Goal: Transaction & Acquisition: Purchase product/service

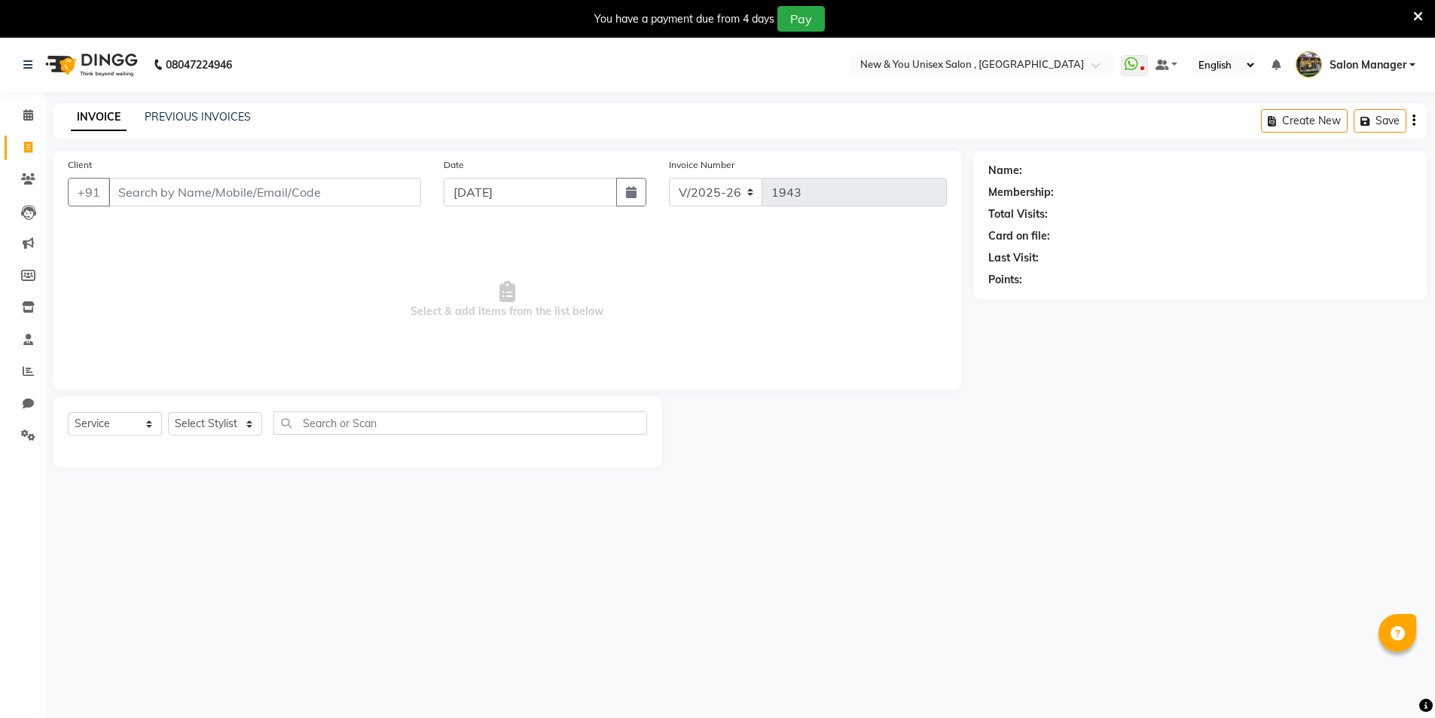
select select "31"
select select "service"
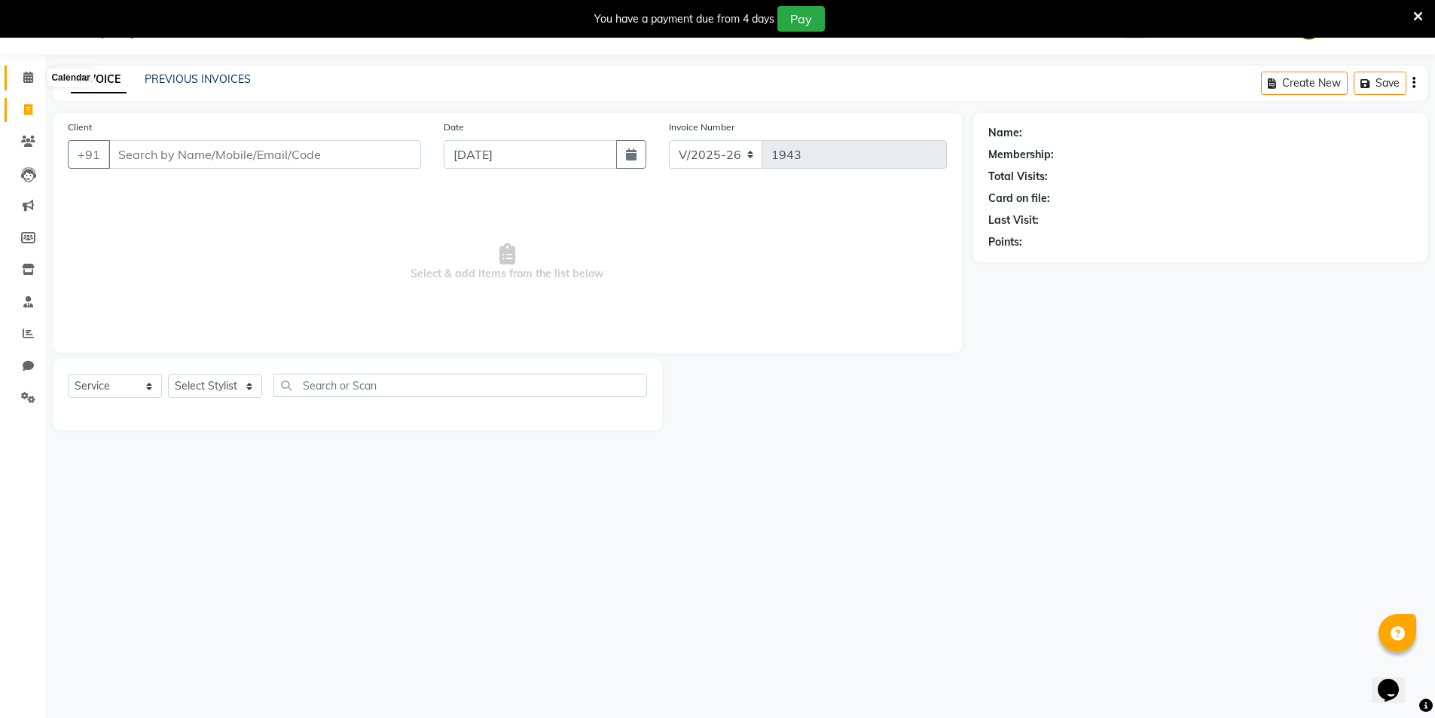
click at [24, 84] on span at bounding box center [28, 77] width 26 height 17
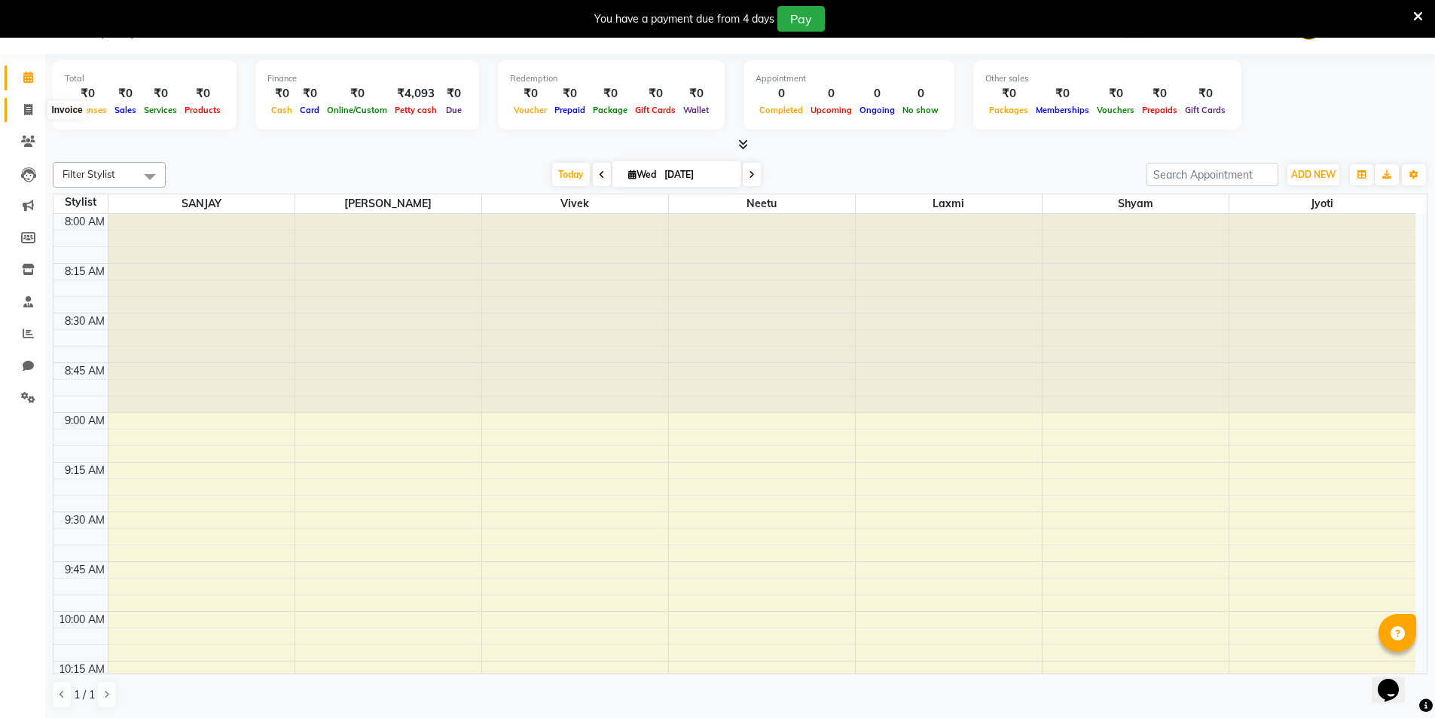
click at [29, 112] on icon at bounding box center [28, 109] width 8 height 11
select select "service"
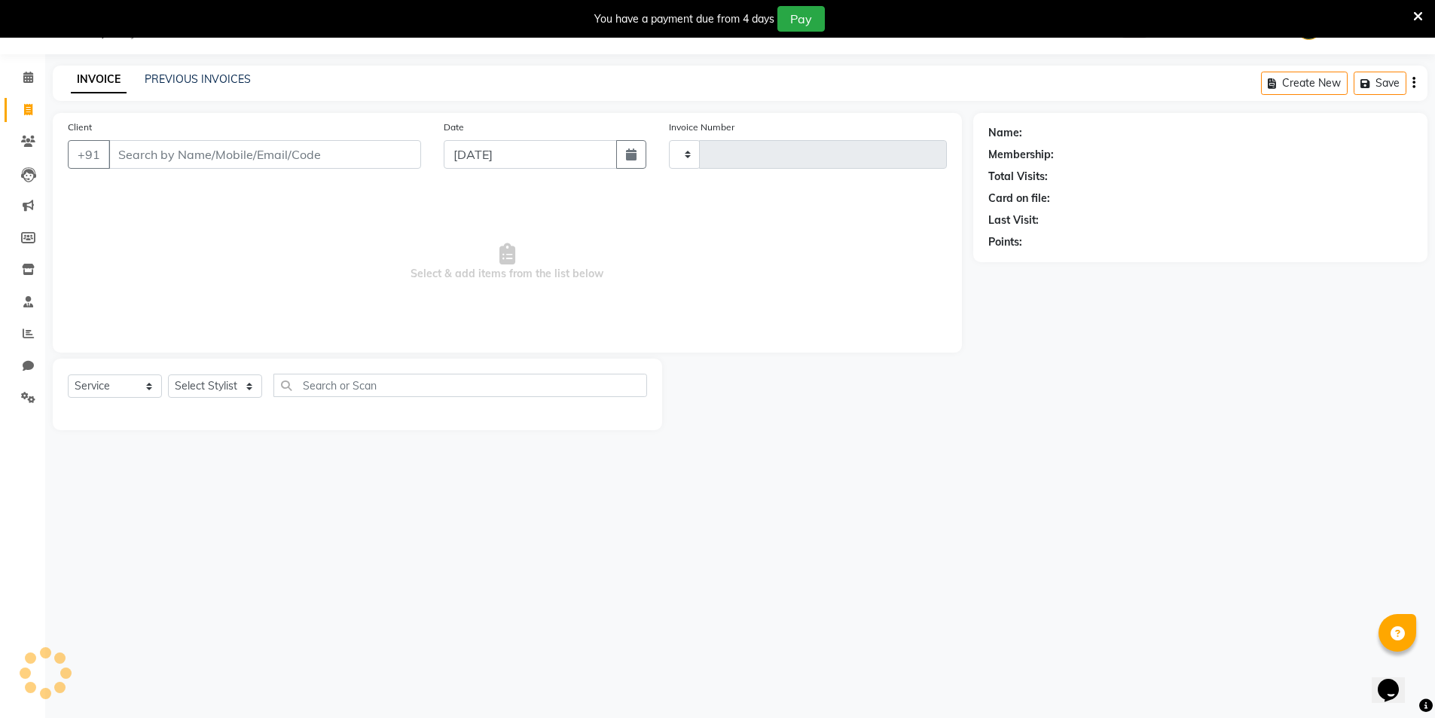
type input "1943"
select select "31"
click at [29, 78] on icon at bounding box center [28, 77] width 10 height 11
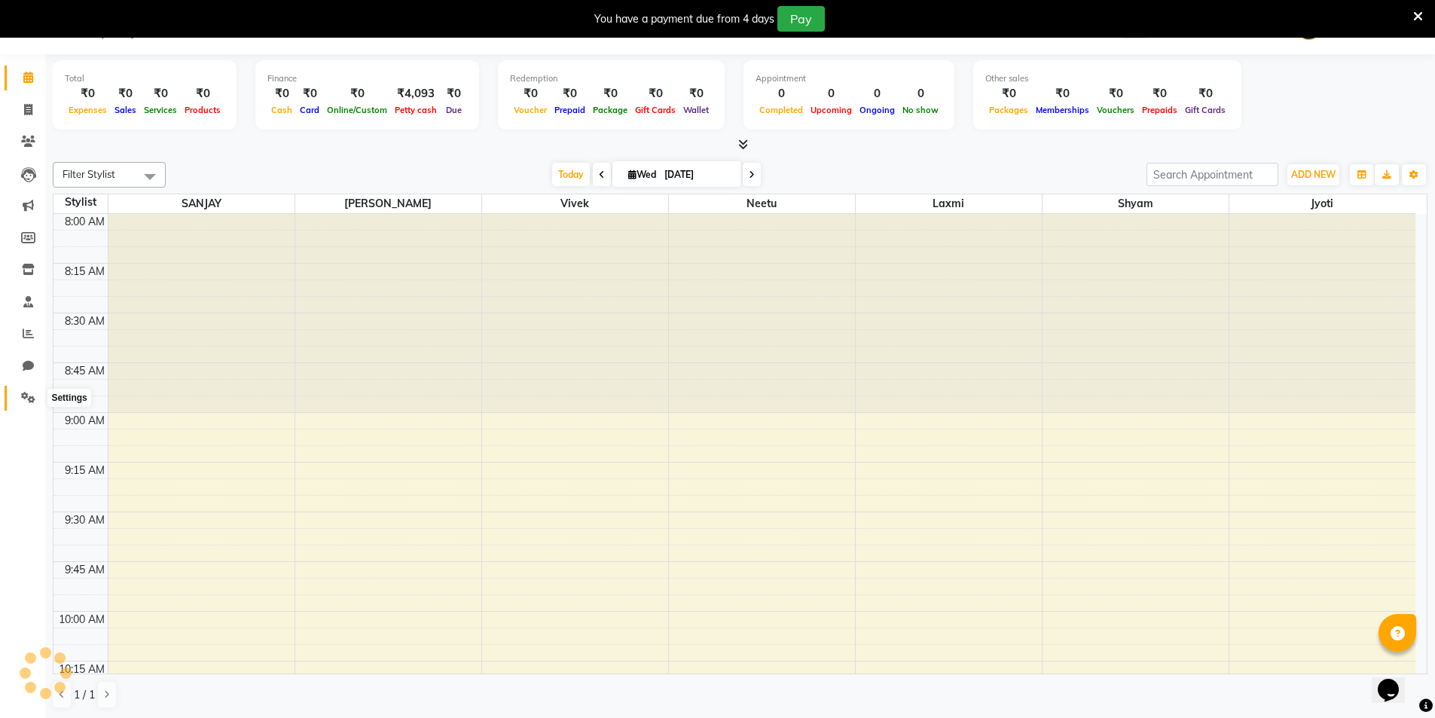
click at [36, 396] on span at bounding box center [28, 397] width 26 height 17
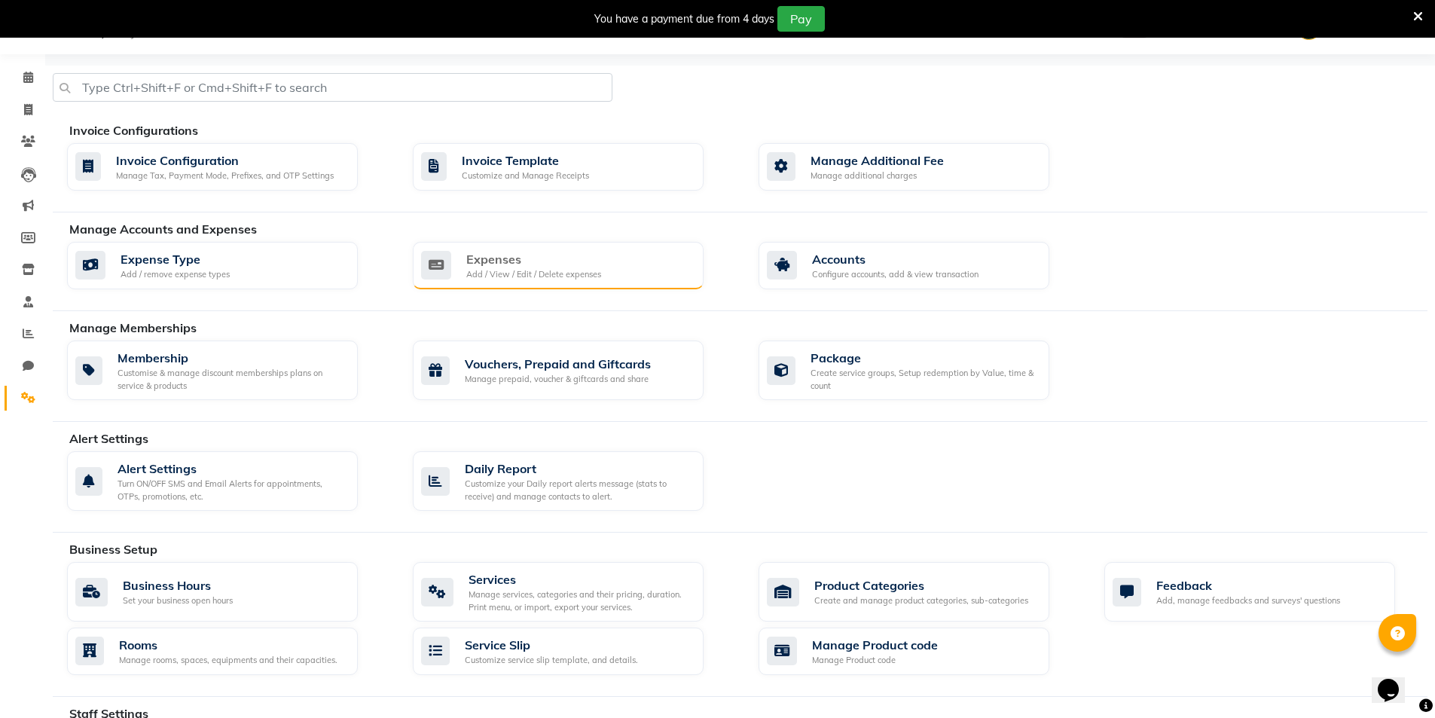
click at [579, 256] on div "Expenses" at bounding box center [533, 259] width 135 height 18
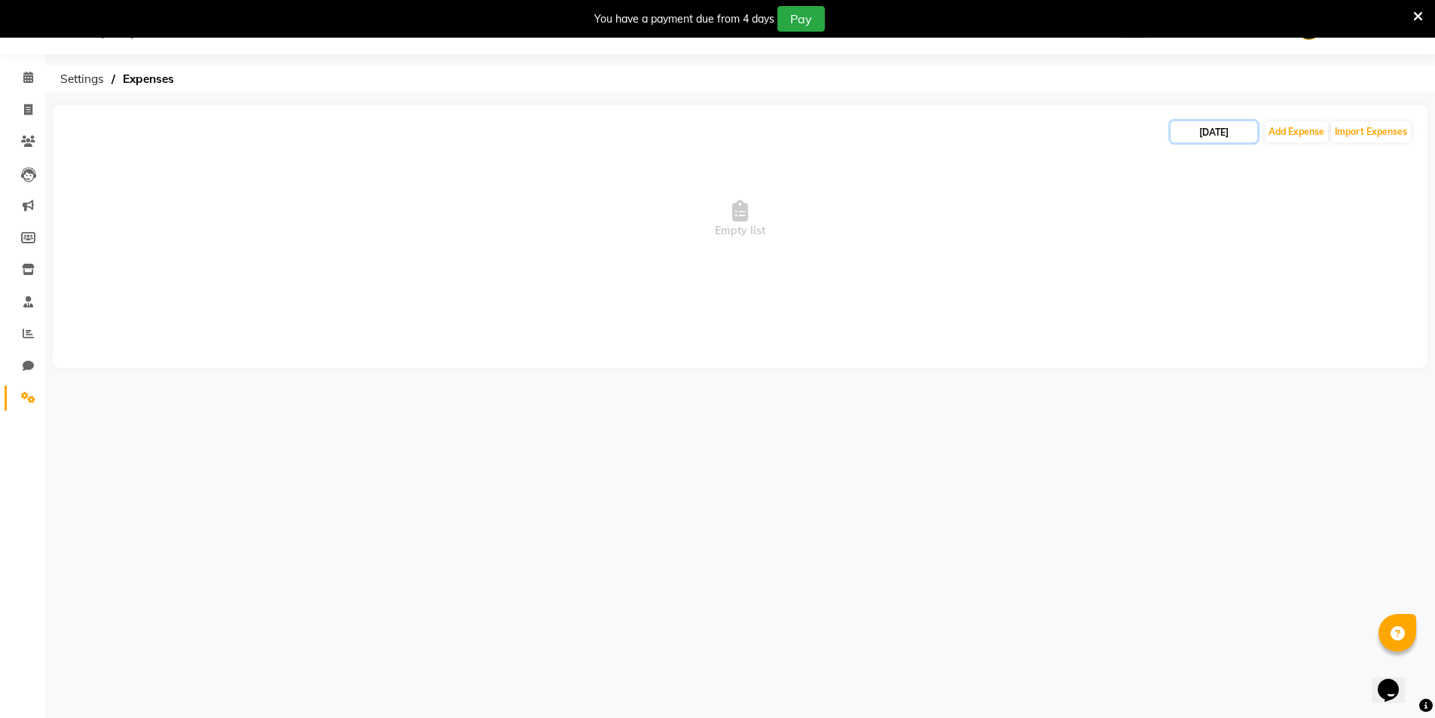
click at [1198, 130] on input "[DATE]" at bounding box center [1214, 131] width 87 height 21
select select "9"
select select "2025"
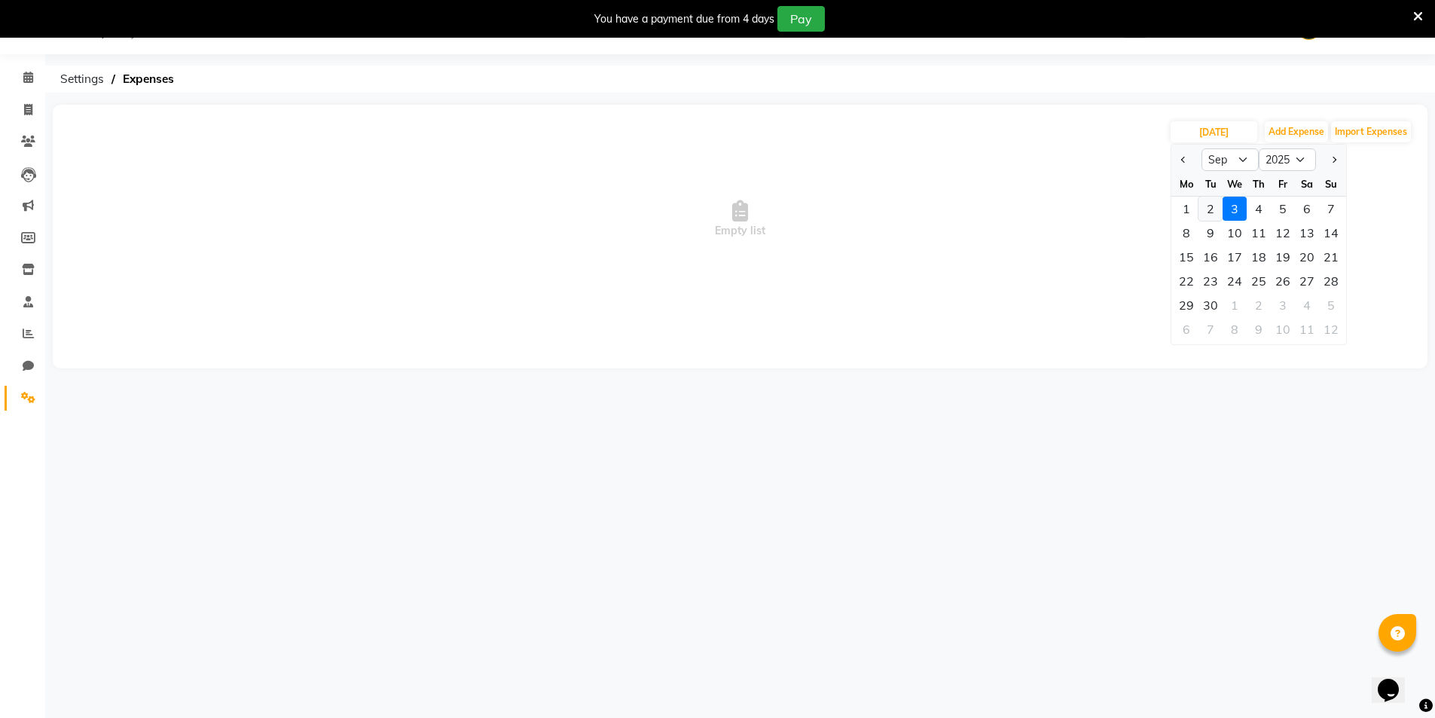
click at [1216, 207] on div "2" at bounding box center [1210, 209] width 24 height 24
type input "02-09-2025"
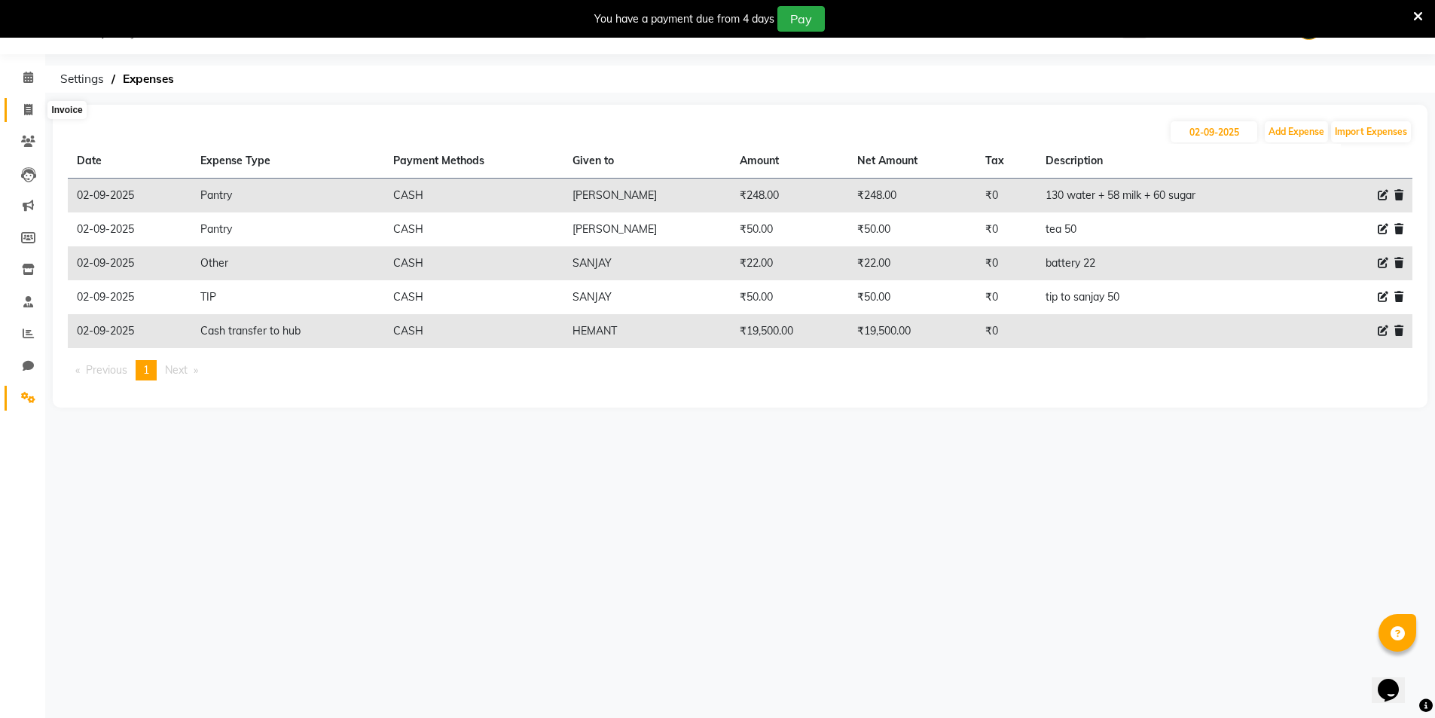
click at [35, 104] on span at bounding box center [28, 110] width 26 height 17
select select "service"
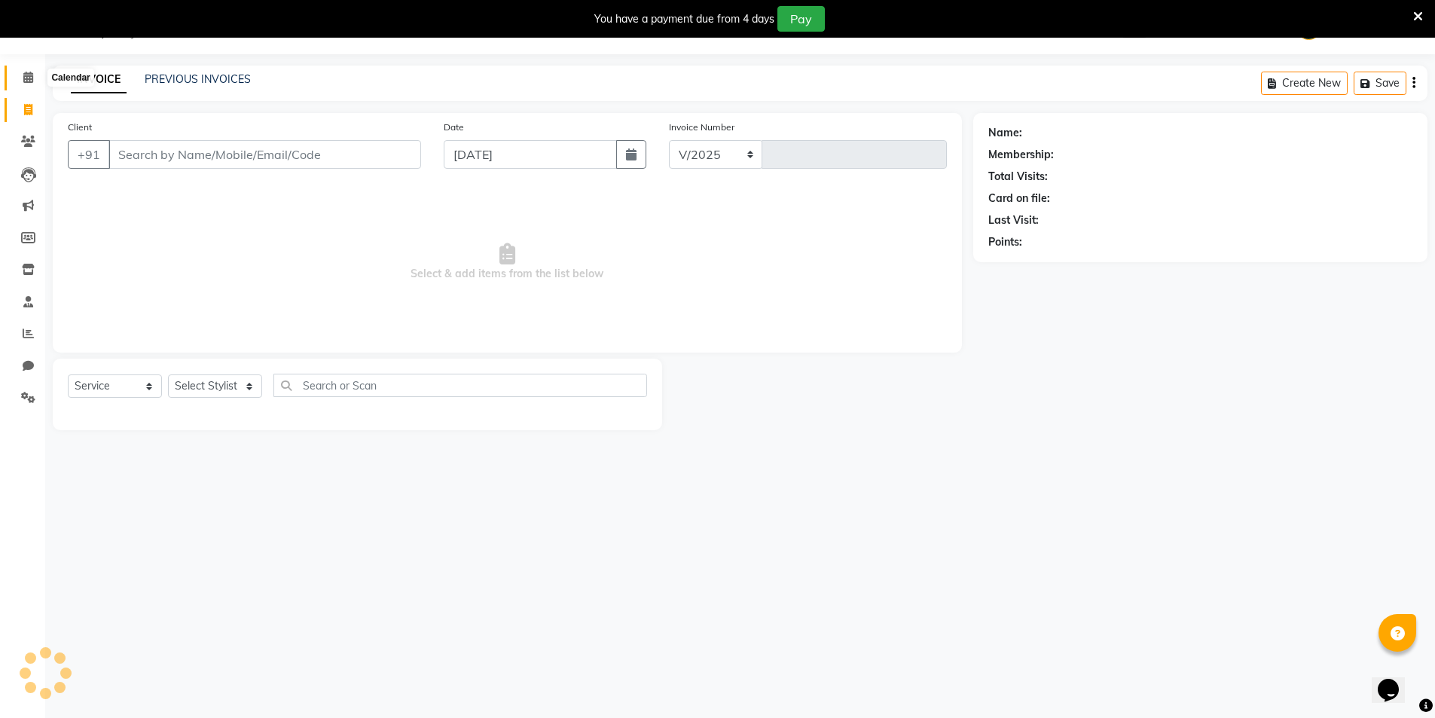
select select "31"
type input "1943"
click at [27, 88] on link "Calendar" at bounding box center [23, 78] width 36 height 25
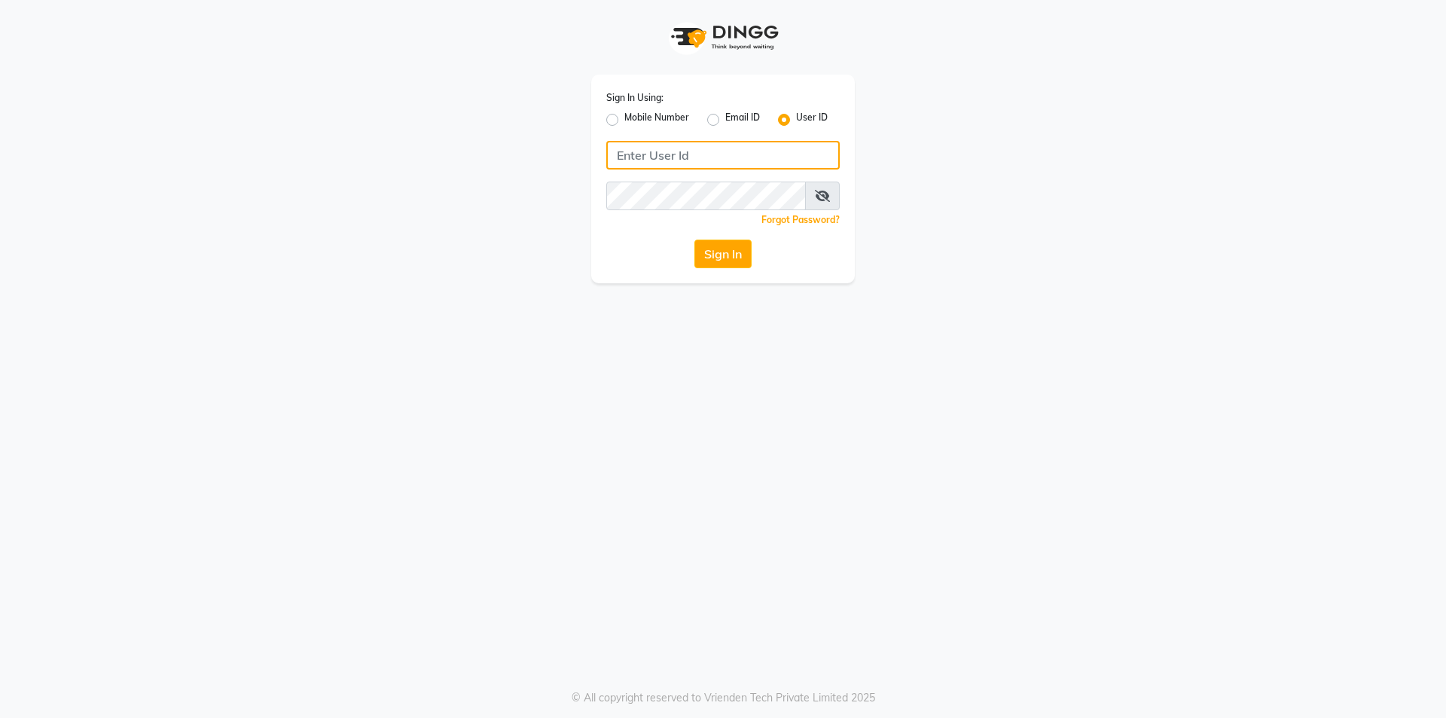
click at [663, 152] on input "Username" at bounding box center [723, 155] width 234 height 29
type input "e250-20"
click at [729, 260] on button "Sign In" at bounding box center [722, 254] width 57 height 29
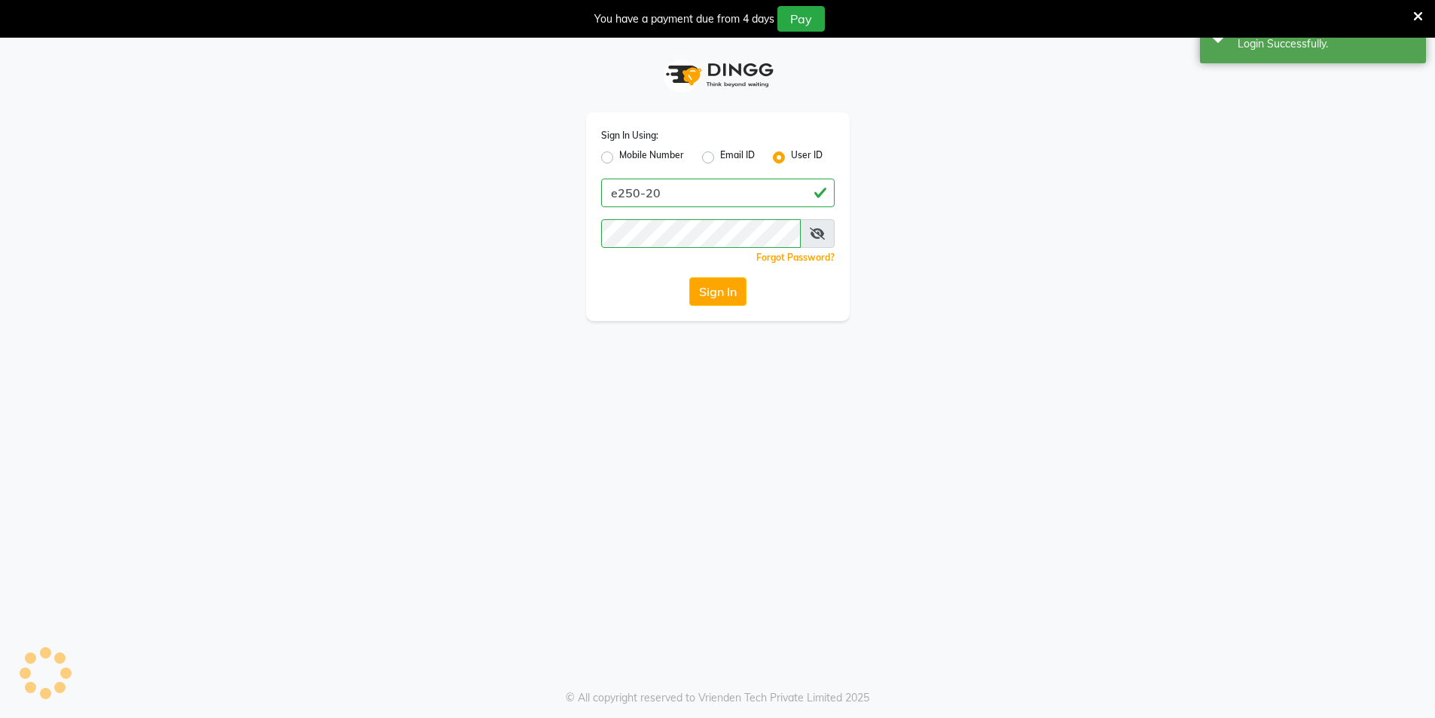
select select "service"
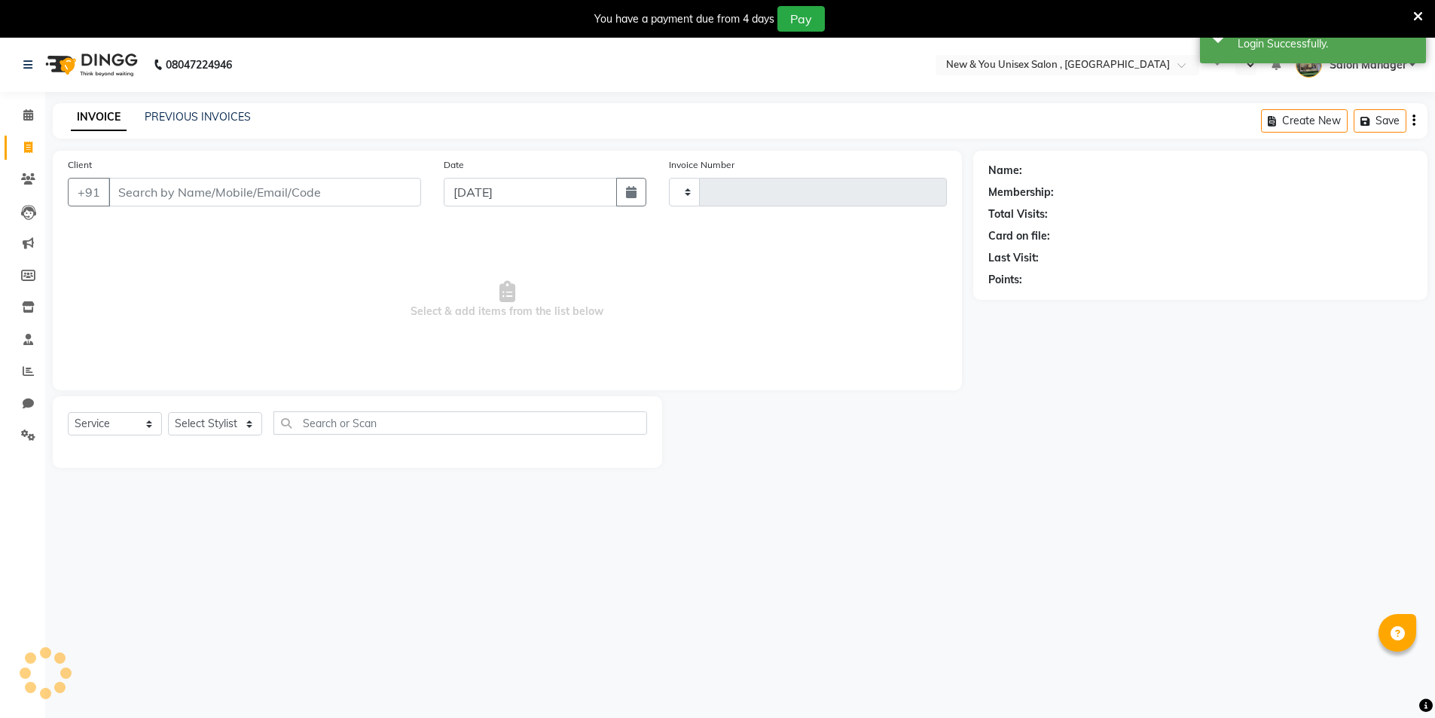
type input "1943"
select select "en"
select select "31"
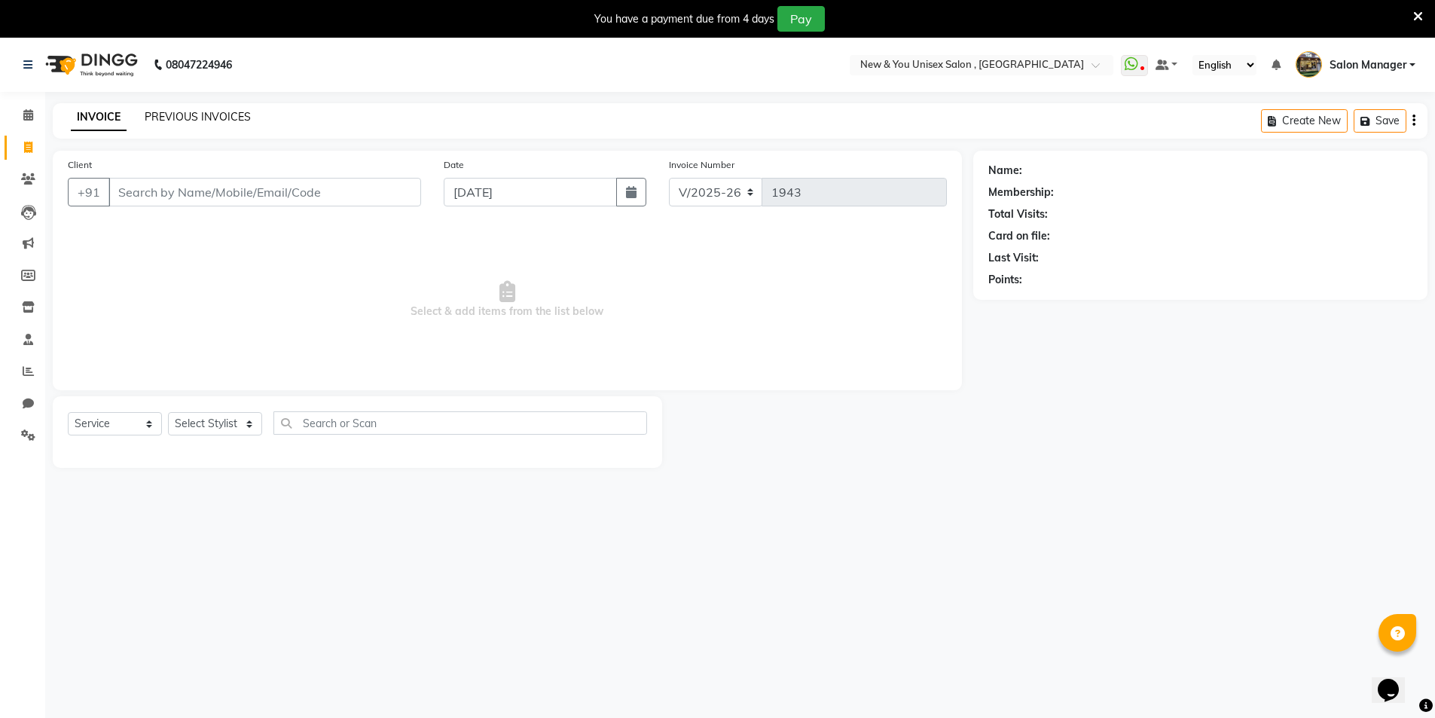
click at [177, 117] on link "PREVIOUS INVOICES" at bounding box center [198, 117] width 106 height 14
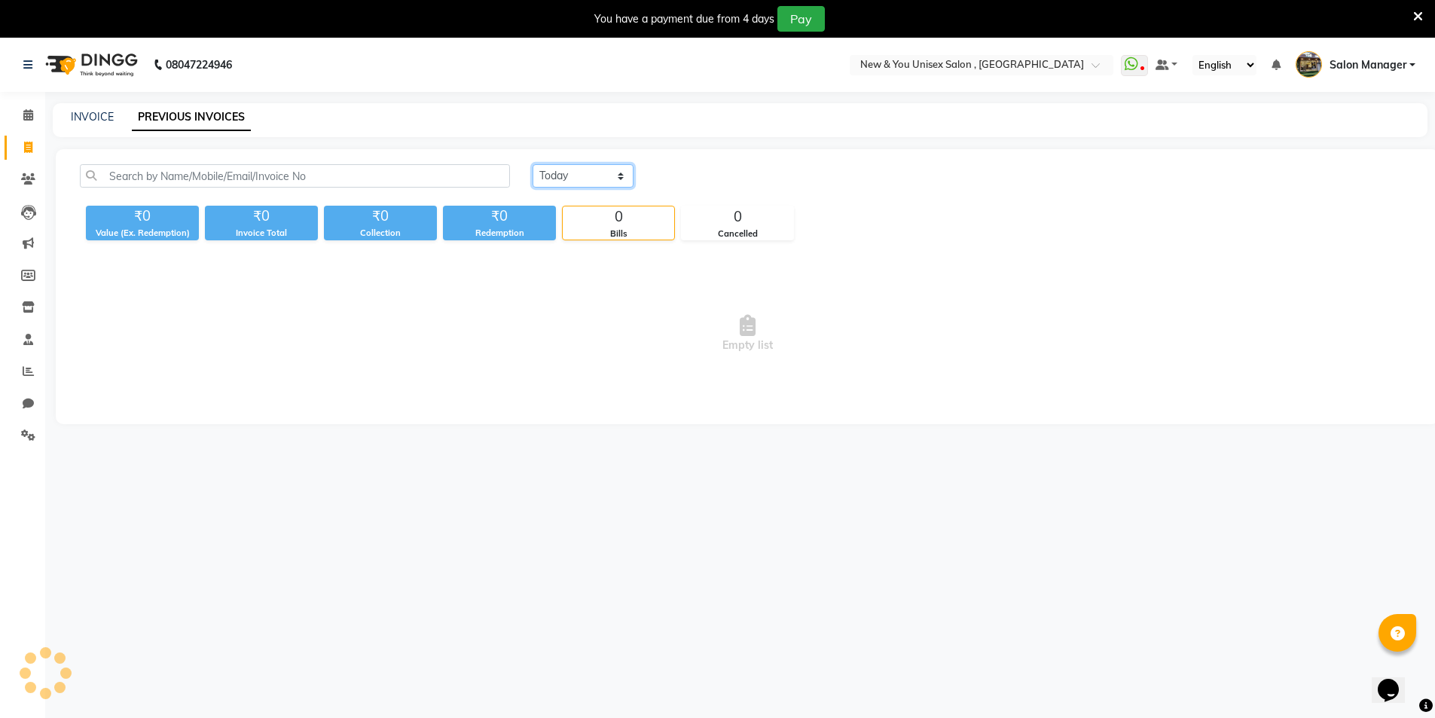
click at [591, 186] on select "Today Yesterday Custom Range" at bounding box center [583, 175] width 101 height 23
select select "yesterday"
click at [533, 164] on select "Today Yesterday Custom Range" at bounding box center [583, 175] width 101 height 23
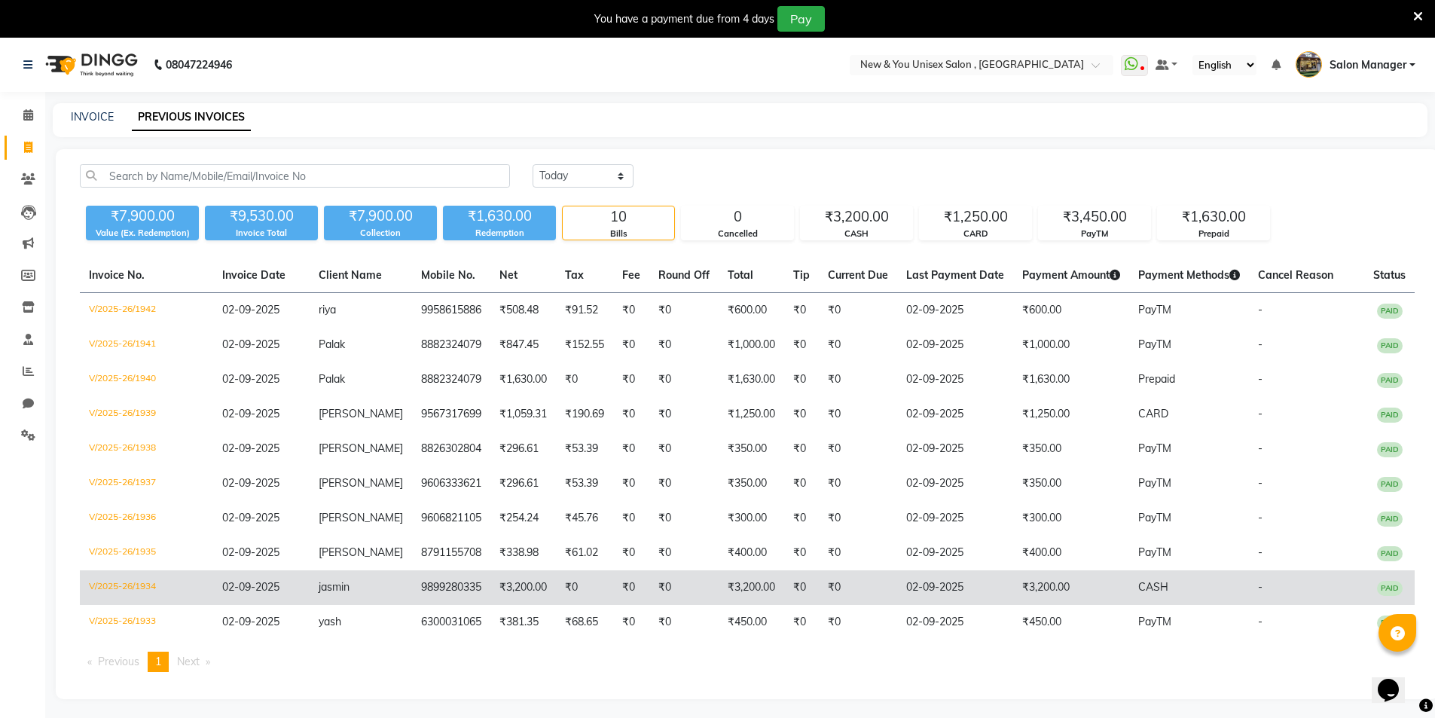
click at [1129, 588] on td "CASH" at bounding box center [1189, 587] width 120 height 35
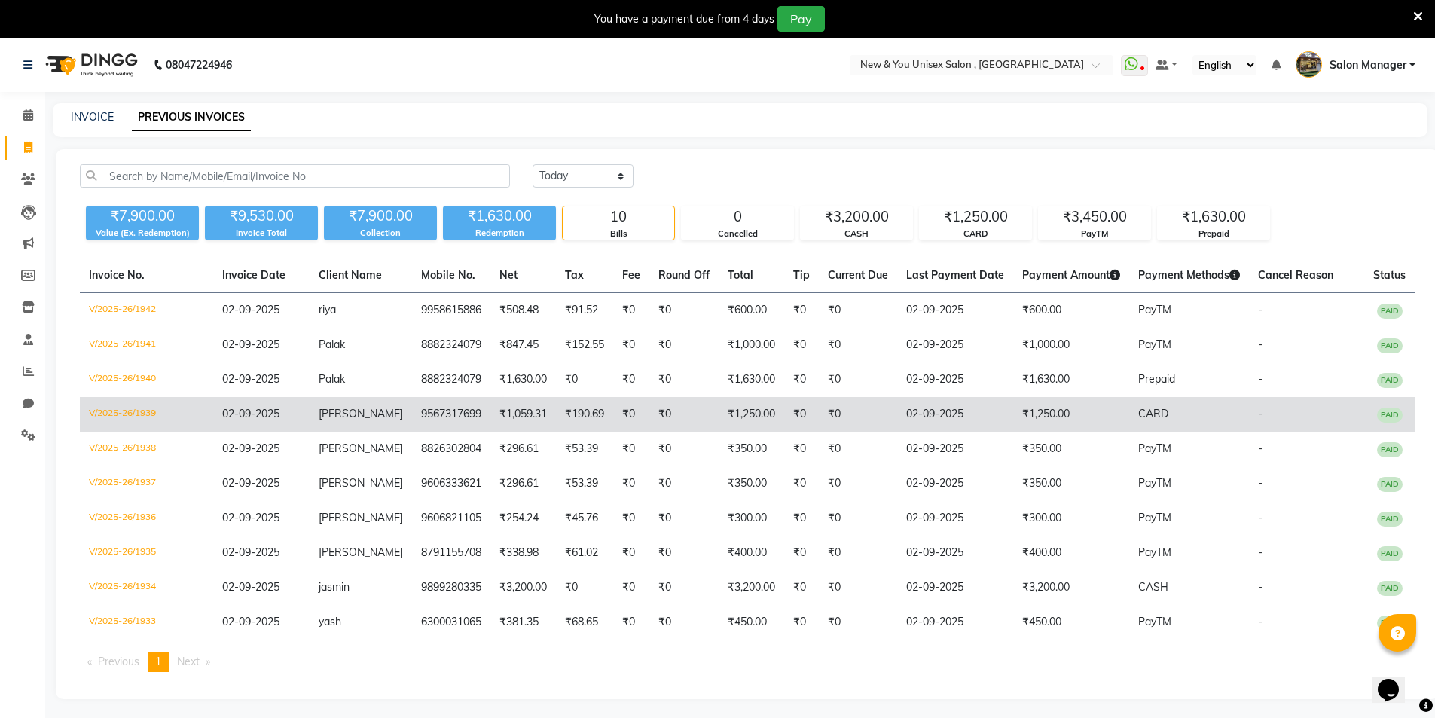
click at [577, 428] on td "₹190.69" at bounding box center [584, 414] width 57 height 35
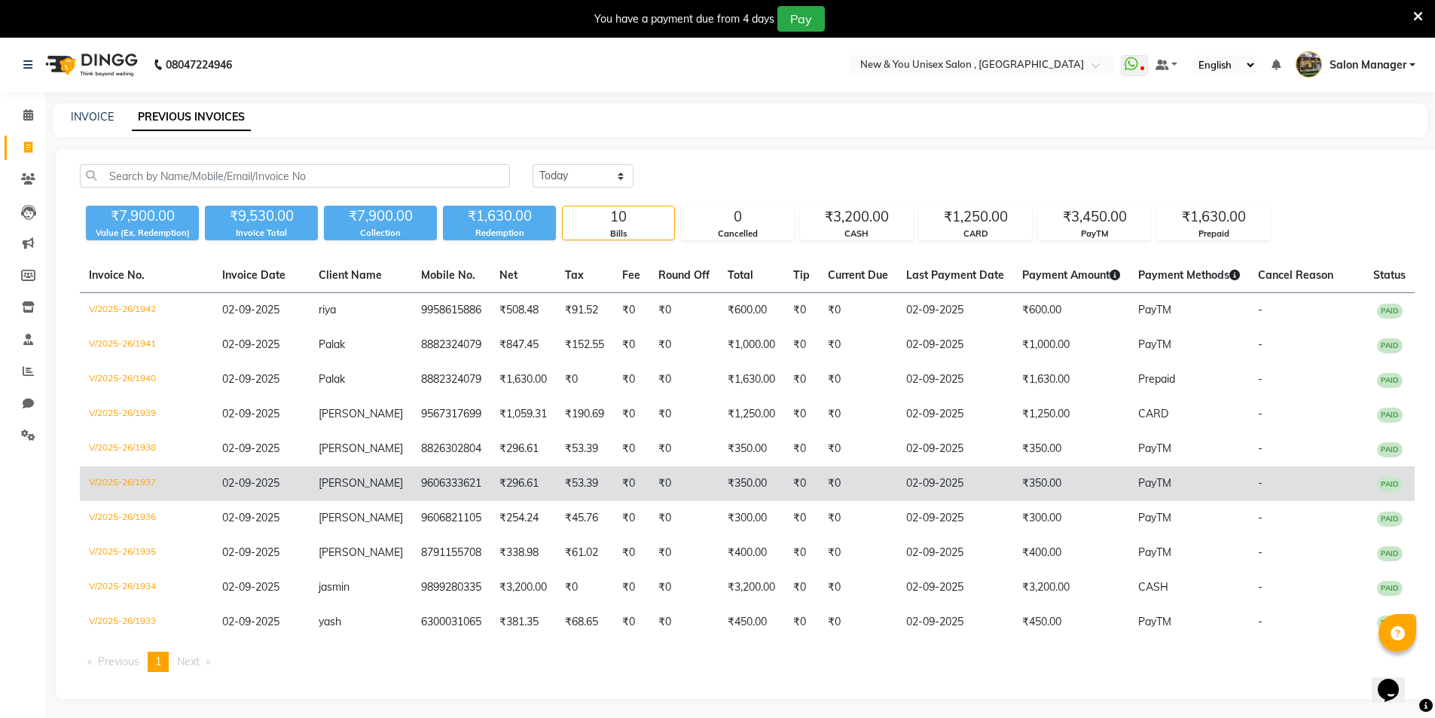
click at [897, 474] on td "02-09-2025" at bounding box center [955, 483] width 116 height 35
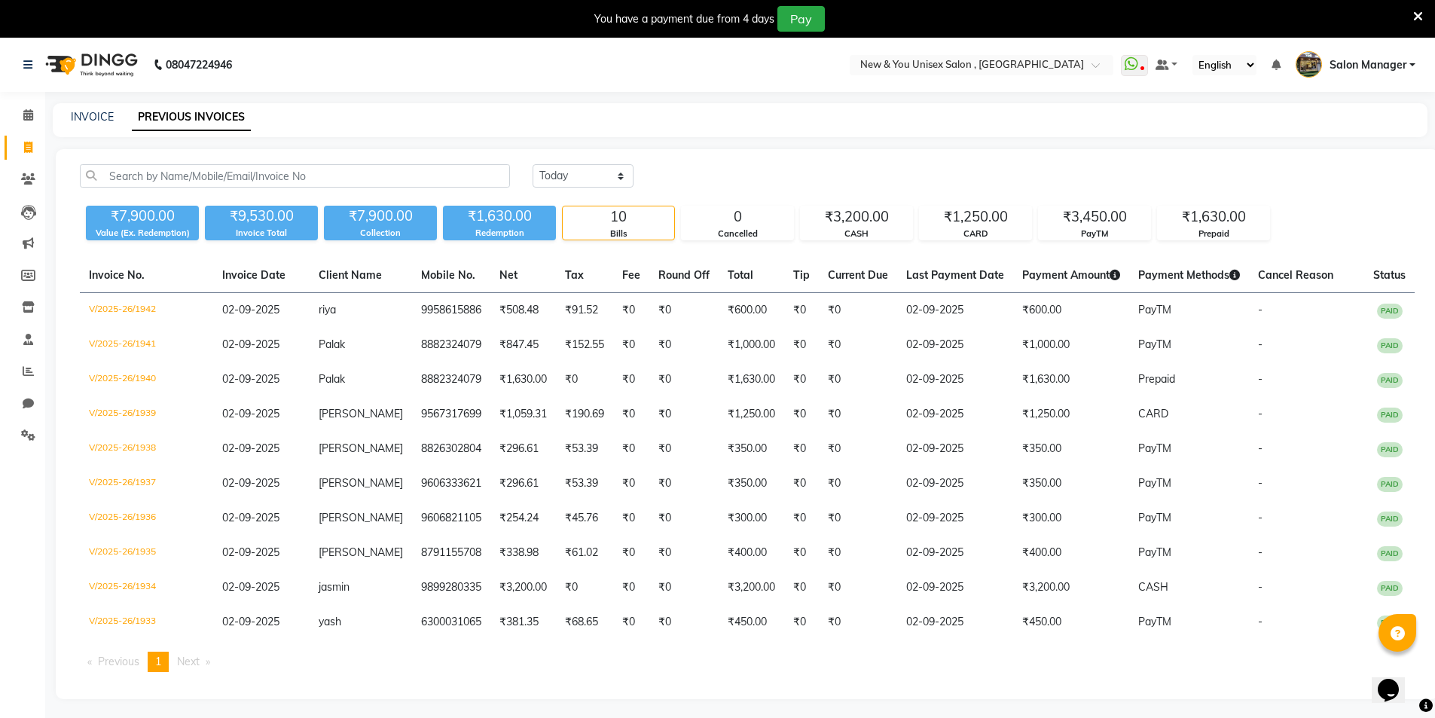
click at [23, 129] on li "Calendar" at bounding box center [22, 115] width 45 height 32
click at [26, 128] on li "Calendar" at bounding box center [22, 115] width 45 height 32
click at [25, 117] on icon at bounding box center [28, 114] width 10 height 11
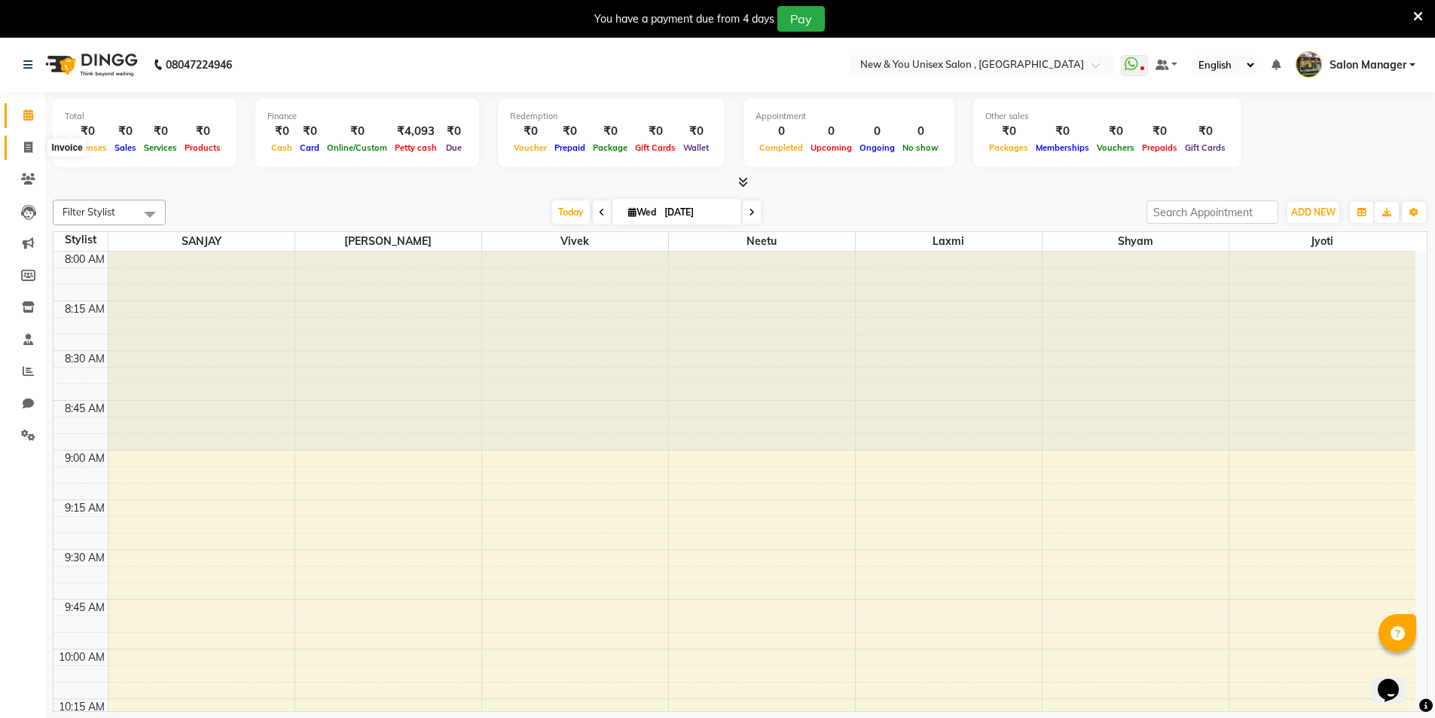
click at [20, 152] on span at bounding box center [28, 147] width 26 height 17
select select "service"
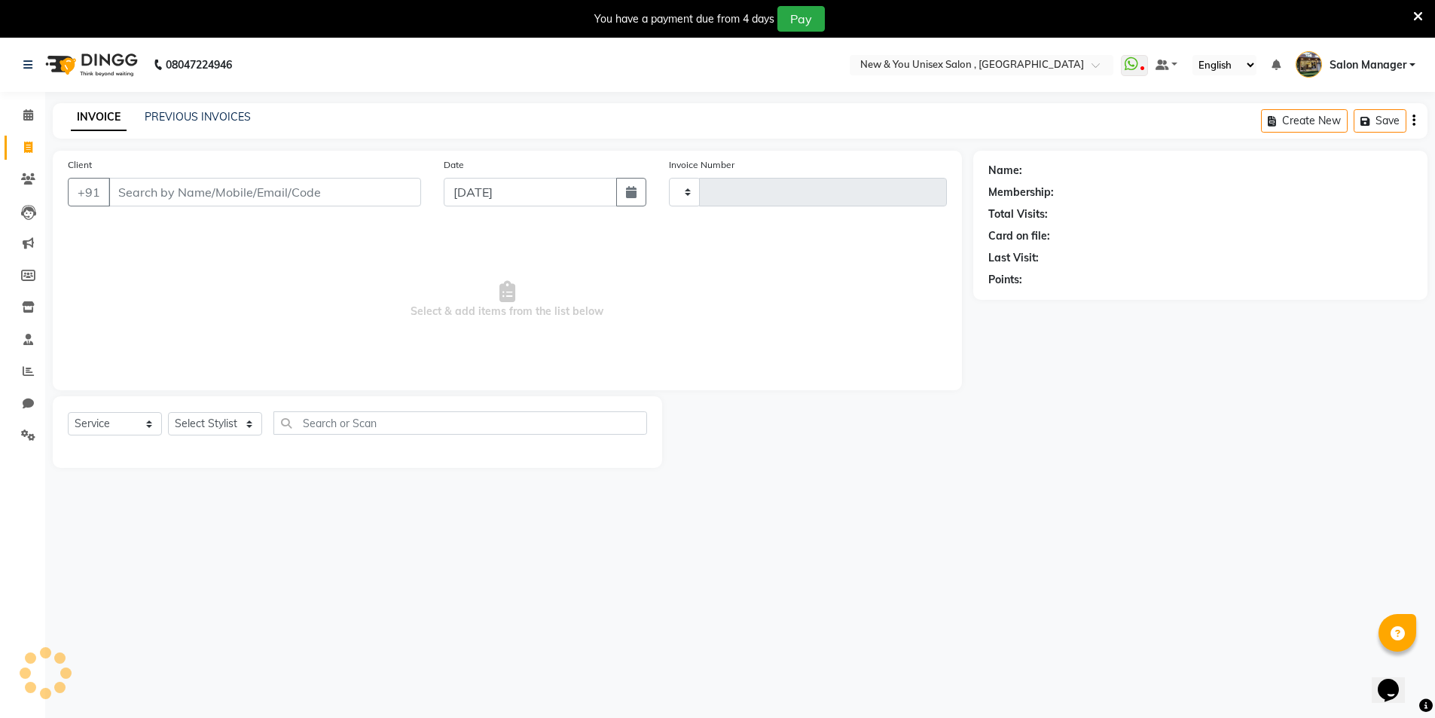
type input "1943"
select select "31"
click at [152, 182] on input "Client" at bounding box center [264, 192] width 313 height 29
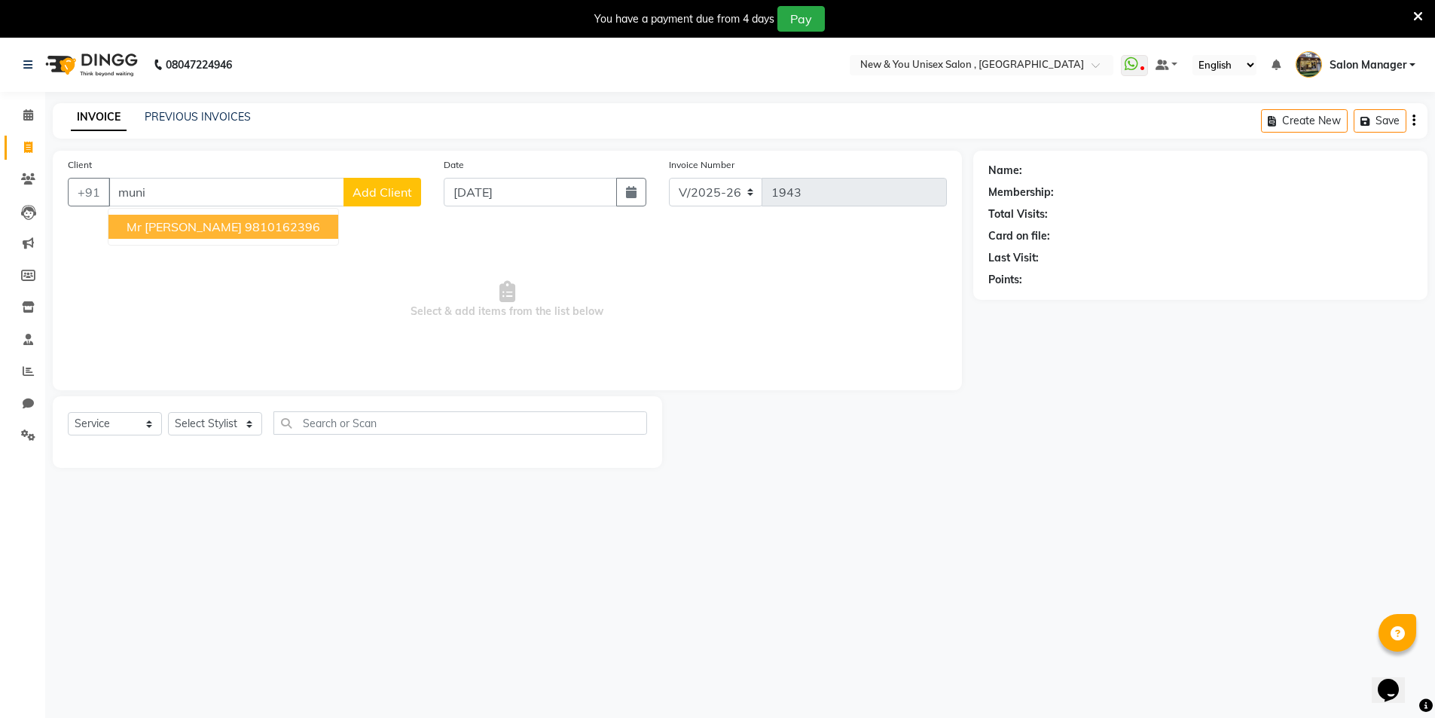
click at [161, 229] on span "Mr Muniinder" at bounding box center [184, 226] width 115 height 15
type input "9810162396"
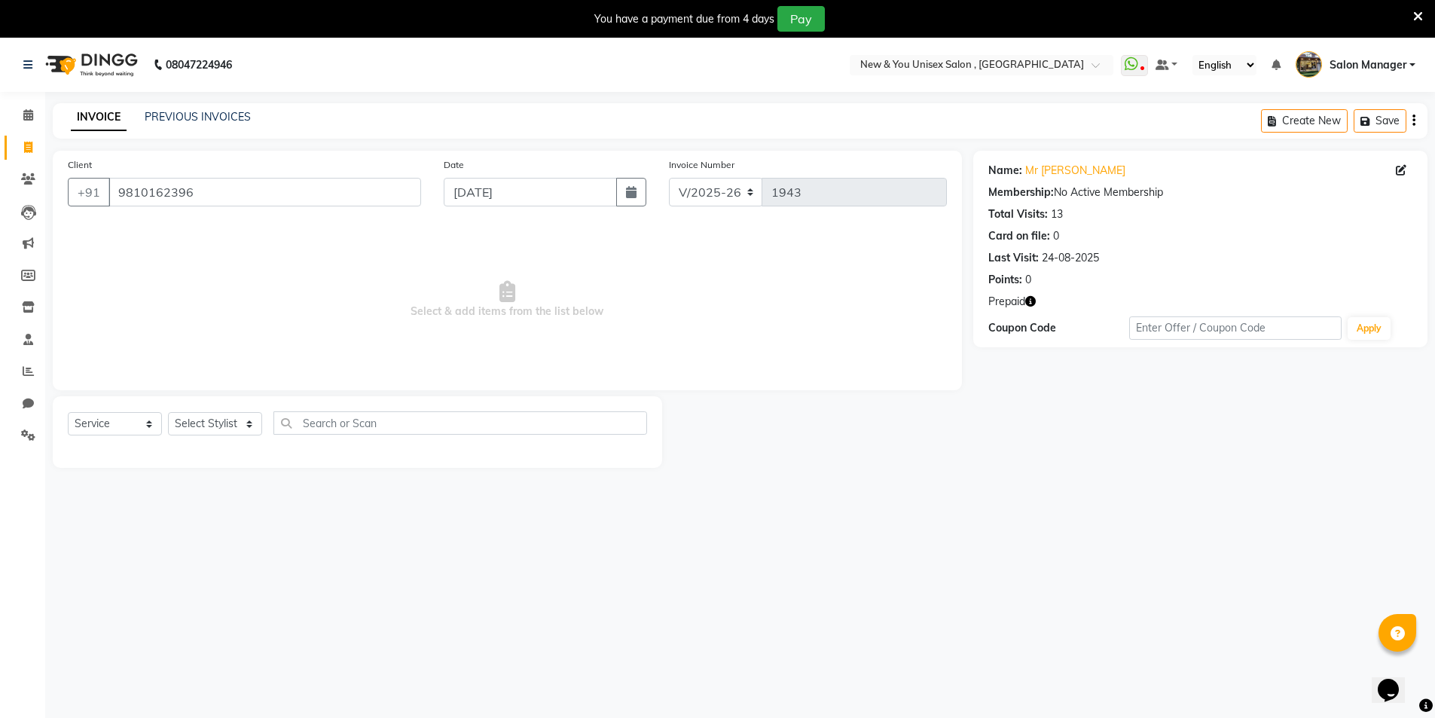
click at [1027, 302] on icon "button" at bounding box center [1030, 301] width 11 height 11
click at [29, 155] on span at bounding box center [28, 147] width 26 height 17
select select "service"
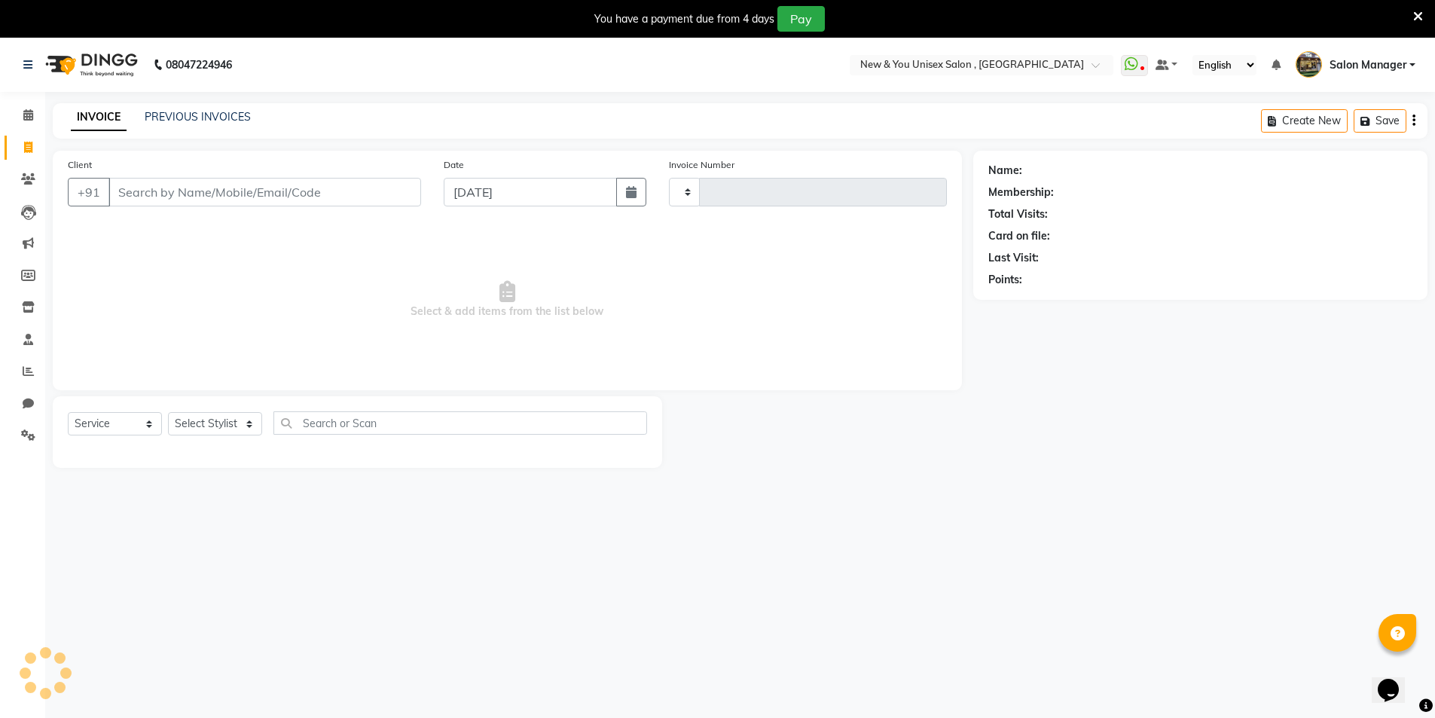
type input "1943"
select select "31"
click at [32, 124] on link "Calendar" at bounding box center [23, 115] width 36 height 25
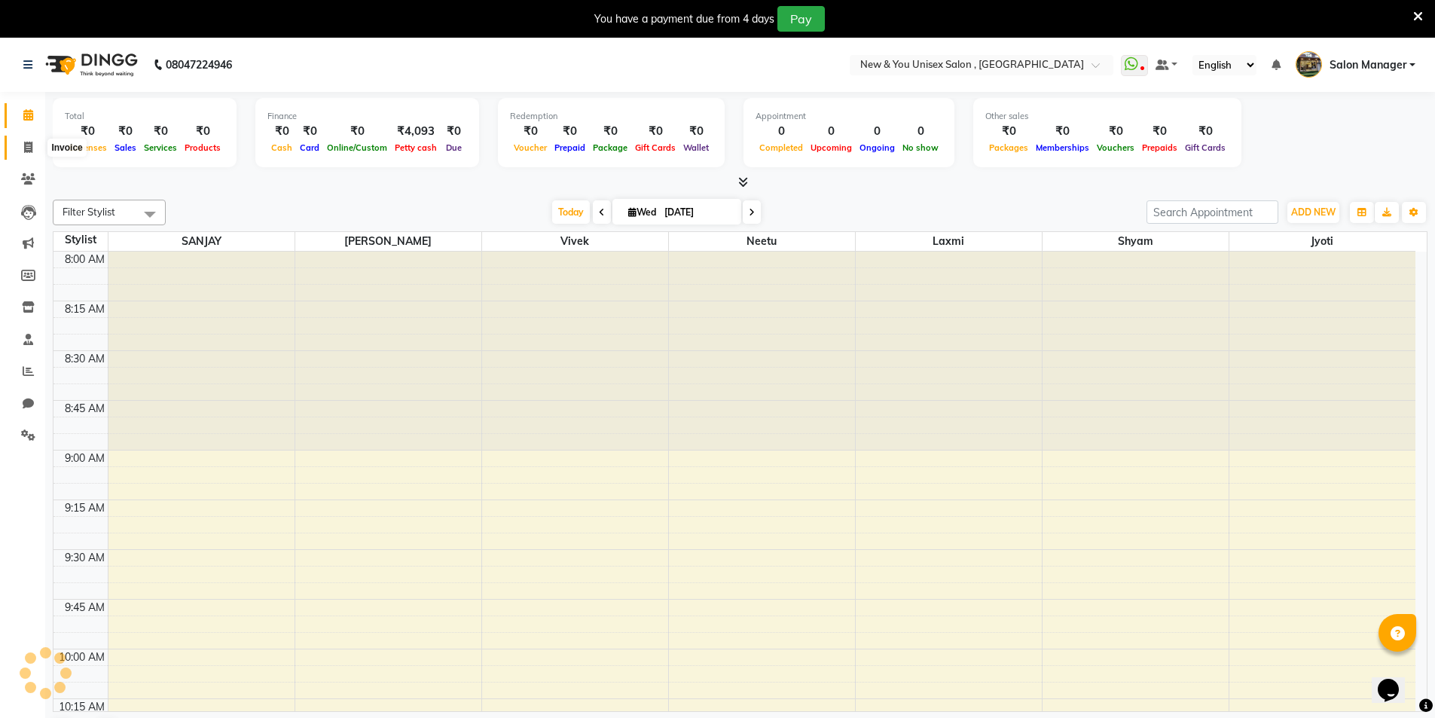
click at [32, 145] on icon at bounding box center [28, 147] width 8 height 11
select select "service"
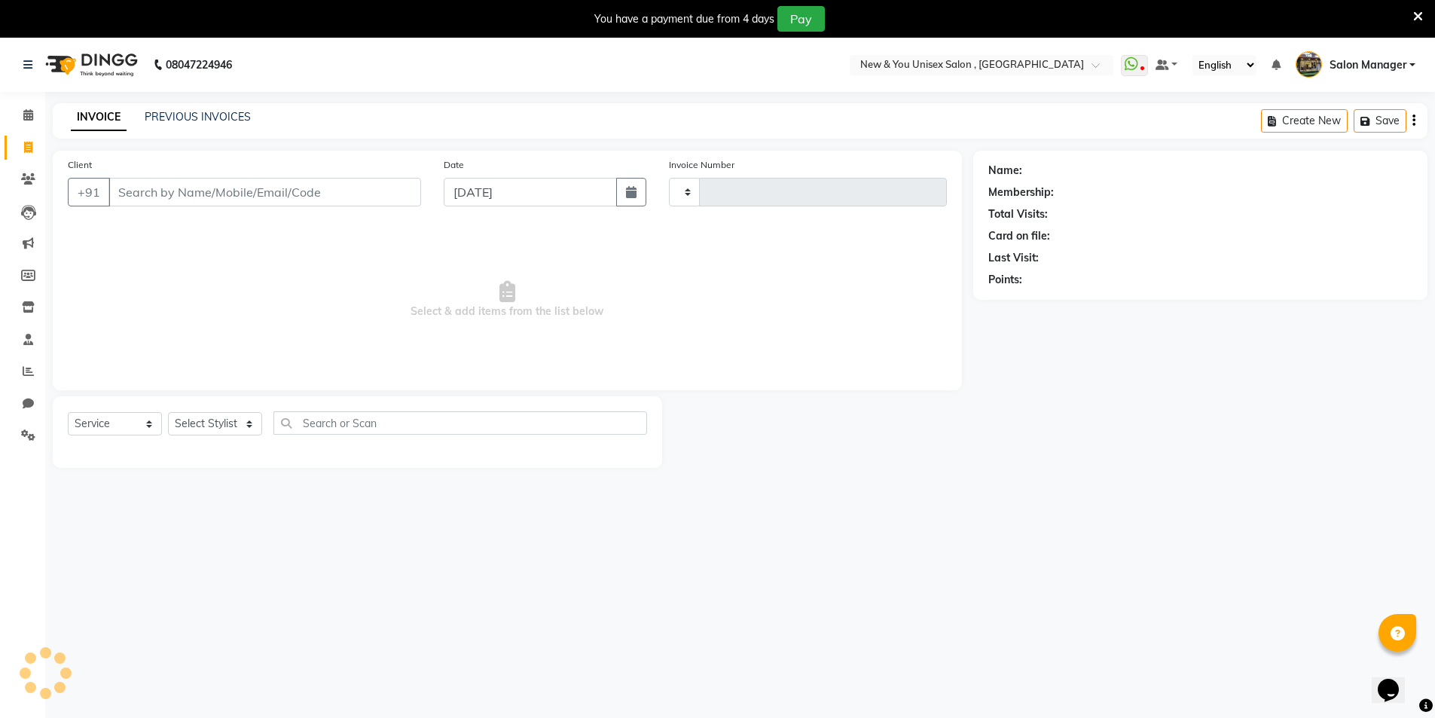
type input "1943"
select select "31"
click at [1430, 14] on div "You have a payment due from 4 days Pay" at bounding box center [717, 19] width 1435 height 38
click at [1415, 24] on div at bounding box center [1418, 19] width 10 height 26
click at [1412, 18] on div "You have a payment due from 4 days Pay" at bounding box center [709, 19] width 1407 height 26
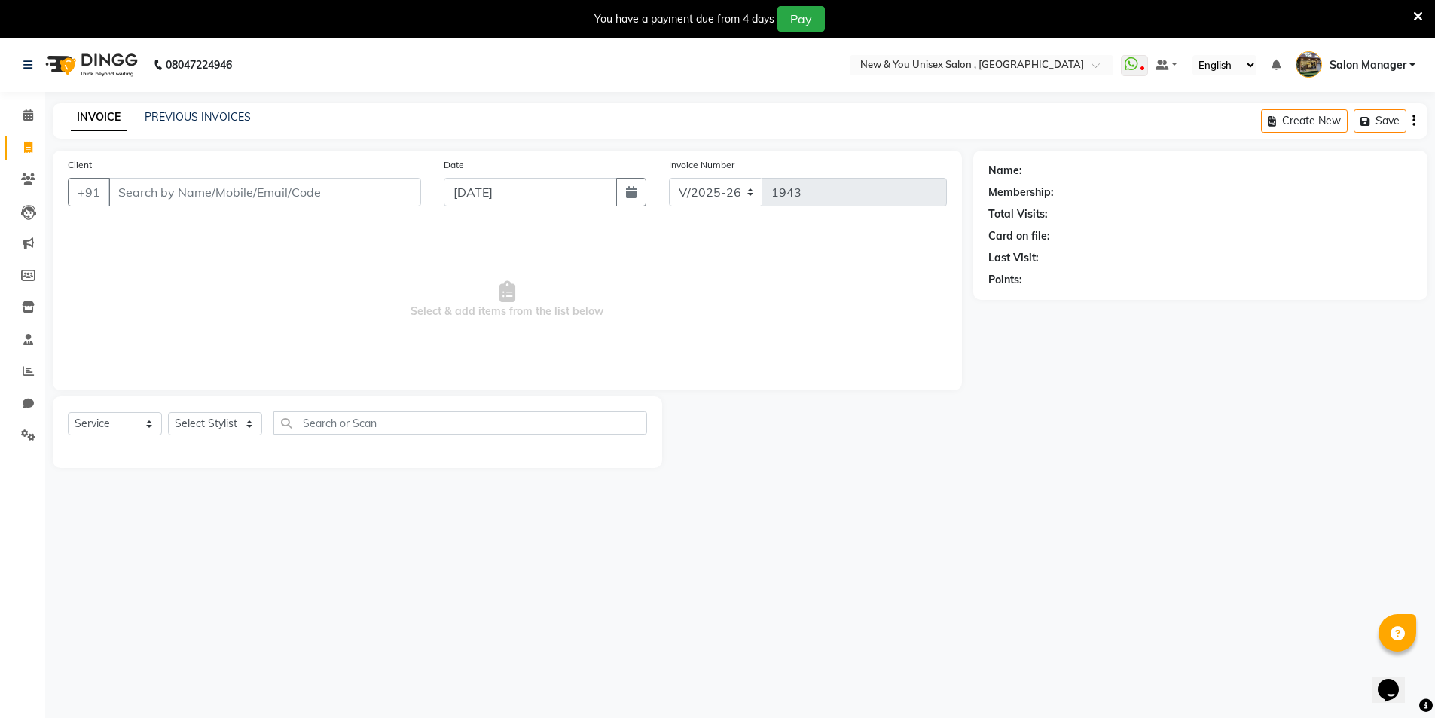
click at [1410, 16] on div "You have a payment due from 4 days Pay" at bounding box center [709, 19] width 1407 height 26
click at [1421, 15] on icon at bounding box center [1418, 17] width 10 height 14
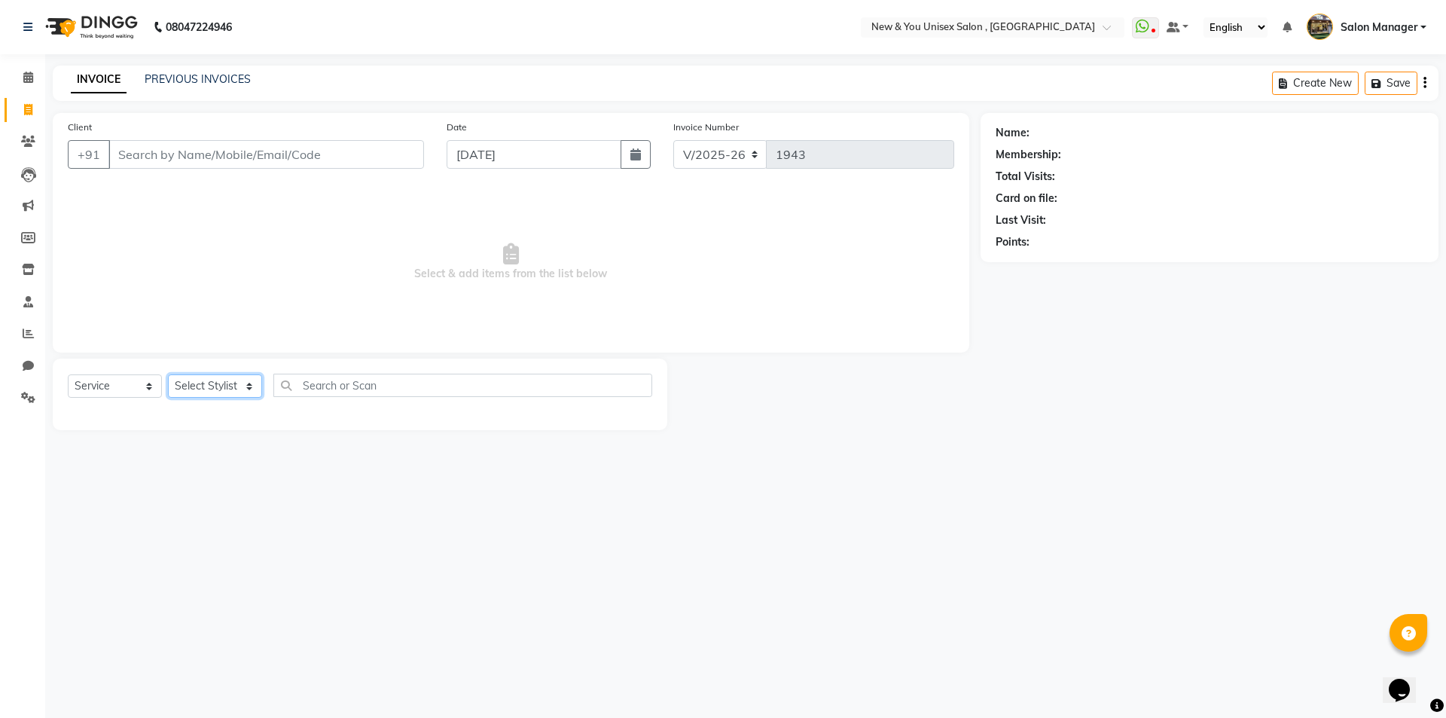
click at [214, 379] on select "Select Stylist HEMANT Jyoti laxmi Neetu Salon Manager SANJAY shravan kumar Shya…" at bounding box center [215, 385] width 94 height 23
select select "40116"
click at [168, 374] on select "Select Stylist HEMANT Jyoti laxmi Neetu Salon Manager SANJAY shravan kumar Shya…" at bounding box center [215, 385] width 94 height 23
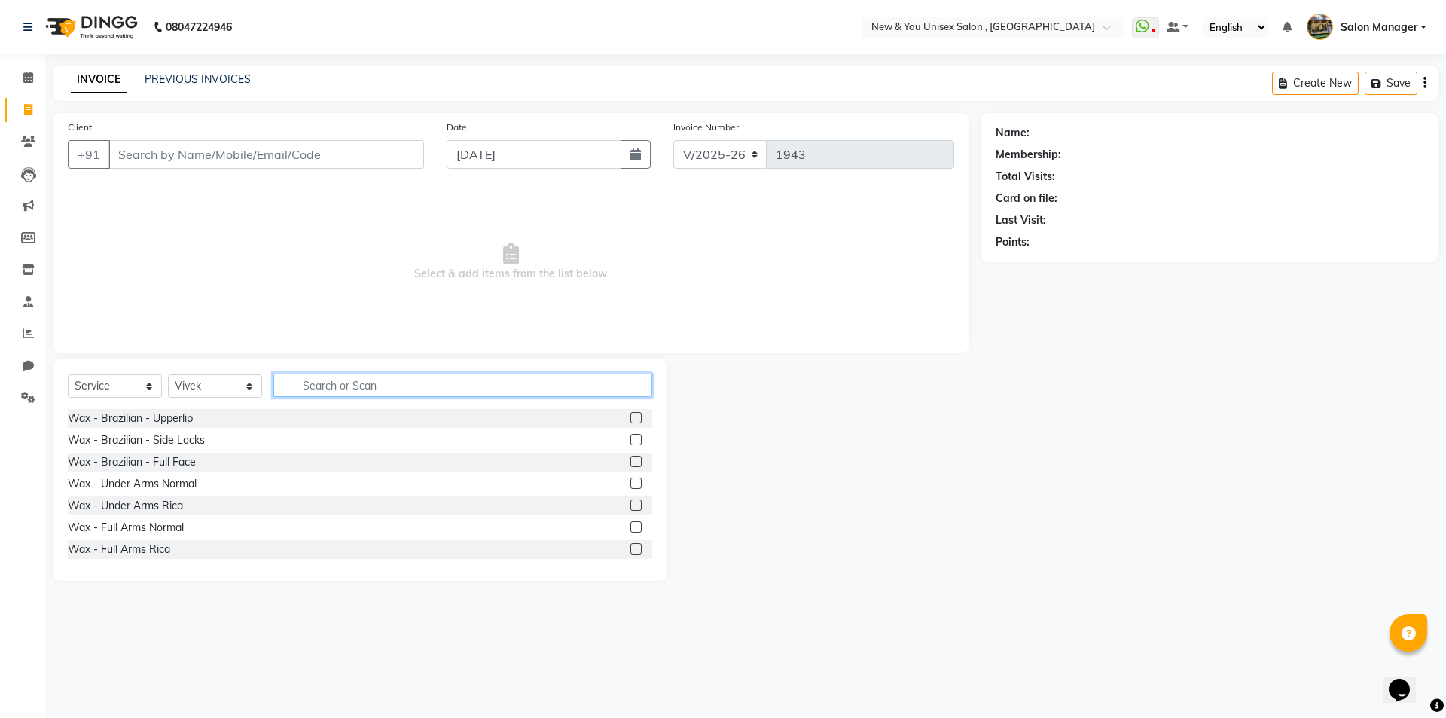
click at [332, 388] on input "text" at bounding box center [462, 385] width 379 height 23
type input "ut"
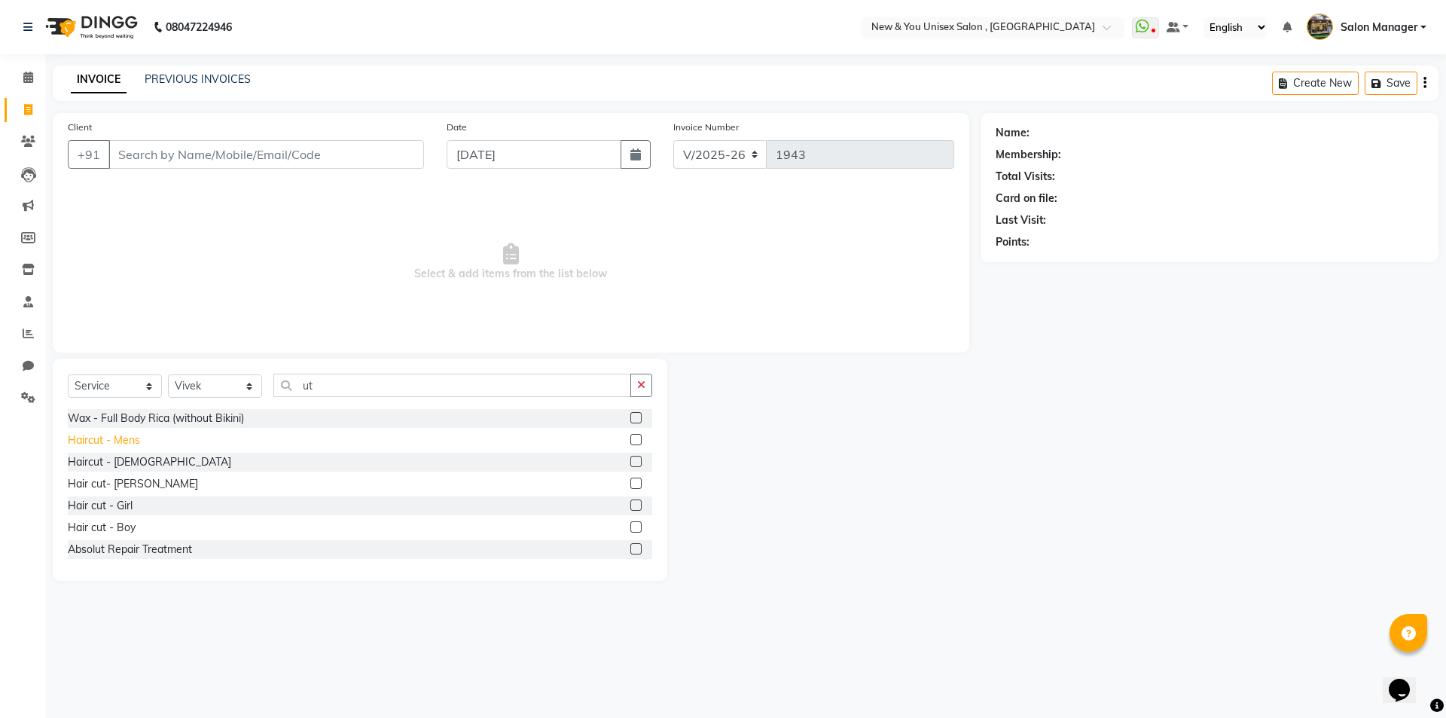
click at [130, 435] on div "Haircut - Mens" at bounding box center [104, 440] width 72 height 16
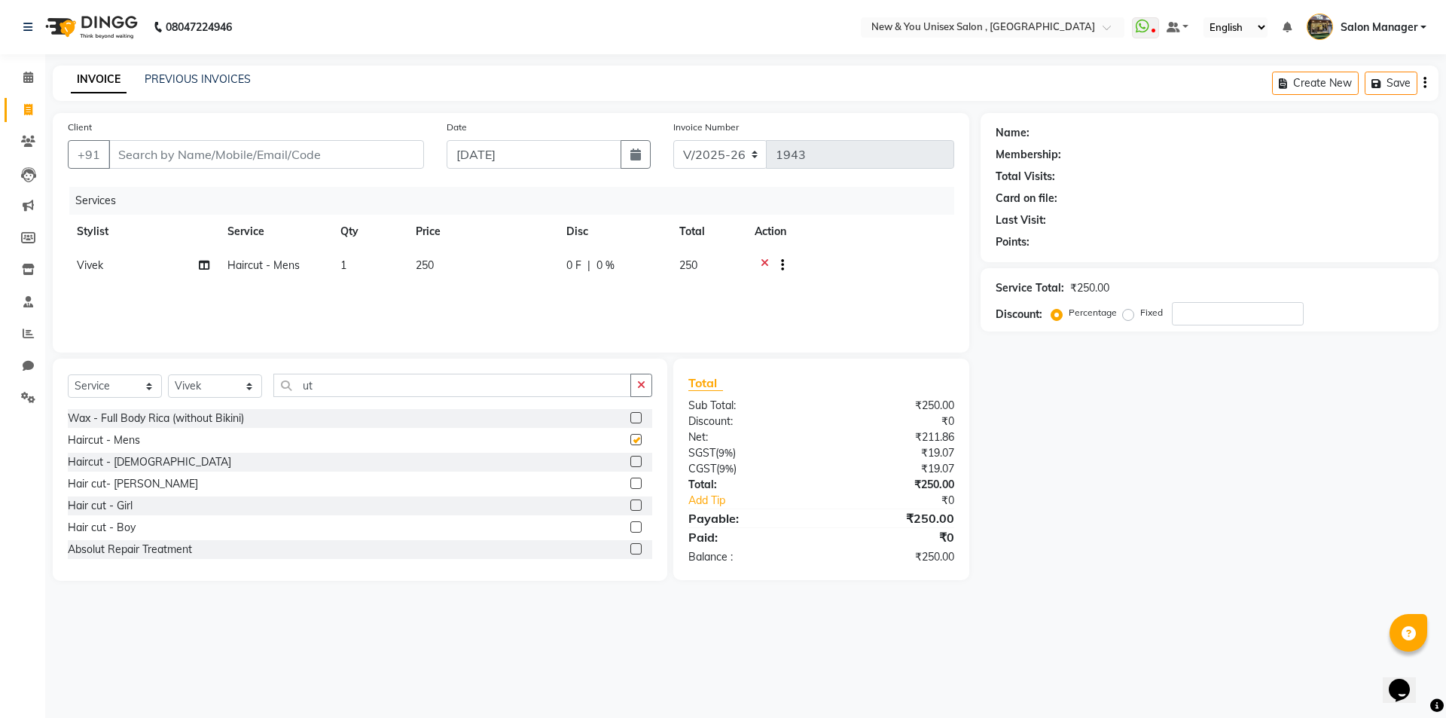
checkbox input "false"
drag, startPoint x: 320, startPoint y: 385, endPoint x: 302, endPoint y: 392, distance: 19.3
click at [302, 392] on input "ut" at bounding box center [452, 385] width 358 height 23
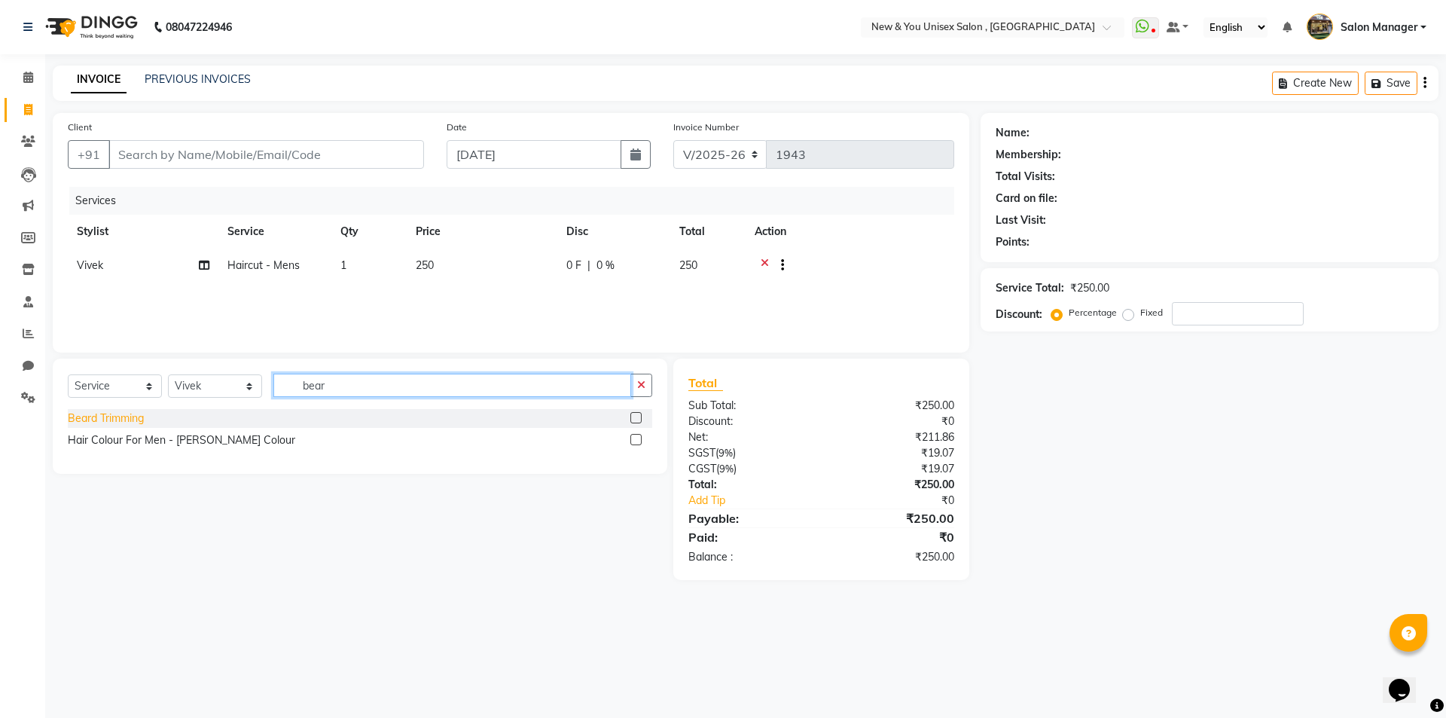
type input "bear"
click at [116, 417] on div "Beard Trimming" at bounding box center [106, 419] width 76 height 16
checkbox input "false"
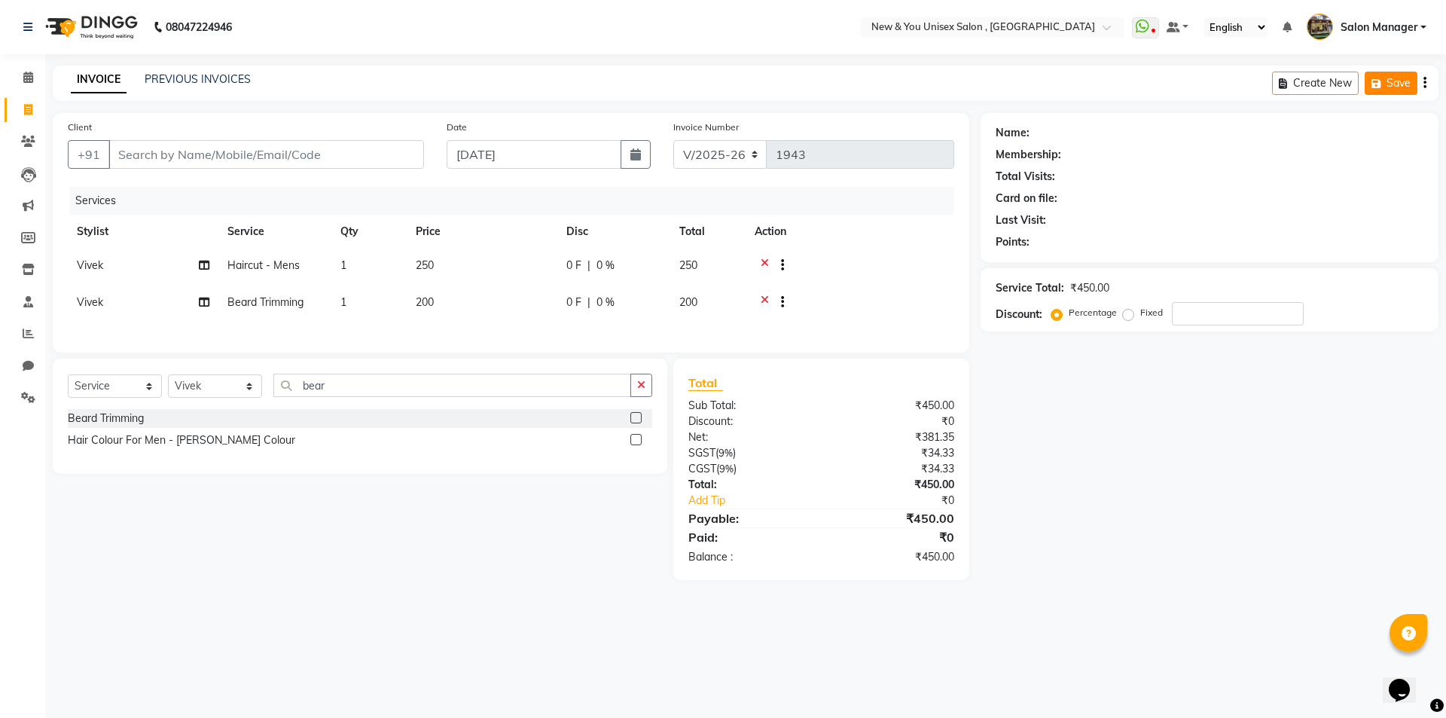
click at [1394, 83] on button "Save" at bounding box center [1391, 83] width 53 height 23
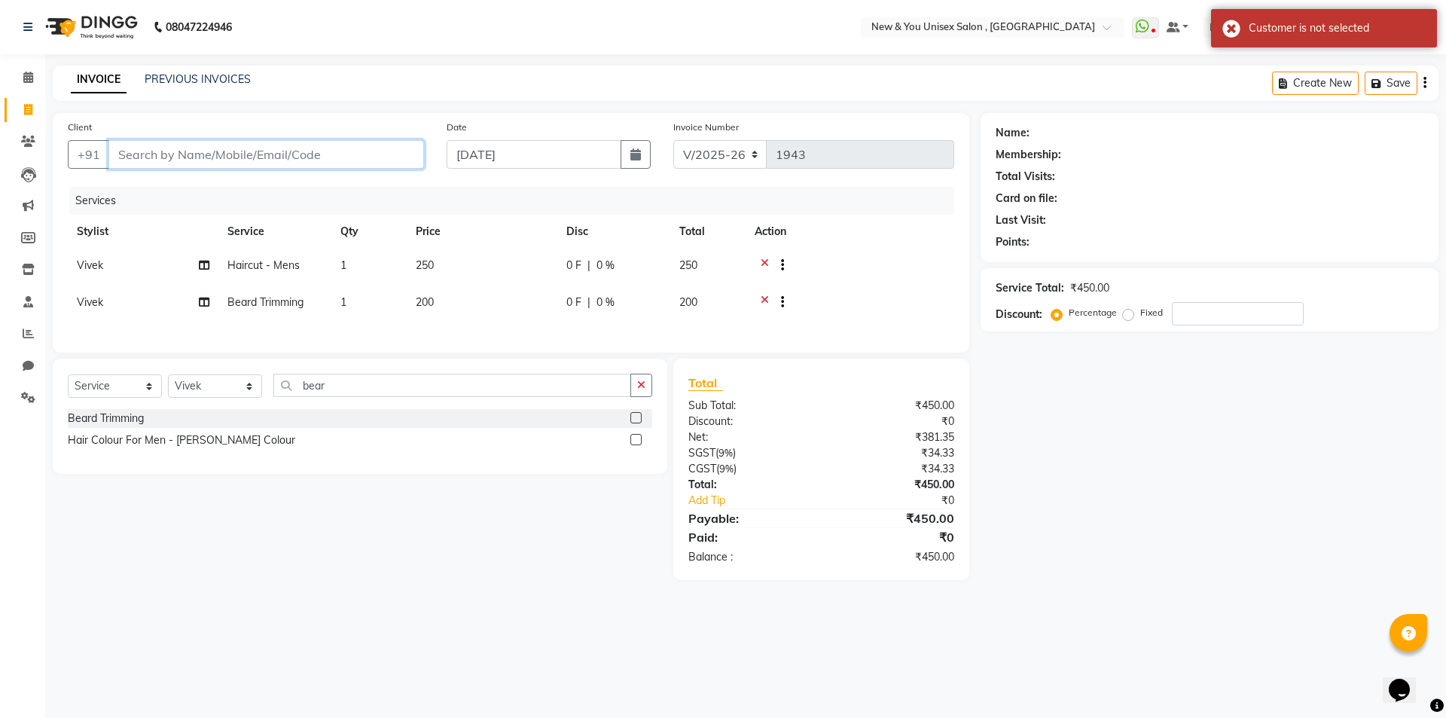
click at [245, 146] on input "Client" at bounding box center [266, 154] width 316 height 29
type input "9"
type input "0"
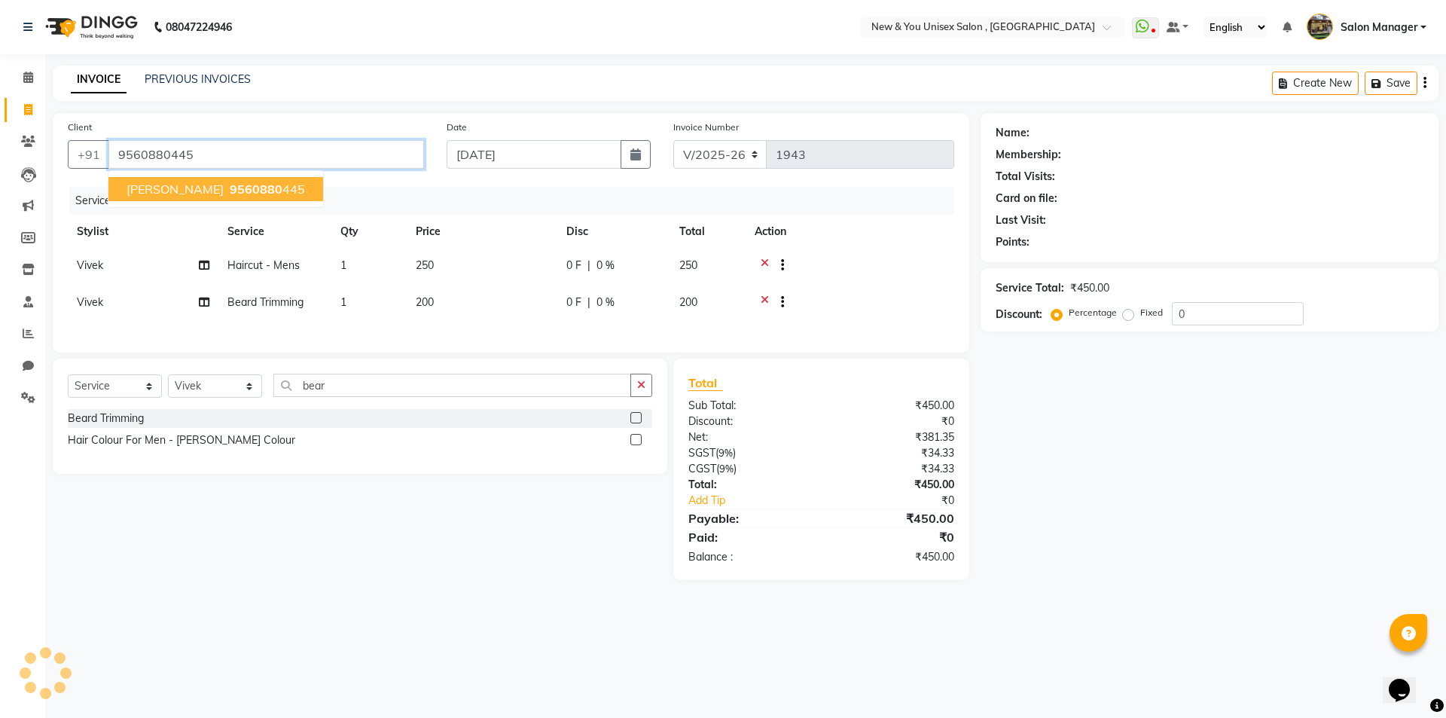
type input "9560880445"
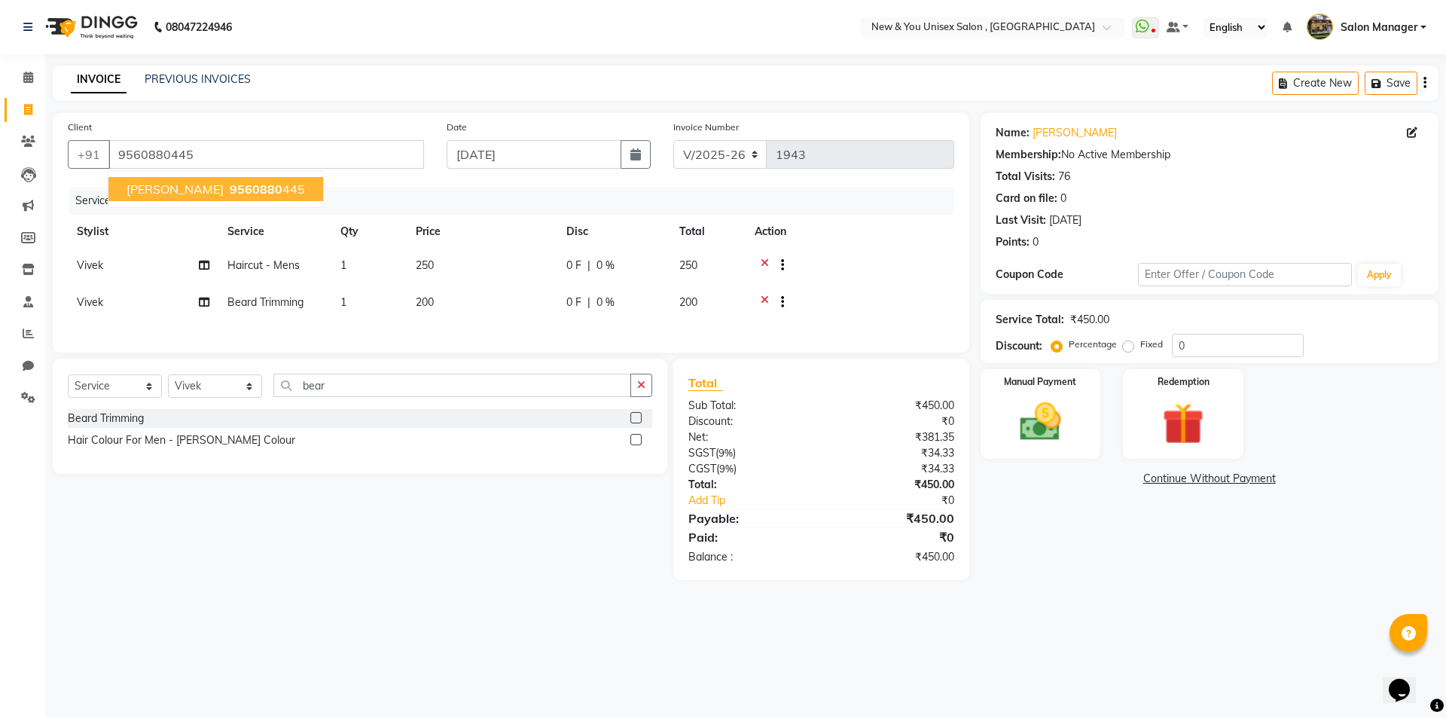
click at [230, 187] on span "9560880" at bounding box center [256, 189] width 53 height 15
click at [1379, 80] on icon "button" at bounding box center [1379, 83] width 15 height 11
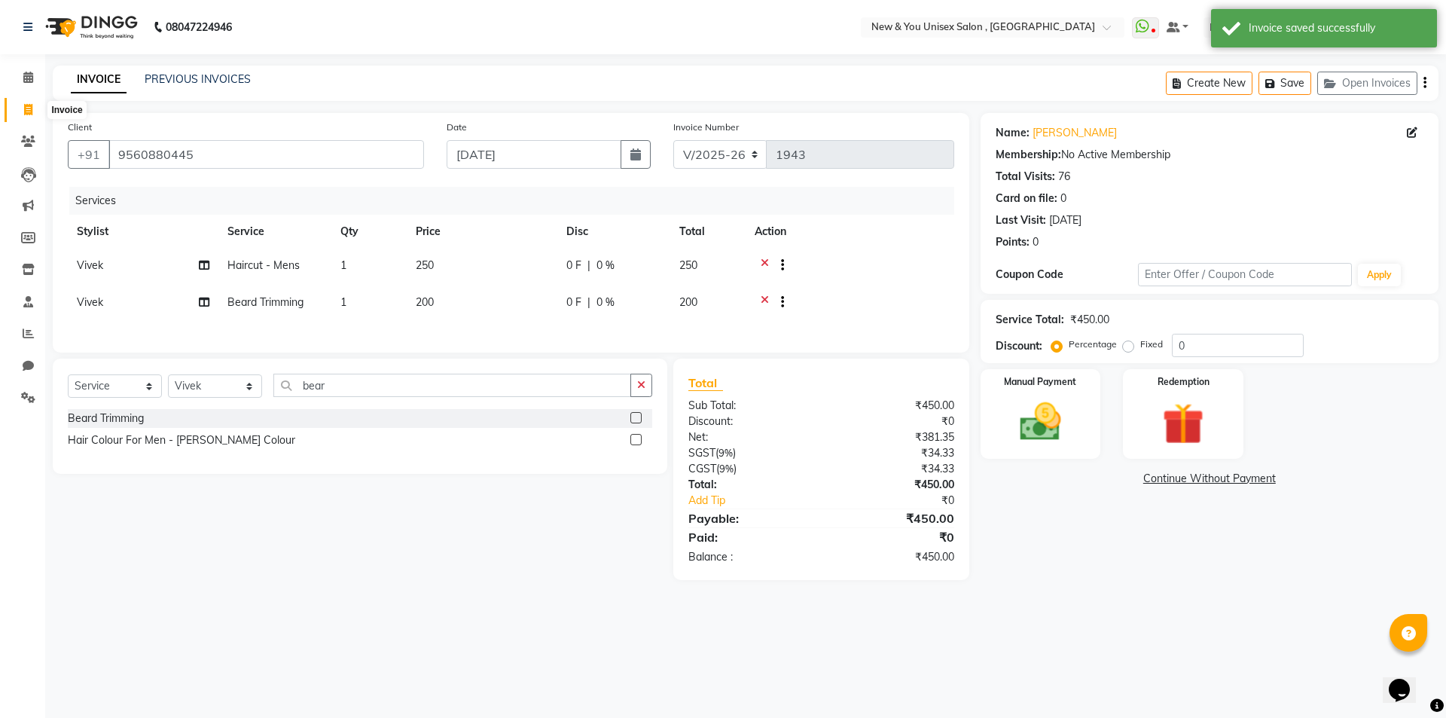
click at [32, 109] on icon at bounding box center [28, 109] width 8 height 11
select select "service"
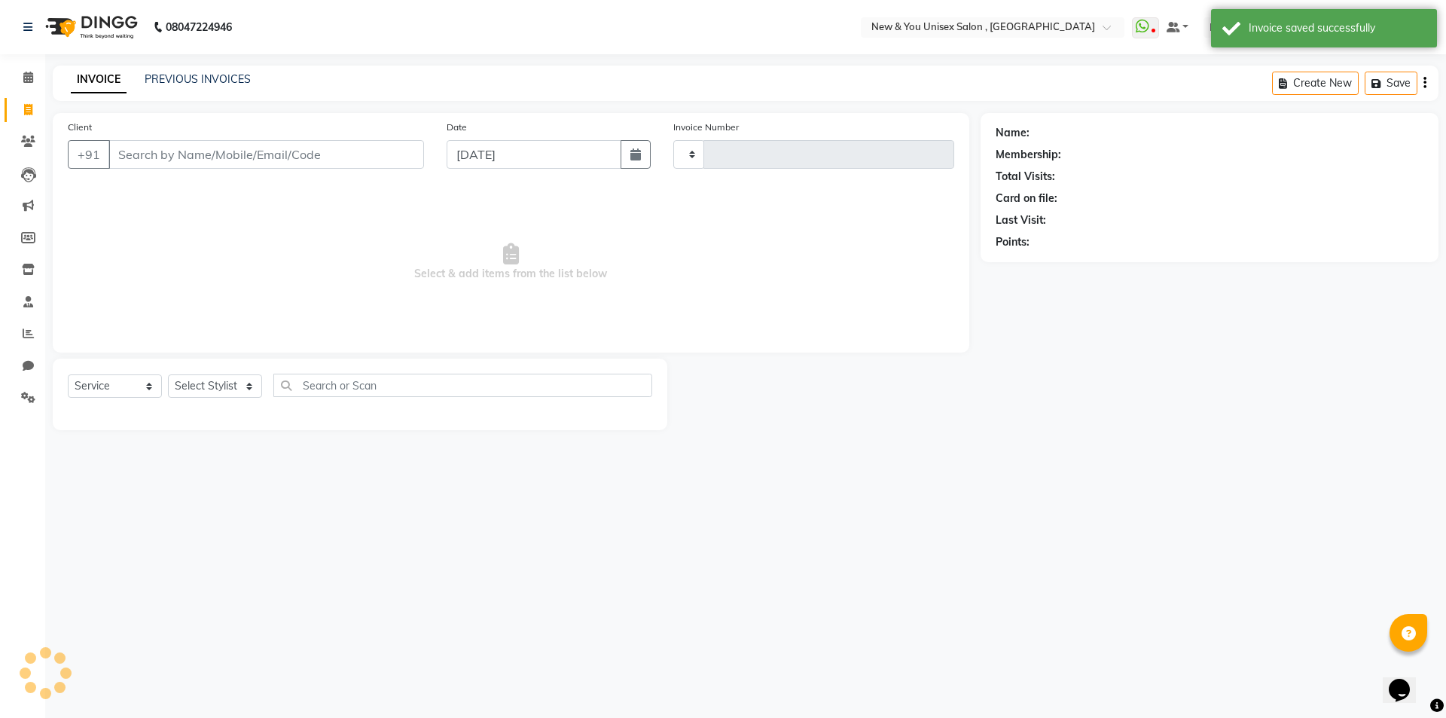
type input "1943"
select select "31"
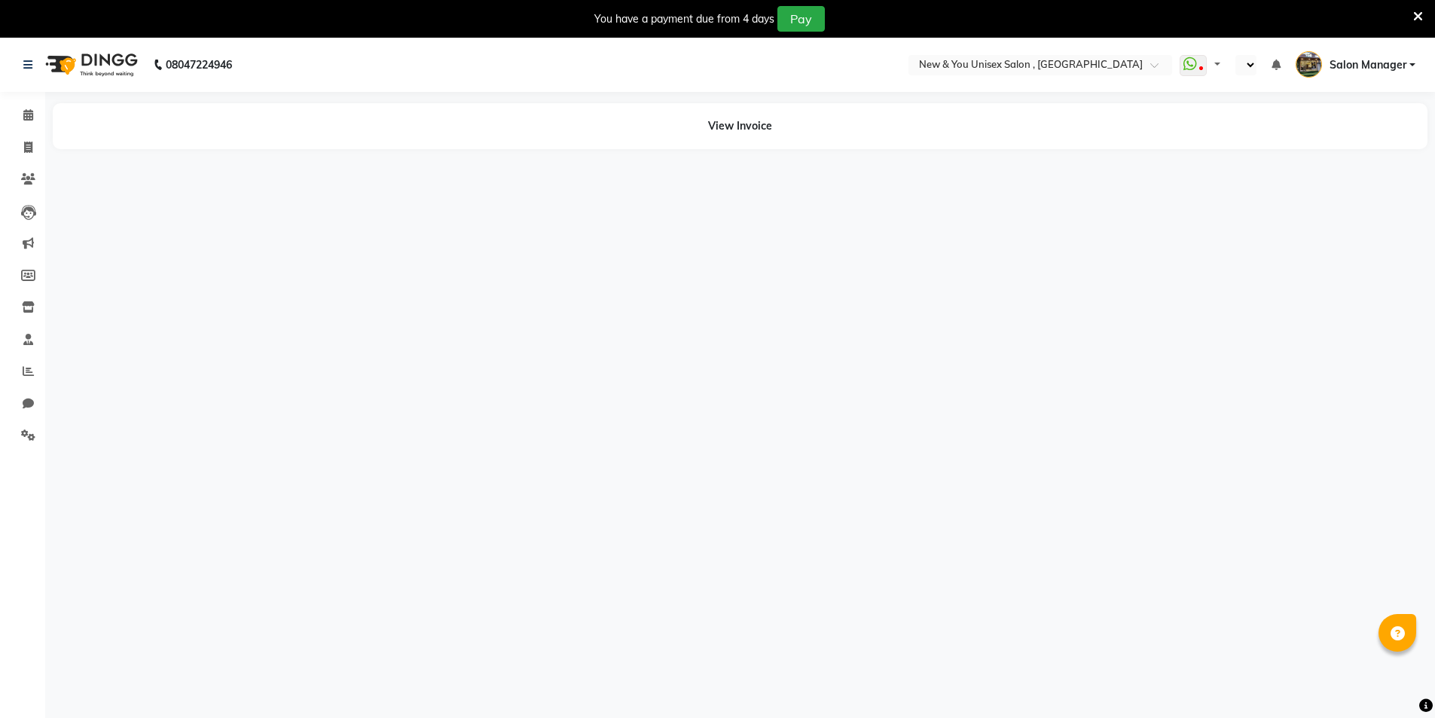
select select "en"
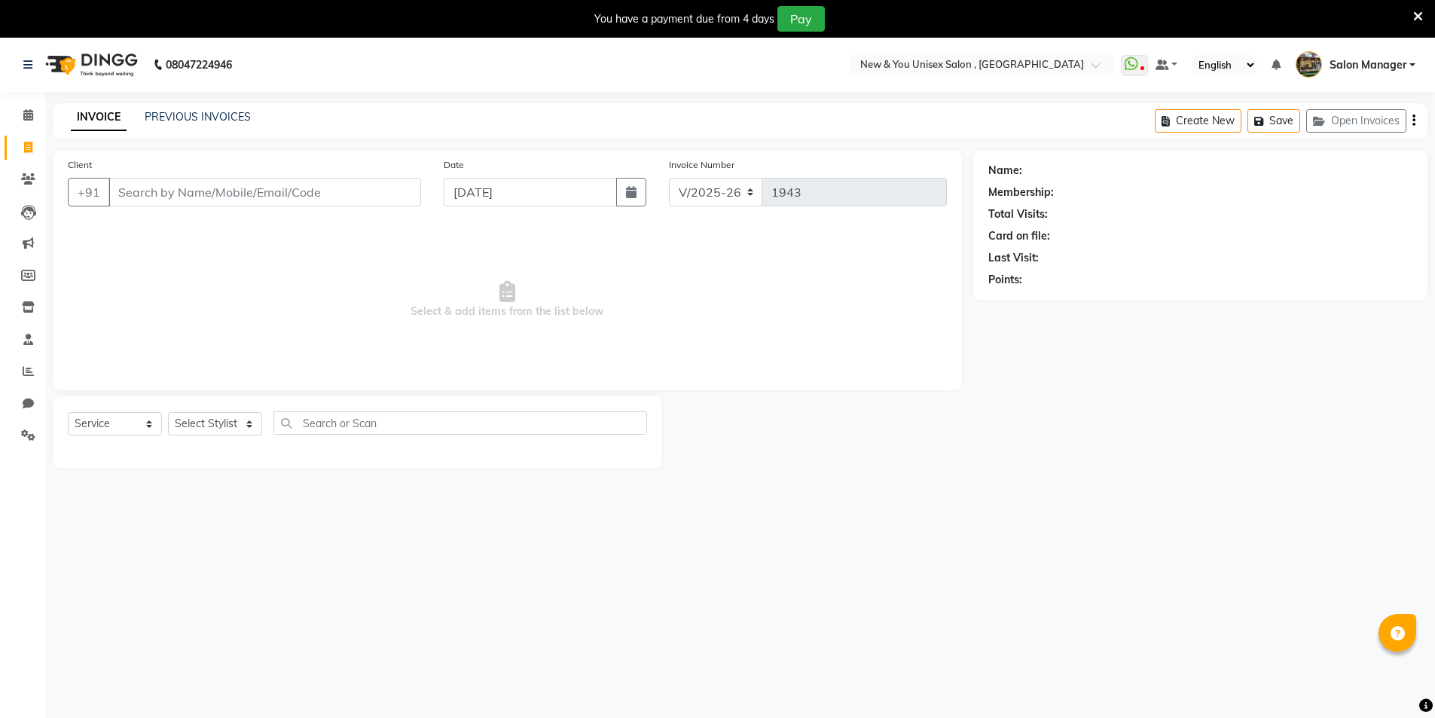
select select "31"
select select "service"
click at [1415, 16] on icon at bounding box center [1418, 17] width 10 height 14
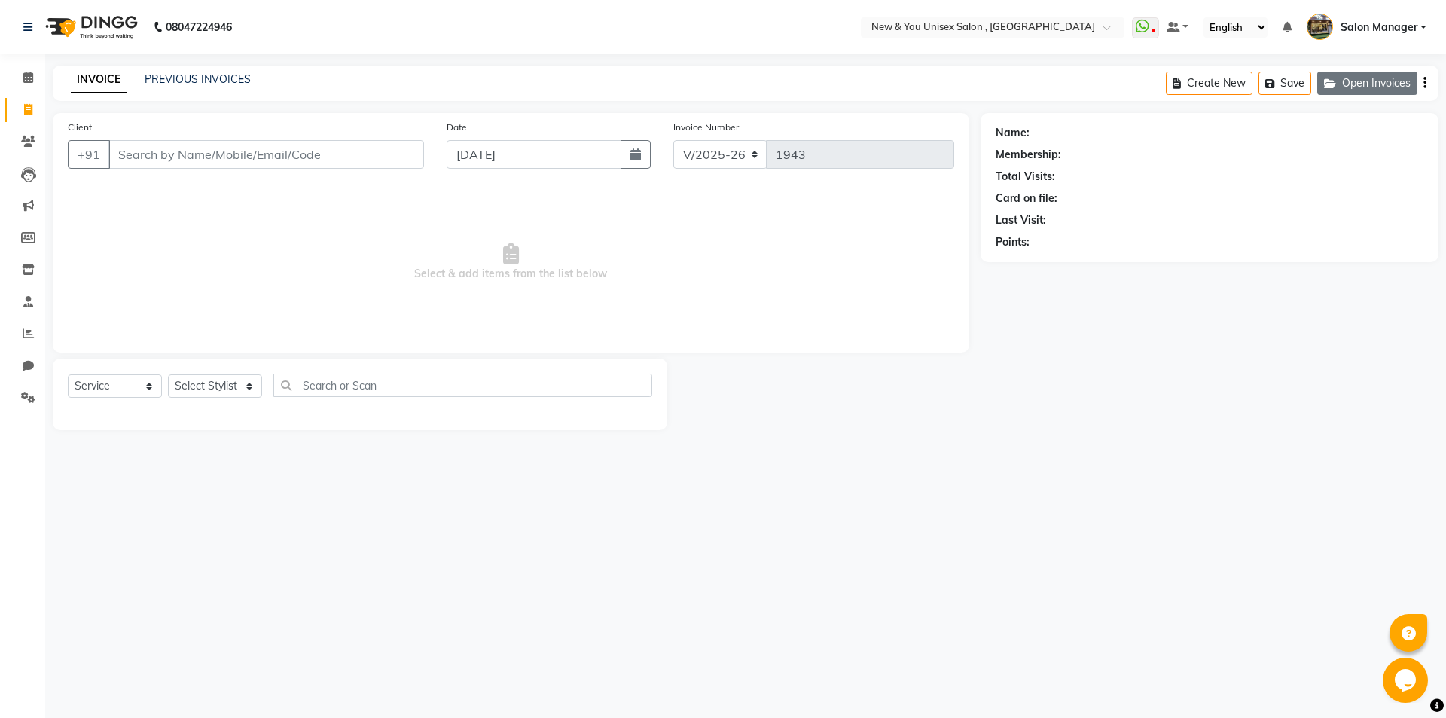
click at [1382, 83] on button "Open Invoices" at bounding box center [1367, 83] width 100 height 23
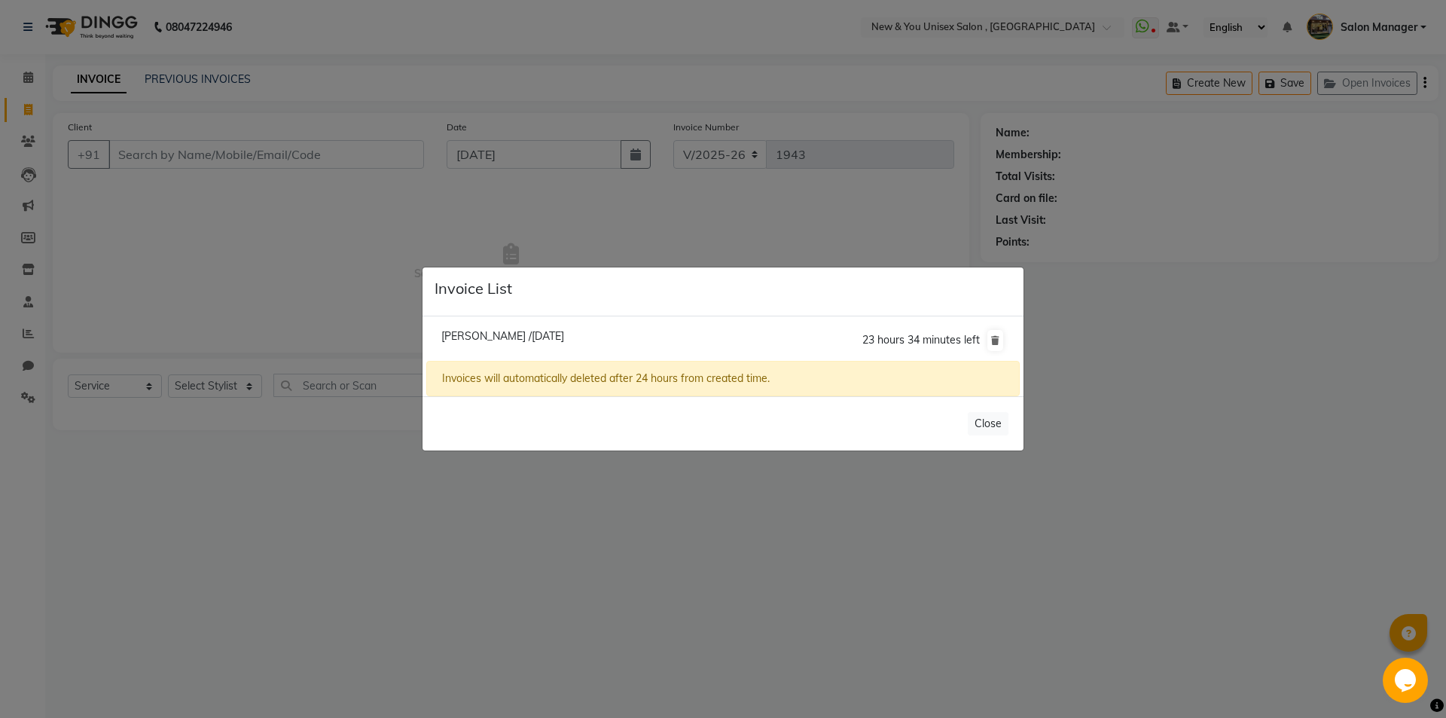
click at [520, 333] on span "[PERSON_NAME] /[DATE]" at bounding box center [502, 336] width 123 height 14
type input "9560880445"
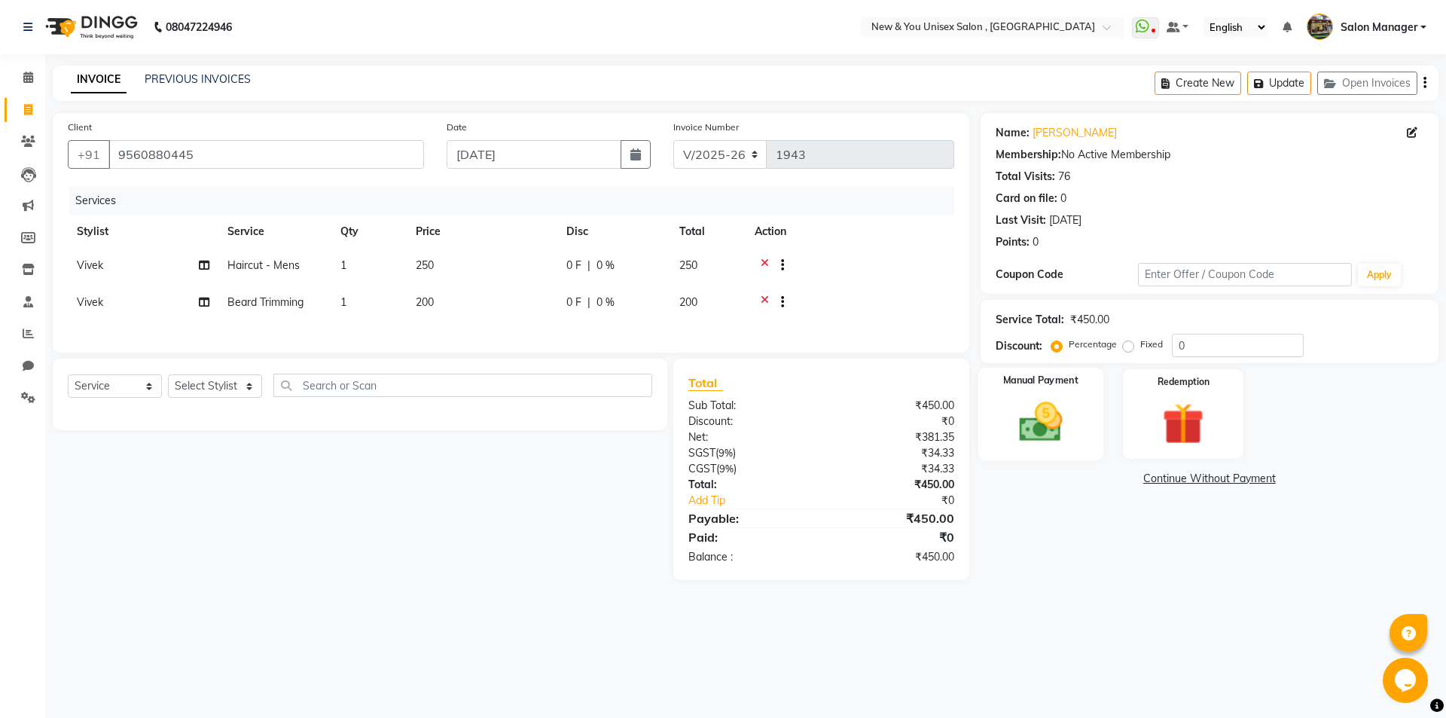
click at [1068, 420] on img at bounding box center [1041, 422] width 70 height 50
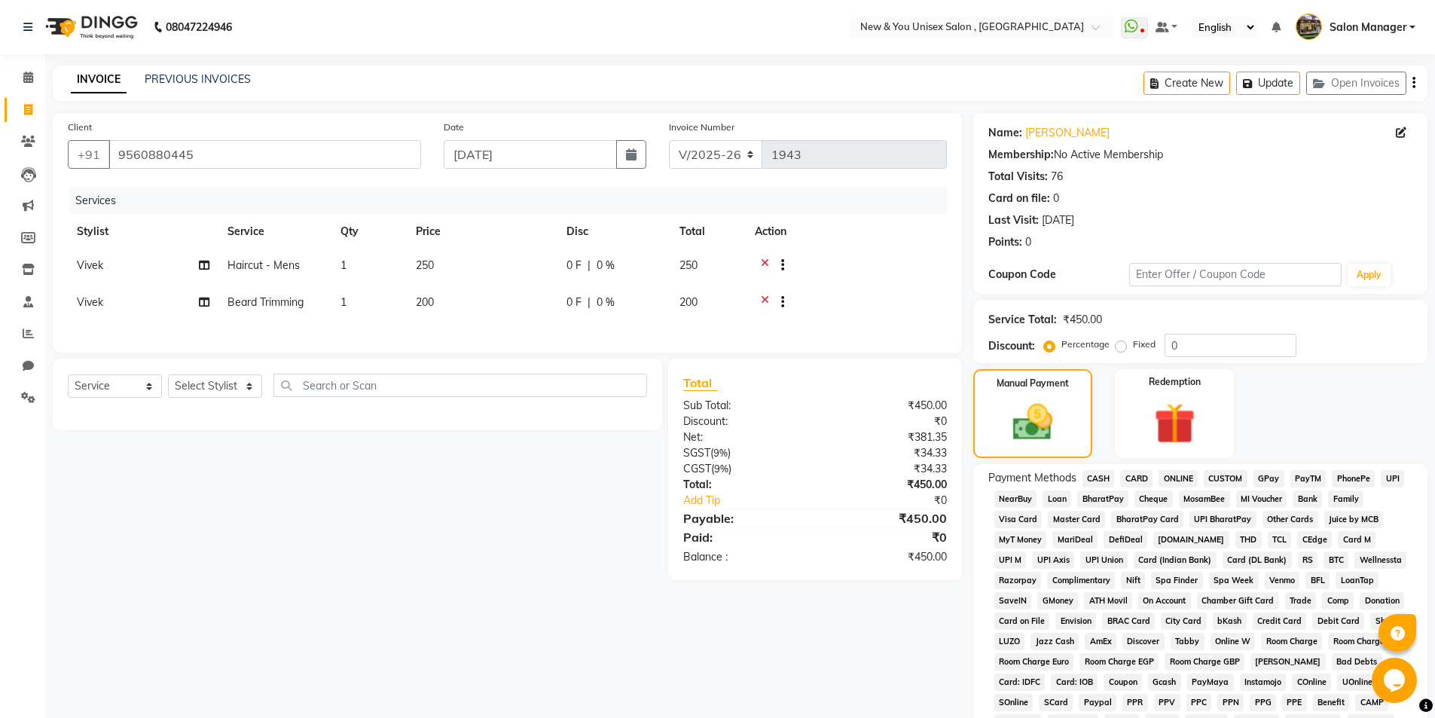
click at [1308, 476] on span "PayTM" at bounding box center [1308, 478] width 36 height 17
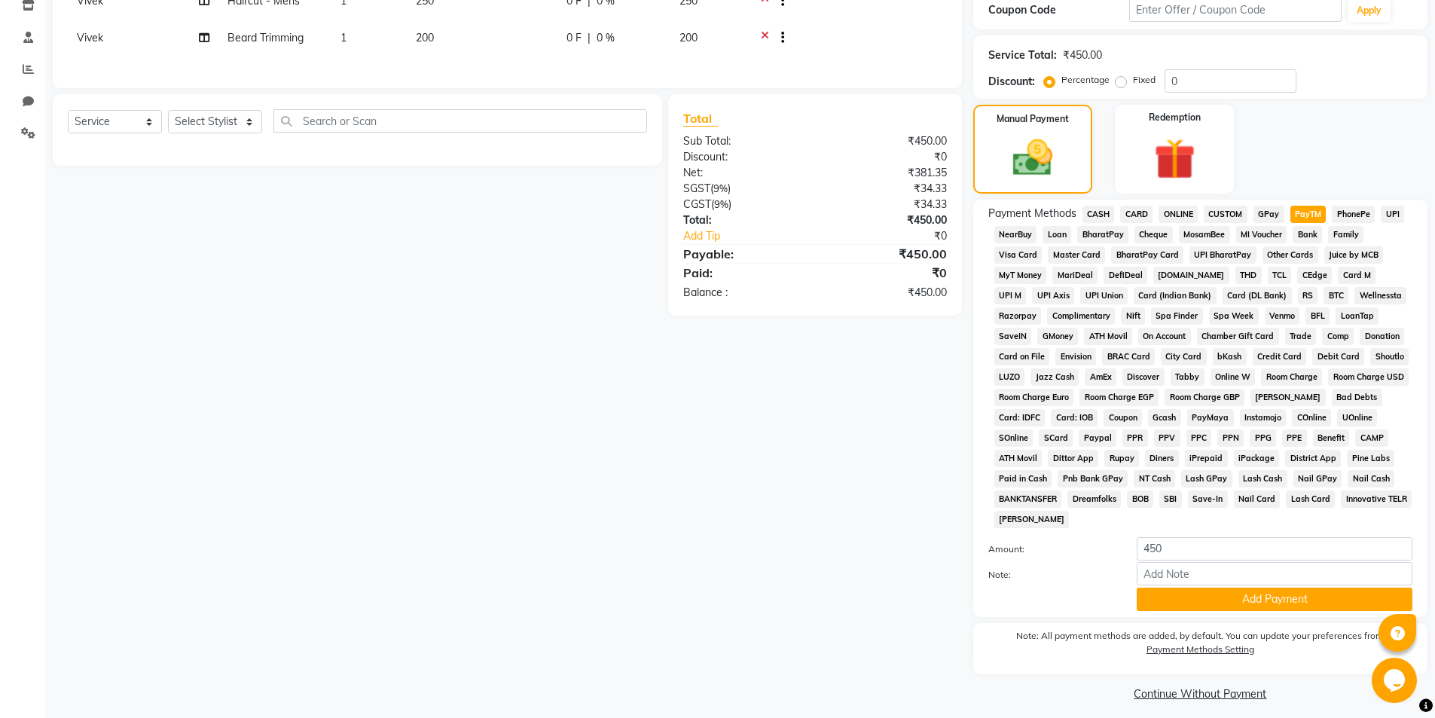
scroll to position [274, 0]
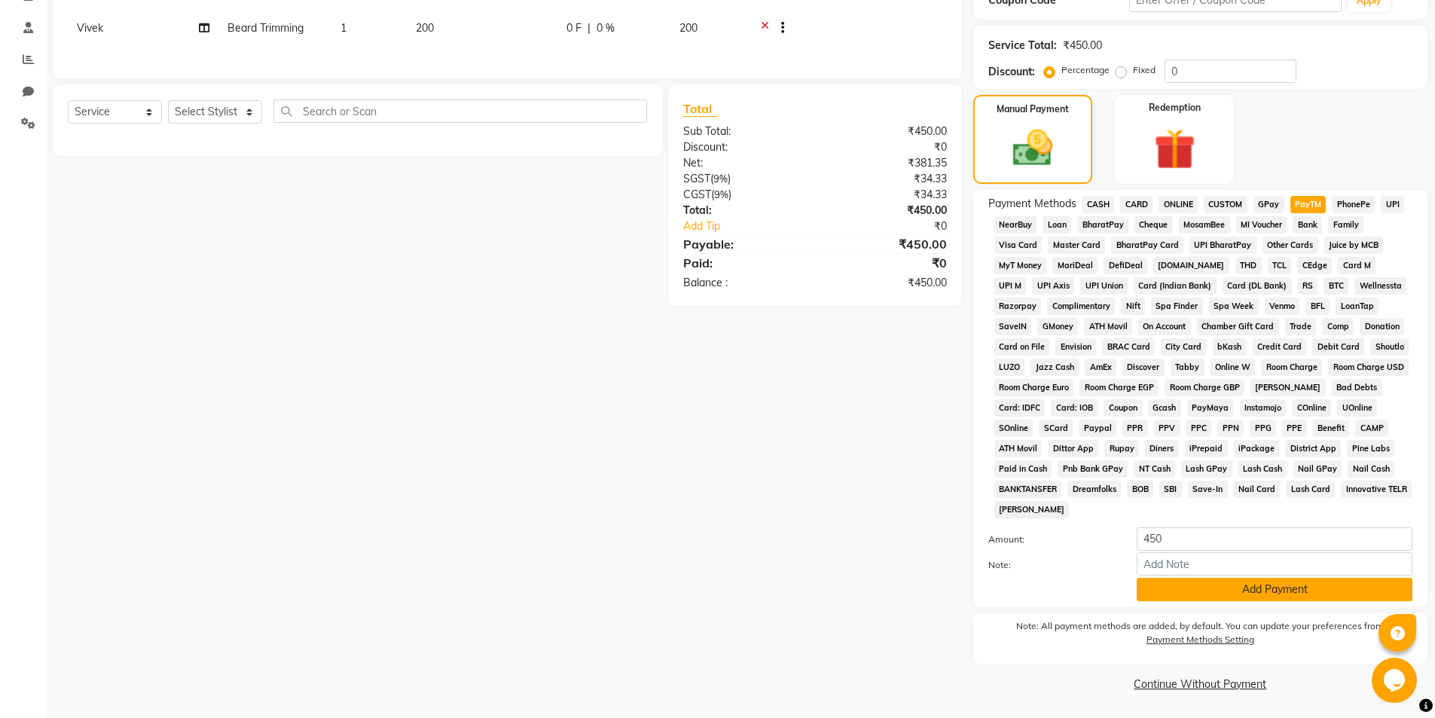
click at [1328, 593] on button "Add Payment" at bounding box center [1275, 589] width 276 height 23
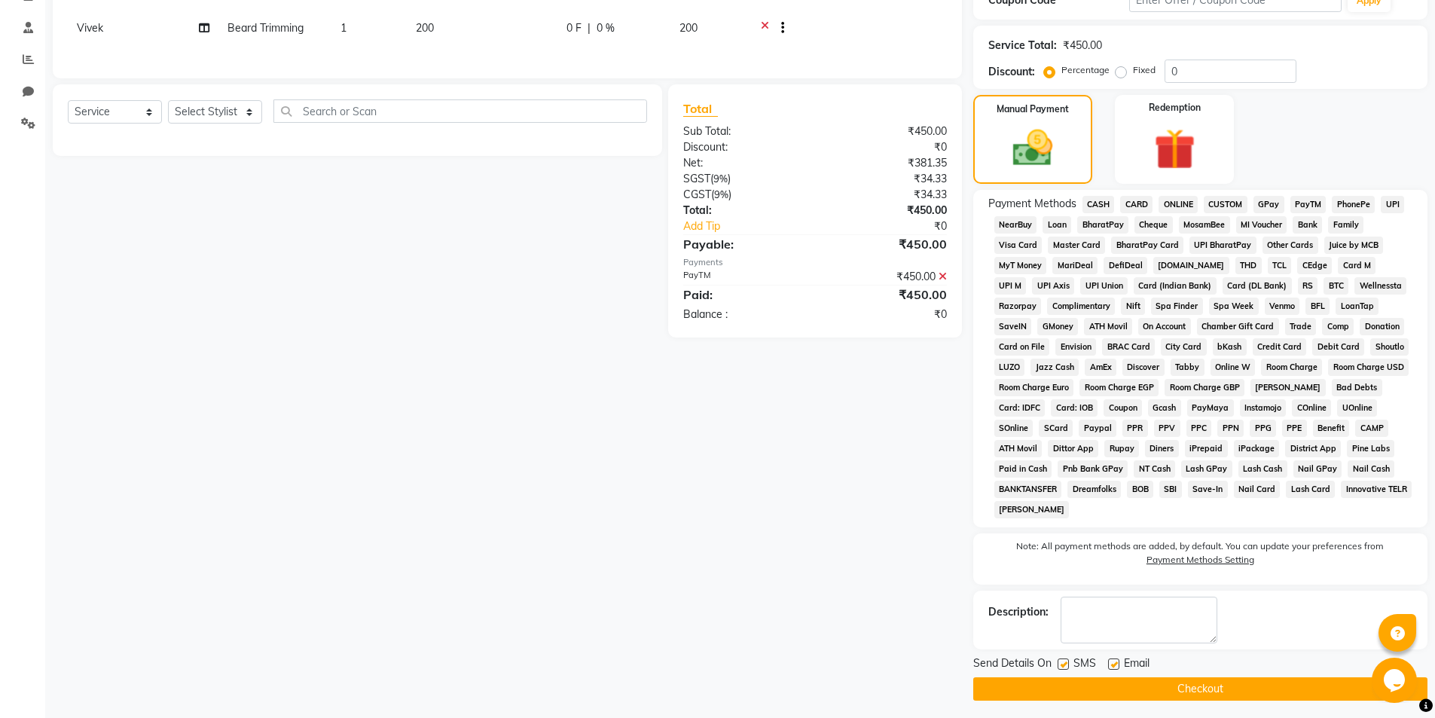
click at [1259, 683] on button "Checkout" at bounding box center [1200, 688] width 454 height 23
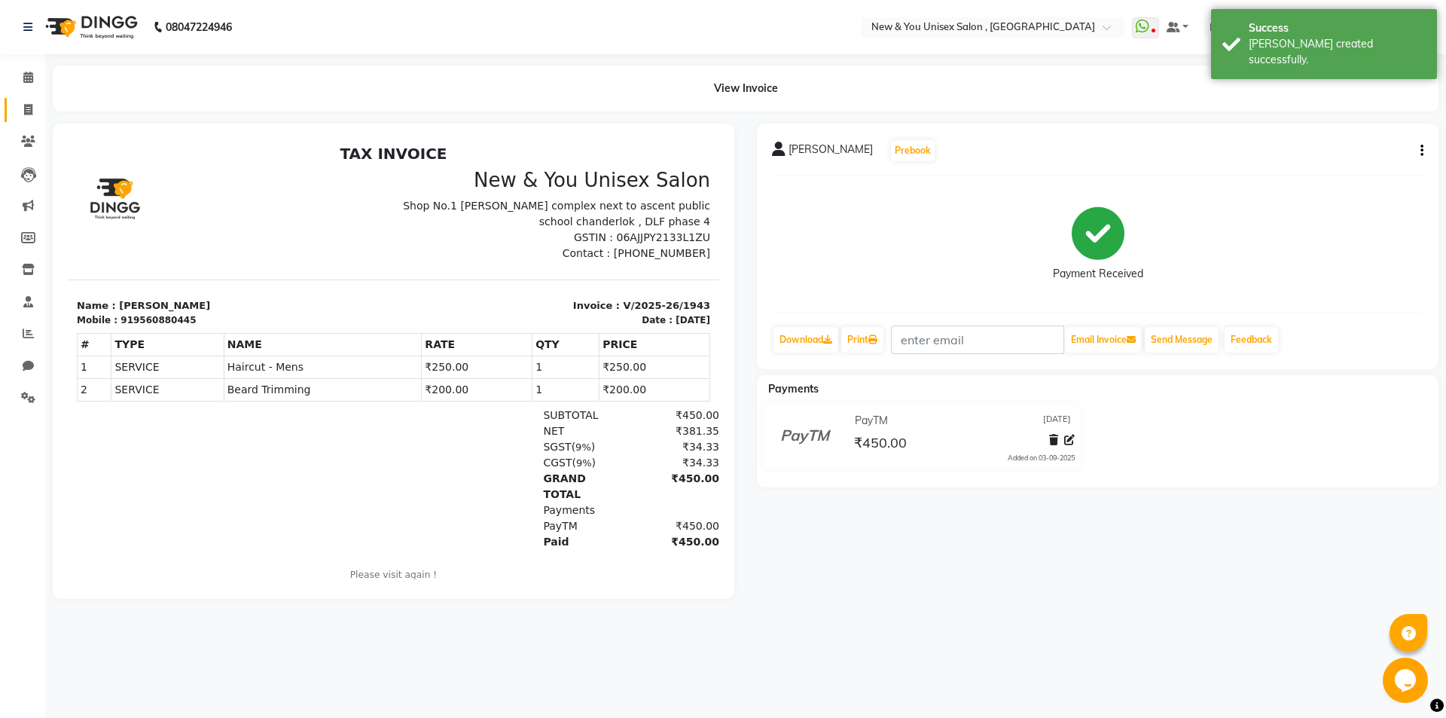
click at [20, 120] on link "Invoice" at bounding box center [23, 110] width 36 height 25
select select "service"
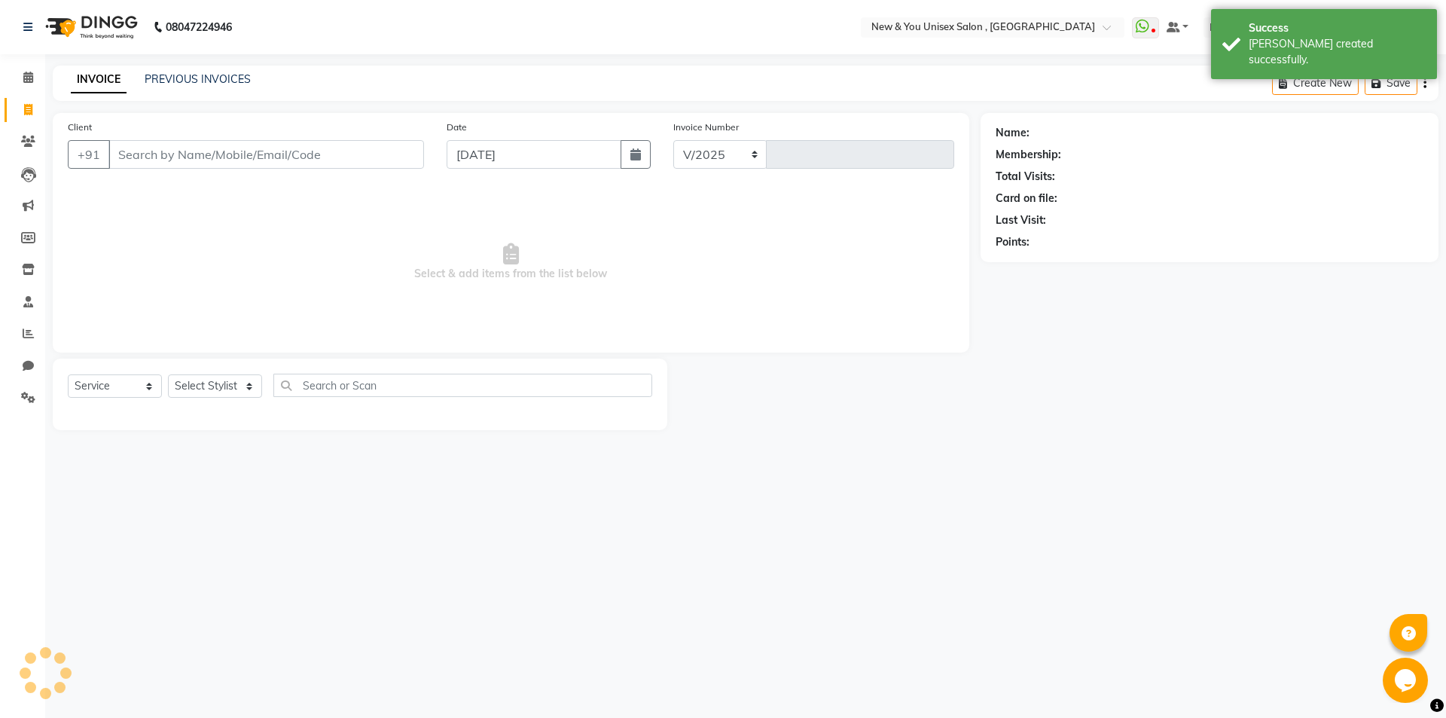
select select "31"
type input "1944"
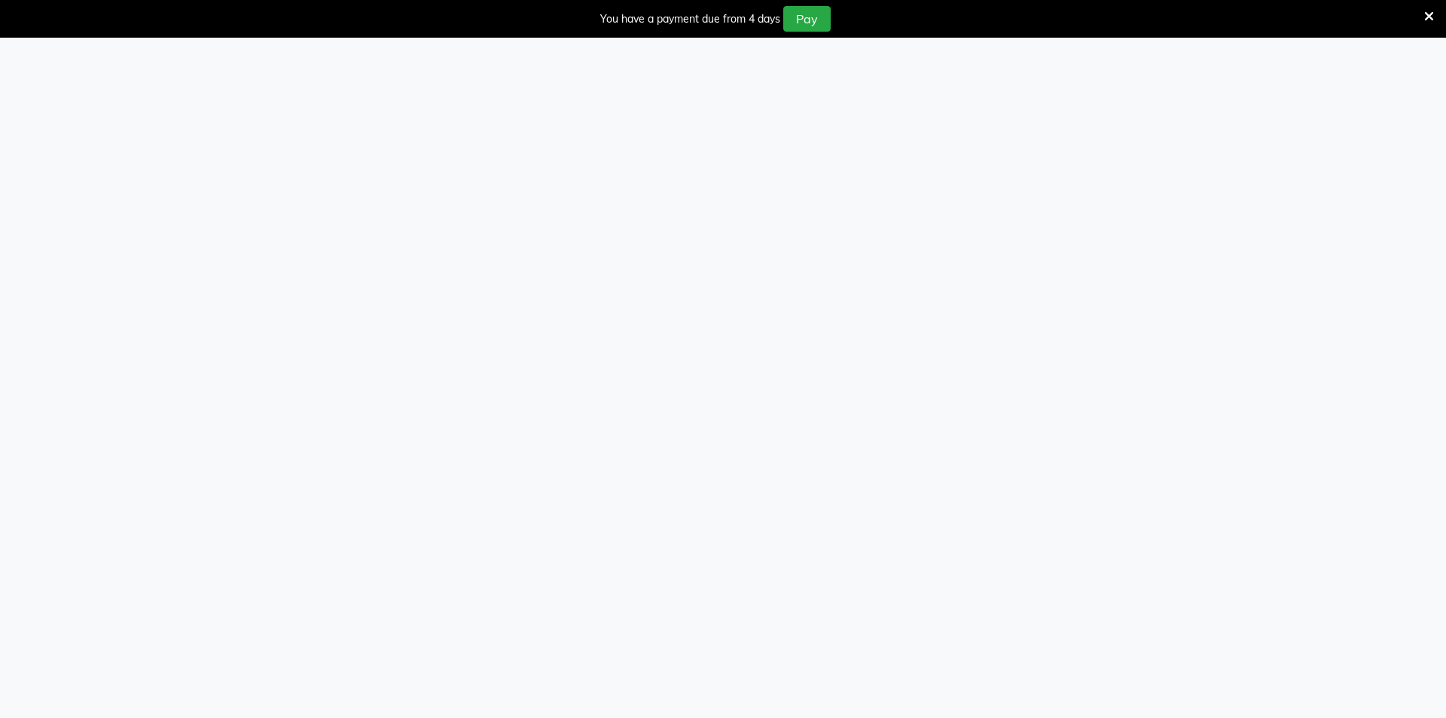
select select "service"
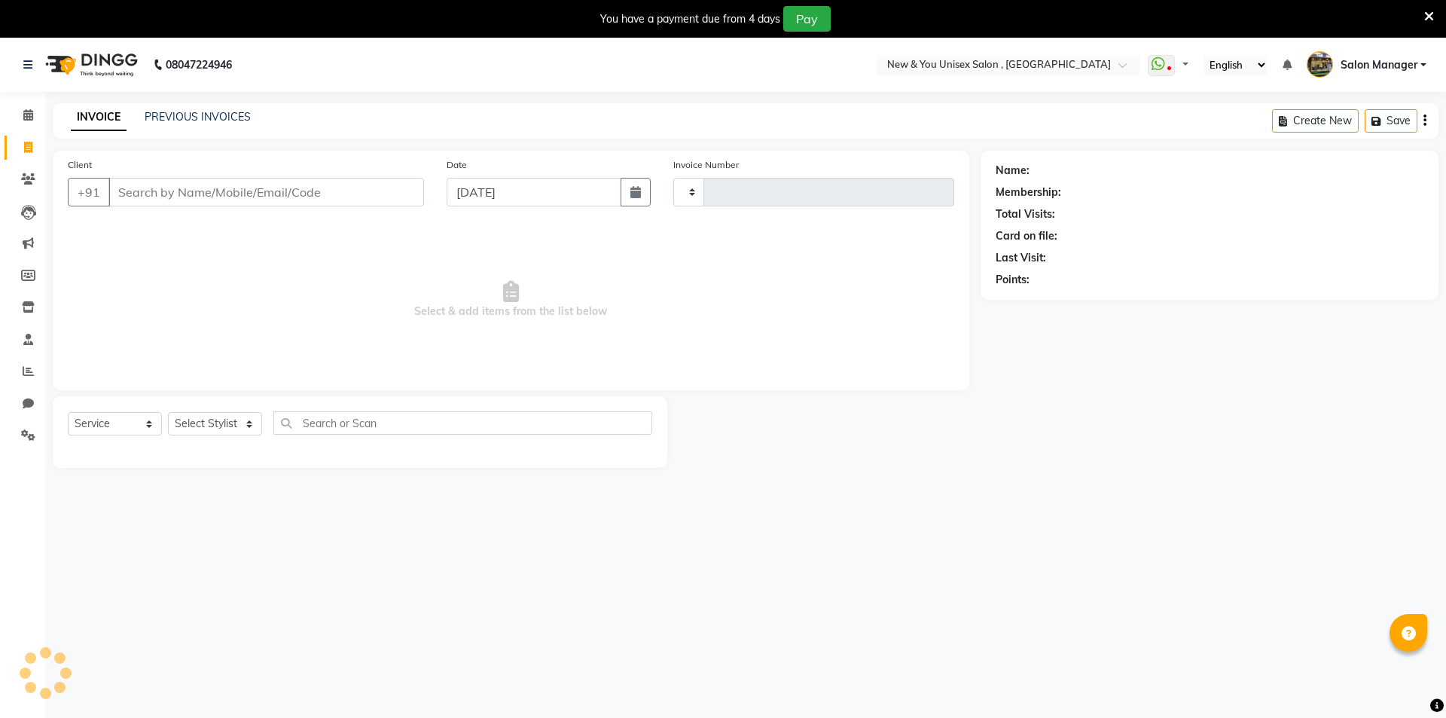
select select "en"
select select "31"
type input "1944"
select select "31"
select select "service"
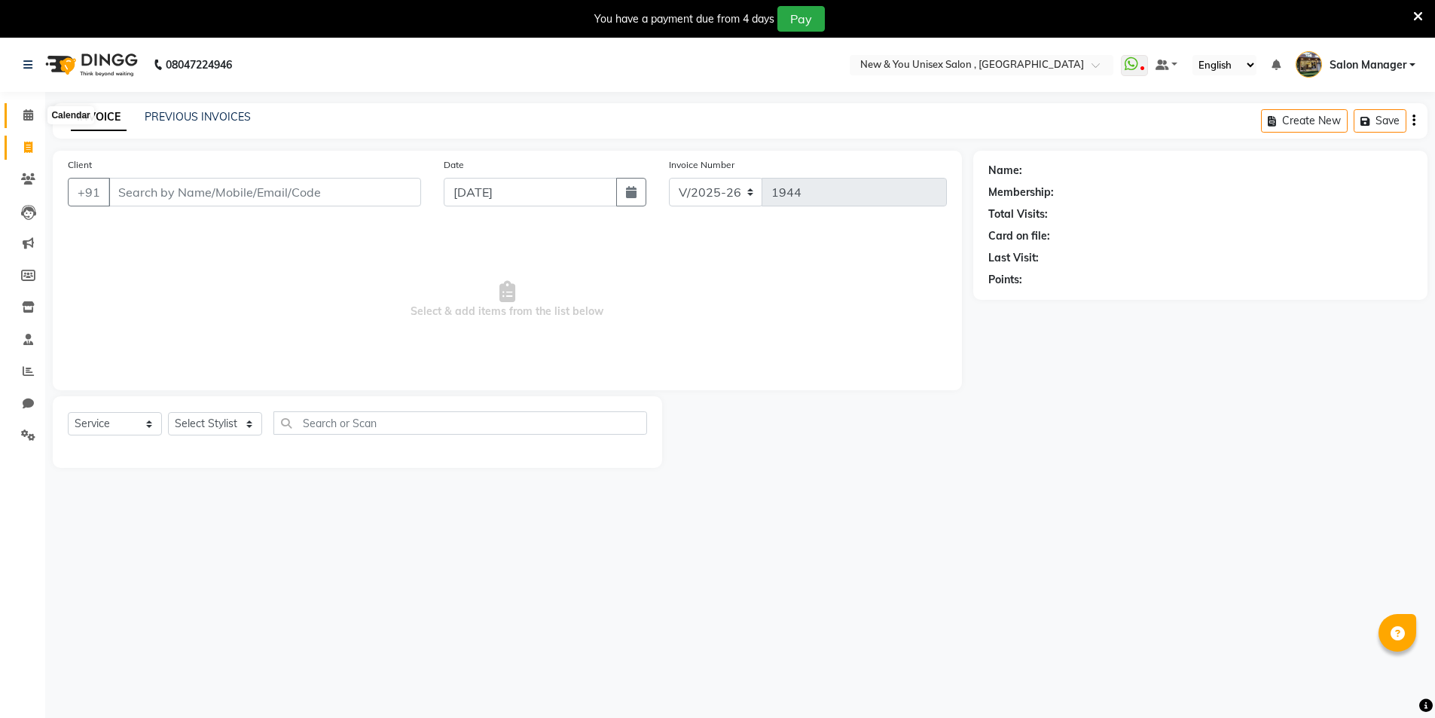
click at [26, 114] on icon at bounding box center [28, 114] width 10 height 11
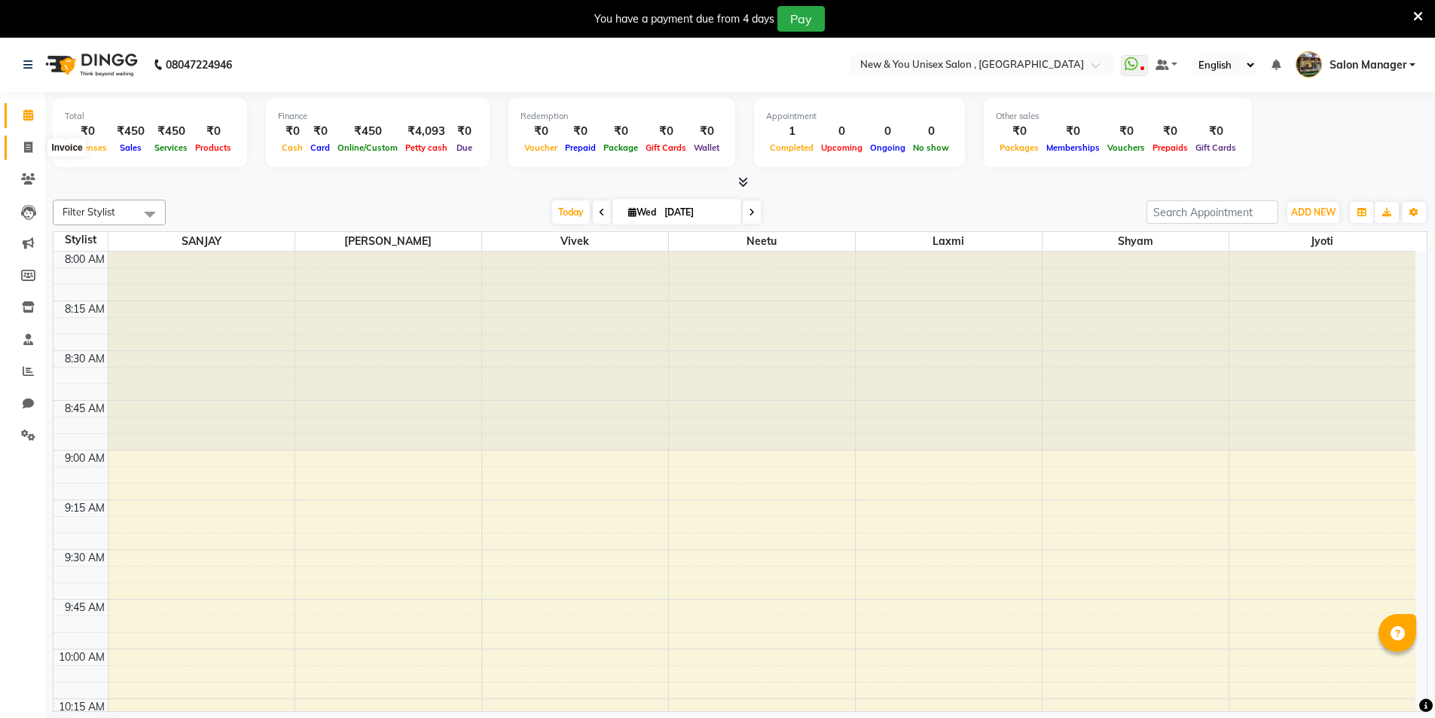
click at [24, 143] on icon at bounding box center [28, 147] width 8 height 11
select select "service"
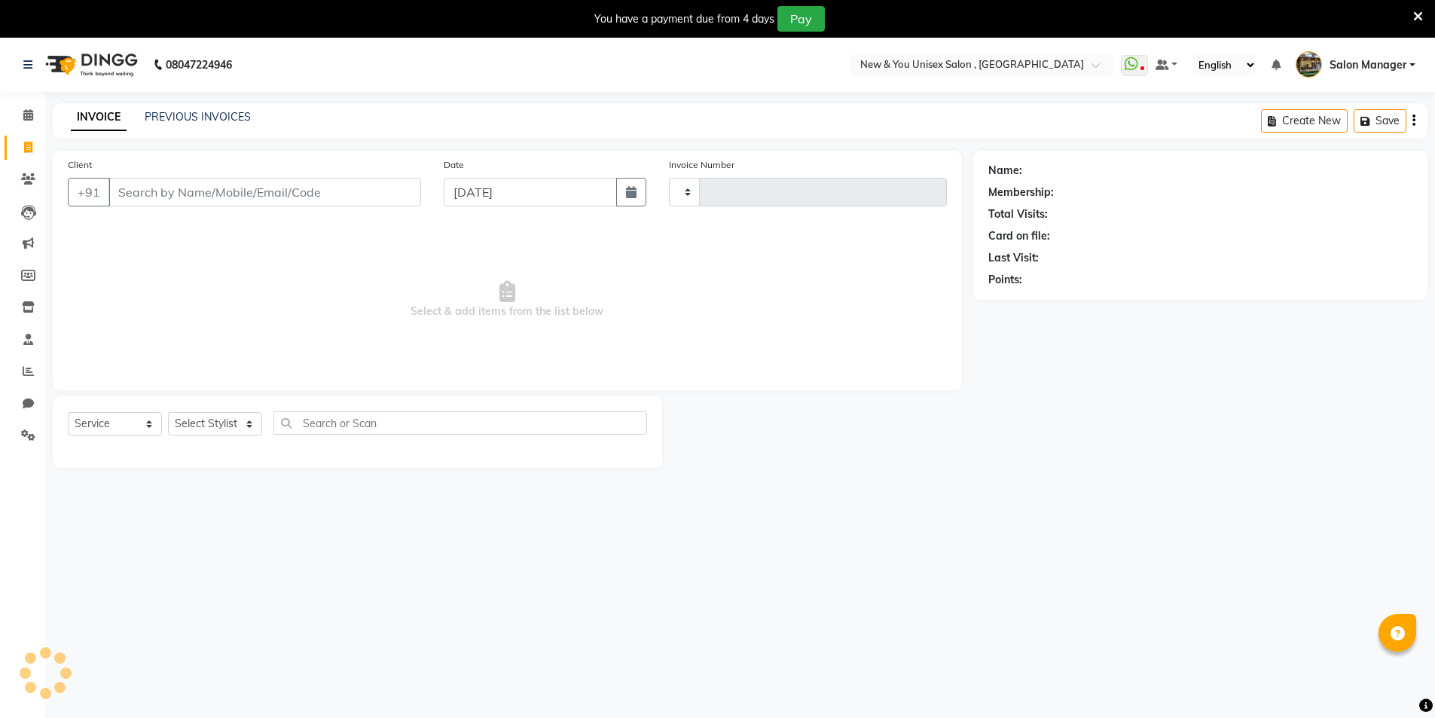
type input "1944"
select select "31"
click at [147, 191] on input "Client" at bounding box center [264, 192] width 313 height 29
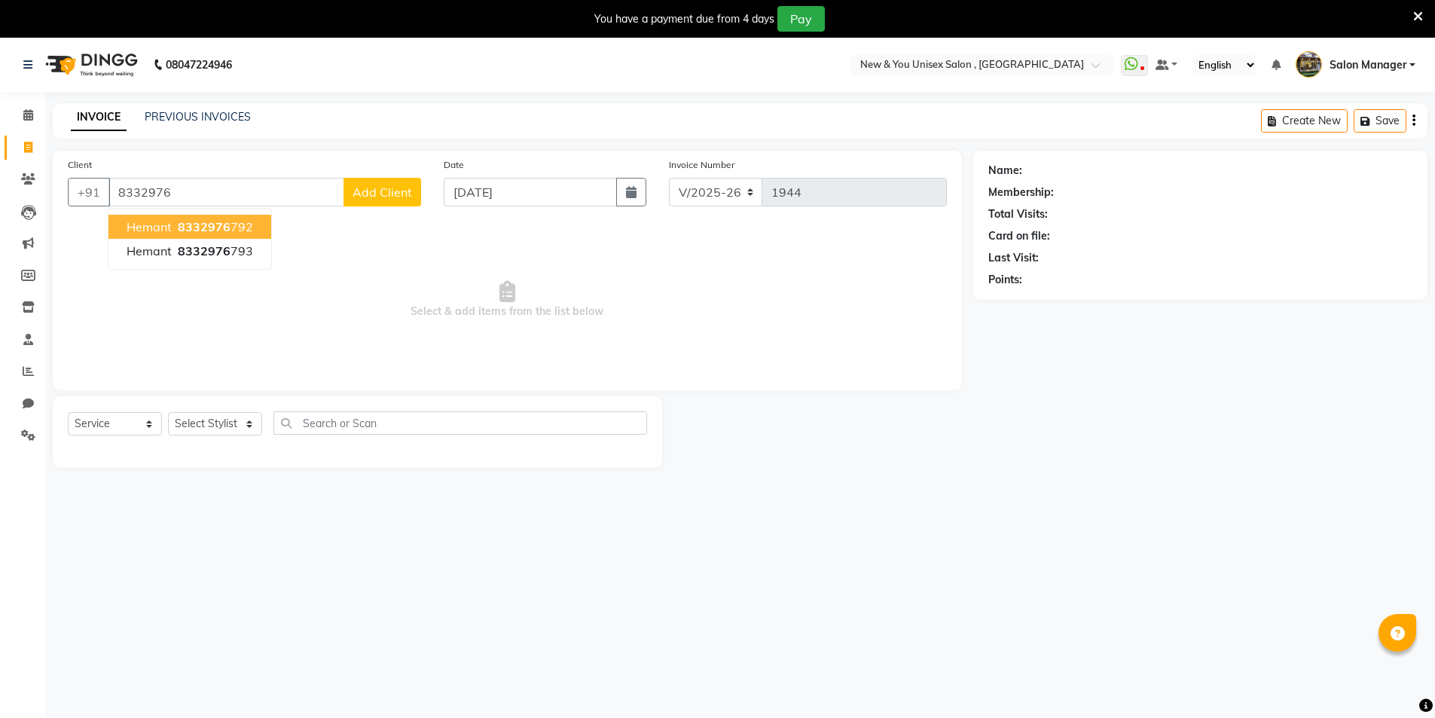
click at [178, 224] on span "8332976" at bounding box center [204, 226] width 53 height 15
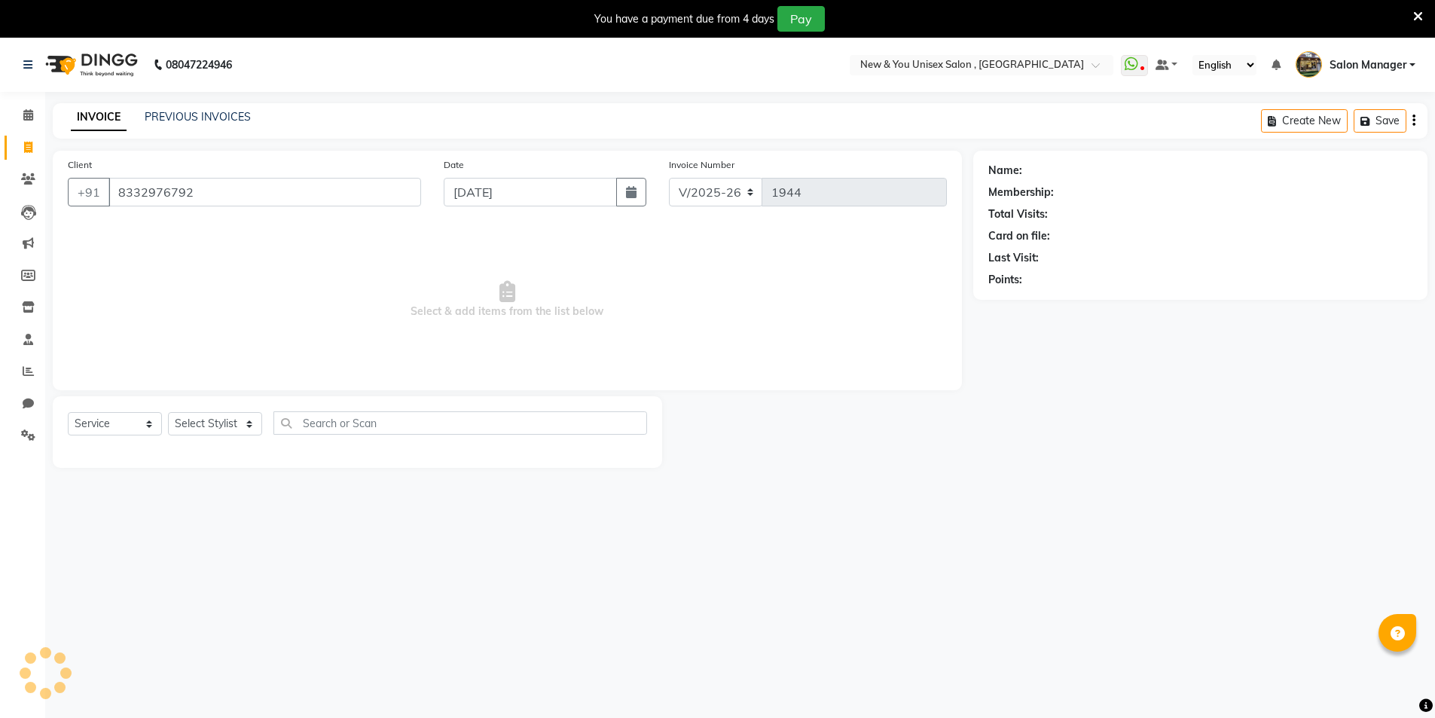
type input "8332976792"
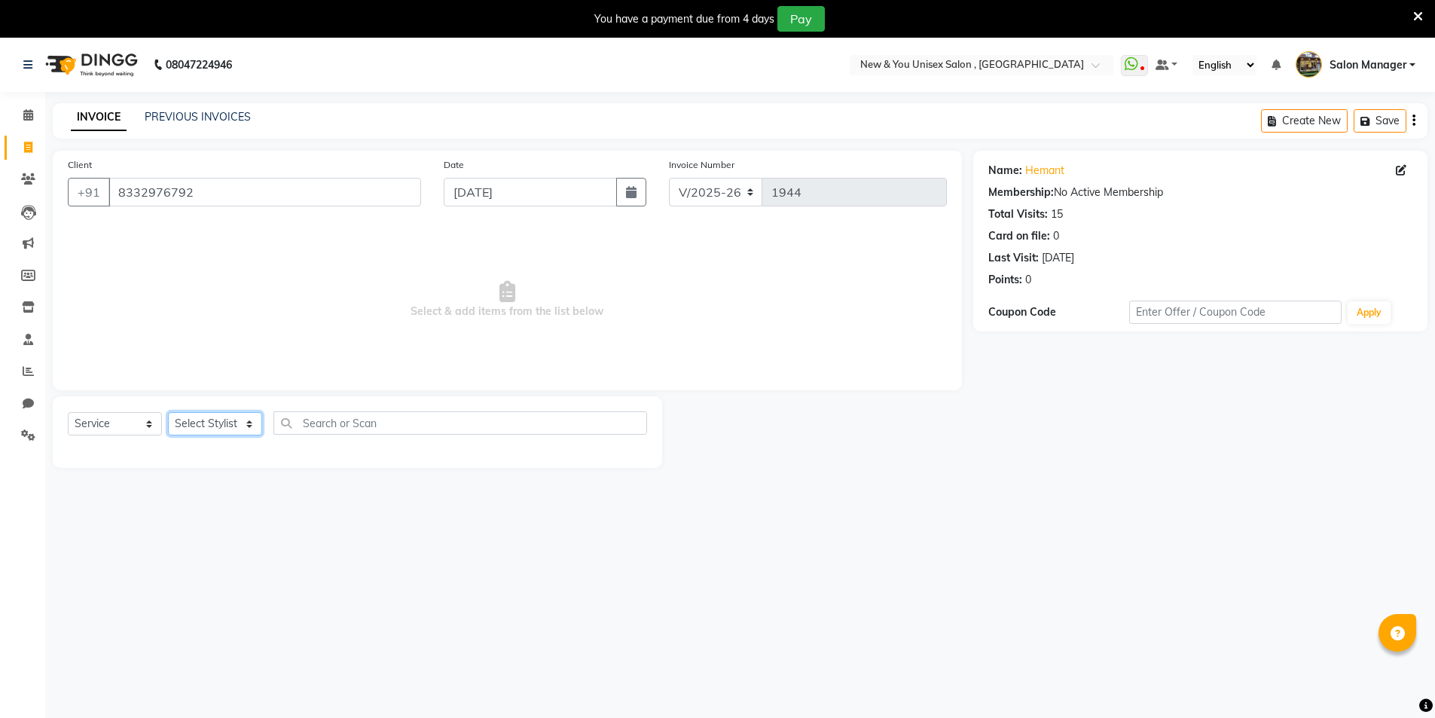
drag, startPoint x: 222, startPoint y: 419, endPoint x: 220, endPoint y: 433, distance: 14.5
click at [222, 419] on select "Select Stylist HEMANT Jyoti laxmi Neetu Salon Manager SANJAY shravan kumar Shya…" at bounding box center [215, 423] width 94 height 23
select select "40116"
click at [168, 412] on select "Select Stylist HEMANT Jyoti laxmi Neetu Salon Manager SANJAY shravan kumar Shya…" at bounding box center [215, 423] width 94 height 23
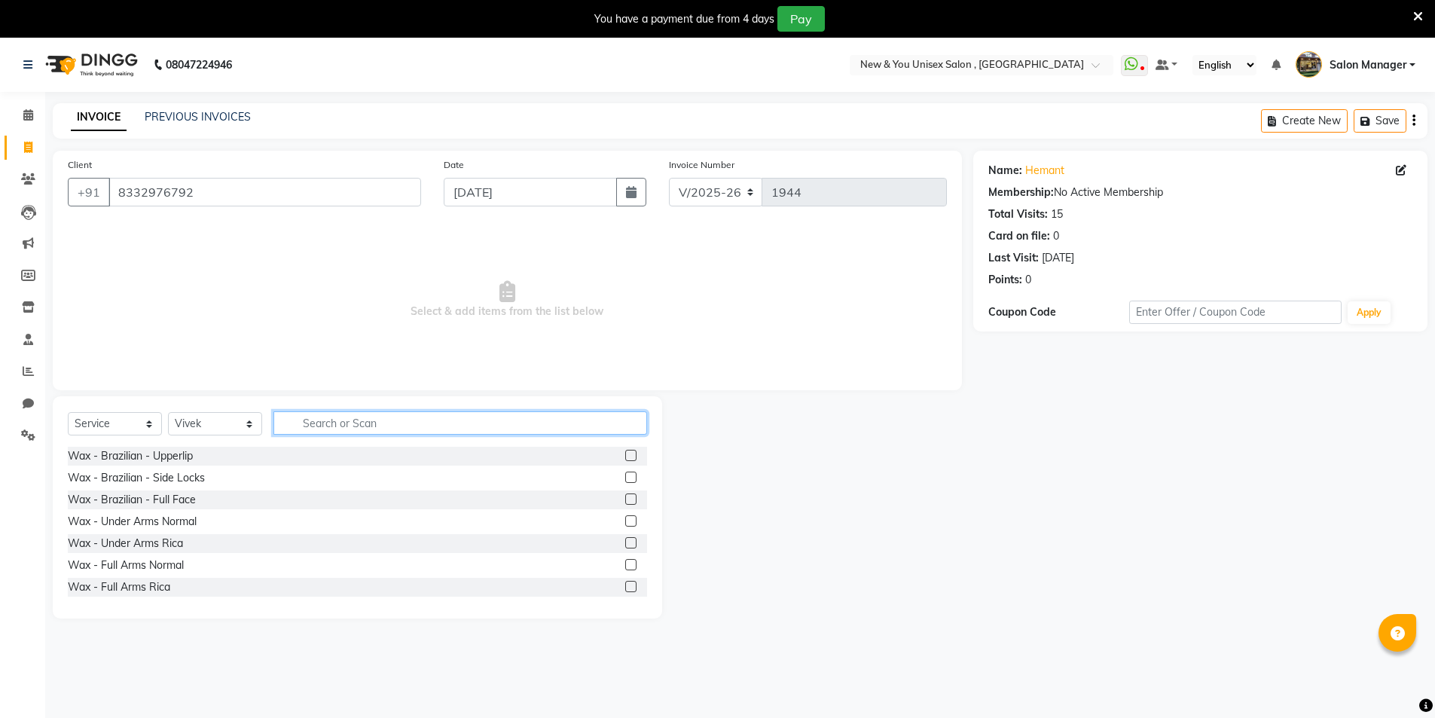
click at [374, 426] on input "text" at bounding box center [460, 422] width 374 height 23
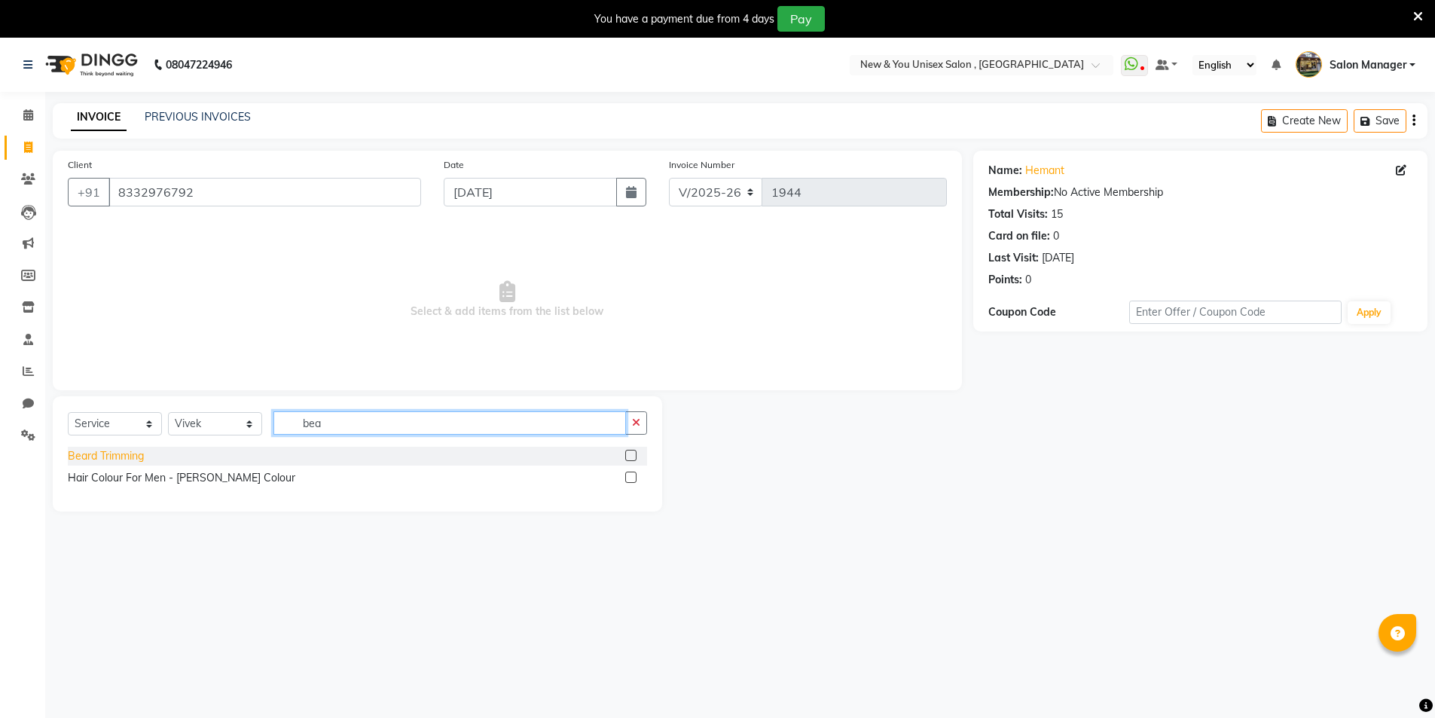
type input "bea"
click at [128, 461] on div "Beard Trimming" at bounding box center [106, 456] width 76 height 16
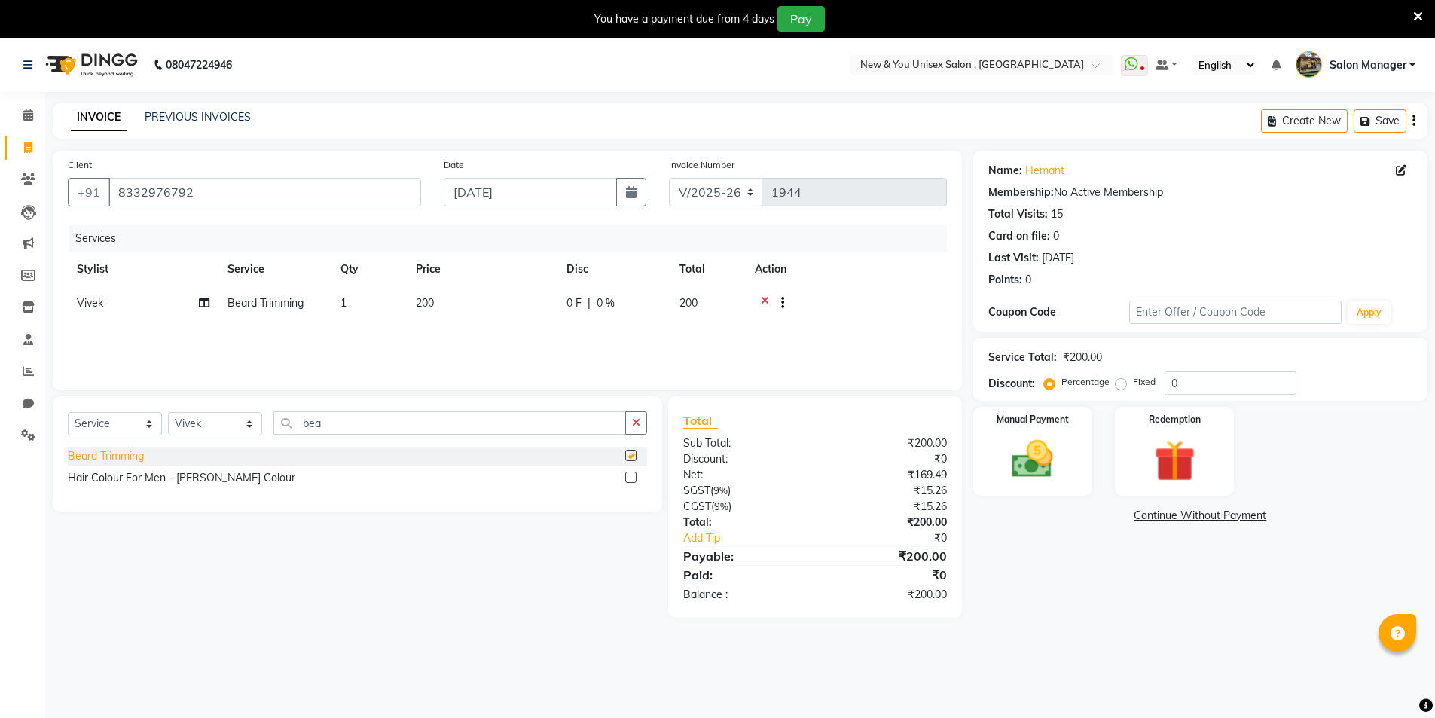
checkbox input "false"
drag, startPoint x: 352, startPoint y: 424, endPoint x: 285, endPoint y: 439, distance: 68.7
click at [285, 439] on div "Select Service Product Membership Package Voucher Prepaid Gift Card Select Styl…" at bounding box center [357, 428] width 579 height 35
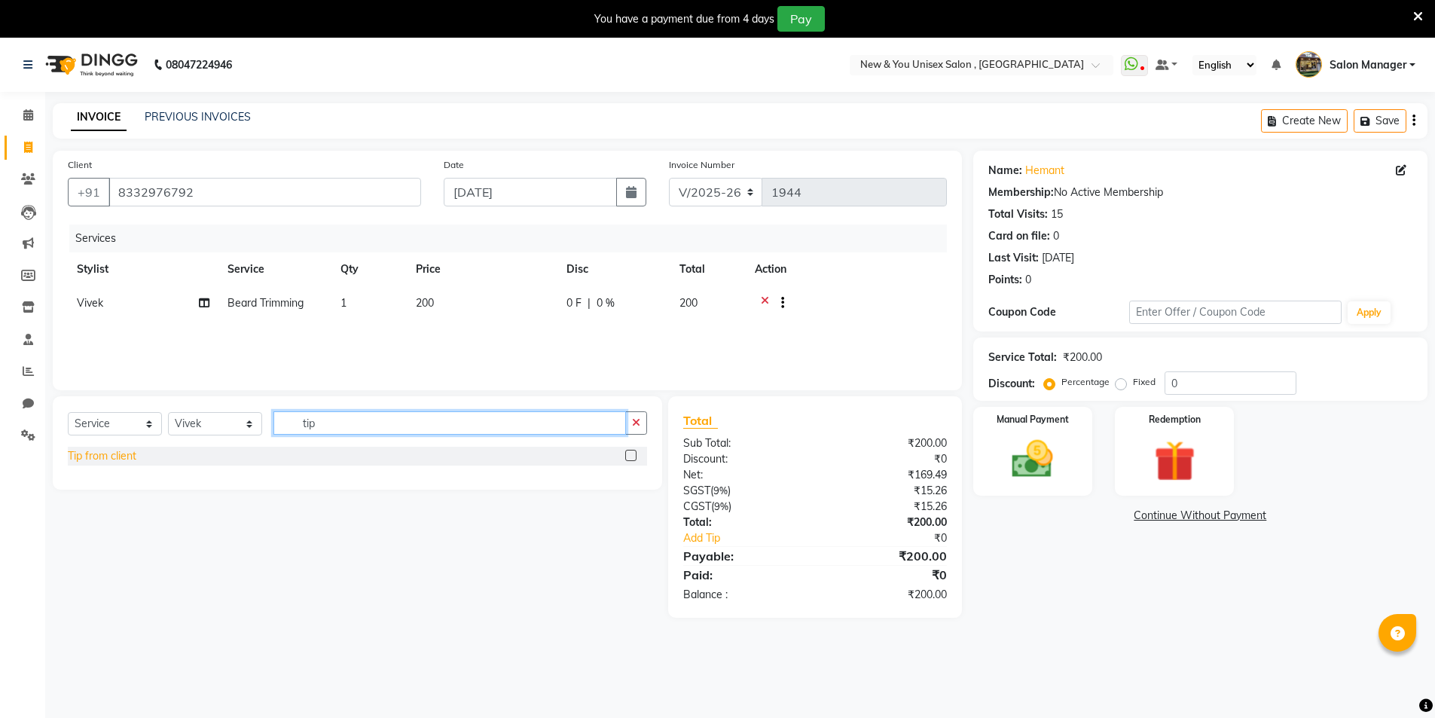
type input "tip"
click at [136, 456] on div "Tip from client" at bounding box center [102, 456] width 69 height 16
checkbox input "false"
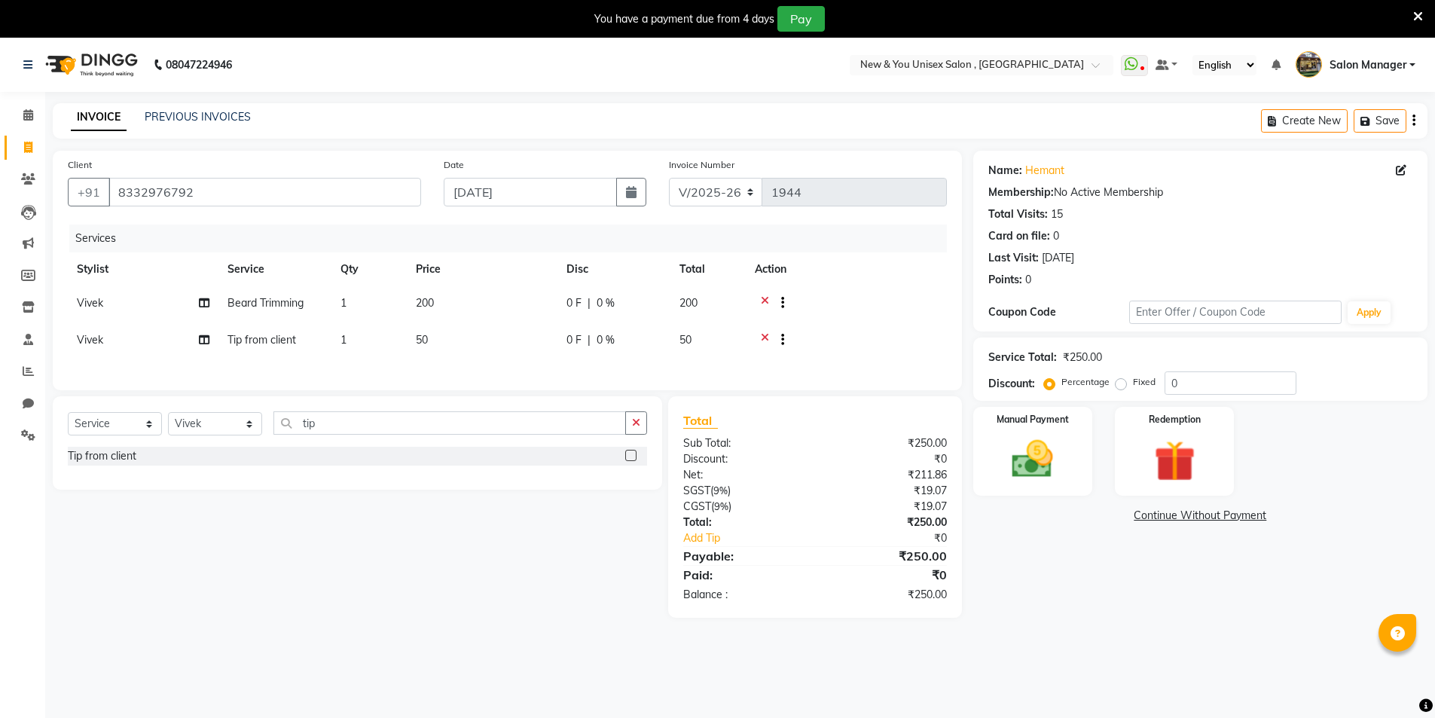
click at [429, 346] on td "50" at bounding box center [482, 341] width 151 height 37
select select "40116"
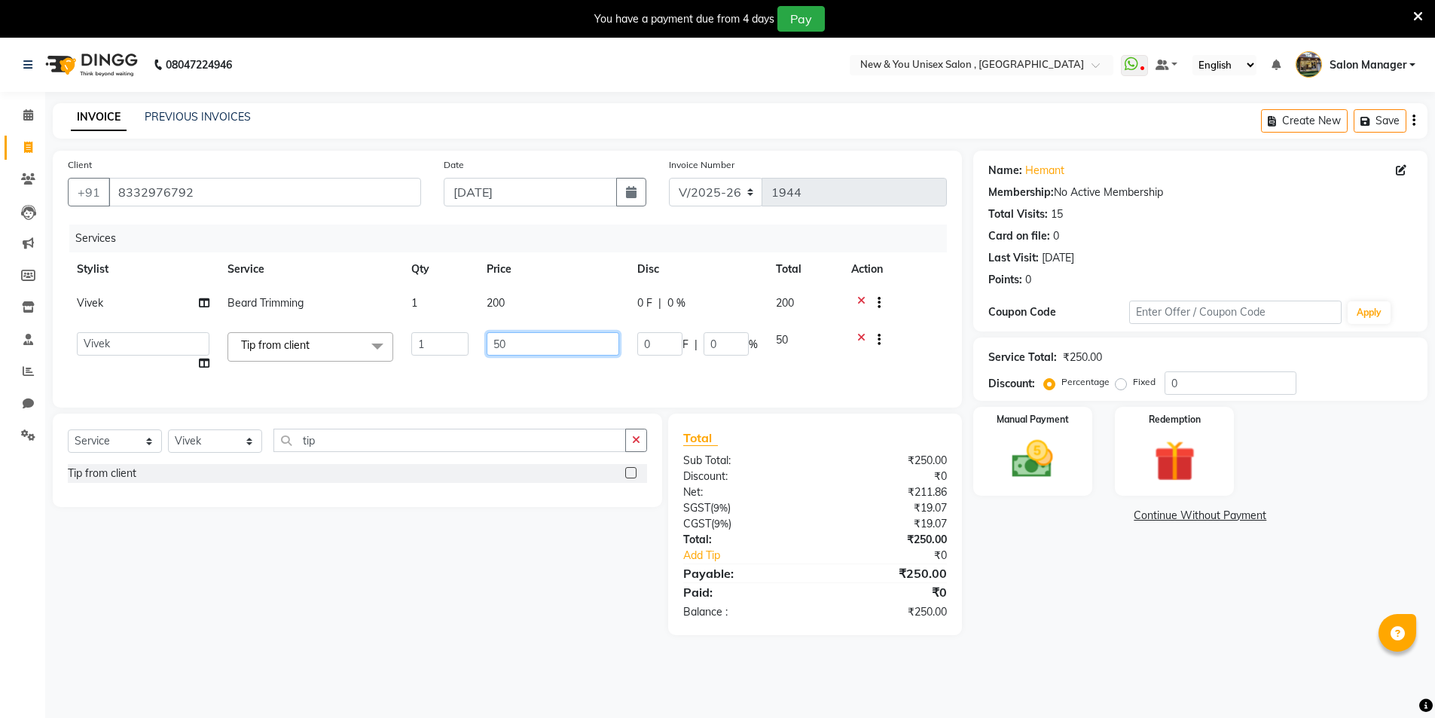
click at [497, 348] on input "50" at bounding box center [553, 343] width 133 height 23
type input "20"
click at [1032, 592] on div "Name: Hemant Membership: No Active Membership Total Visits: 15 Card on file: 0 …" at bounding box center [1206, 393] width 466 height 484
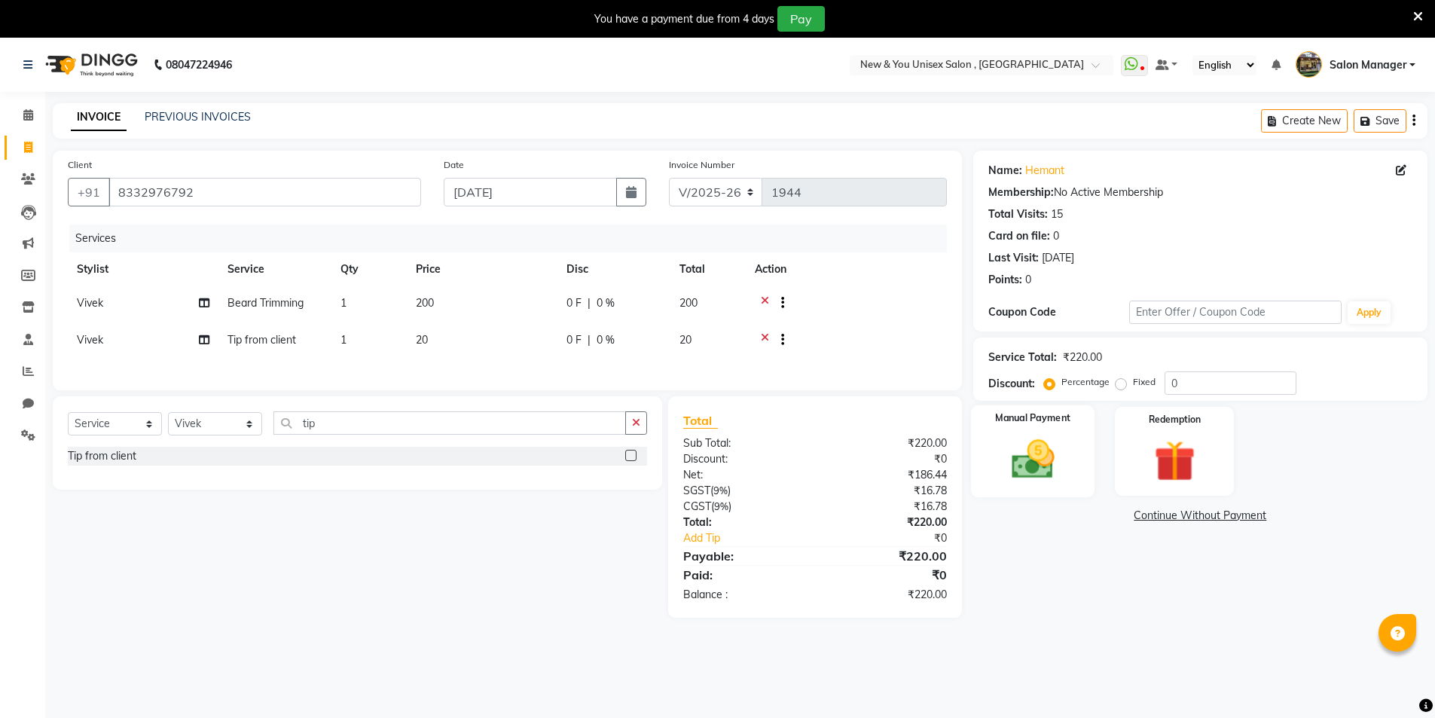
click at [1034, 449] on img at bounding box center [1032, 459] width 69 height 49
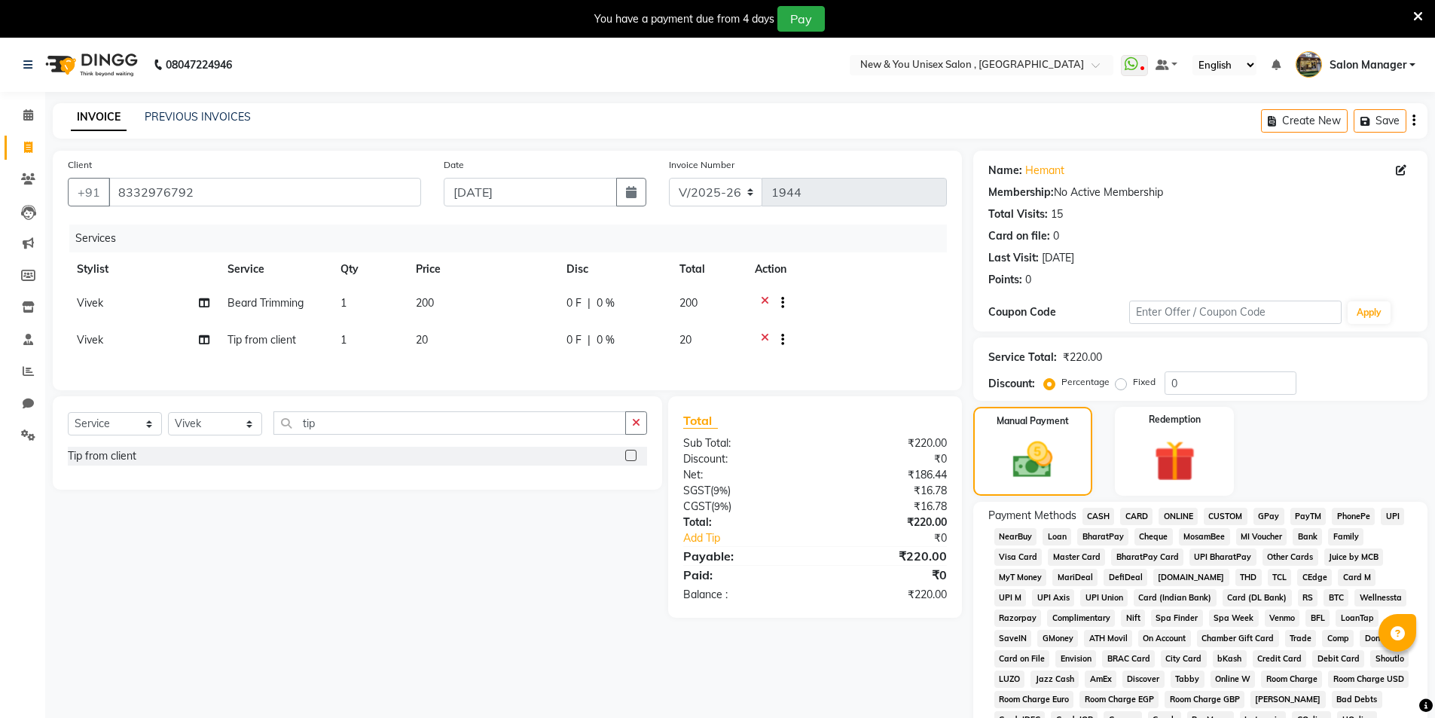
click at [1304, 514] on span "PayTM" at bounding box center [1308, 516] width 36 height 17
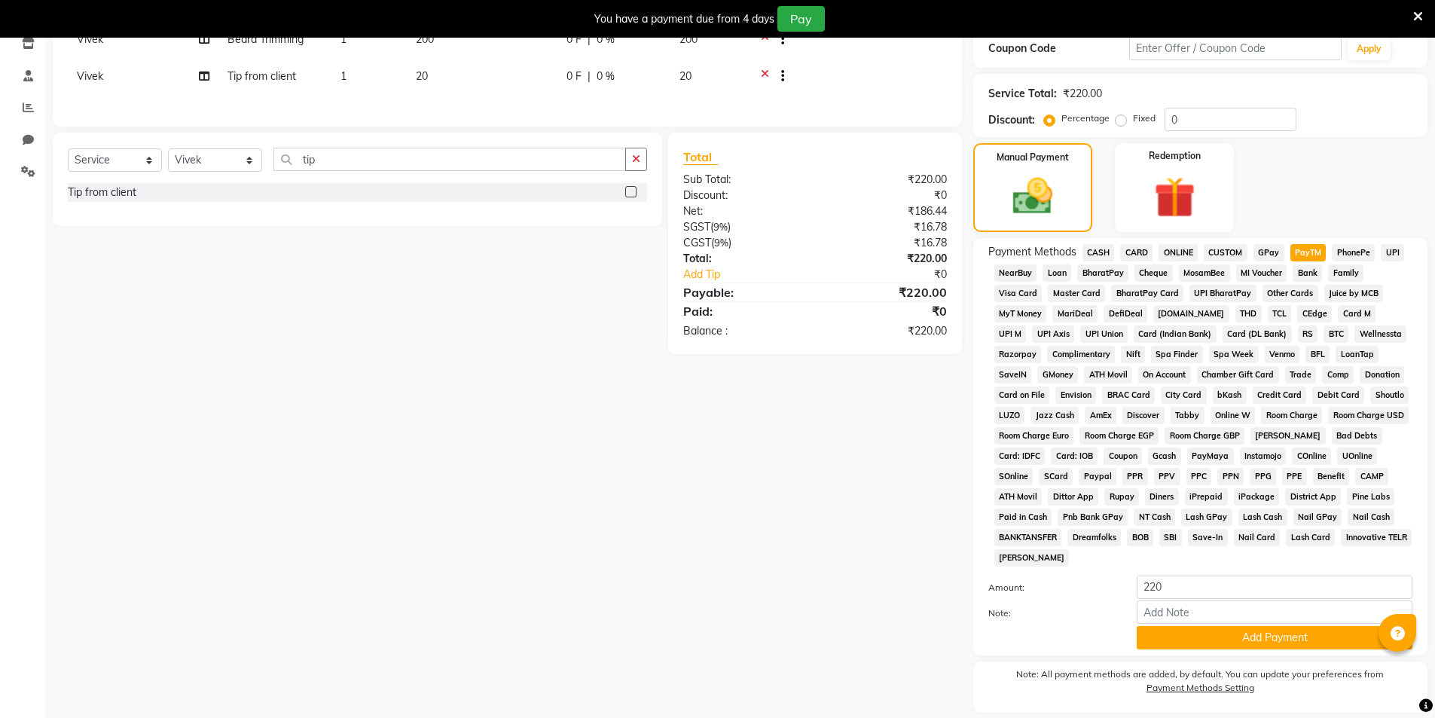
scroll to position [312, 0]
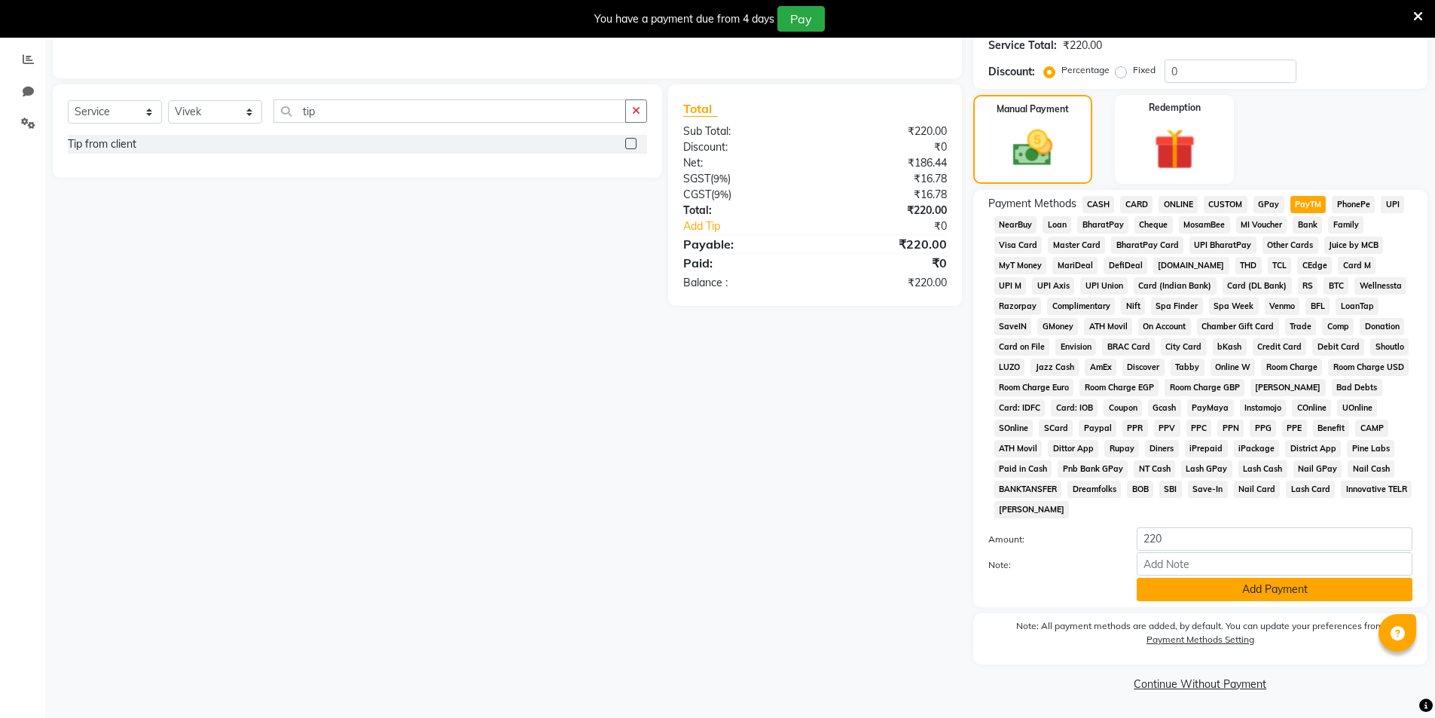
click at [1254, 586] on button "Add Payment" at bounding box center [1275, 589] width 276 height 23
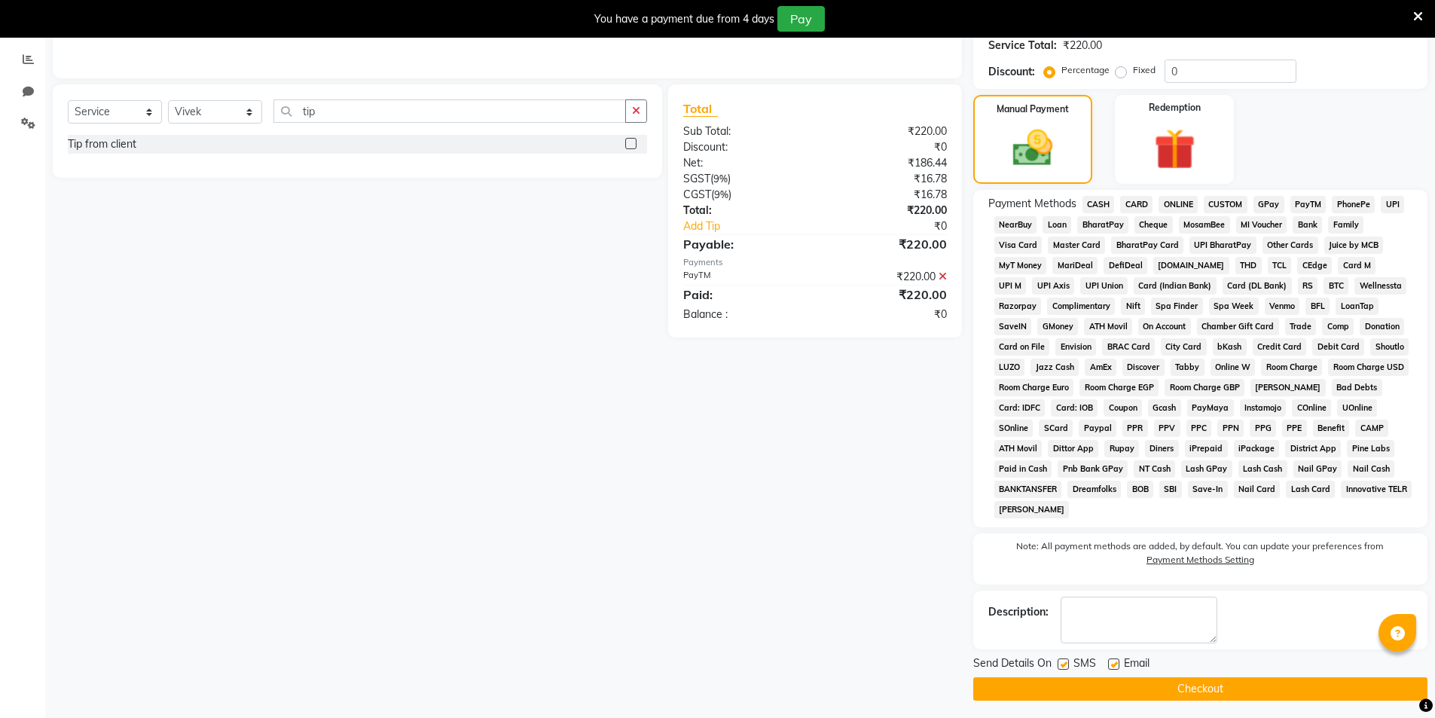
click at [1257, 689] on button "Checkout" at bounding box center [1200, 688] width 454 height 23
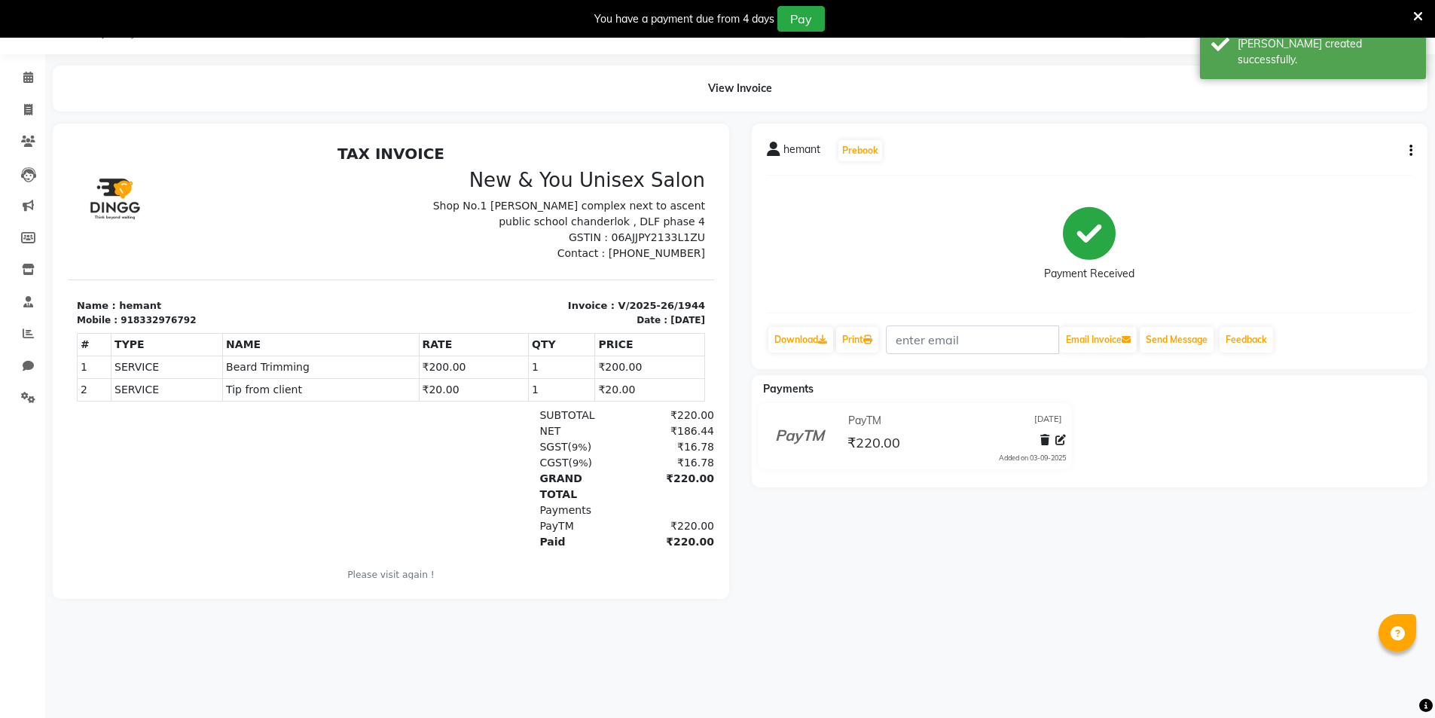
click at [1418, 20] on icon at bounding box center [1418, 17] width 10 height 14
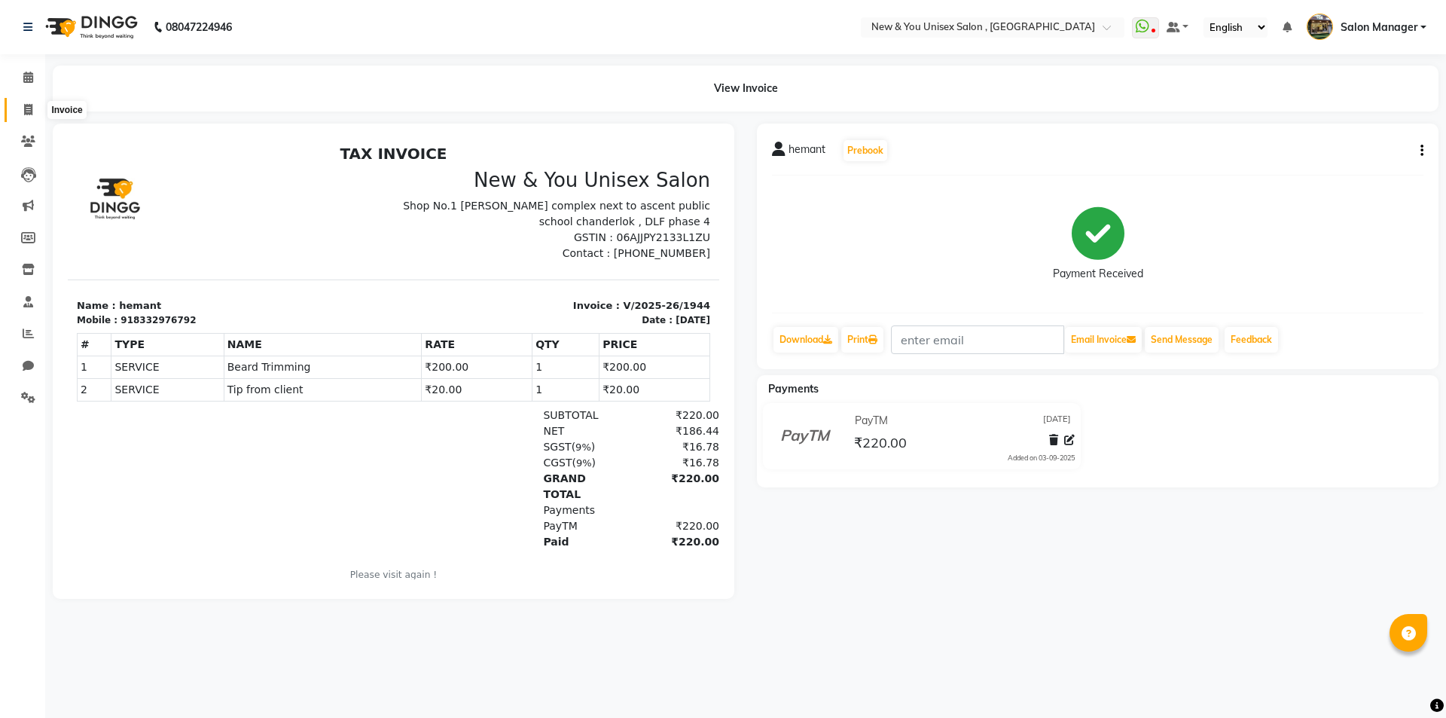
click at [26, 112] on icon at bounding box center [28, 109] width 8 height 11
select select "service"
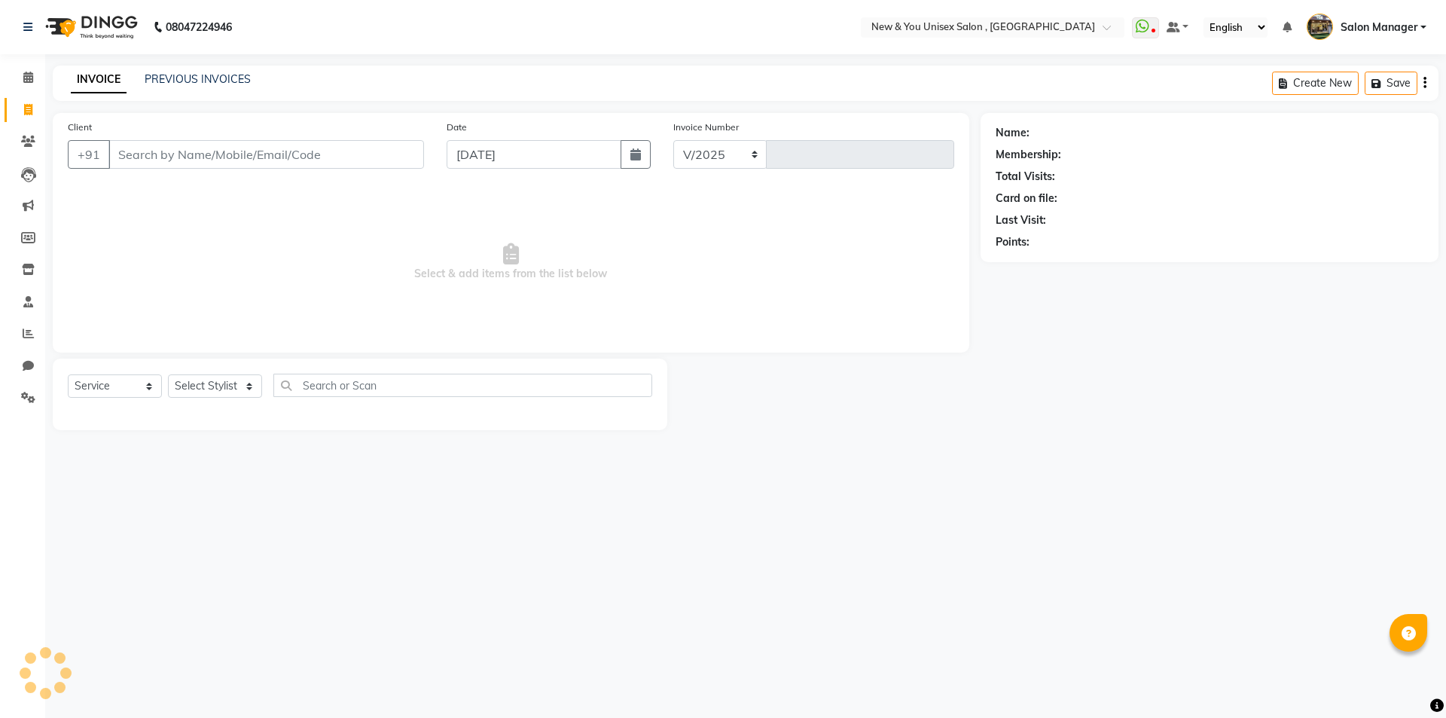
select select "31"
type input "1945"
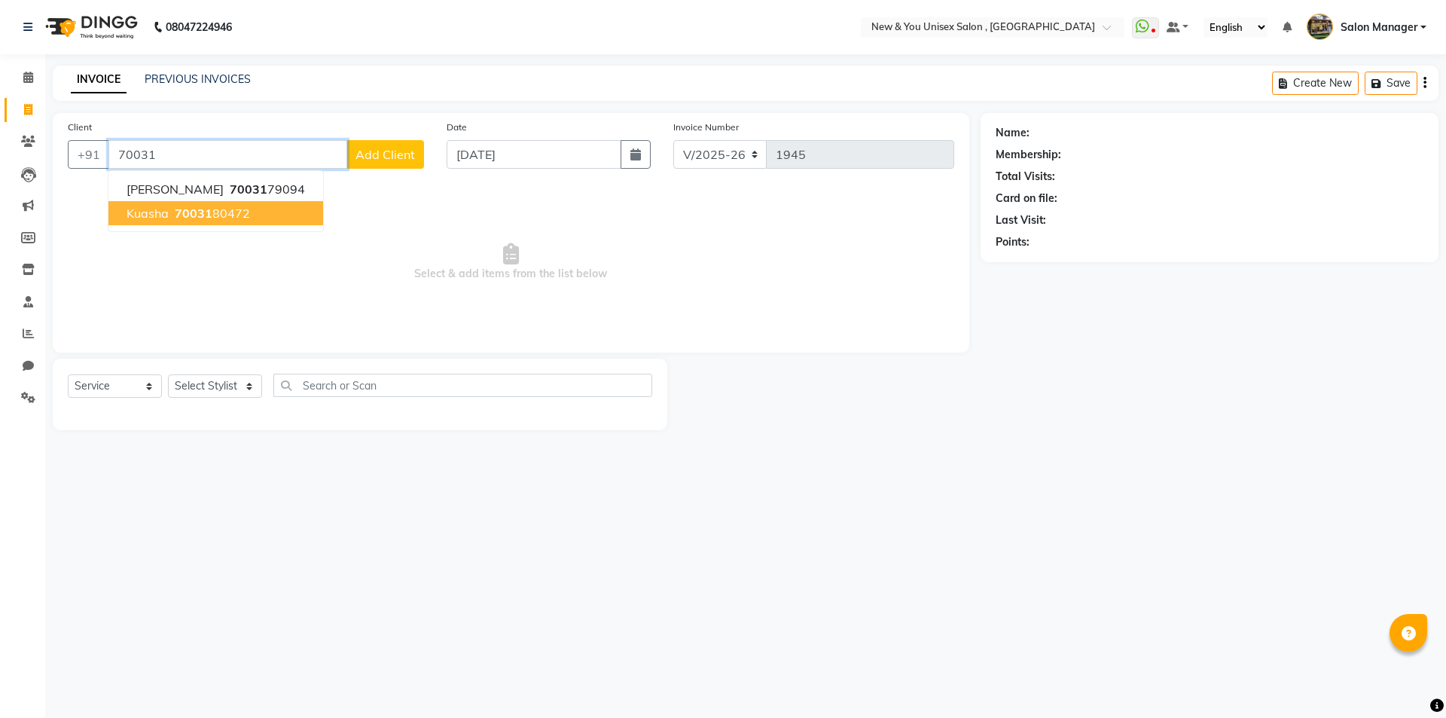
click at [198, 209] on span "70031" at bounding box center [194, 213] width 38 height 15
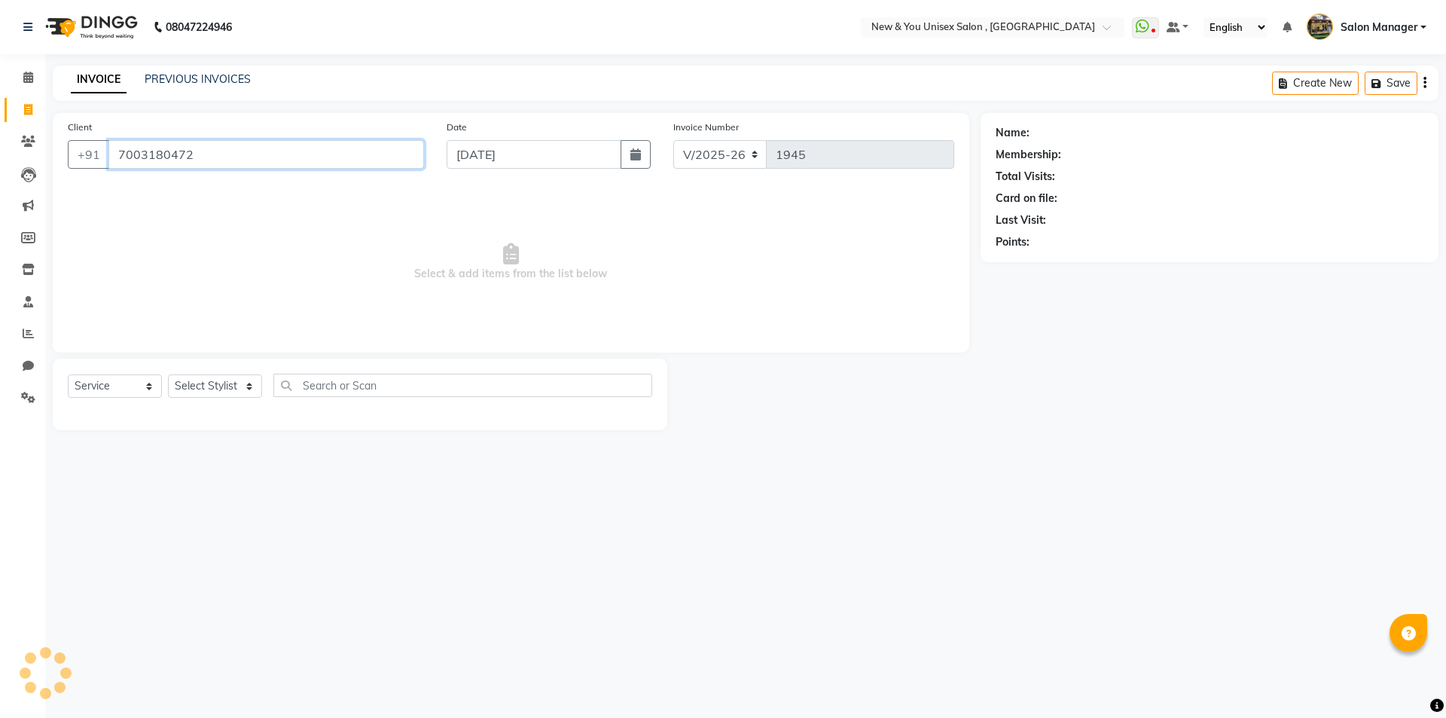
type input "7003180472"
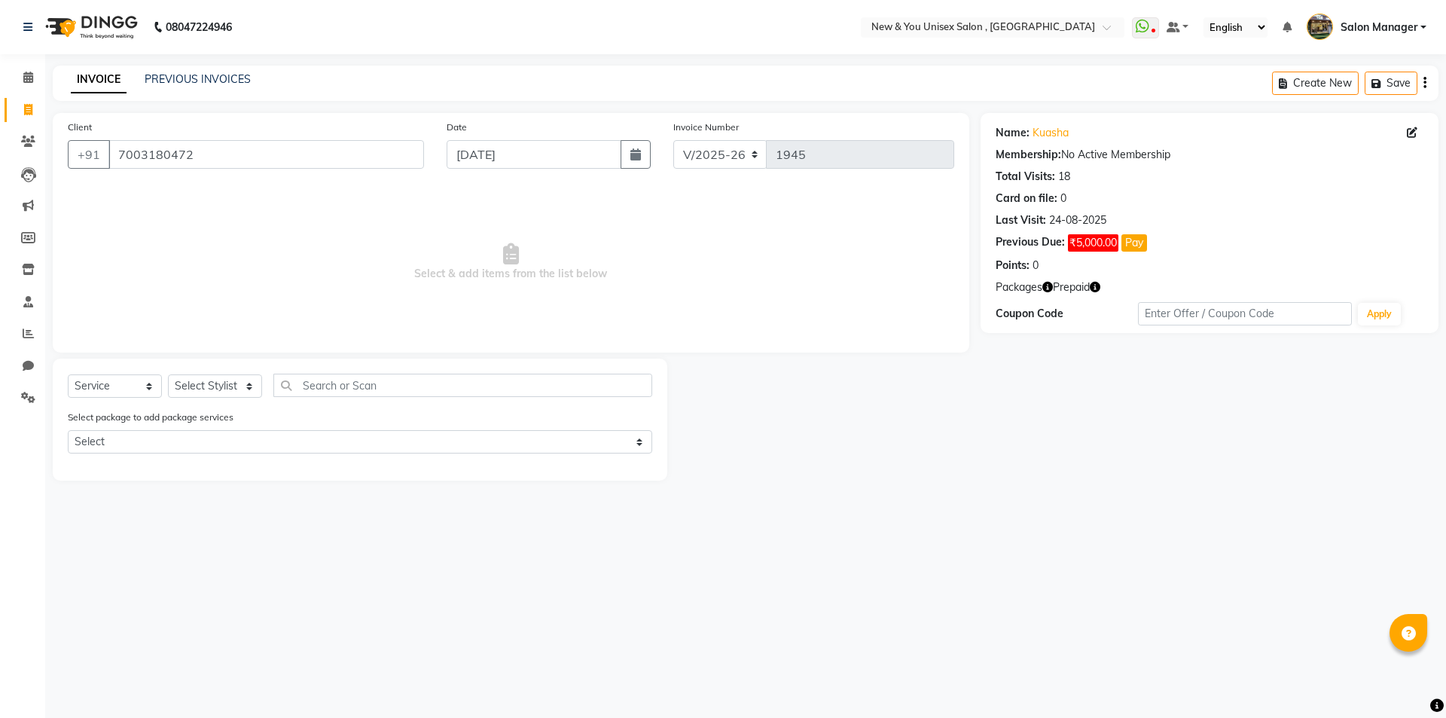
click at [1097, 289] on icon "button" at bounding box center [1095, 287] width 11 height 11
click at [1106, 350] on div "Name: Kuasha Membership: No Active Membership Total Visits: 18 Card on file: 0 …" at bounding box center [1215, 297] width 469 height 368
click at [1042, 285] on span "Packages" at bounding box center [1019, 287] width 47 height 16
click at [1047, 286] on icon "button" at bounding box center [1047, 287] width 11 height 11
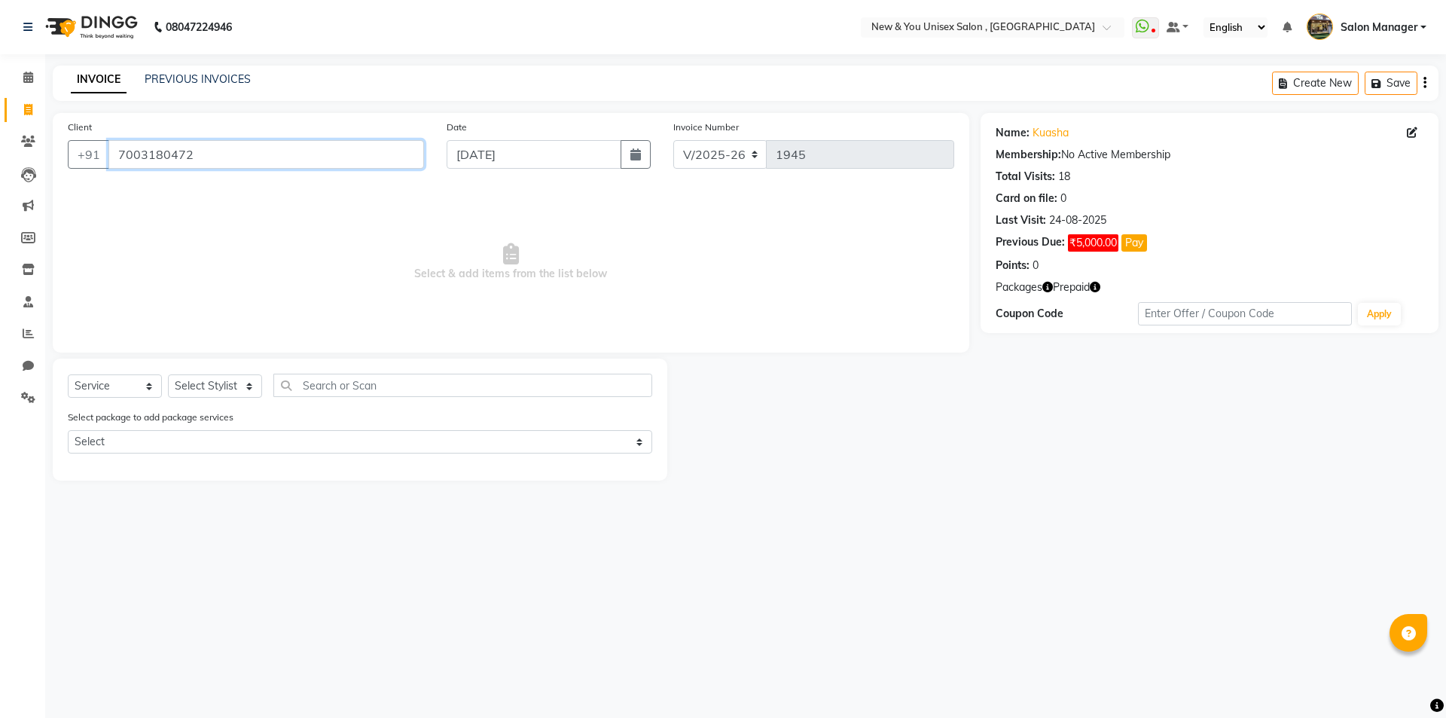
drag, startPoint x: 207, startPoint y: 149, endPoint x: 115, endPoint y: 171, distance: 94.5
click at [115, 171] on div "Client +91 7003180472" at bounding box center [245, 150] width 379 height 62
click at [29, 147] on span at bounding box center [28, 141] width 26 height 17
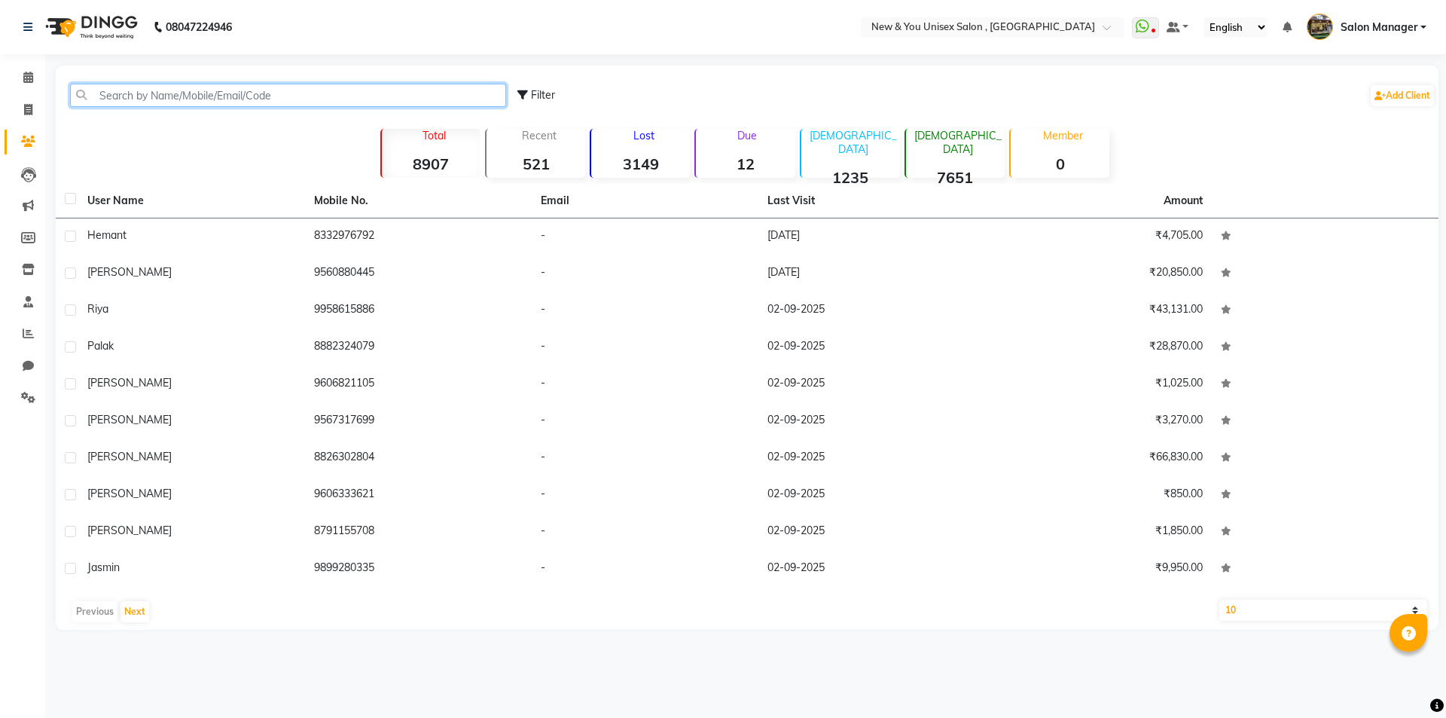
click at [223, 90] on input "text" at bounding box center [288, 95] width 436 height 23
paste input "7003180472"
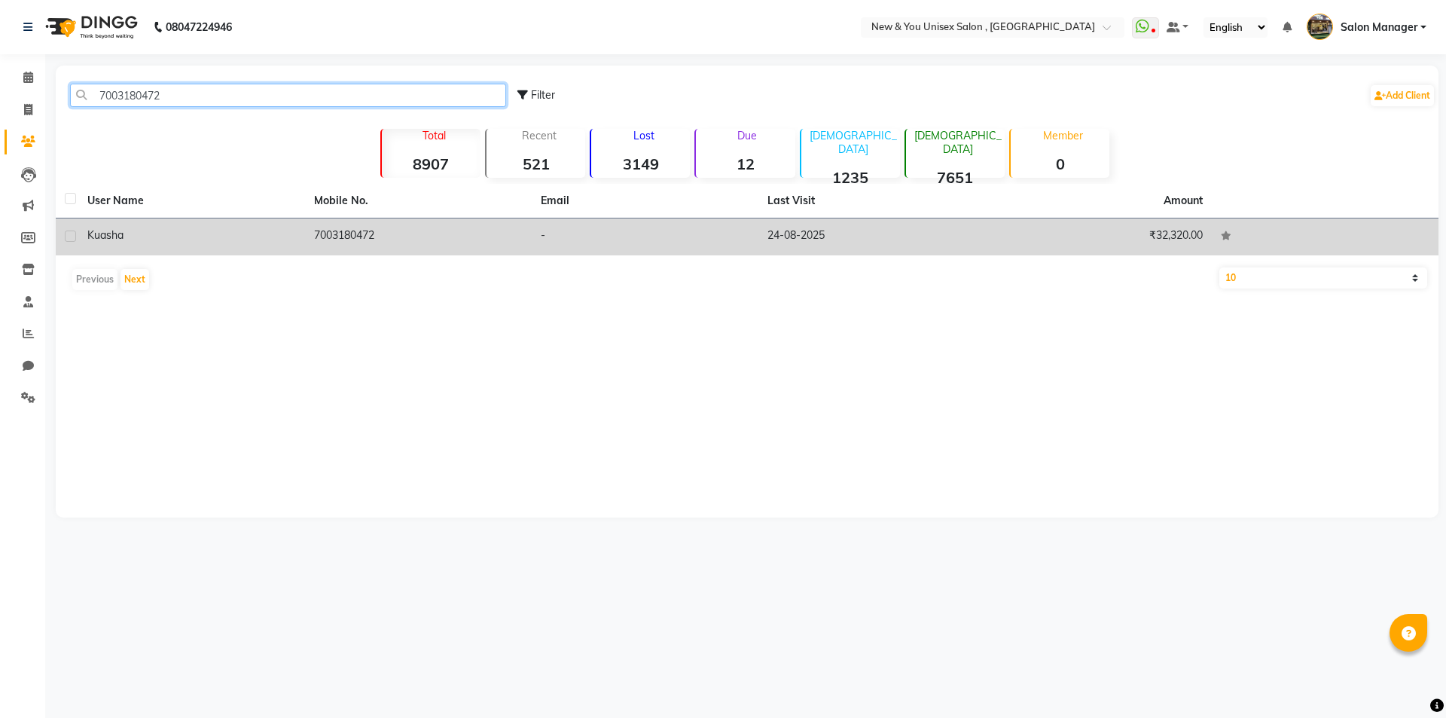
type input "7003180472"
click at [336, 242] on td "7003180472" at bounding box center [418, 236] width 227 height 37
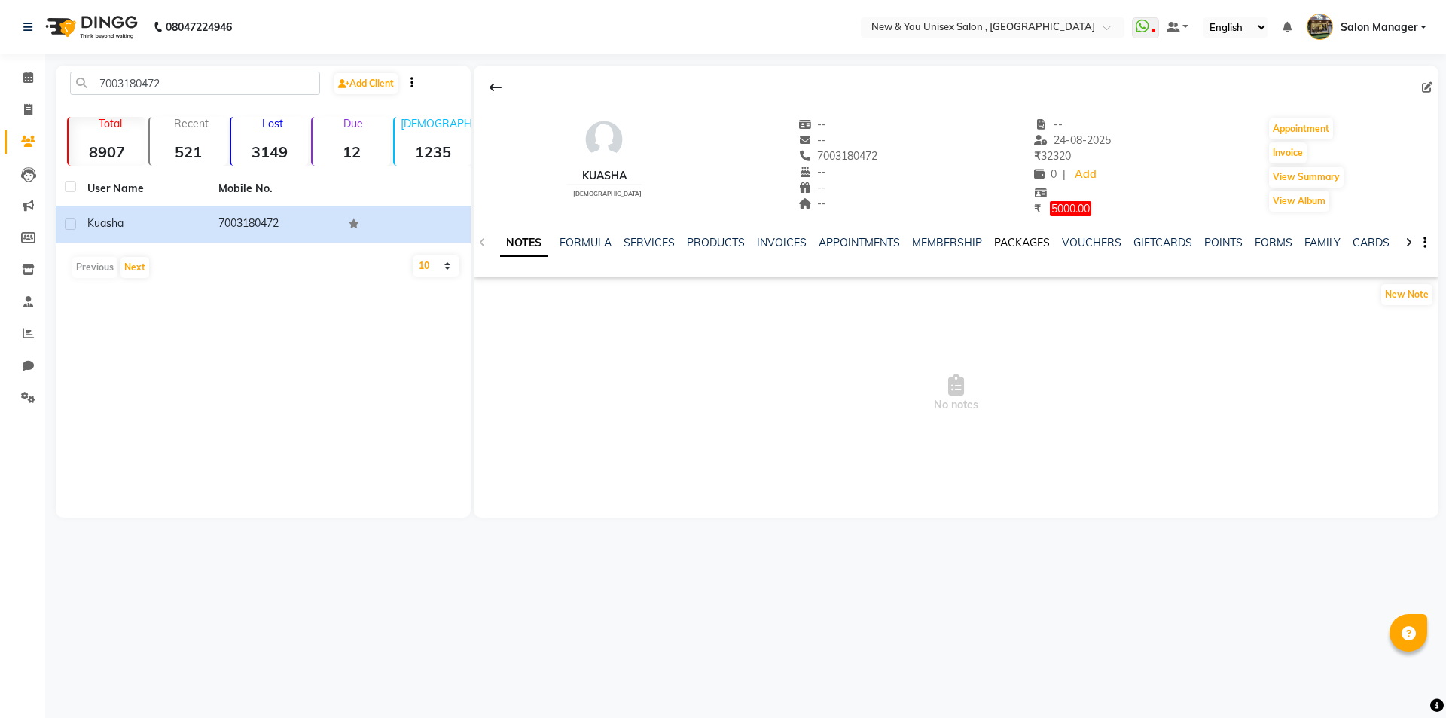
click at [1034, 237] on link "PACKAGES" at bounding box center [1022, 243] width 56 height 14
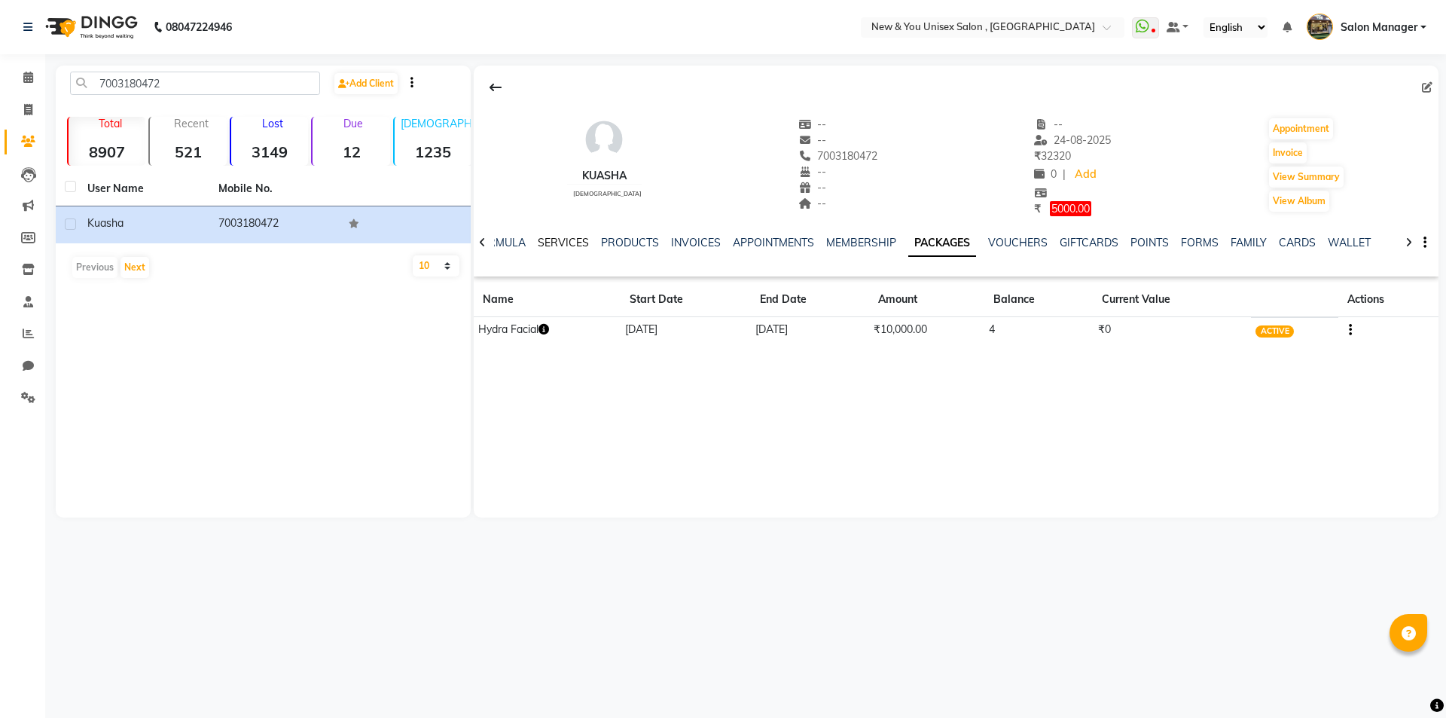
click at [556, 240] on link "SERVICES" at bounding box center [563, 243] width 51 height 14
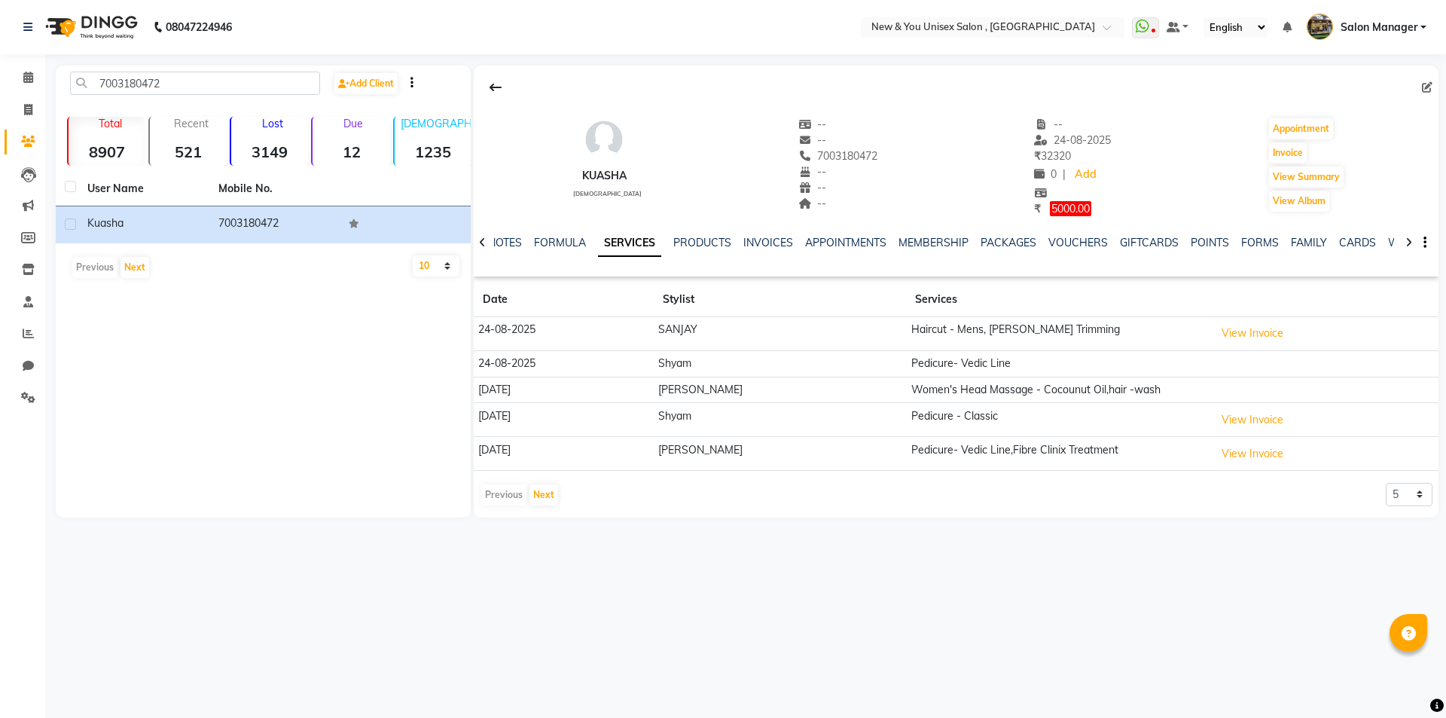
click at [1016, 233] on div "NOTES FORMULA SERVICES PRODUCTS INVOICES APPOINTMENTS MEMBERSHIP PACKAGES VOUCH…" at bounding box center [956, 243] width 965 height 52
click at [1016, 240] on link "PACKAGES" at bounding box center [1009, 243] width 56 height 14
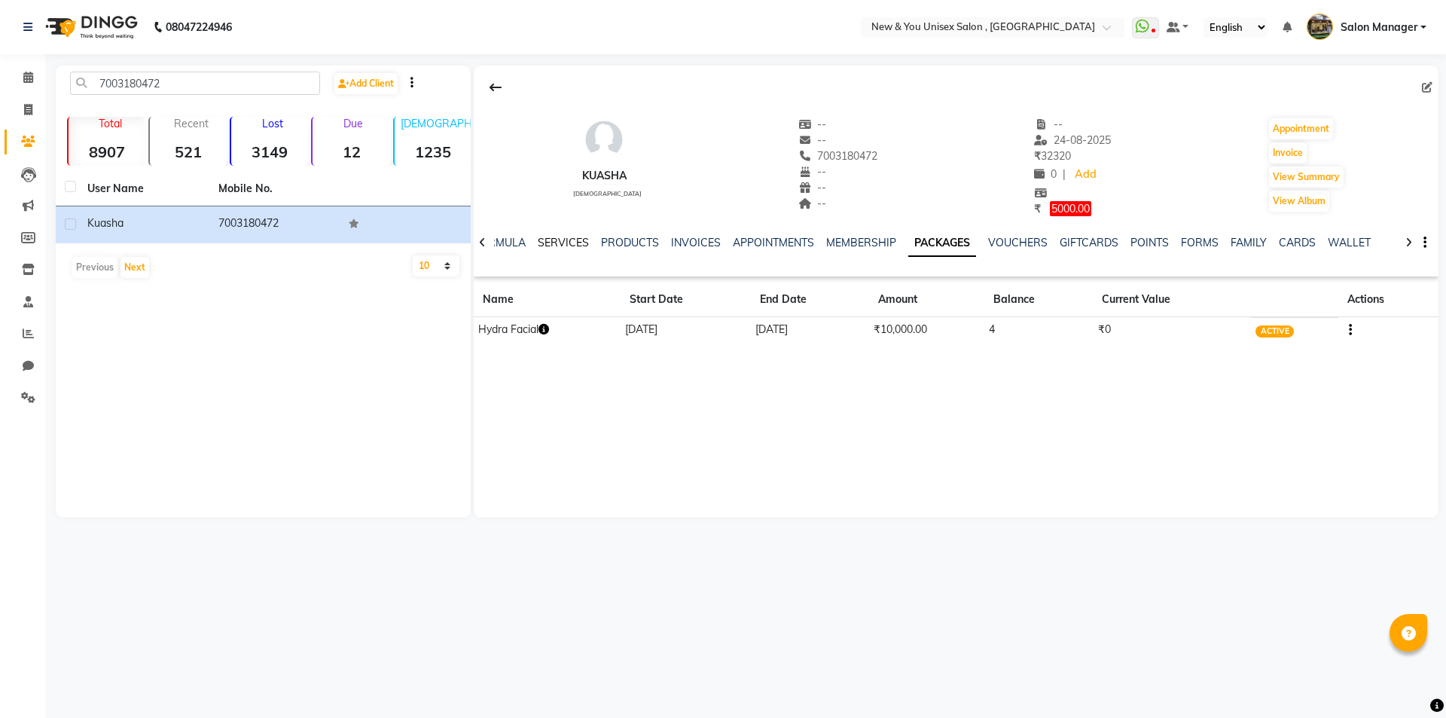
click at [569, 245] on link "SERVICES" at bounding box center [563, 243] width 51 height 14
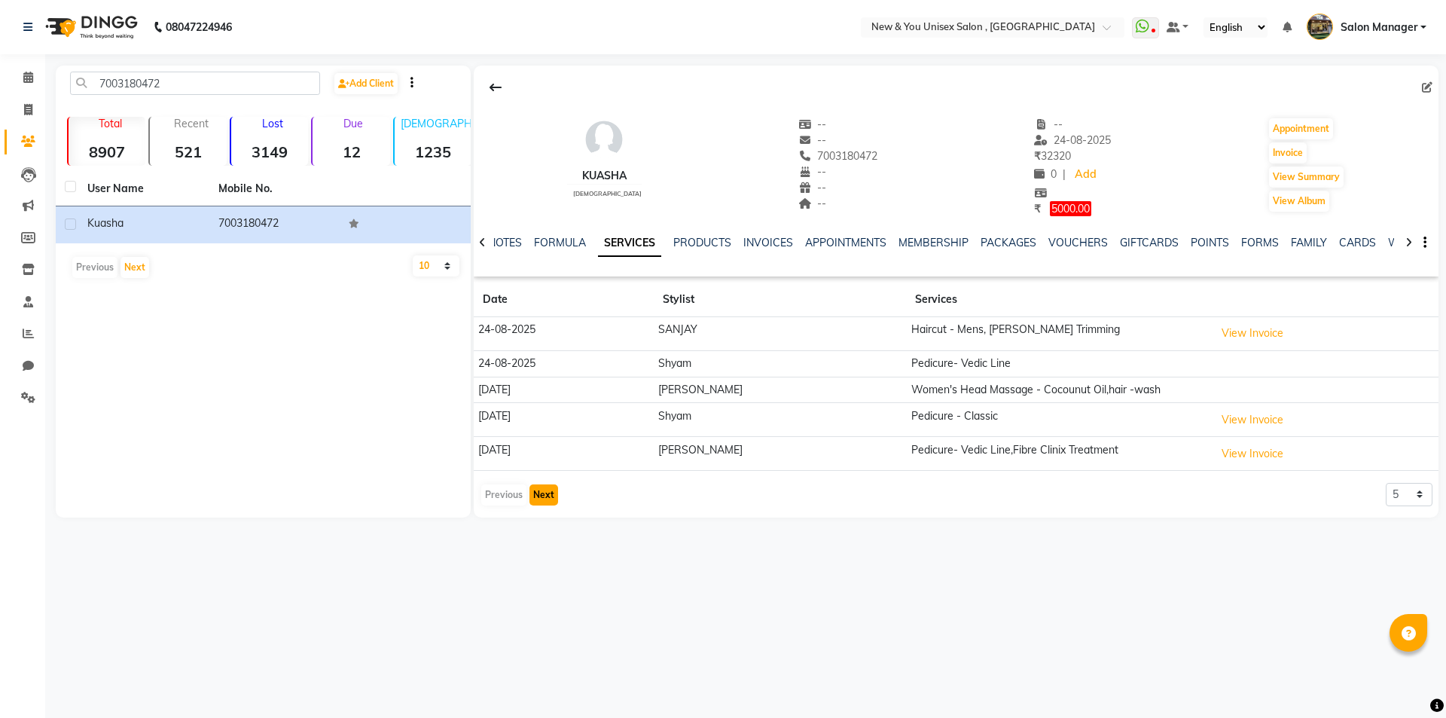
click at [547, 502] on button "Next" at bounding box center [544, 494] width 29 height 21
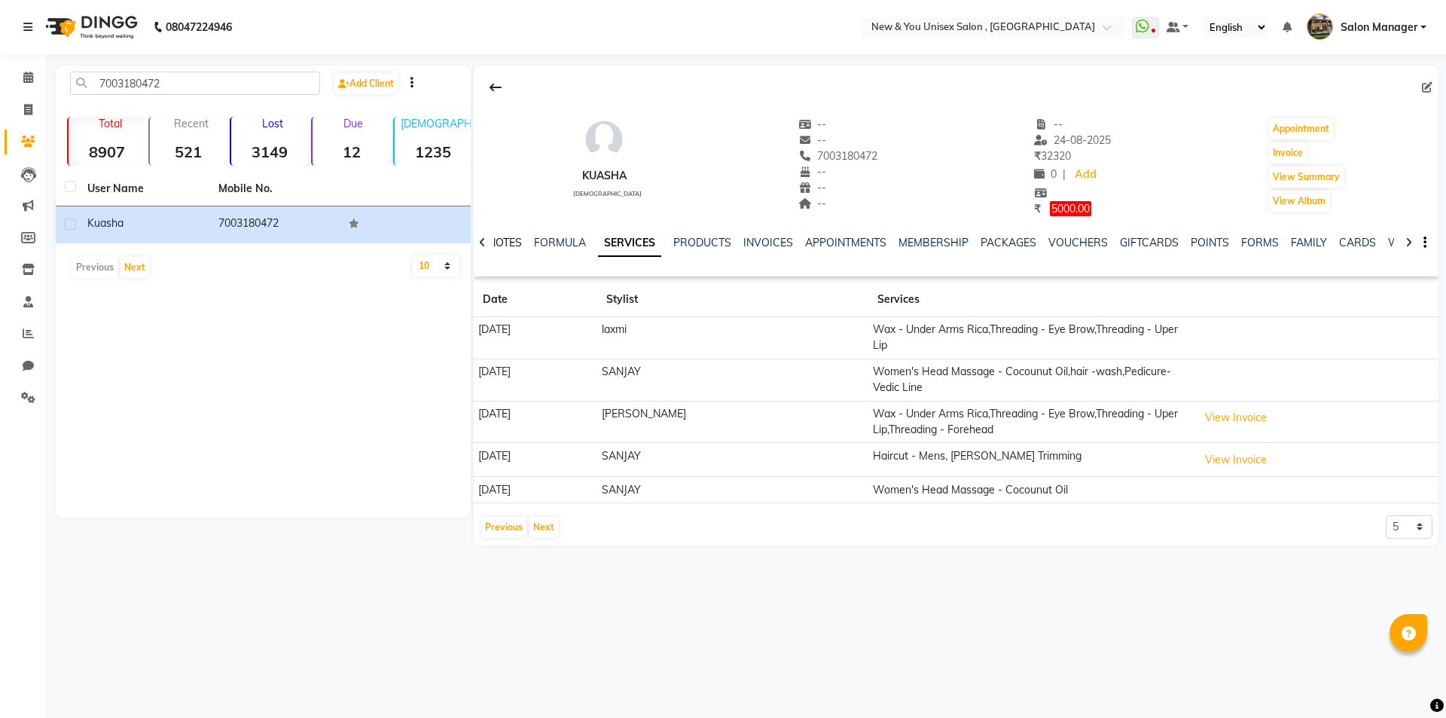
click at [496, 240] on link "NOTES" at bounding box center [505, 243] width 34 height 14
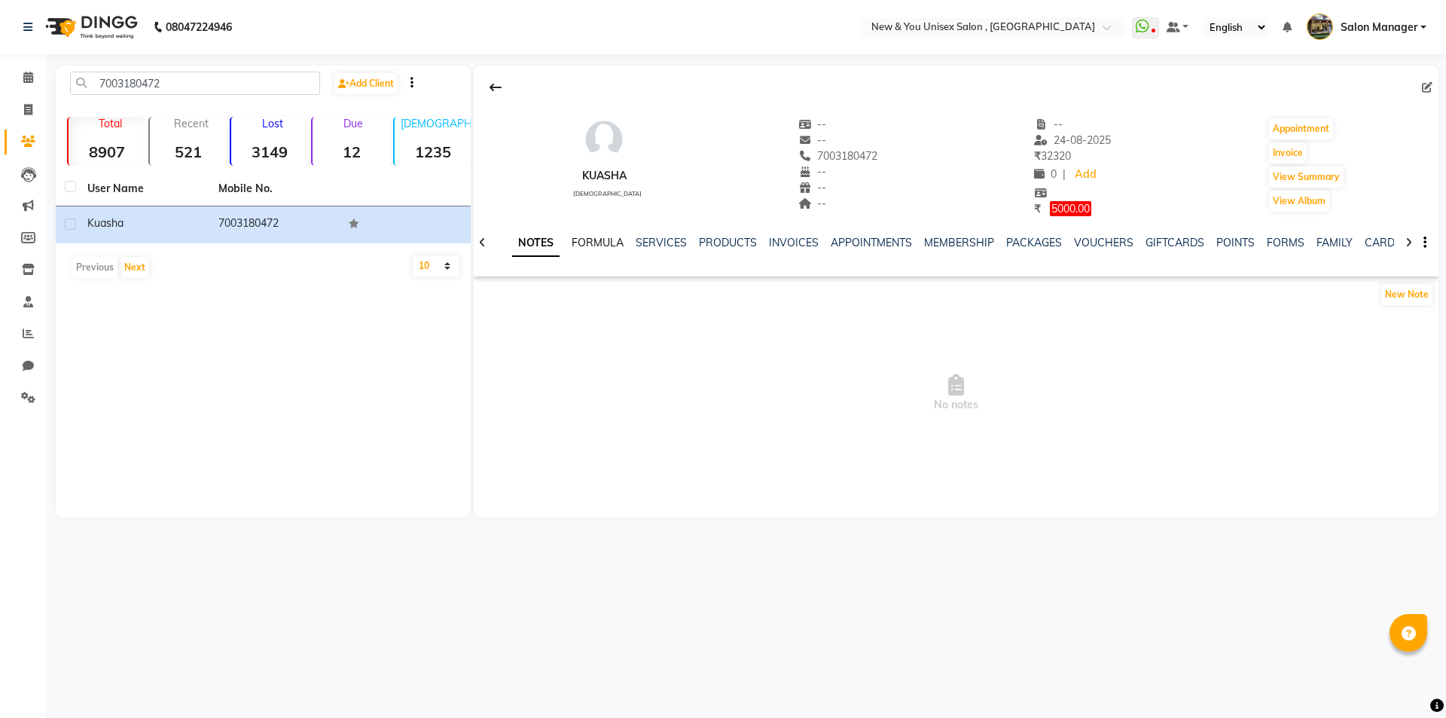
click at [607, 236] on link "FORMULA" at bounding box center [598, 243] width 52 height 14
click at [630, 245] on link "SERVICES" at bounding box center [647, 243] width 51 height 14
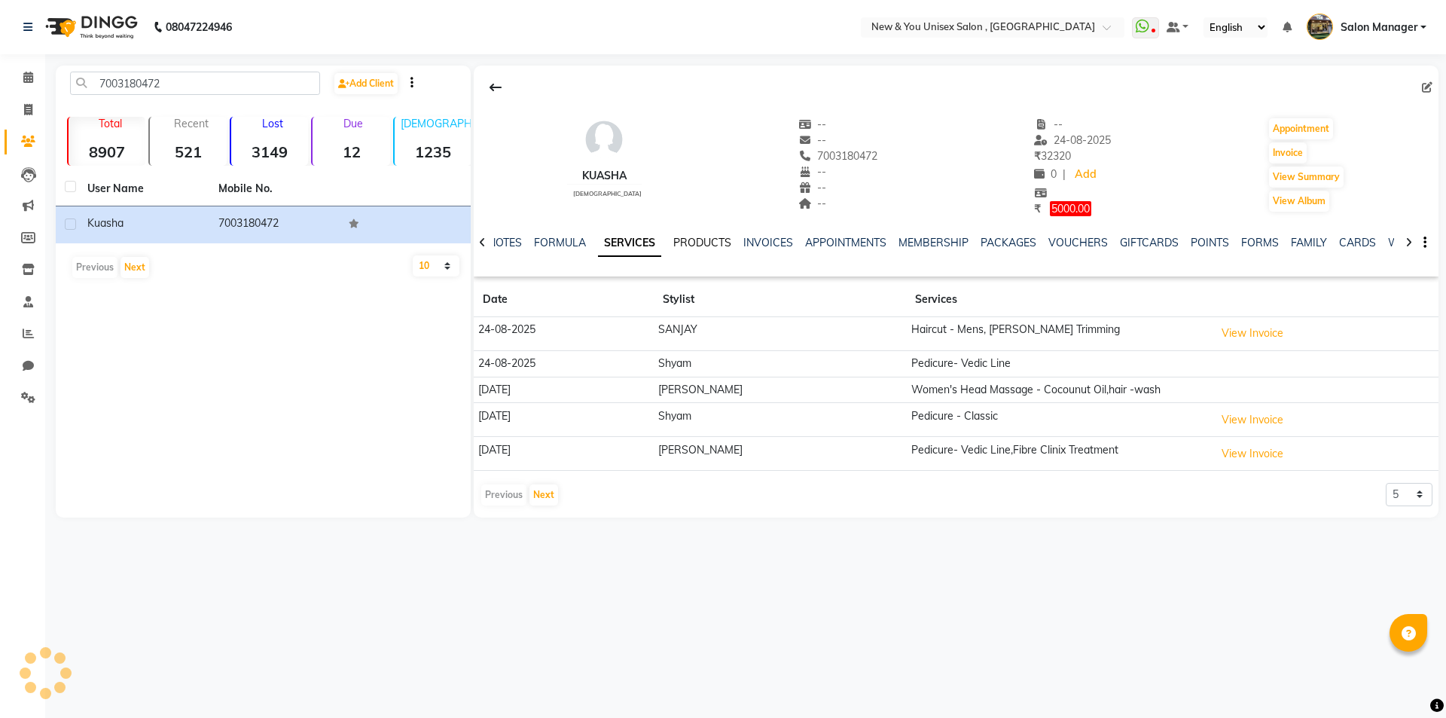
click at [717, 236] on link "PRODUCTS" at bounding box center [702, 243] width 58 height 14
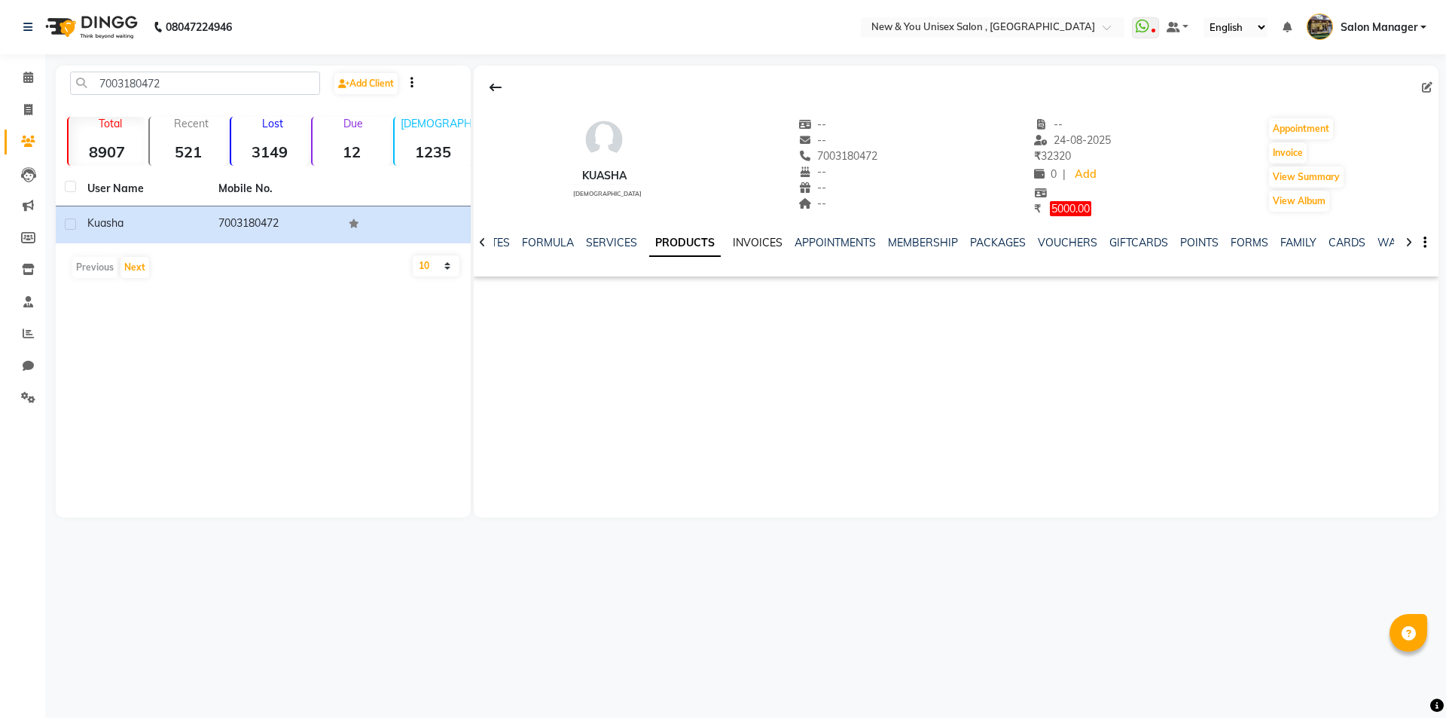
click at [767, 237] on link "INVOICES" at bounding box center [758, 243] width 50 height 14
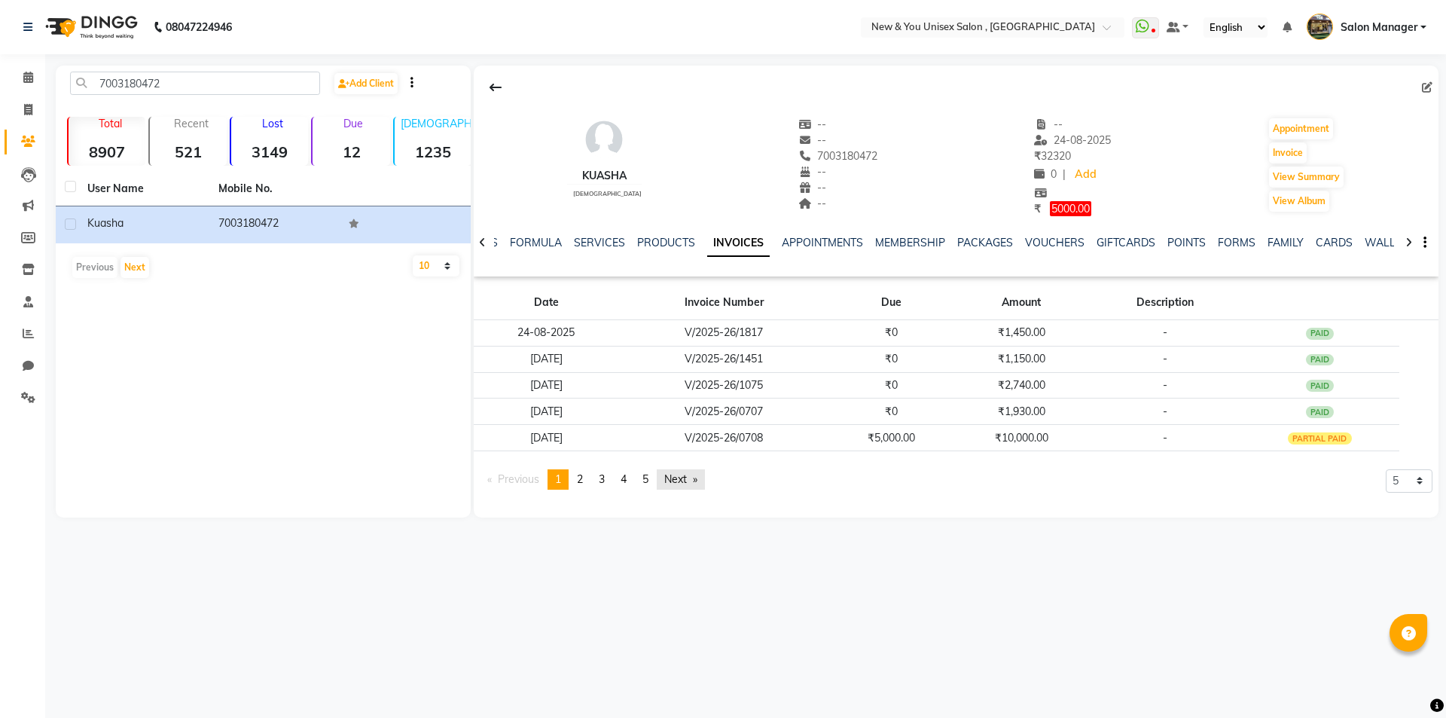
click at [702, 478] on link "Next page" at bounding box center [681, 479] width 48 height 20
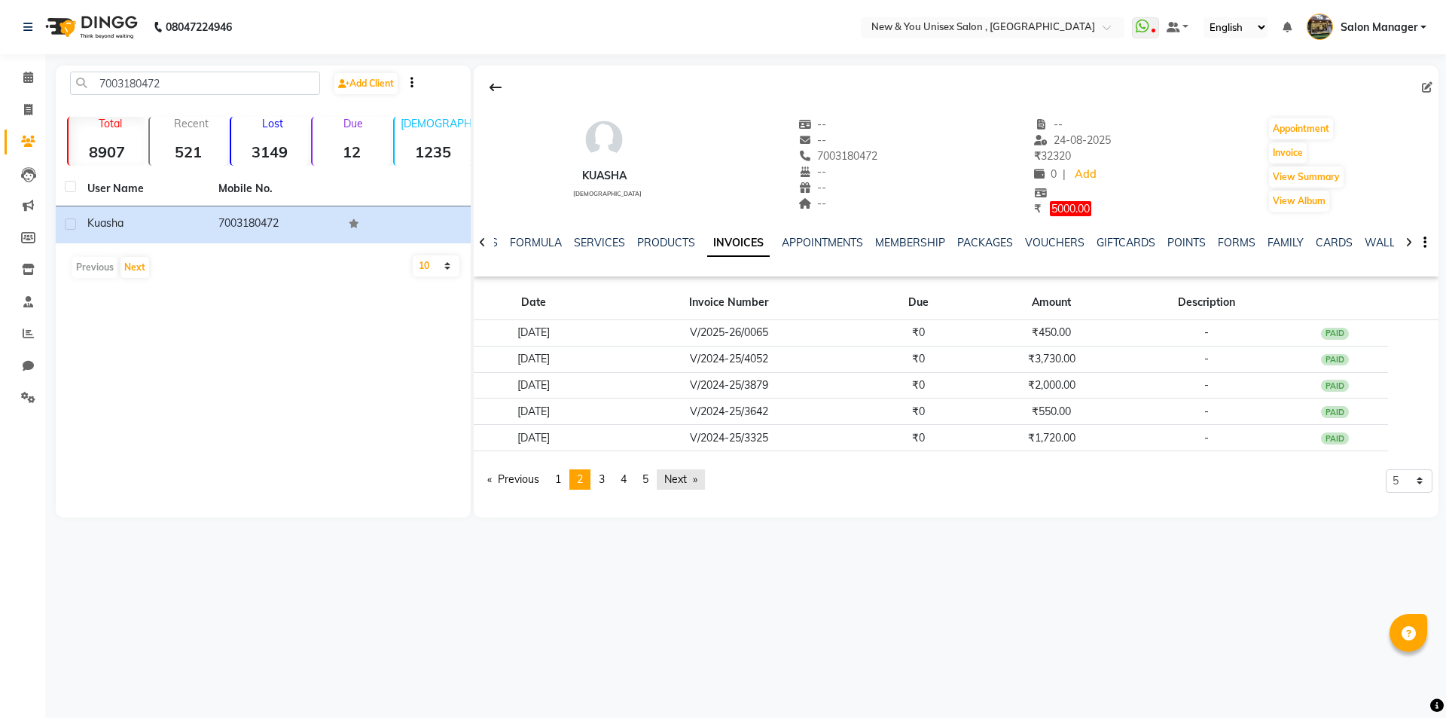
click at [702, 478] on link "Next page" at bounding box center [681, 479] width 48 height 20
click at [490, 475] on link "Previous page" at bounding box center [513, 479] width 67 height 20
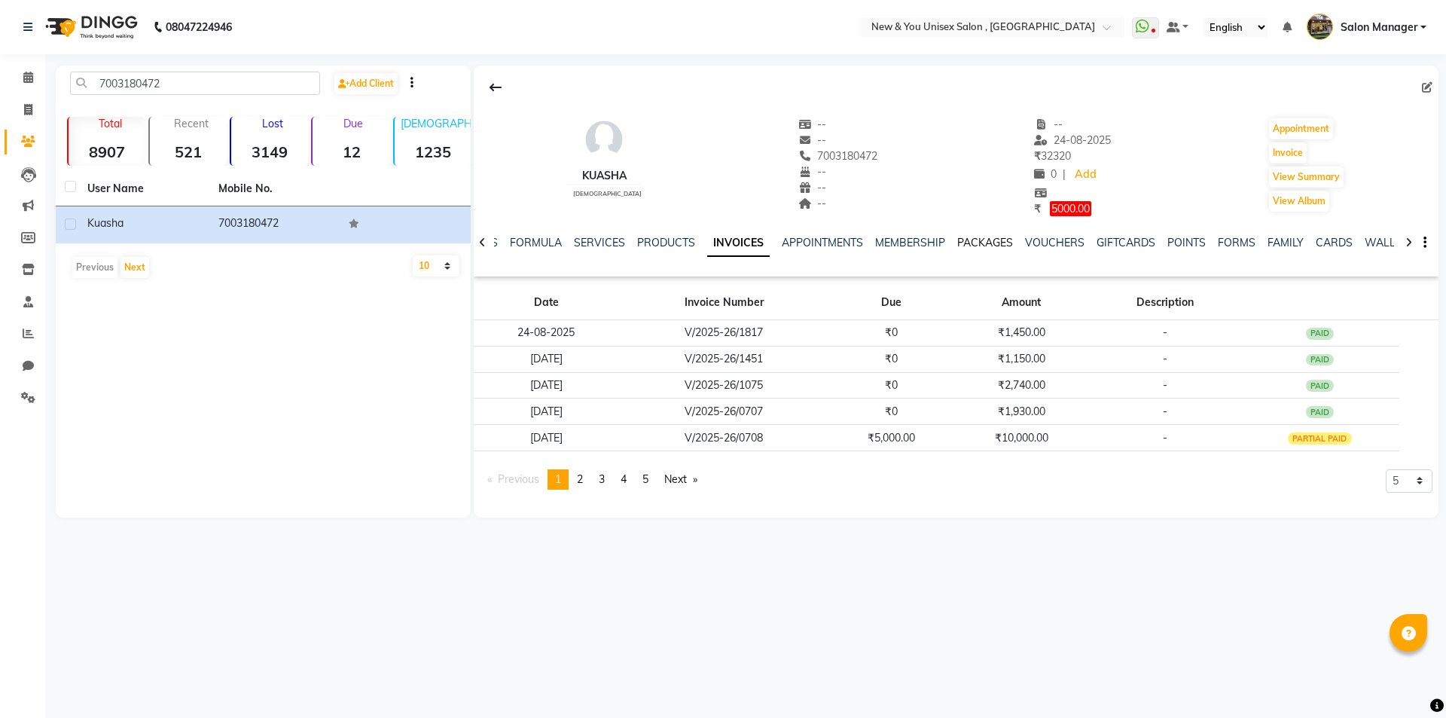
click at [984, 243] on link "PACKAGES" at bounding box center [985, 243] width 56 height 14
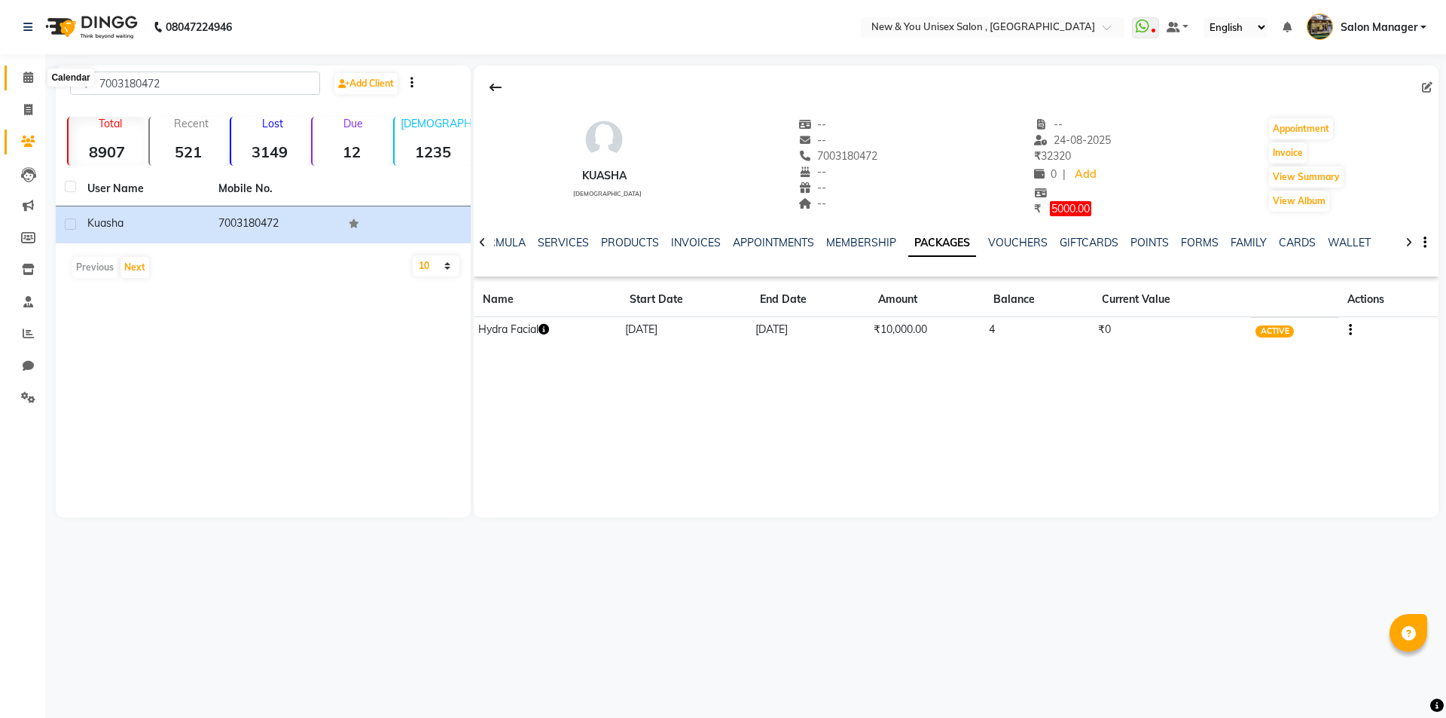
click at [21, 84] on span at bounding box center [28, 77] width 26 height 17
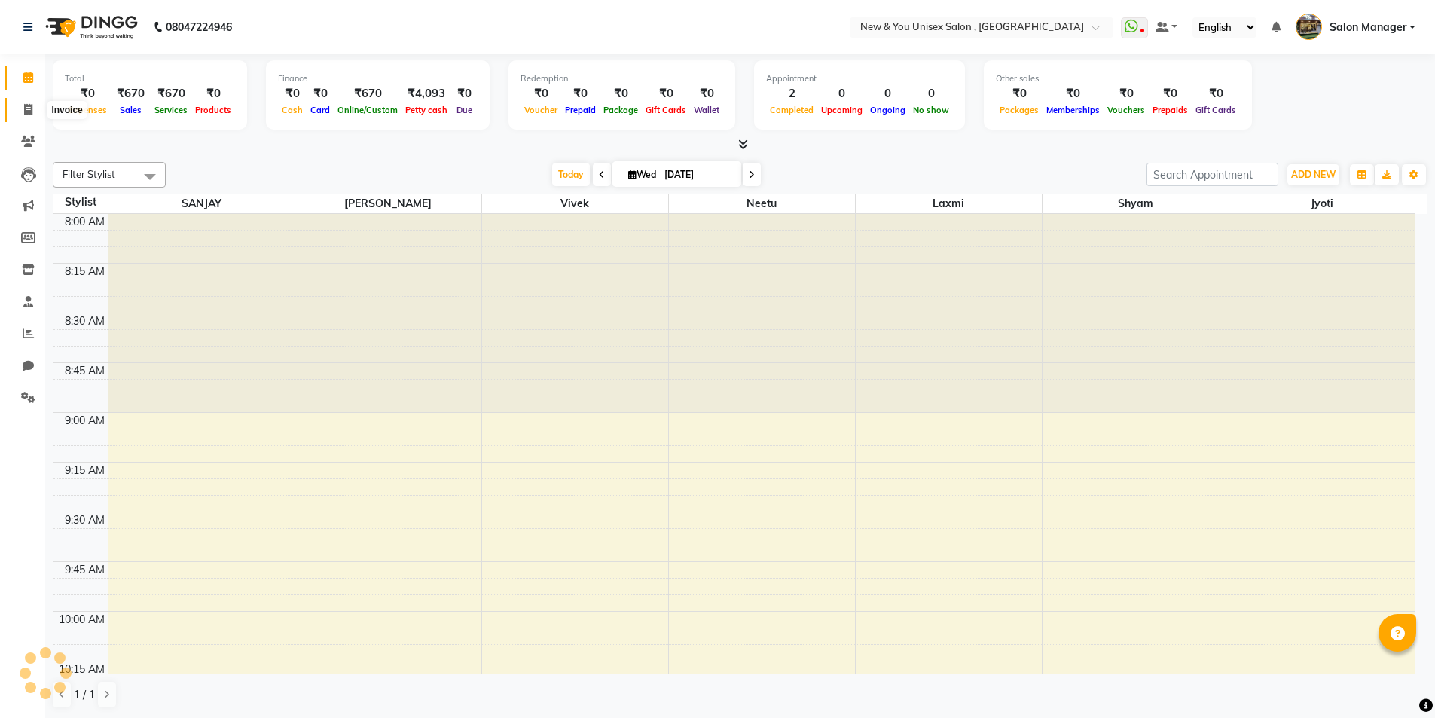
click at [29, 118] on span at bounding box center [28, 110] width 26 height 17
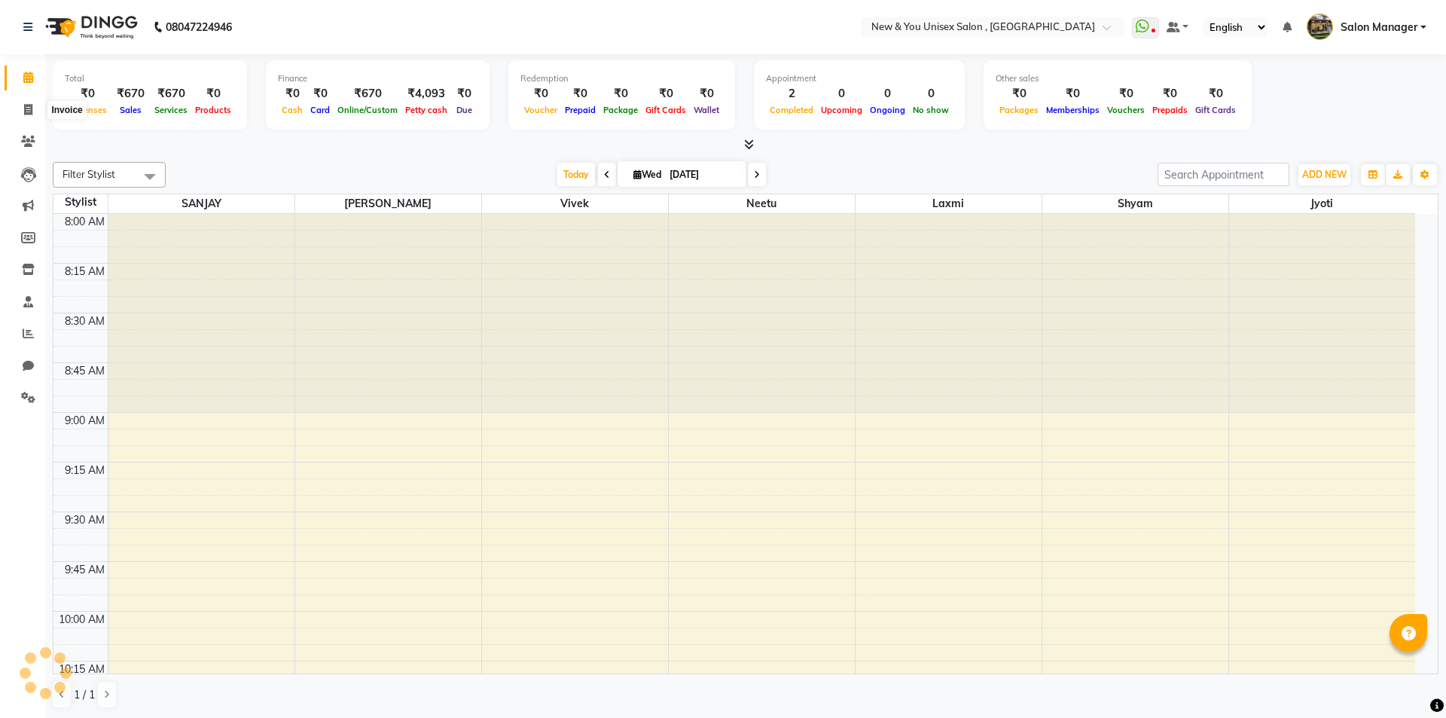
select select "service"
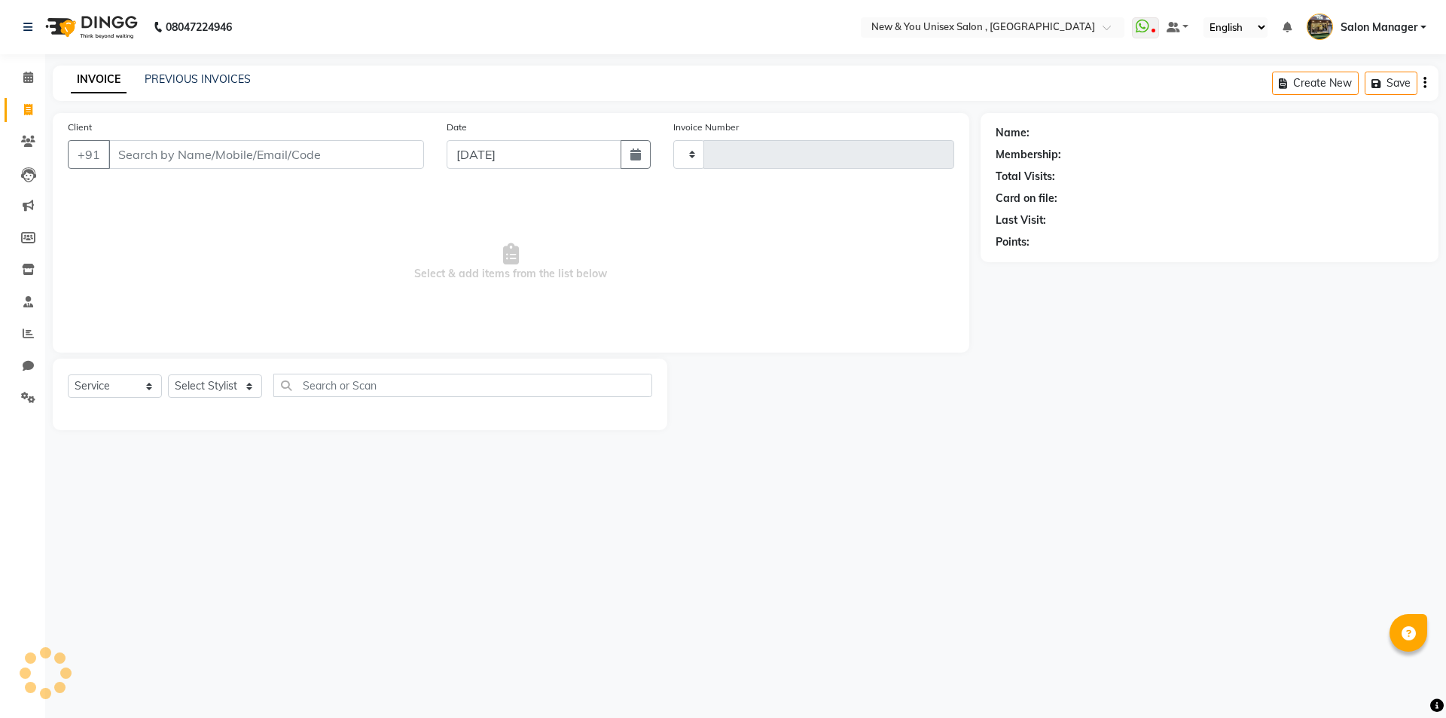
type input "1945"
select select "31"
click at [203, 76] on link "PREVIOUS INVOICES" at bounding box center [198, 79] width 106 height 14
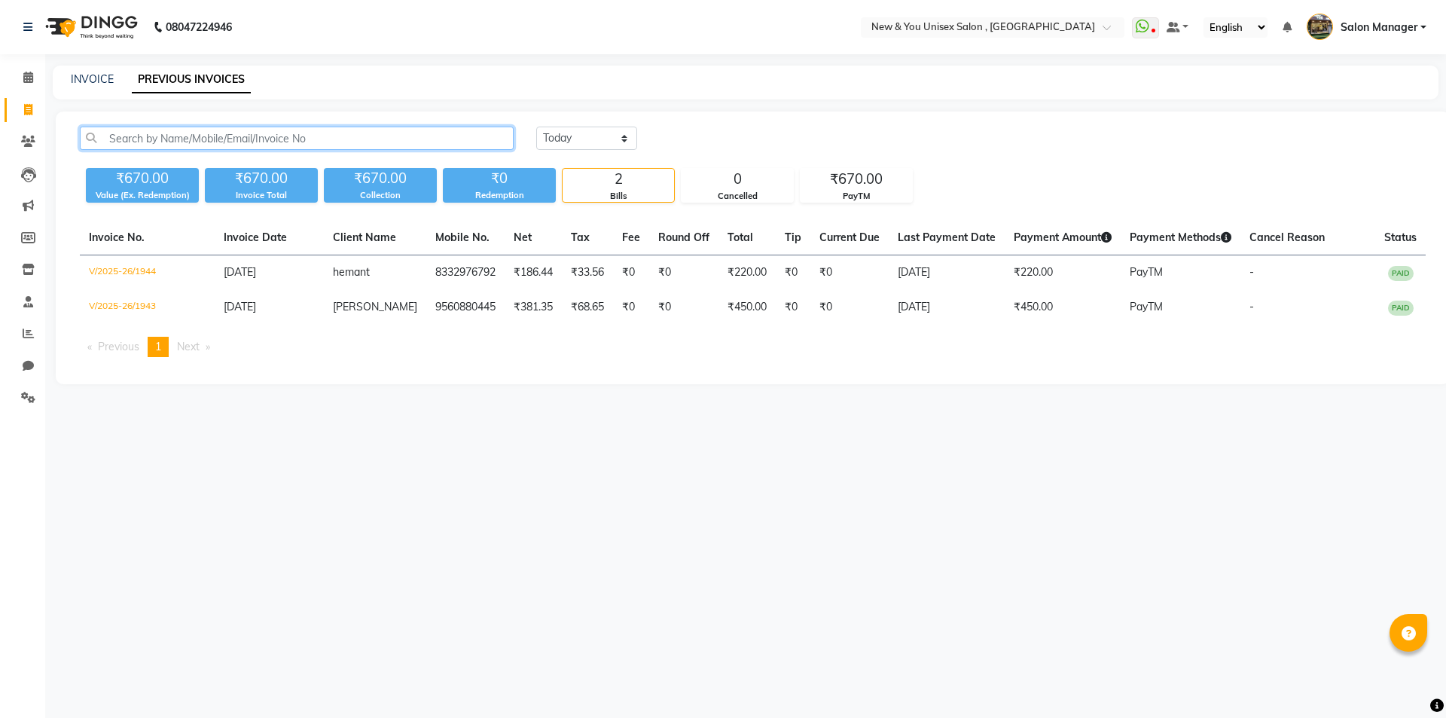
click at [187, 137] on input "text" at bounding box center [297, 138] width 434 height 23
paste input "7003180472"
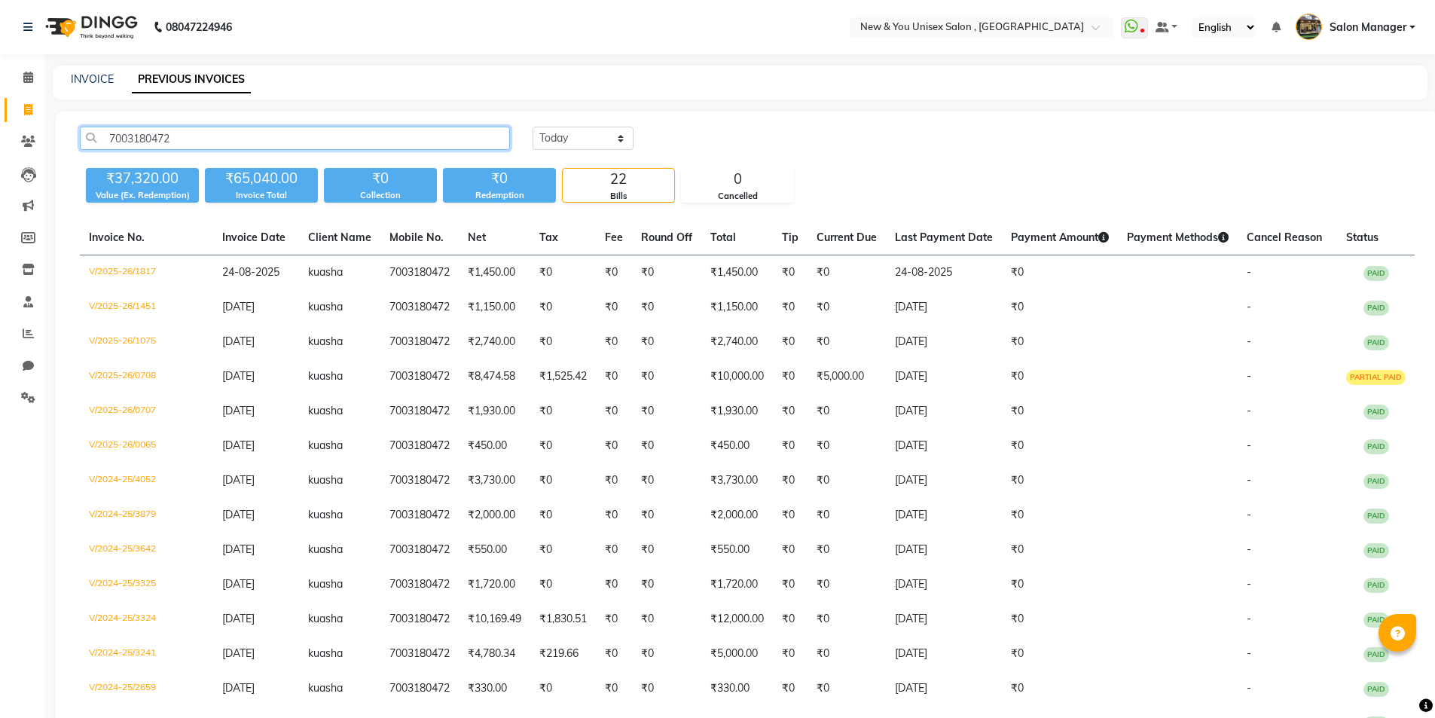
type input "7003180472"
click at [23, 124] on li "Invoice" at bounding box center [22, 110] width 45 height 32
click at [28, 118] on link "Invoice" at bounding box center [23, 110] width 36 height 25
select select "service"
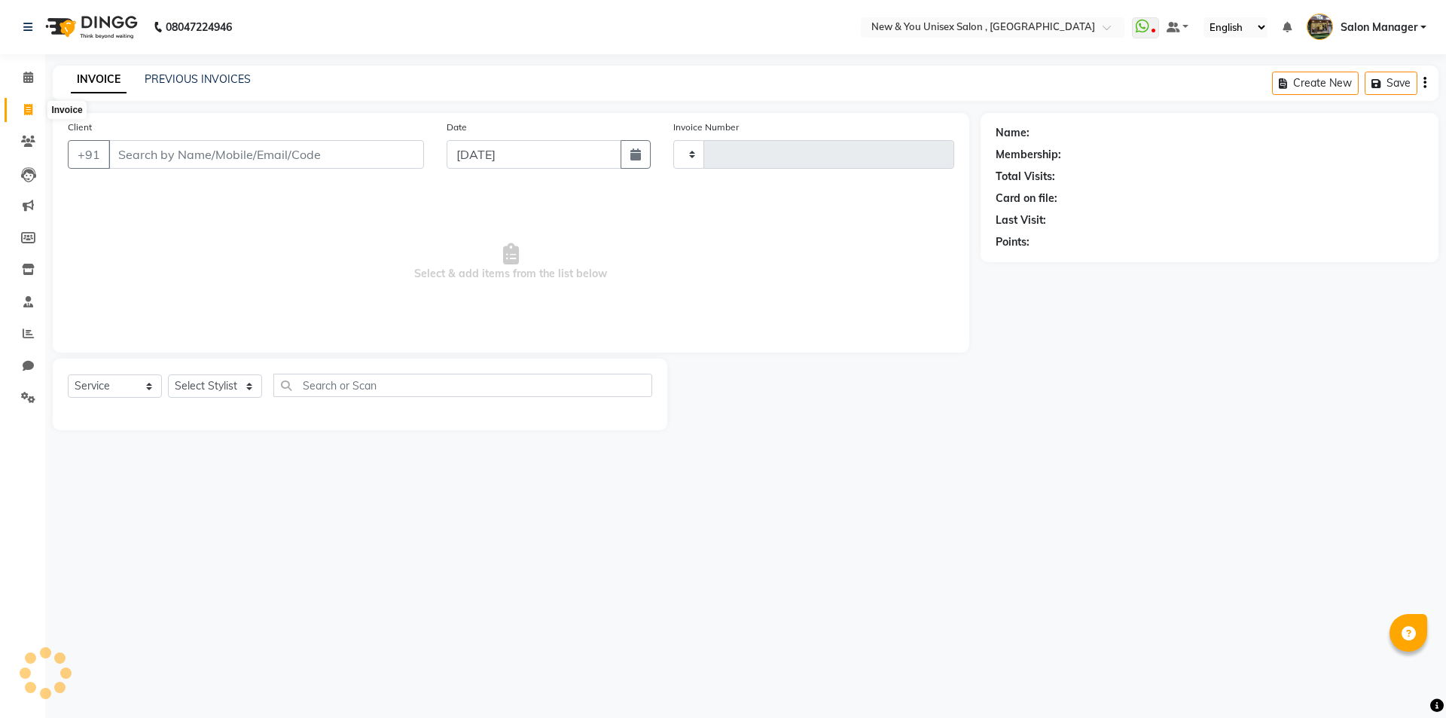
type input "1945"
select select "31"
click at [154, 151] on input "Client" at bounding box center [266, 154] width 316 height 29
type input "7003180472"
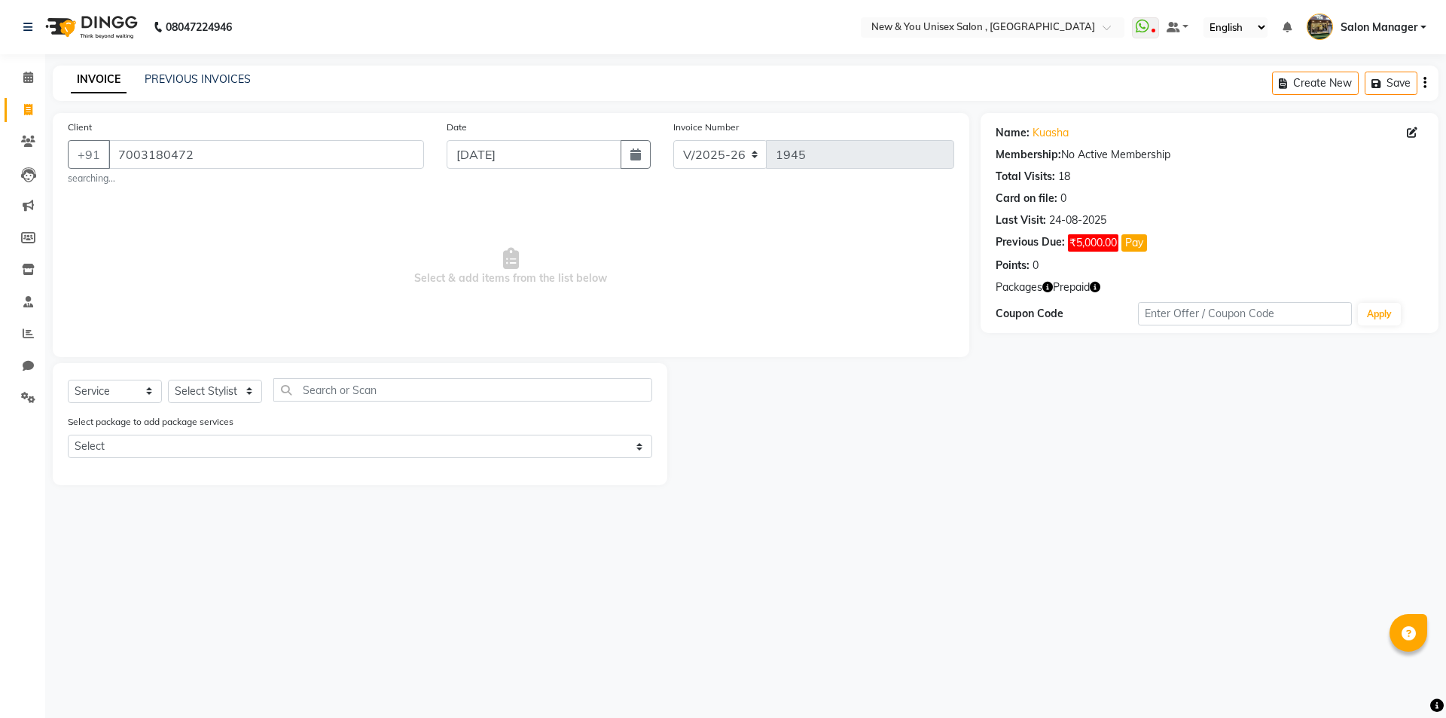
click at [1097, 290] on icon "button" at bounding box center [1095, 287] width 11 height 11
click at [1174, 268] on div "Points: 0" at bounding box center [1210, 266] width 428 height 16
click at [1049, 288] on icon "button" at bounding box center [1047, 287] width 11 height 11
click at [1111, 394] on div "Name: Kuasha Membership: No Active Membership Total Visits: 18 Card on file: 0 …" at bounding box center [1215, 299] width 469 height 372
click at [1256, 494] on main "INVOICE PREVIOUS INVOICES Create New Save Client +91 7003180472 searching... Da…" at bounding box center [745, 287] width 1401 height 442
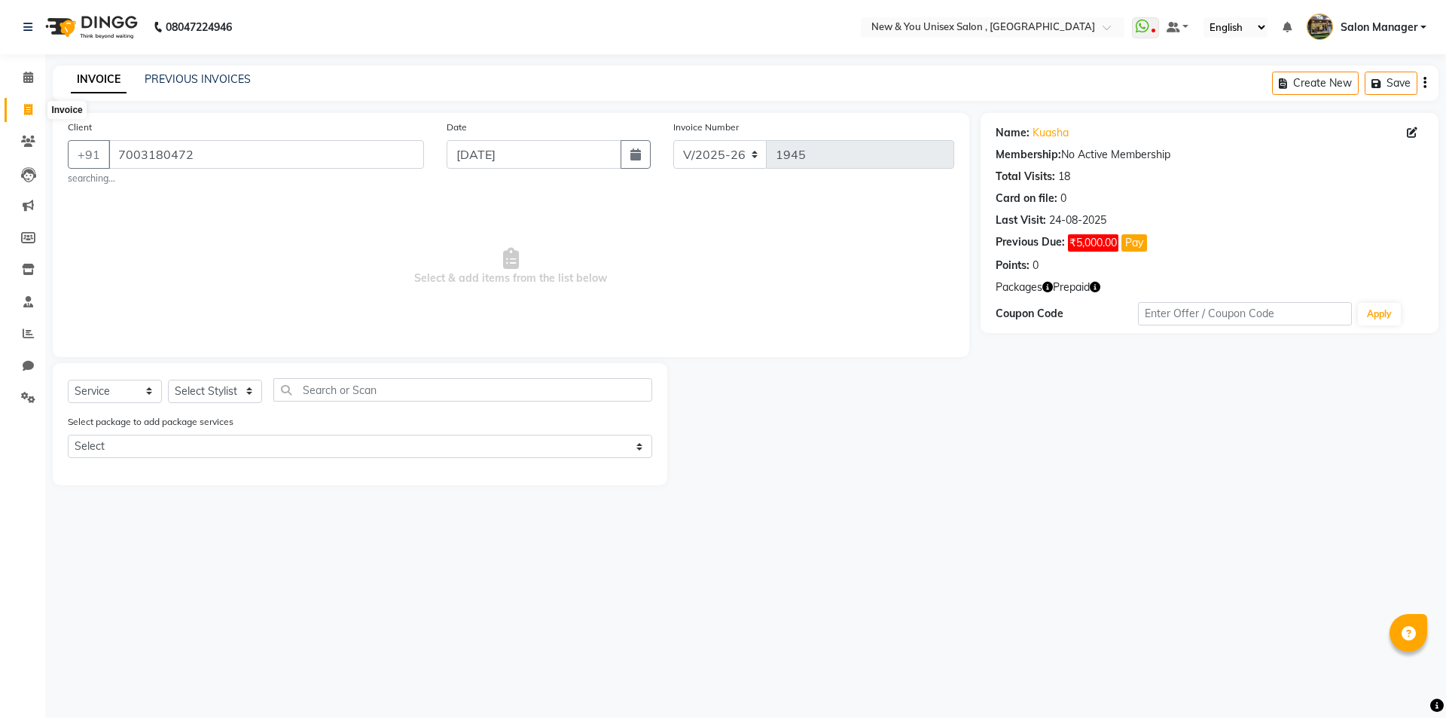
click at [30, 113] on icon at bounding box center [28, 109] width 8 height 11
select select "service"
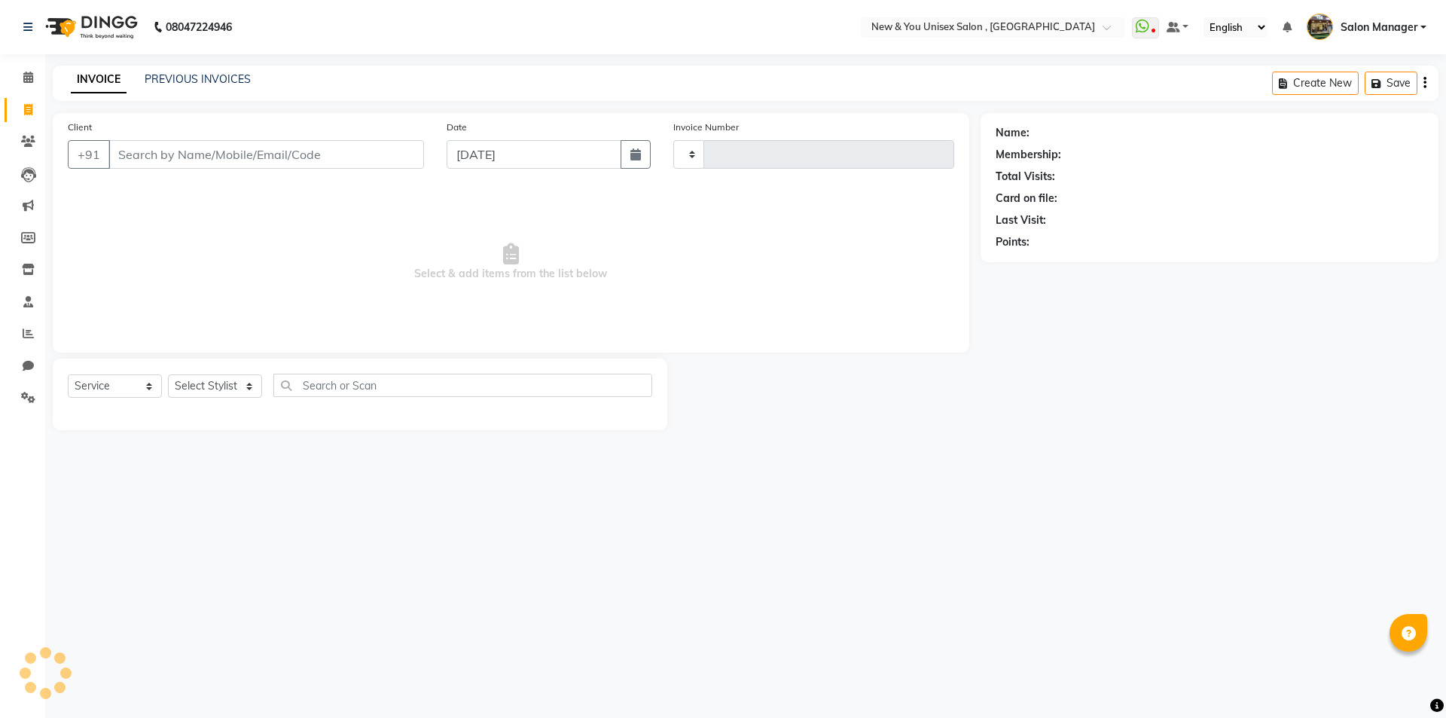
type input "1945"
select select "31"
click at [23, 326] on span at bounding box center [28, 333] width 26 height 17
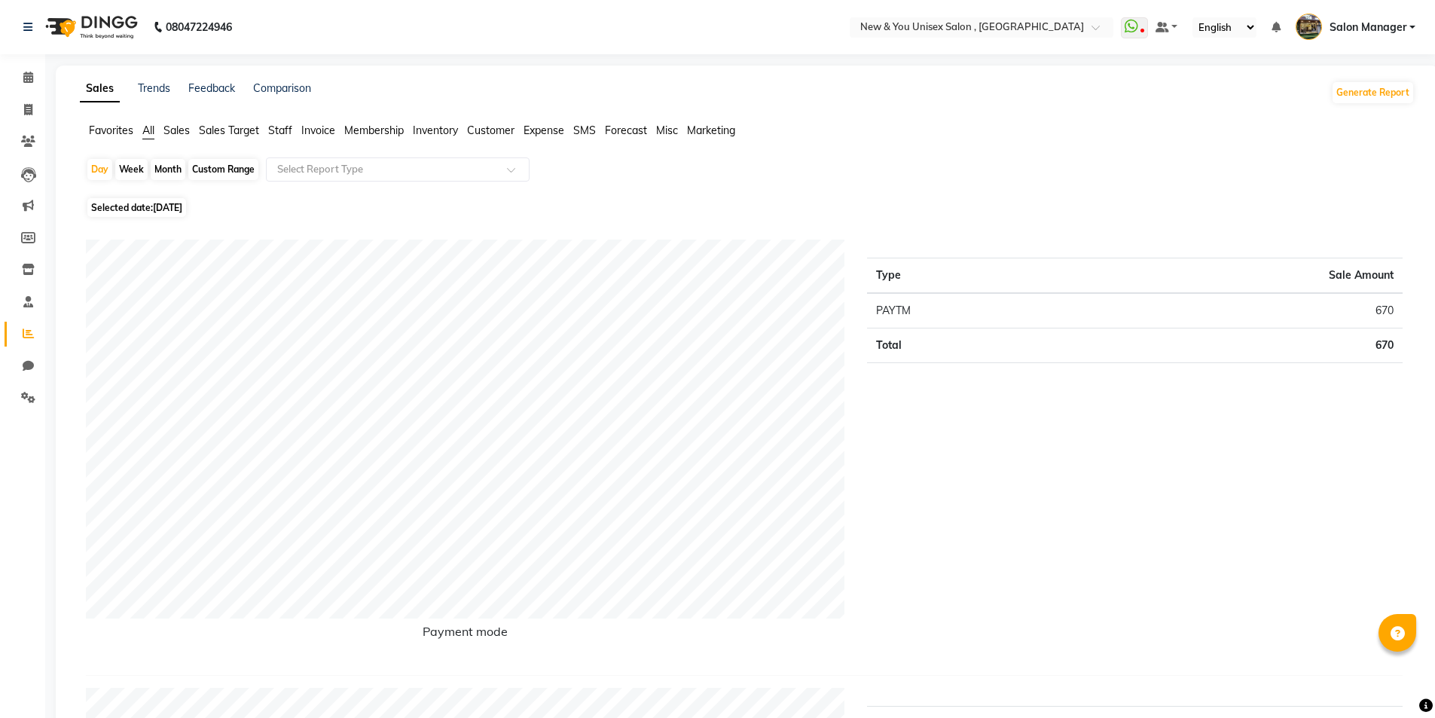
click at [164, 163] on div "Month" at bounding box center [168, 169] width 35 height 21
select select "9"
select select "2025"
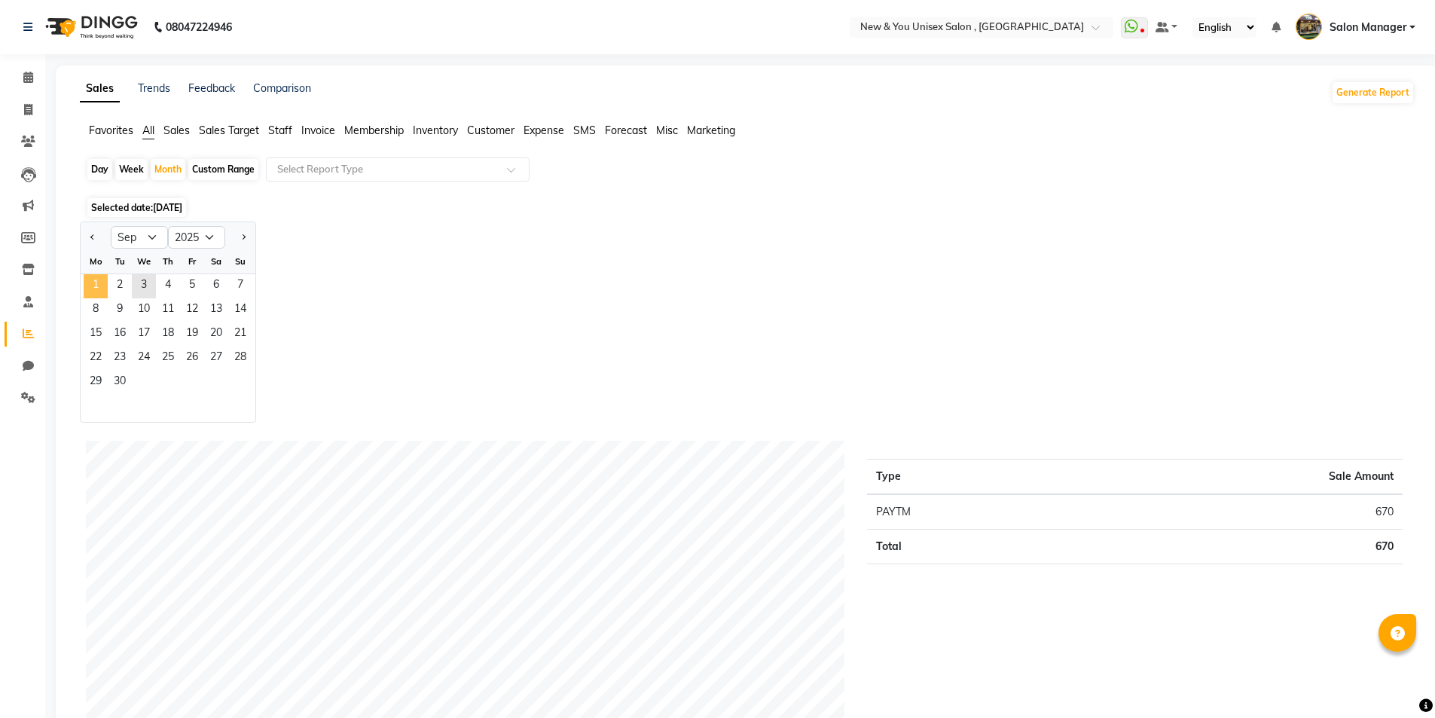
click at [99, 282] on span "1" at bounding box center [96, 286] width 24 height 24
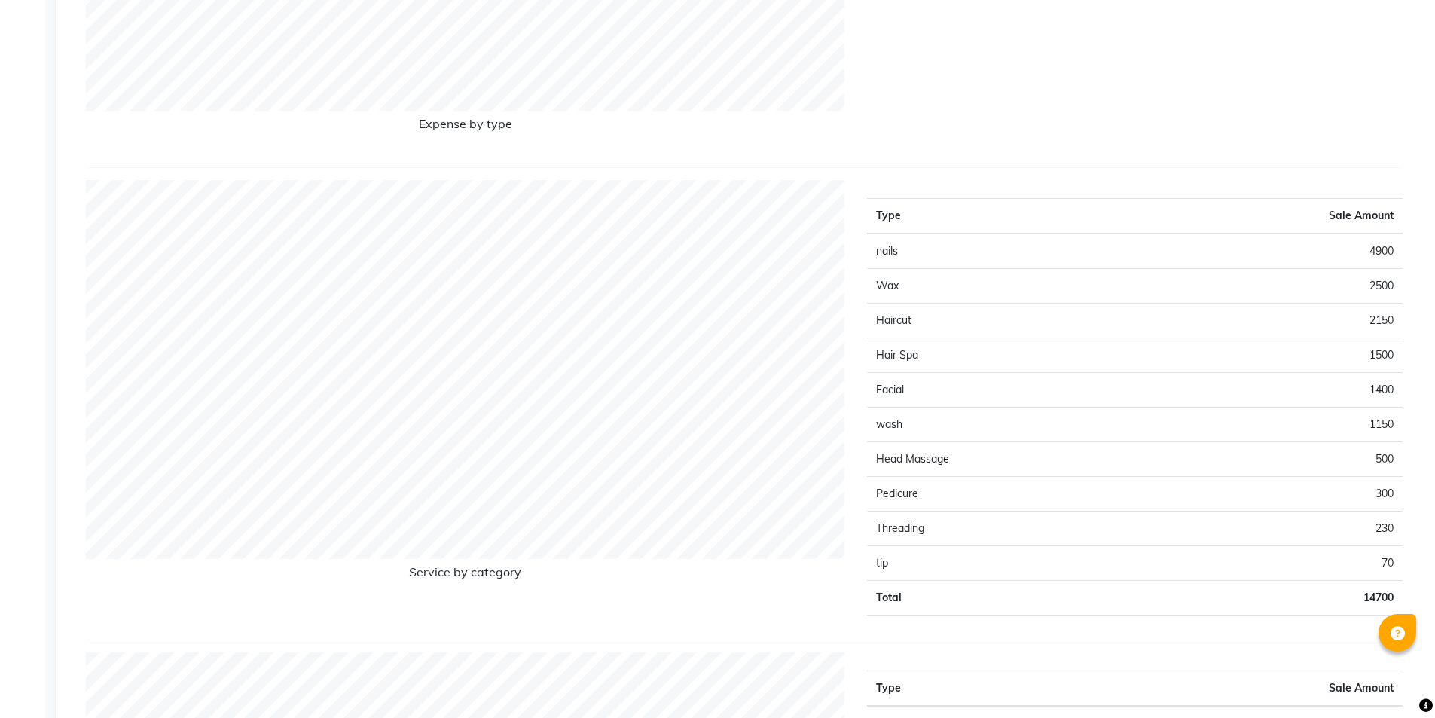
scroll to position [1860, 0]
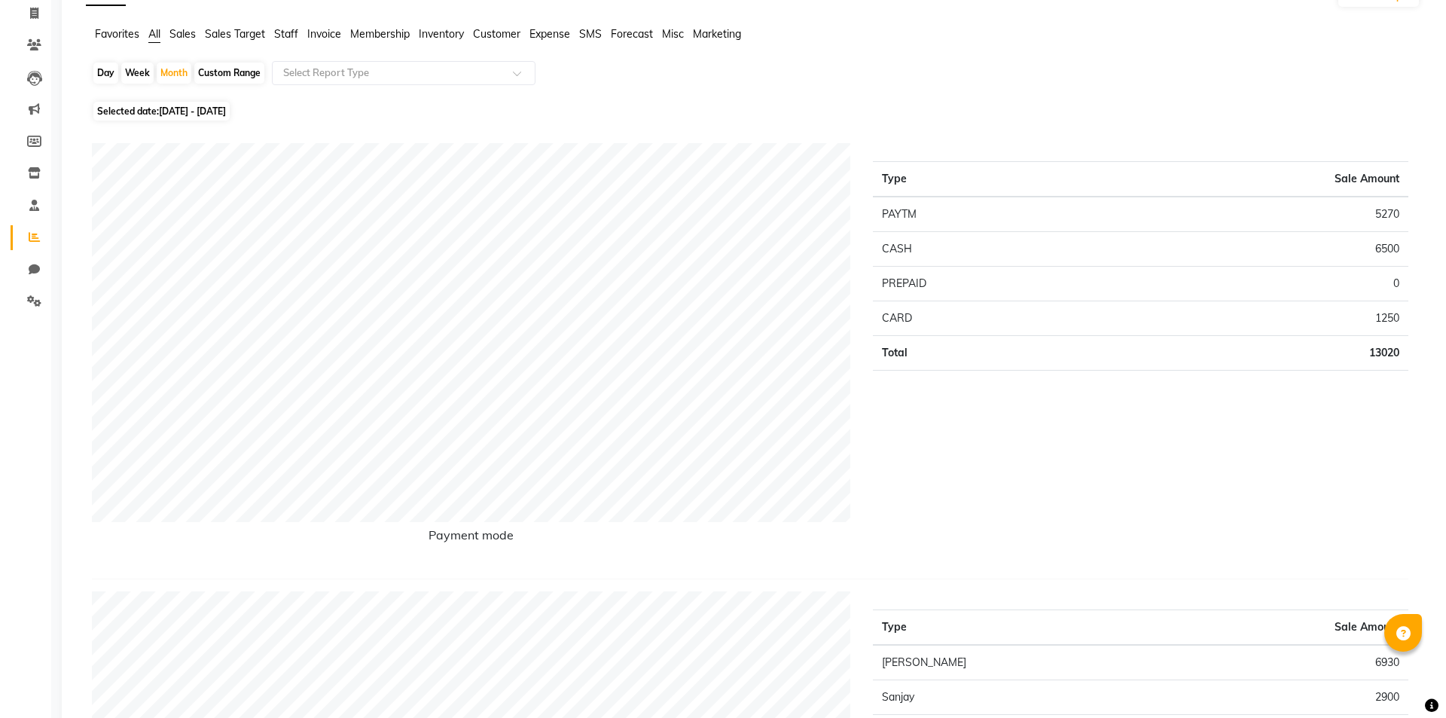
scroll to position [0, 0]
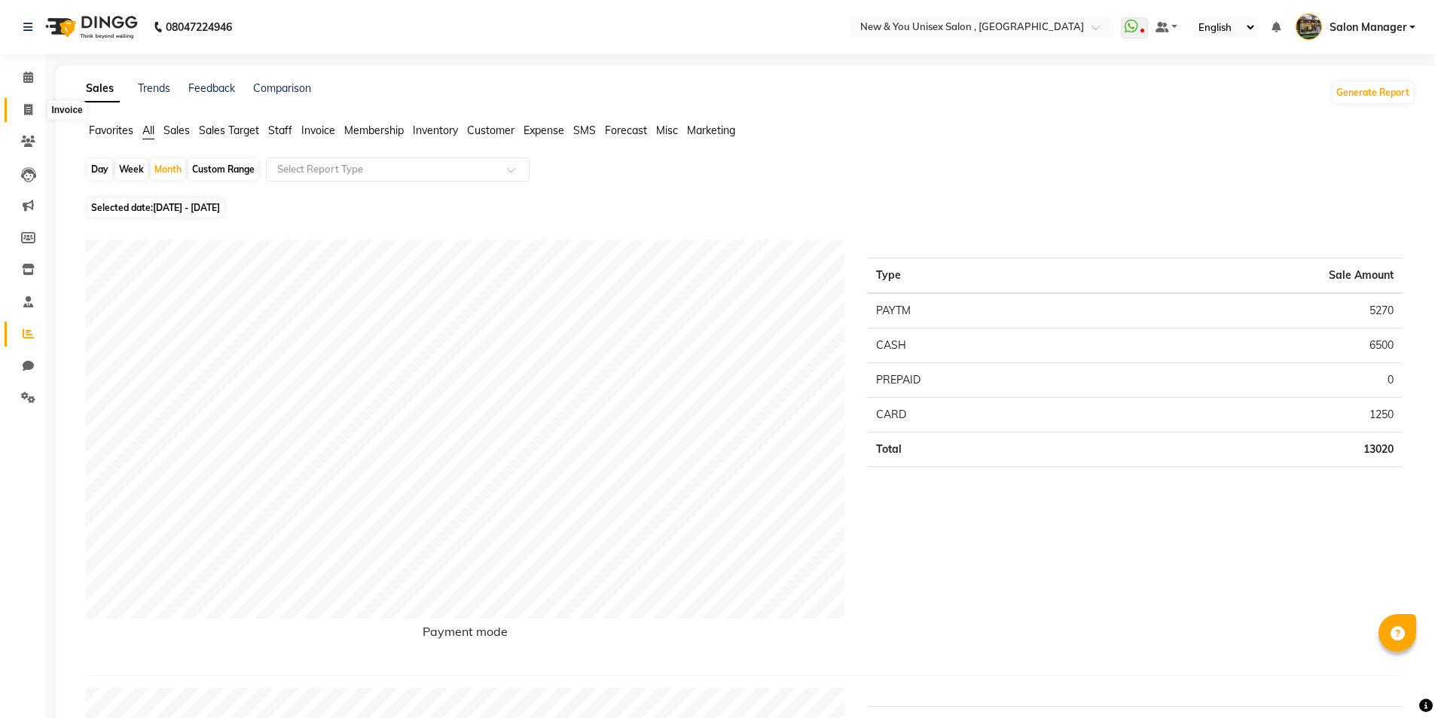
click at [27, 109] on icon at bounding box center [28, 109] width 8 height 11
select select "service"
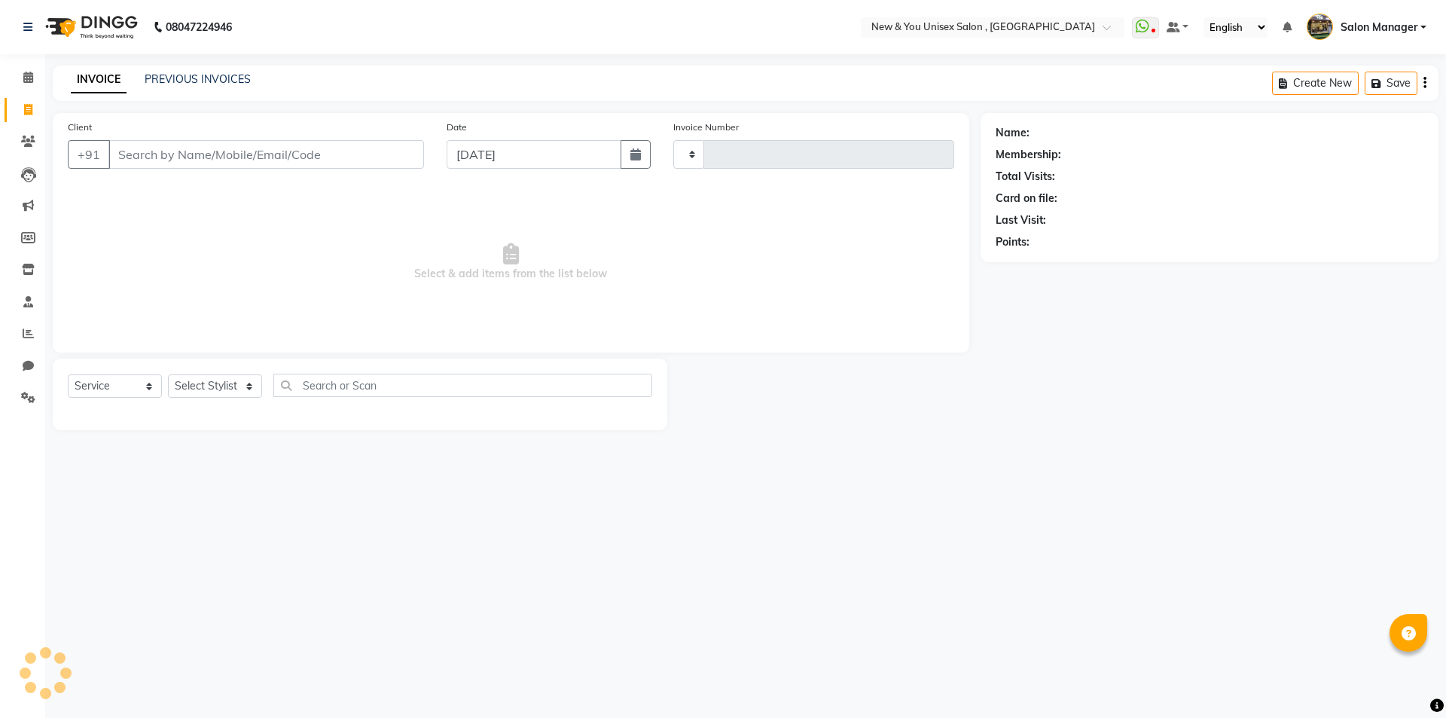
type input "1945"
select select "31"
drag, startPoint x: 1192, startPoint y: 715, endPoint x: 1320, endPoint y: 191, distance: 538.9
click at [1320, 191] on div "Card on file:" at bounding box center [1210, 199] width 428 height 16
click at [759, 515] on div "08047224946 Select Location × New & You Unisex Salon , Gurugram WhatsApp Status…" at bounding box center [723, 359] width 1446 height 718
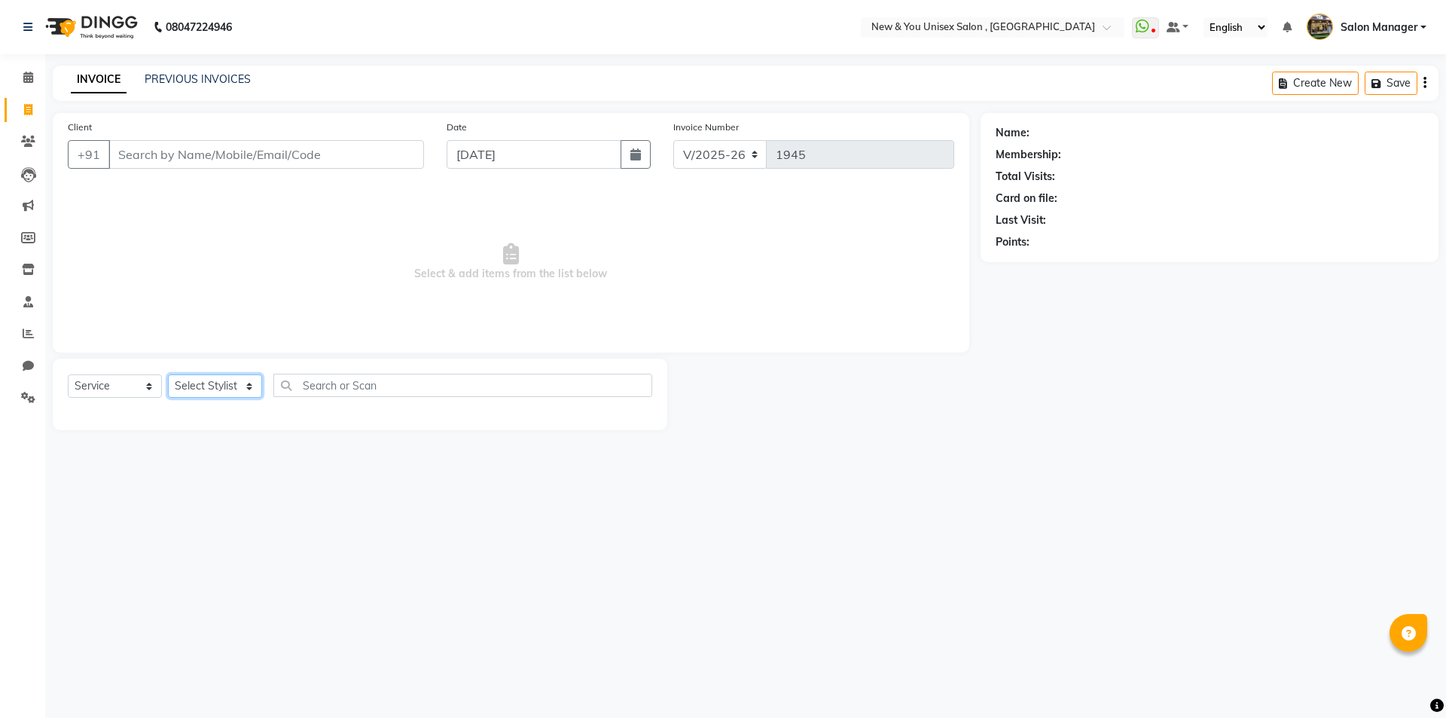
click at [209, 386] on select "Select Stylist HEMANT Jyoti laxmi Neetu Salon Manager SANJAY shravan kumar Shya…" at bounding box center [215, 385] width 94 height 23
select select "40116"
click at [168, 374] on select "Select Stylist HEMANT Jyoti laxmi Neetu Salon Manager SANJAY shravan kumar Shya…" at bounding box center [215, 385] width 94 height 23
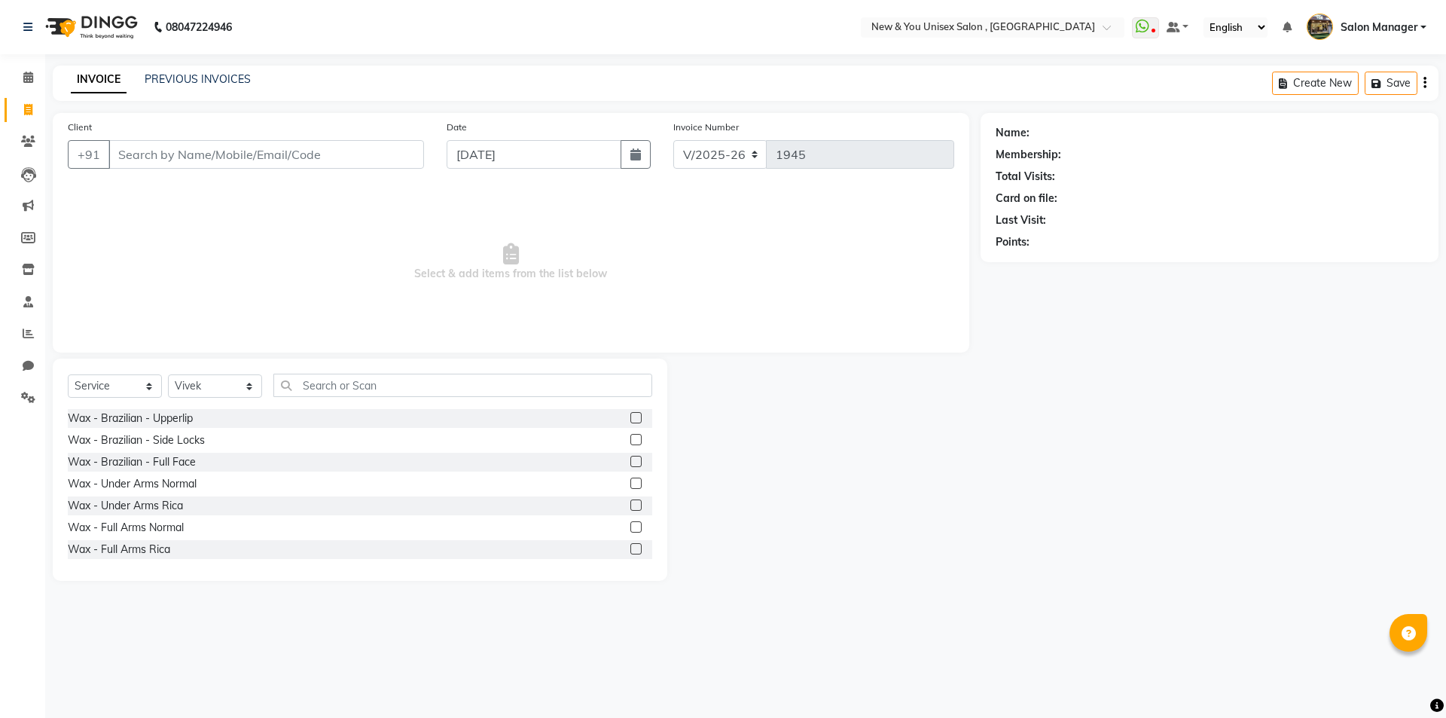
click at [351, 370] on div "Select Service Product Membership Package Voucher Prepaid Gift Card Select Styl…" at bounding box center [360, 470] width 615 height 222
click at [334, 387] on input "text" at bounding box center [462, 385] width 379 height 23
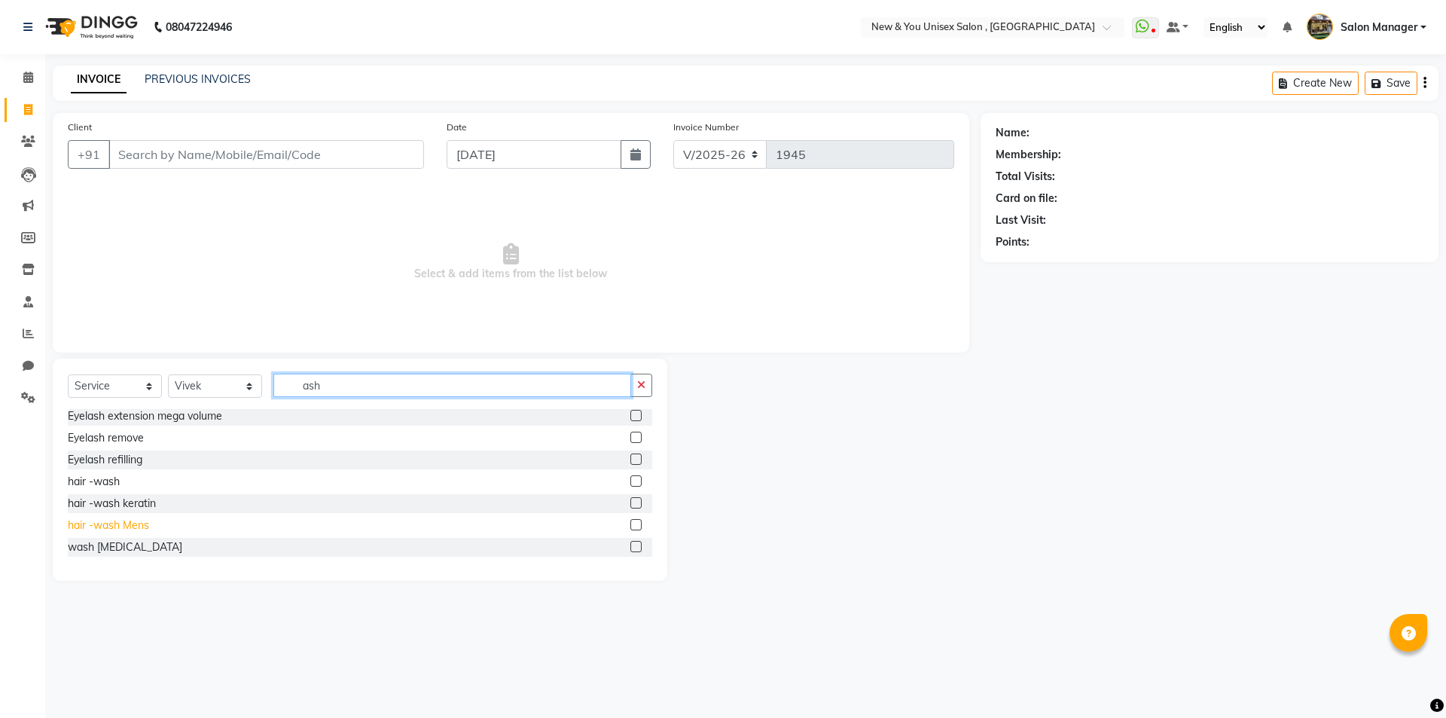
type input "ash"
click at [145, 524] on div "hair -wash Mens" at bounding box center [108, 525] width 81 height 16
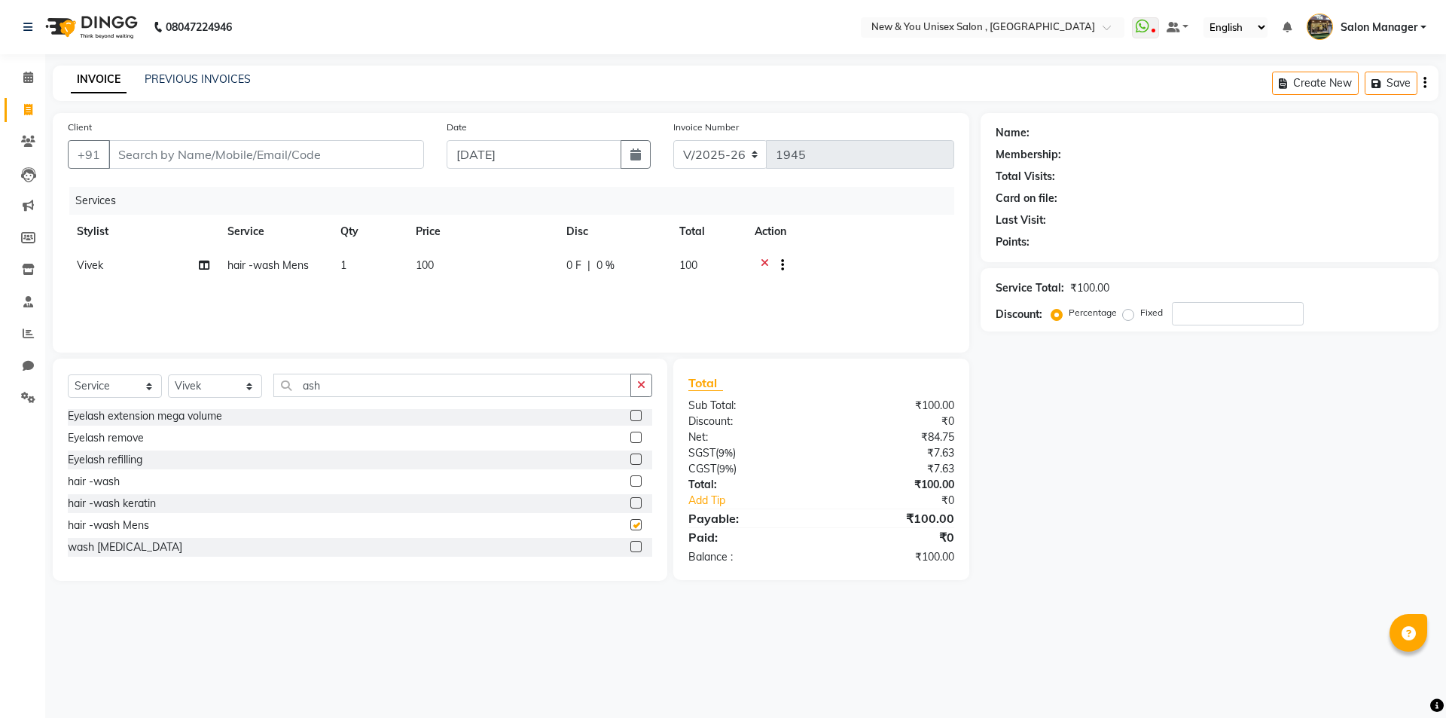
checkbox input "false"
drag, startPoint x: 369, startPoint y: 383, endPoint x: 295, endPoint y: 395, distance: 75.7
click at [295, 395] on input "ash" at bounding box center [452, 385] width 358 height 23
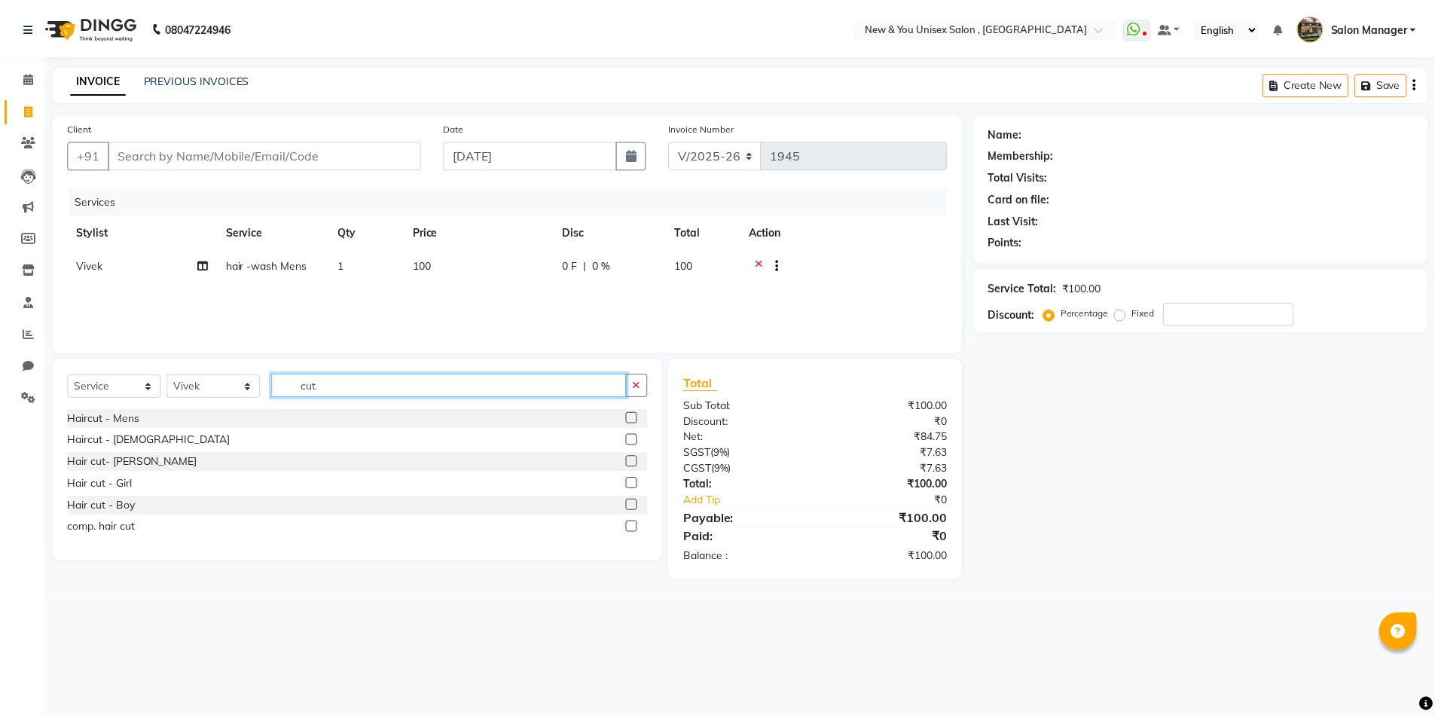
scroll to position [0, 0]
type input "cut"
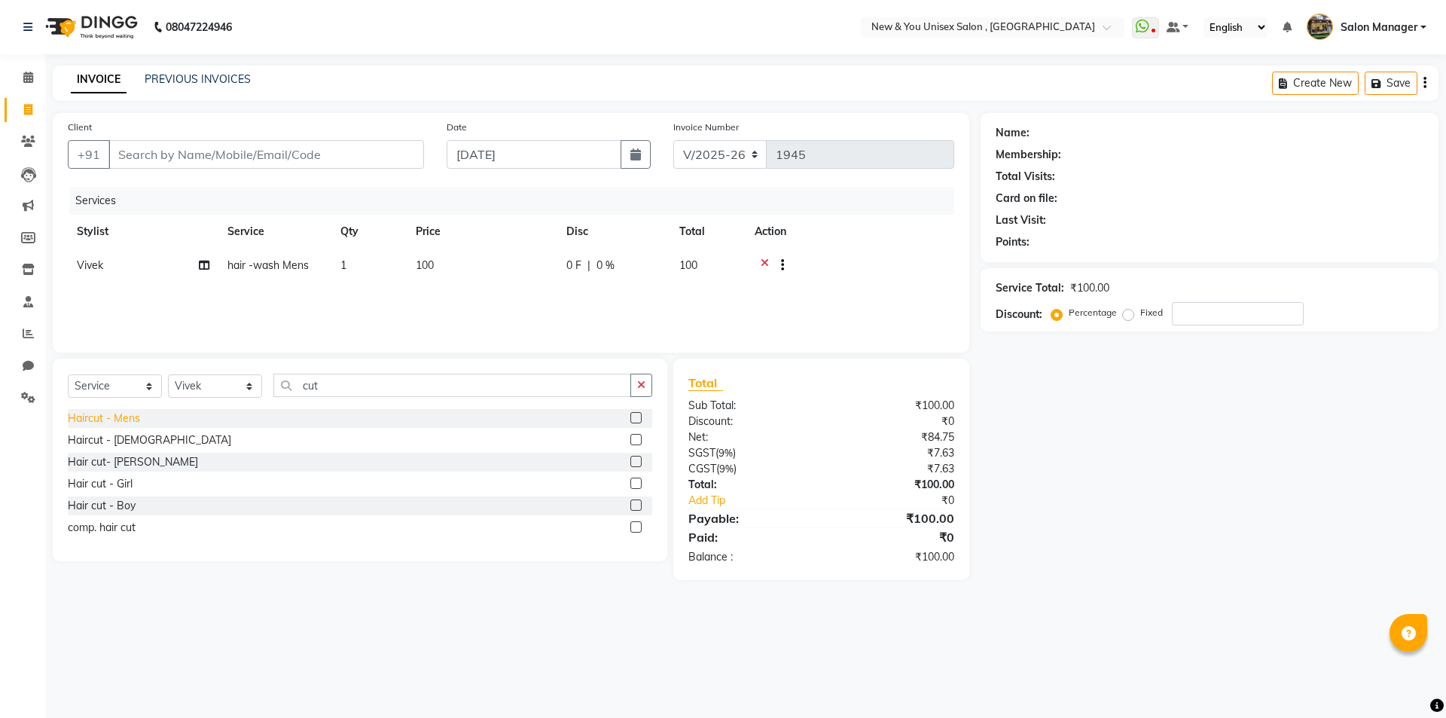
click at [130, 412] on div "Haircut - Mens" at bounding box center [104, 419] width 72 height 16
checkbox input "false"
drag, startPoint x: 371, startPoint y: 394, endPoint x: 288, endPoint y: 399, distance: 83.8
click at [283, 395] on input "cut" at bounding box center [452, 385] width 358 height 23
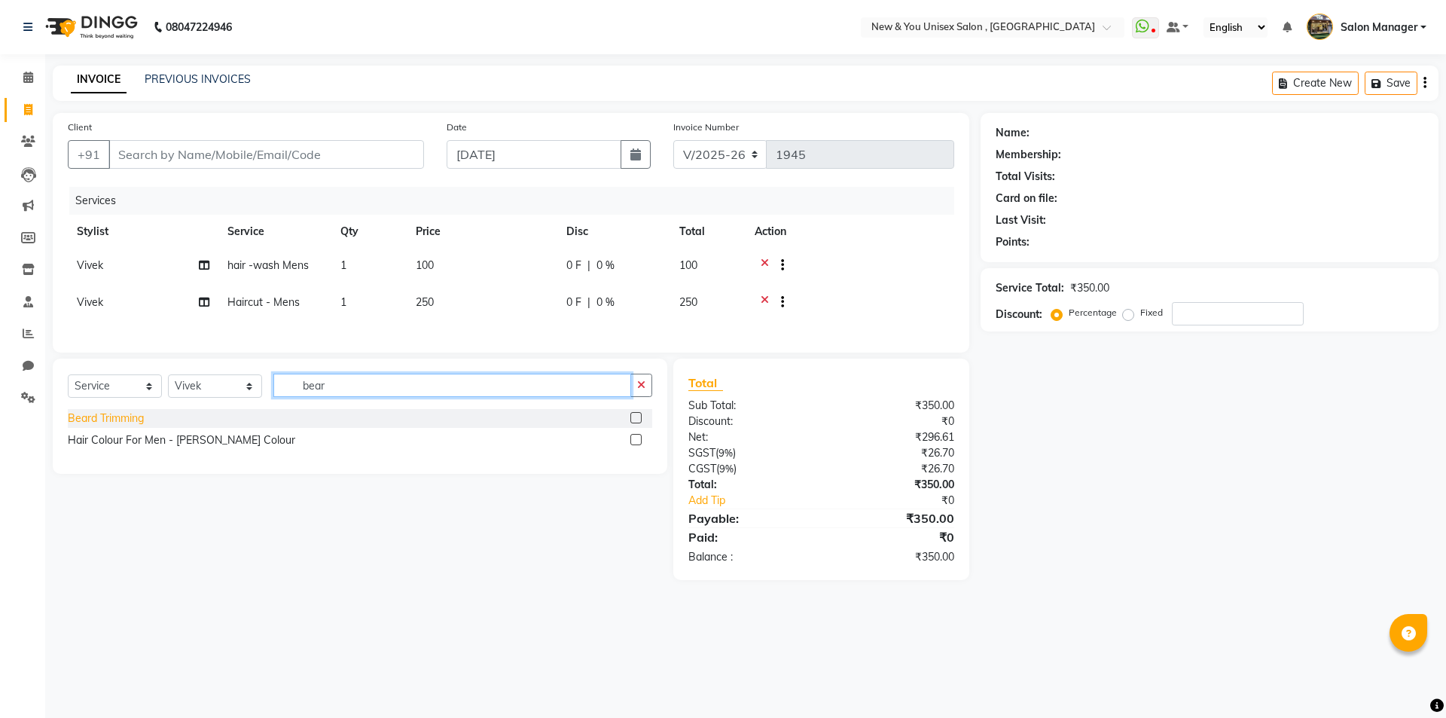
type input "bear"
click at [109, 426] on div "Beard Trimming" at bounding box center [106, 419] width 76 height 16
checkbox input "false"
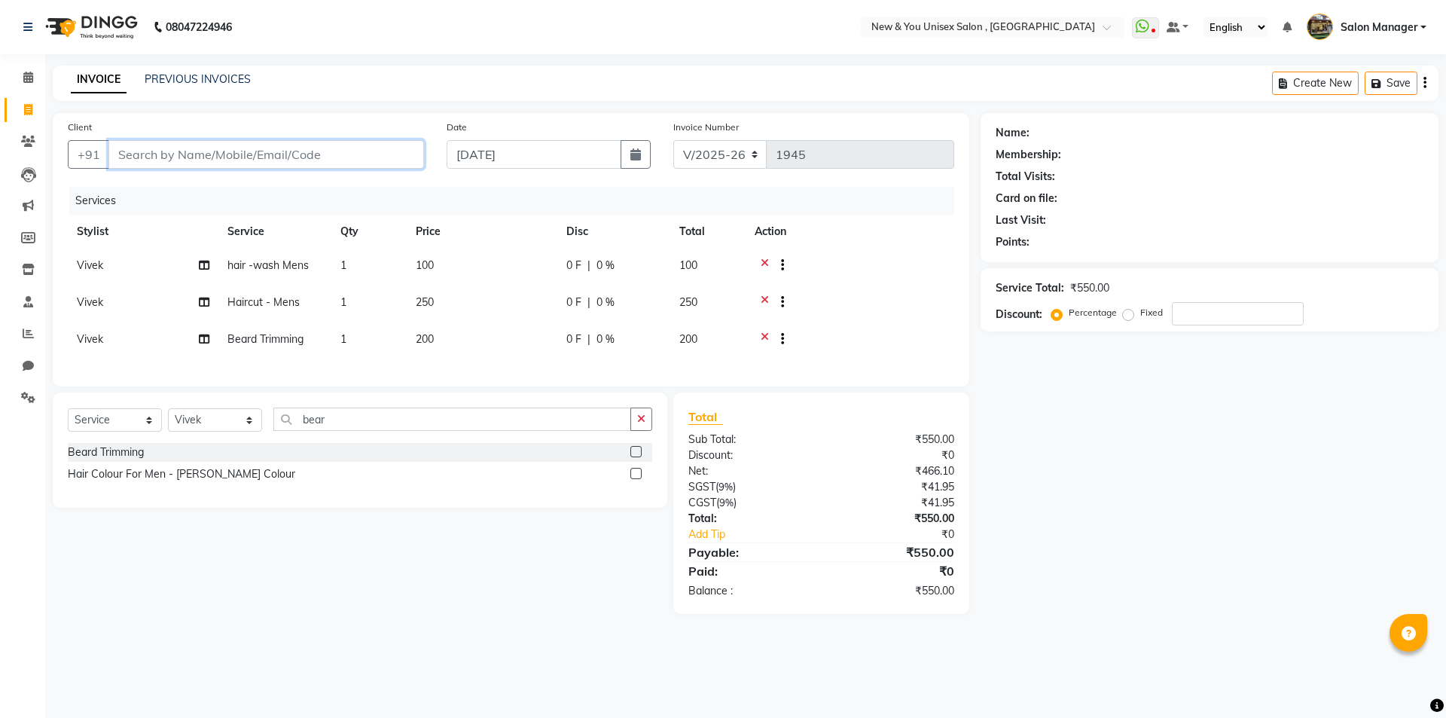
click at [270, 160] on input "Client" at bounding box center [266, 154] width 316 height 29
type input "9"
type input "0"
click at [139, 157] on input "9817079870" at bounding box center [227, 154] width 239 height 29
type input "9897079870"
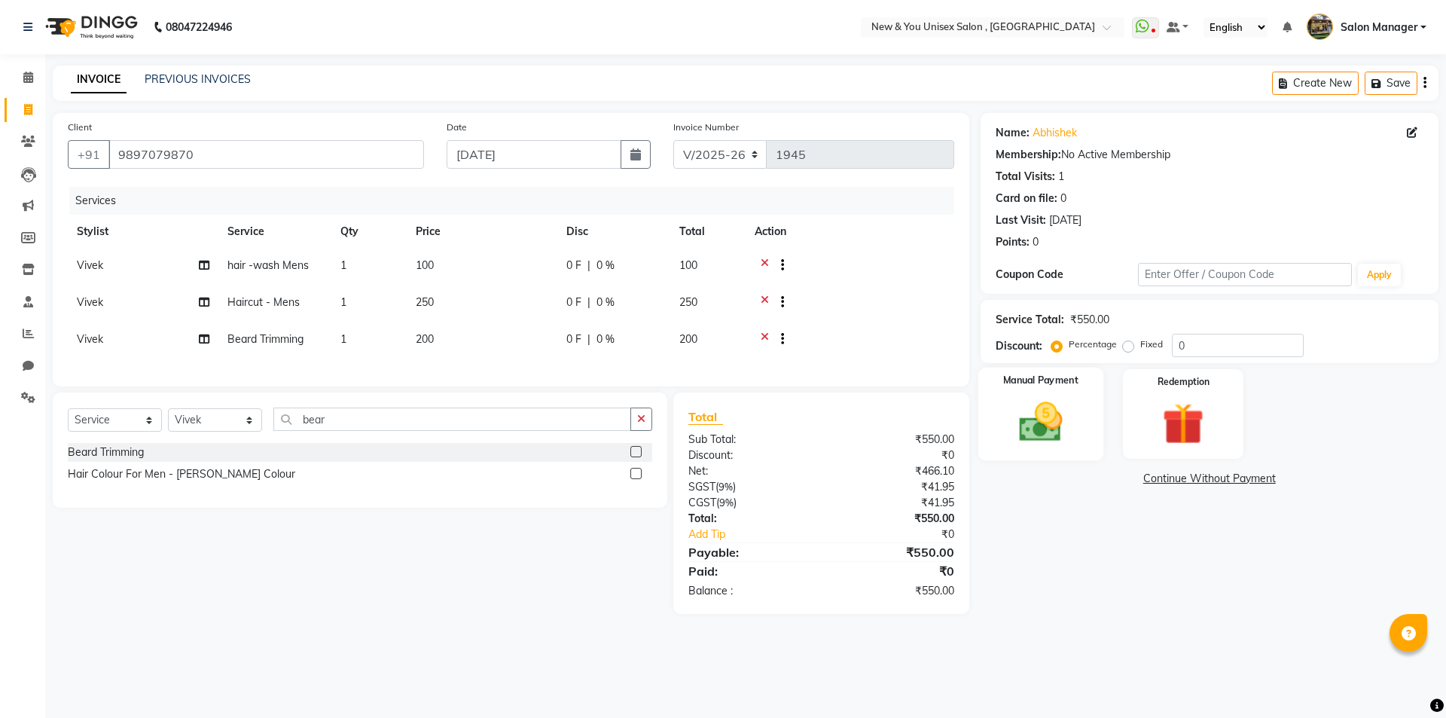
click at [1057, 429] on img at bounding box center [1041, 422] width 70 height 50
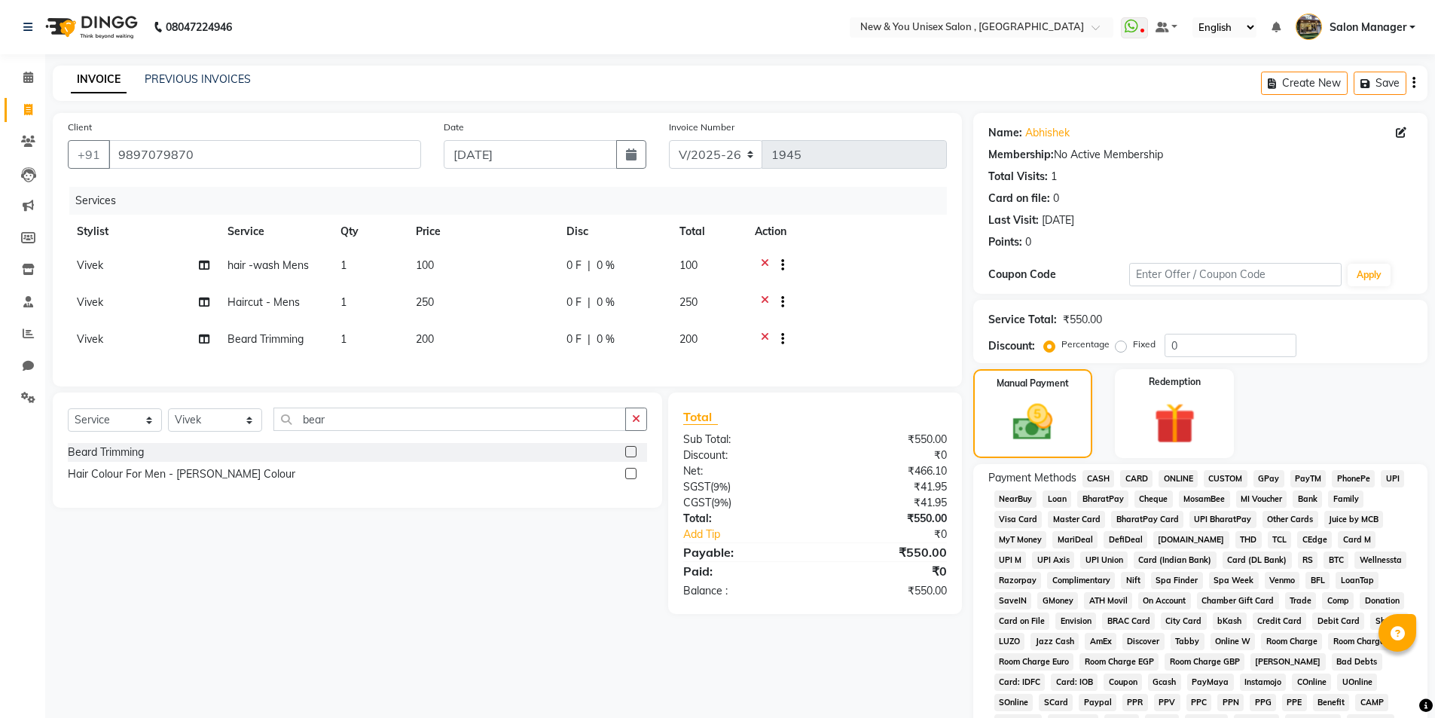
click at [1296, 475] on span "PayTM" at bounding box center [1308, 478] width 36 height 17
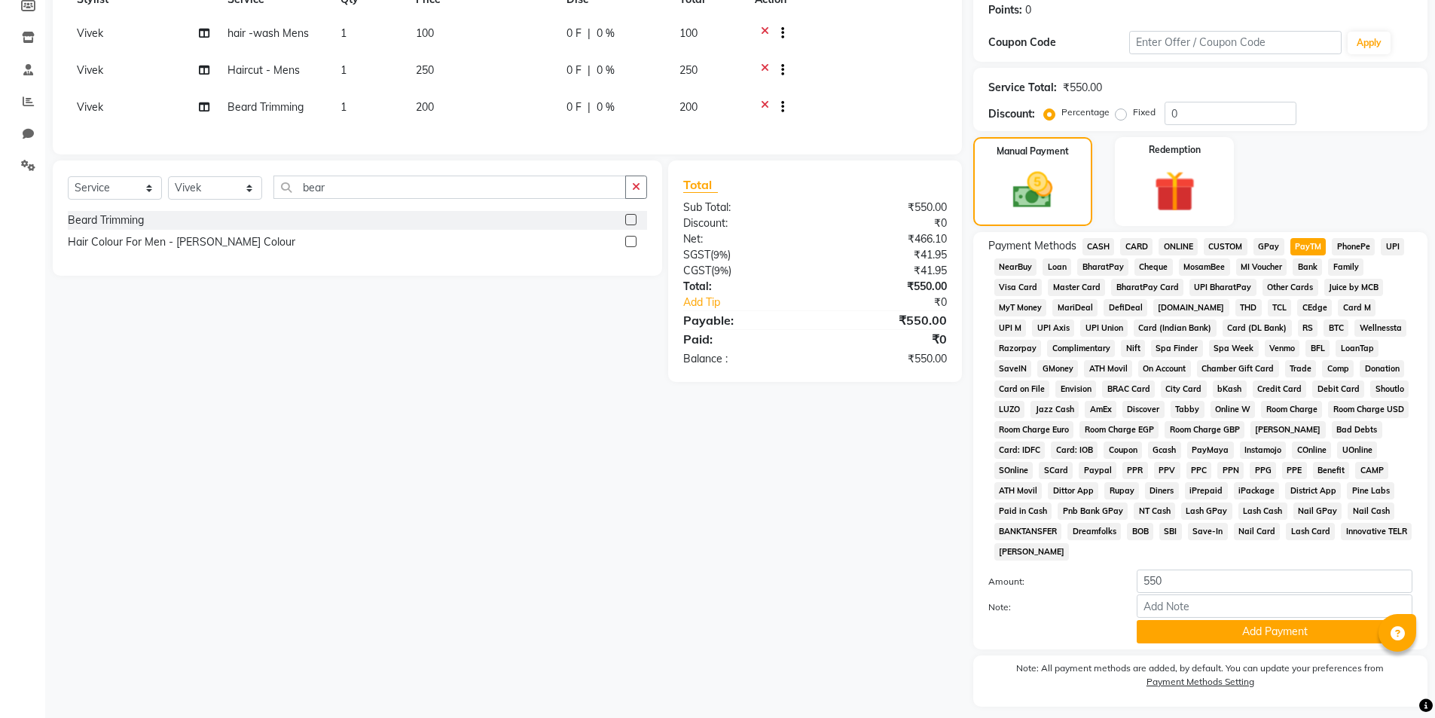
scroll to position [274, 0]
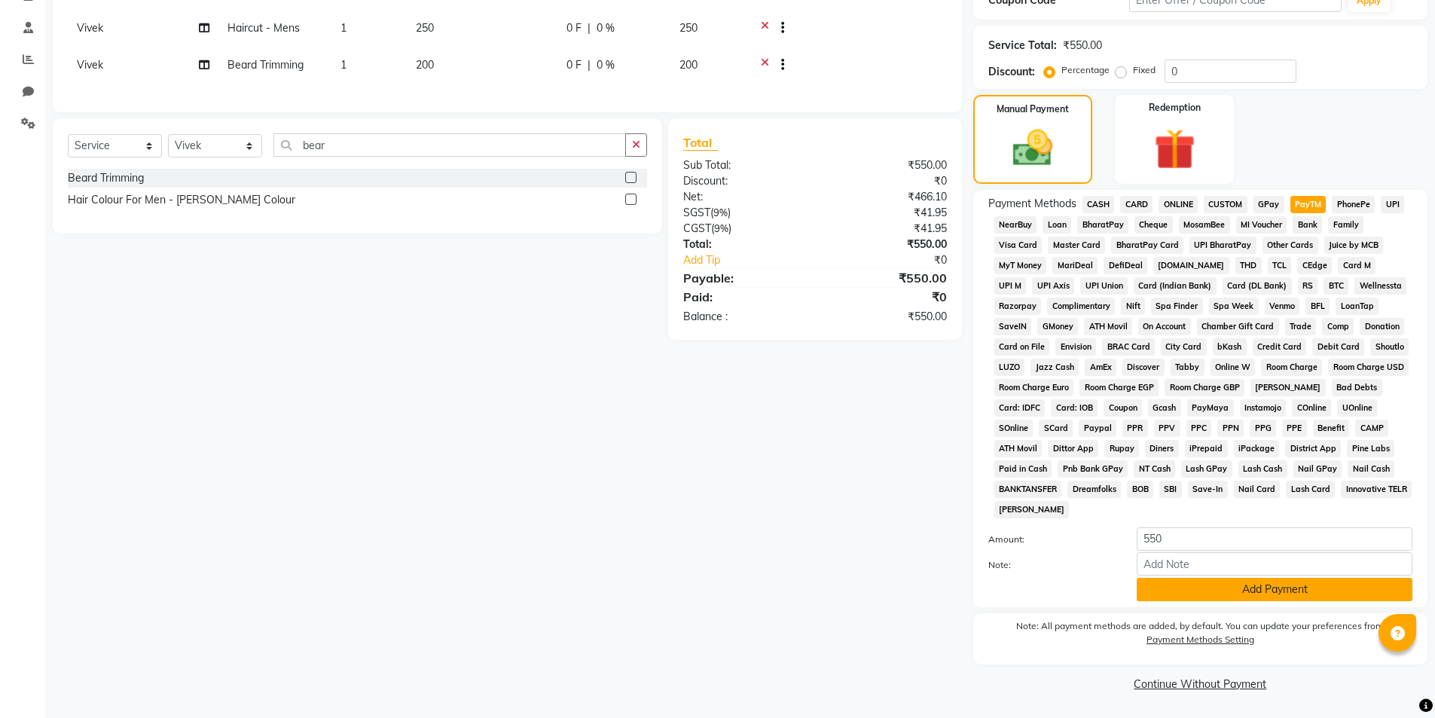
click at [1238, 593] on button "Add Payment" at bounding box center [1275, 589] width 276 height 23
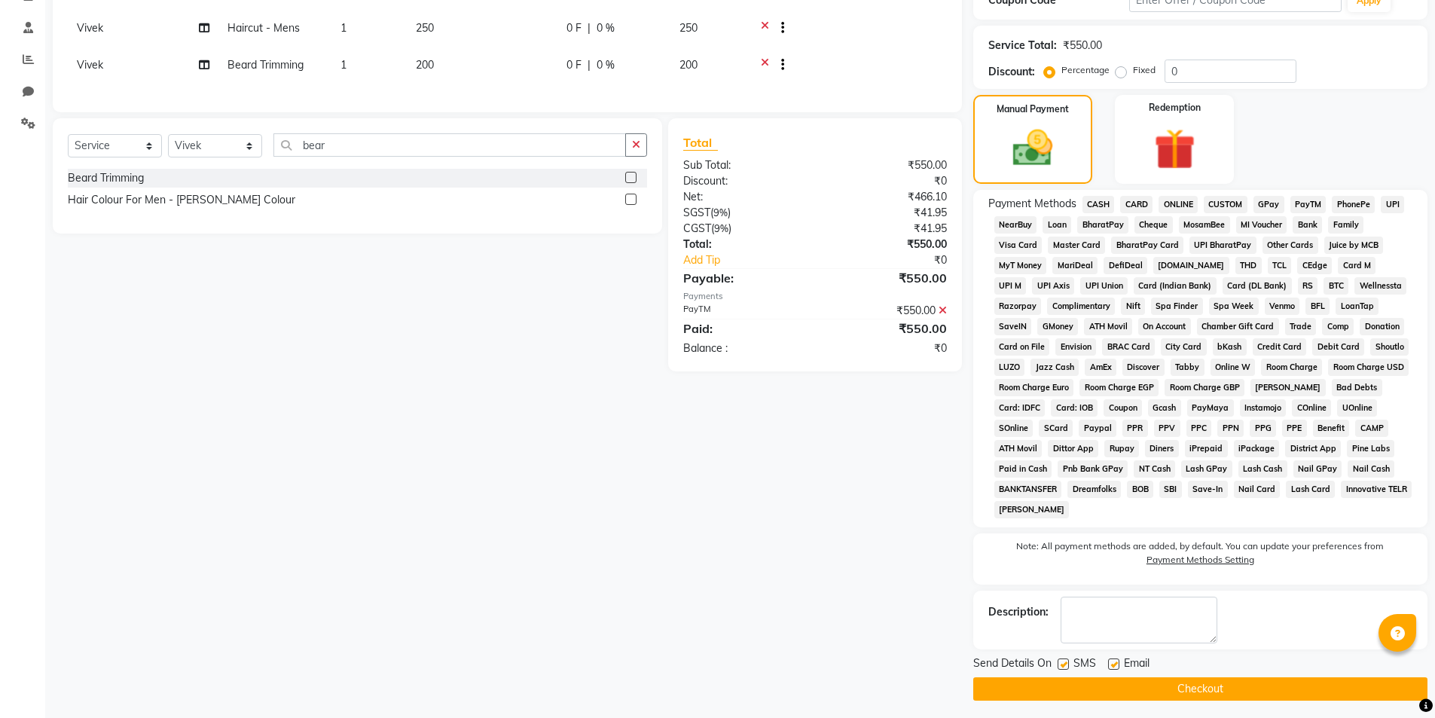
click at [1248, 689] on button "Checkout" at bounding box center [1200, 688] width 454 height 23
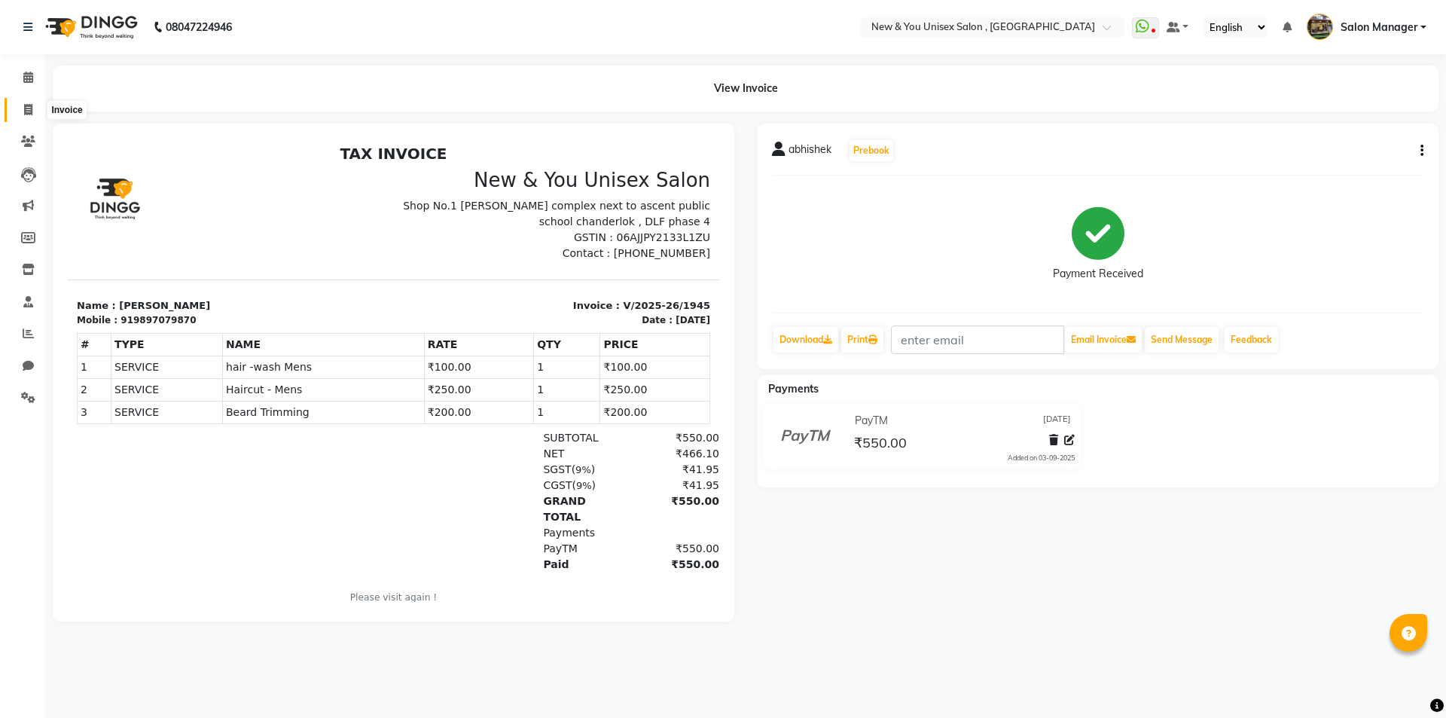
click at [22, 118] on span at bounding box center [28, 110] width 26 height 17
select select "service"
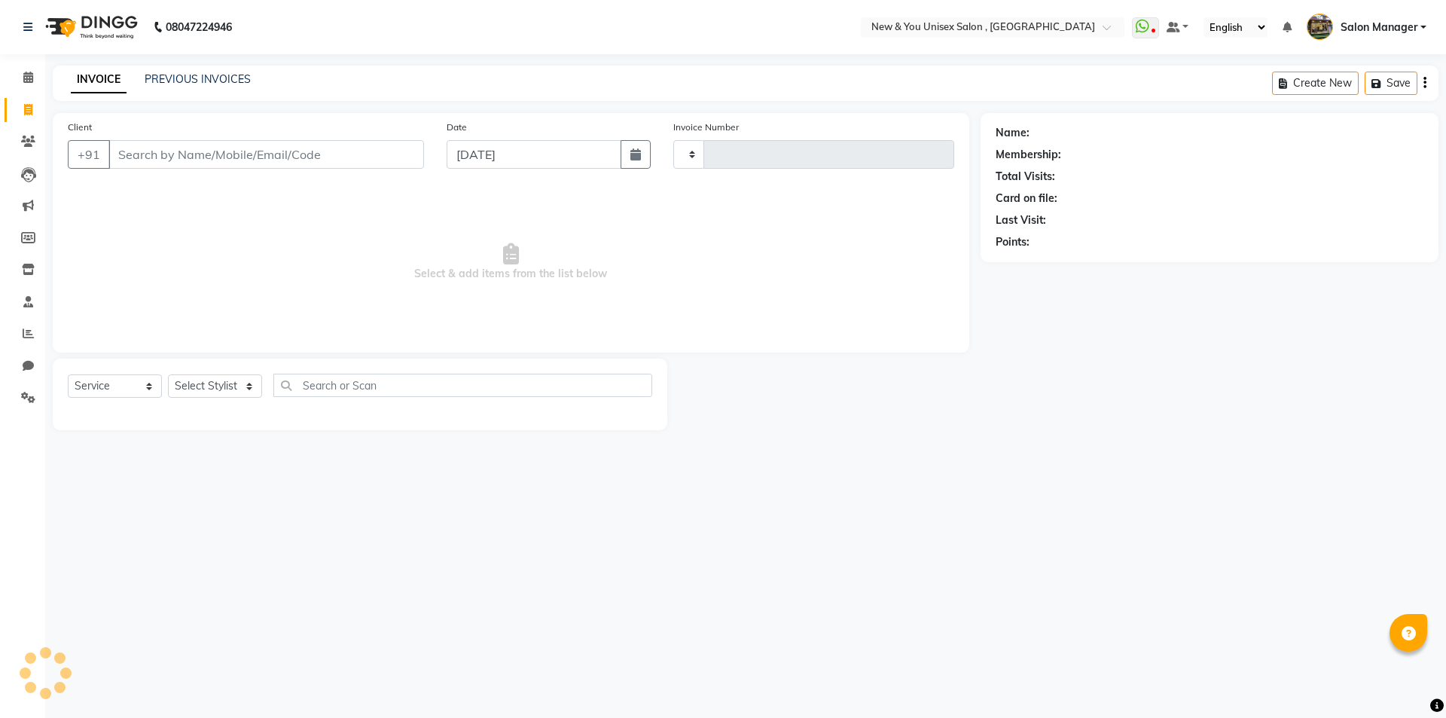
type input "1946"
select select "31"
click at [21, 75] on span at bounding box center [28, 77] width 26 height 17
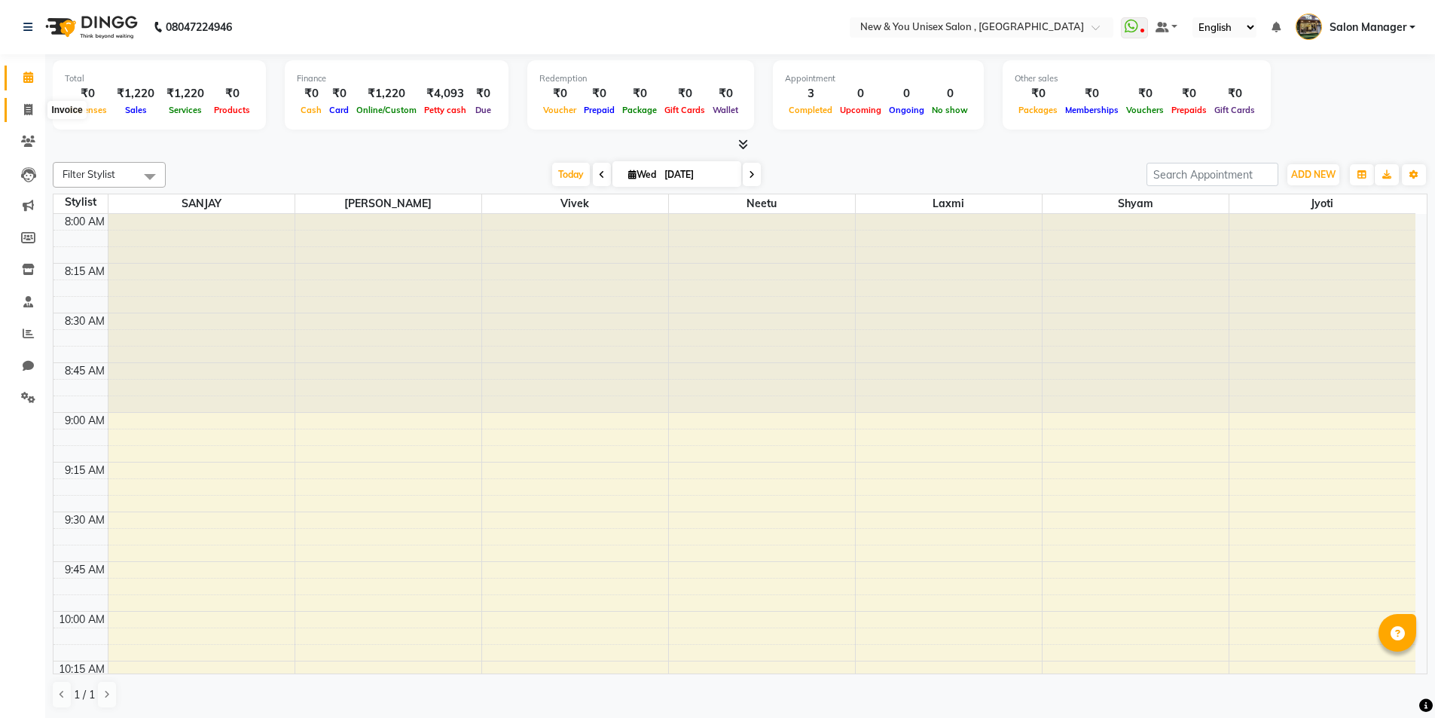
click at [27, 115] on span at bounding box center [28, 110] width 26 height 17
select select "service"
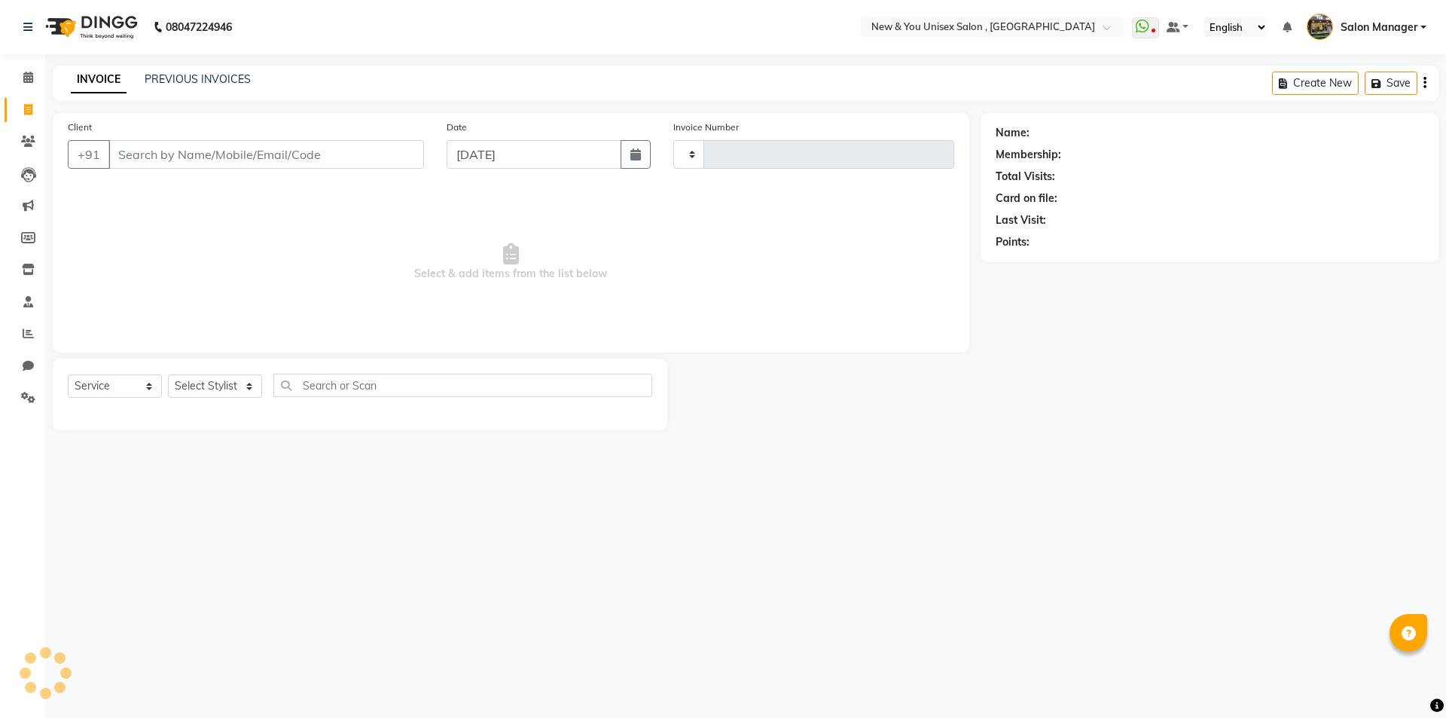
type input "1946"
select select "31"
click at [242, 157] on input "Client" at bounding box center [266, 154] width 316 height 29
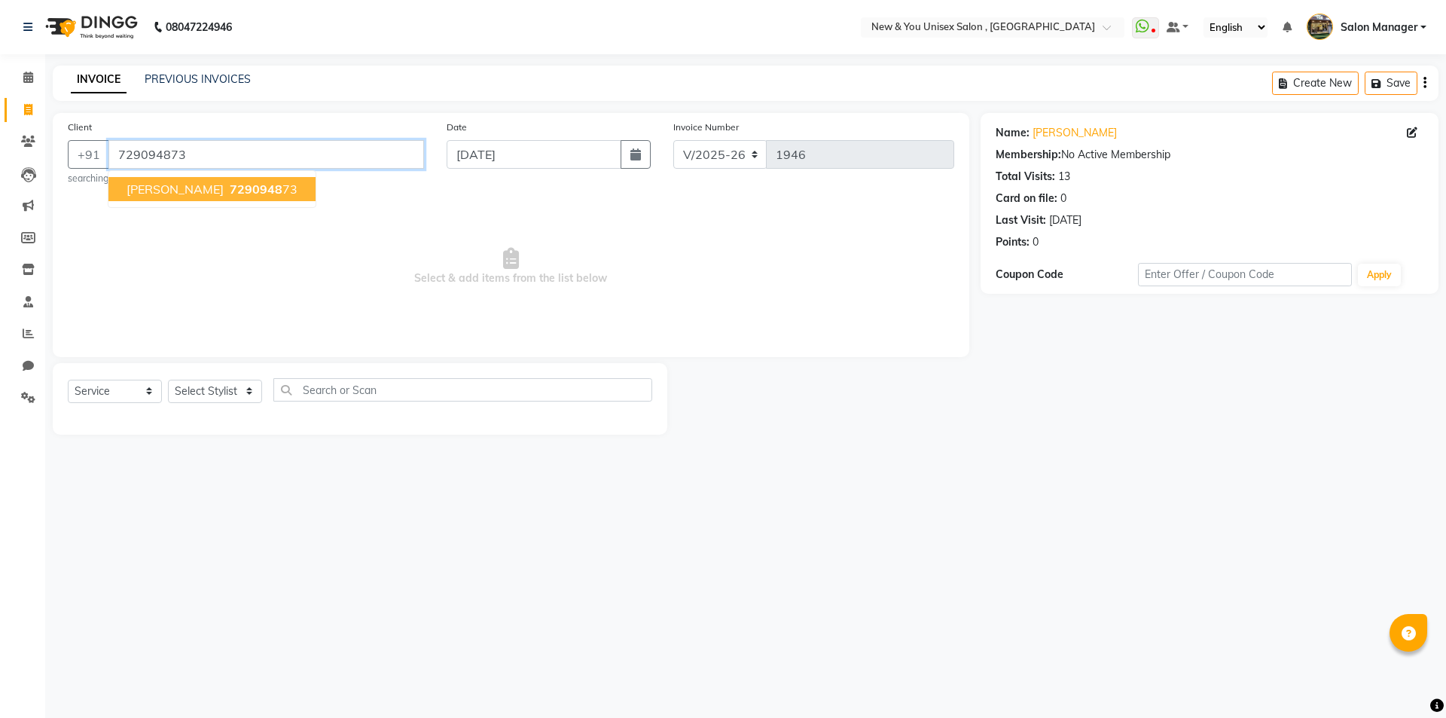
drag, startPoint x: 159, startPoint y: 162, endPoint x: 238, endPoint y: 151, distance: 79.8
click at [166, 159] on input "729094873" at bounding box center [266, 154] width 316 height 29
click at [223, 152] on input "729094873" at bounding box center [266, 154] width 316 height 29
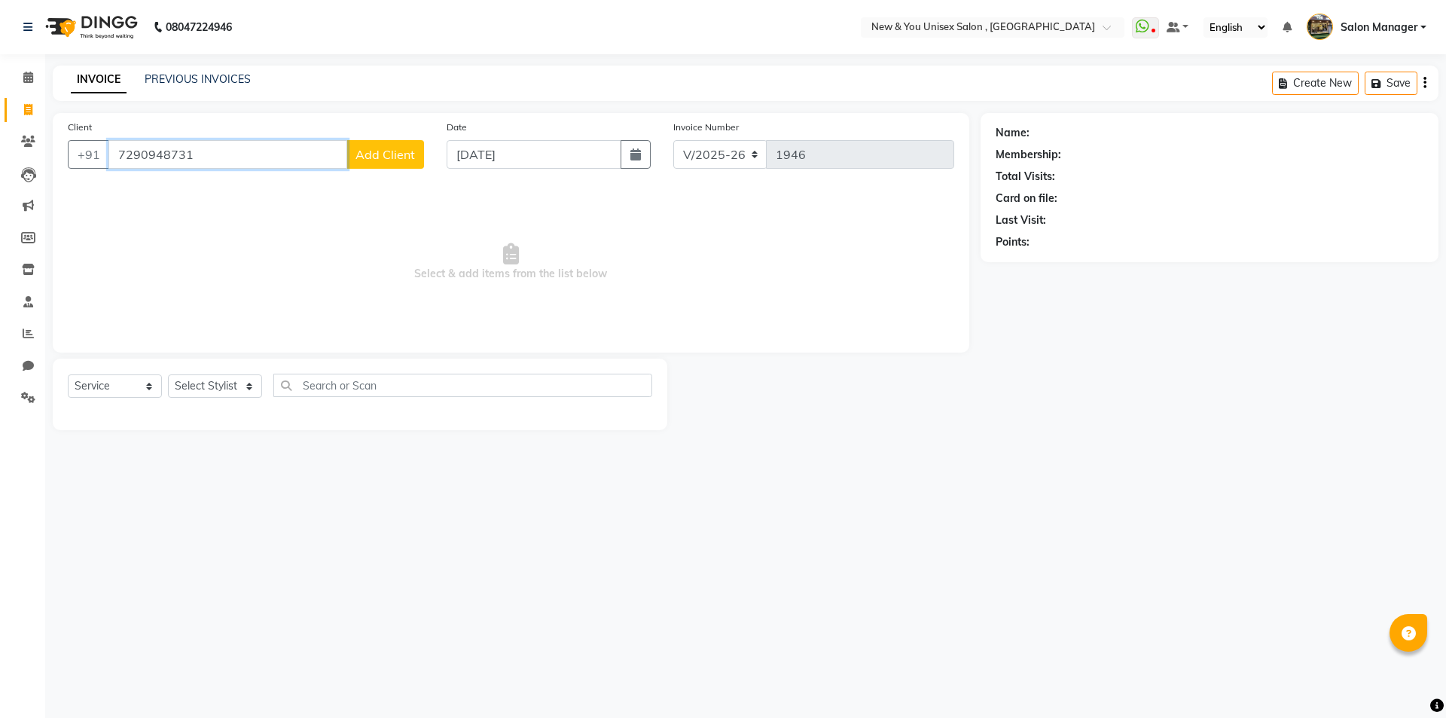
type input "7290948731"
click at [400, 155] on span "Add Client" at bounding box center [386, 154] width 60 height 15
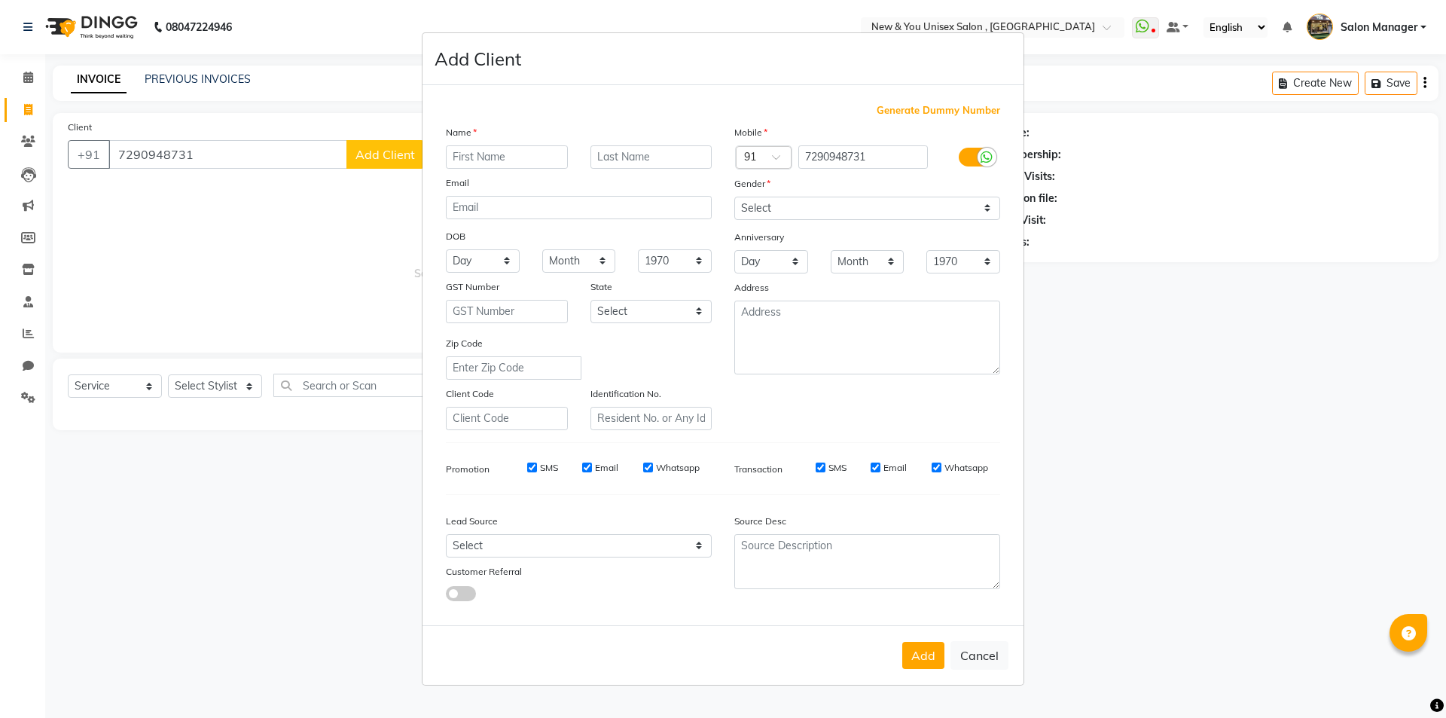
click at [470, 160] on input "text" at bounding box center [507, 156] width 122 height 23
type input "Pooja"
click at [816, 209] on select "Select Male Female Other Prefer Not To Say" at bounding box center [867, 208] width 266 height 23
select select "female"
click at [734, 197] on select "Select Male Female Other Prefer Not To Say" at bounding box center [867, 208] width 266 height 23
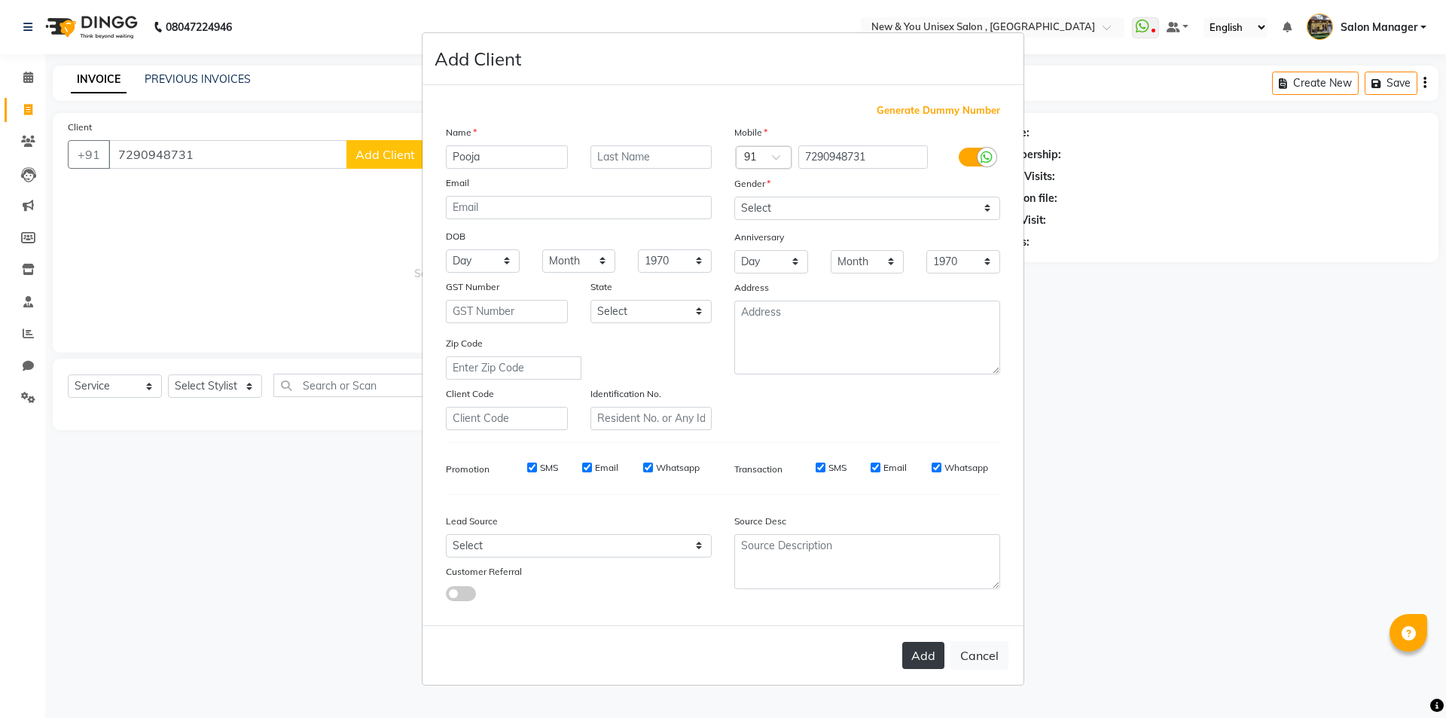
click at [932, 653] on button "Add" at bounding box center [923, 655] width 42 height 27
select select
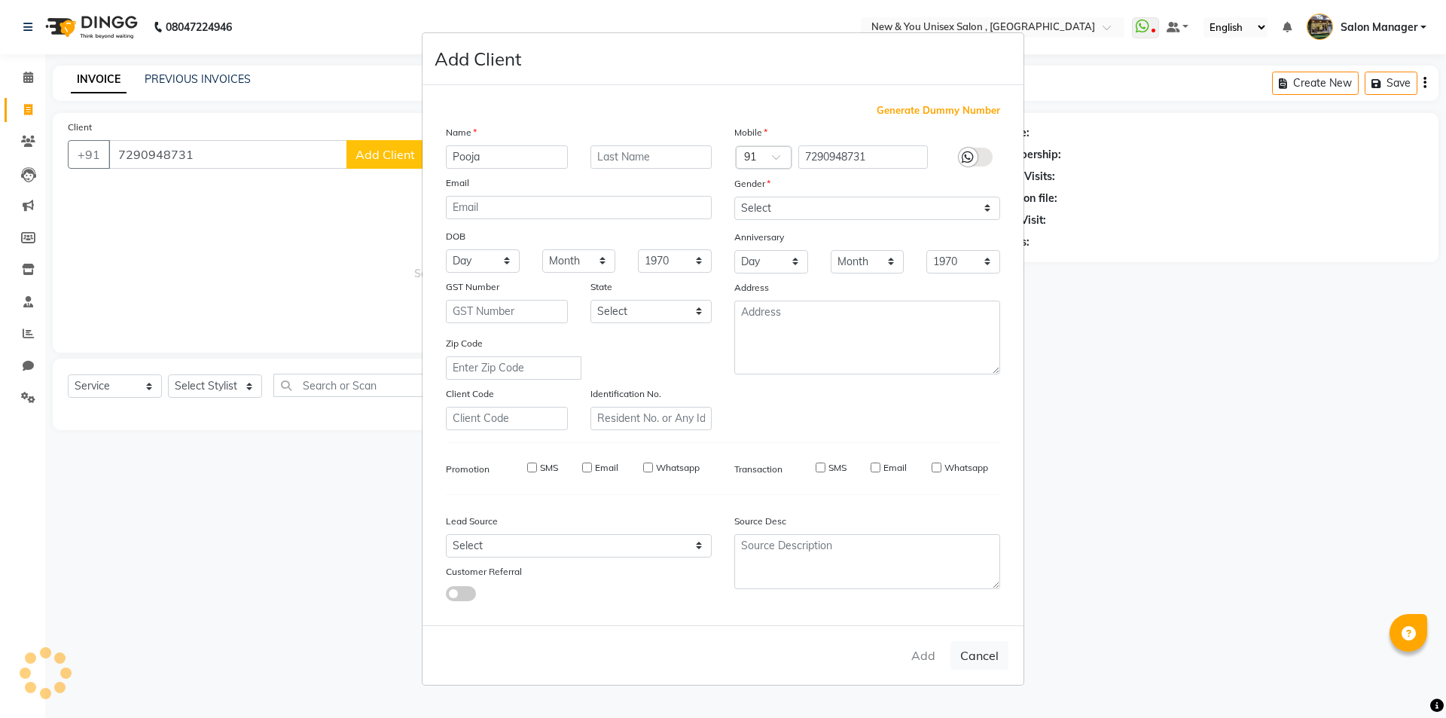
select select
checkbox input "false"
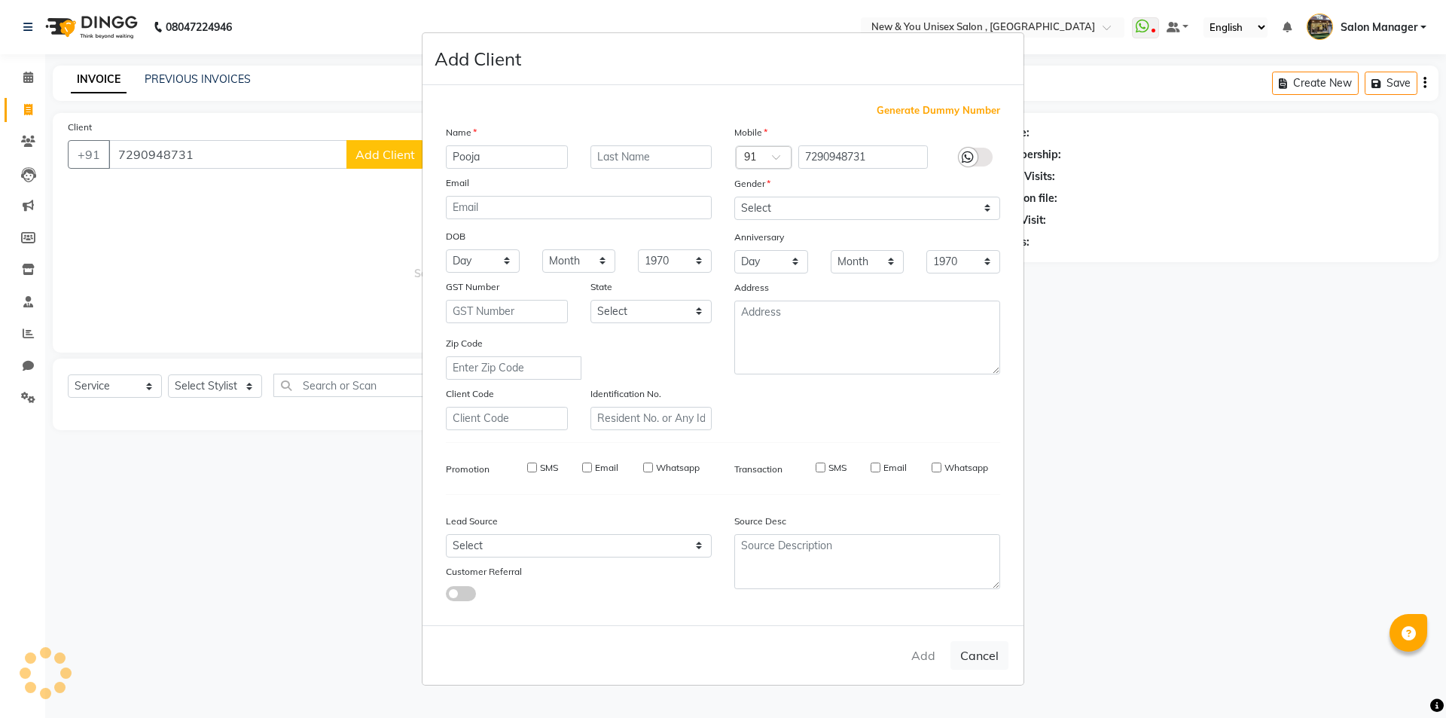
checkbox input "false"
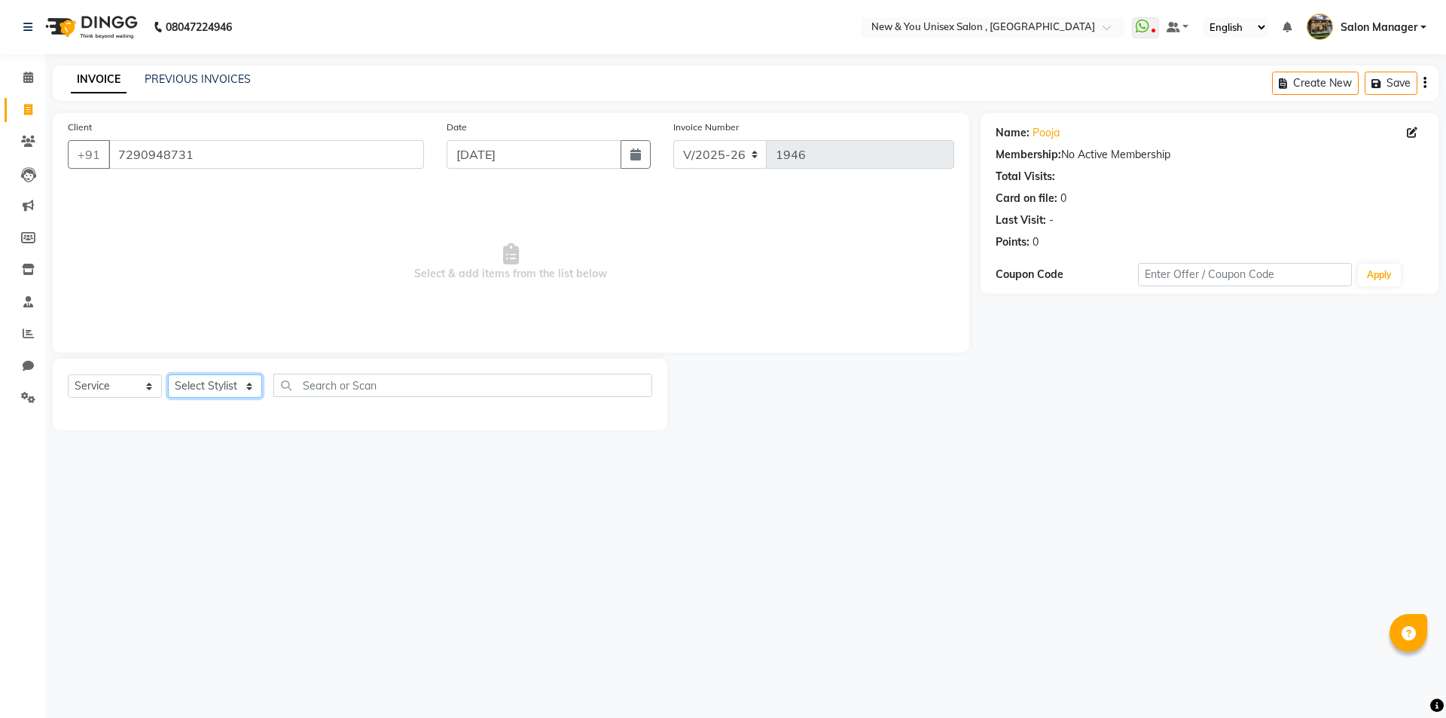
click at [218, 377] on select "Select Stylist HEMANT Jyoti laxmi Neetu Salon Manager SANJAY shravan kumar Shya…" at bounding box center [215, 385] width 94 height 23
select select "87881"
click at [168, 374] on select "Select Stylist HEMANT Jyoti laxmi Neetu Salon Manager SANJAY shravan kumar Shya…" at bounding box center [215, 385] width 94 height 23
click at [298, 379] on input "text" at bounding box center [462, 385] width 379 height 23
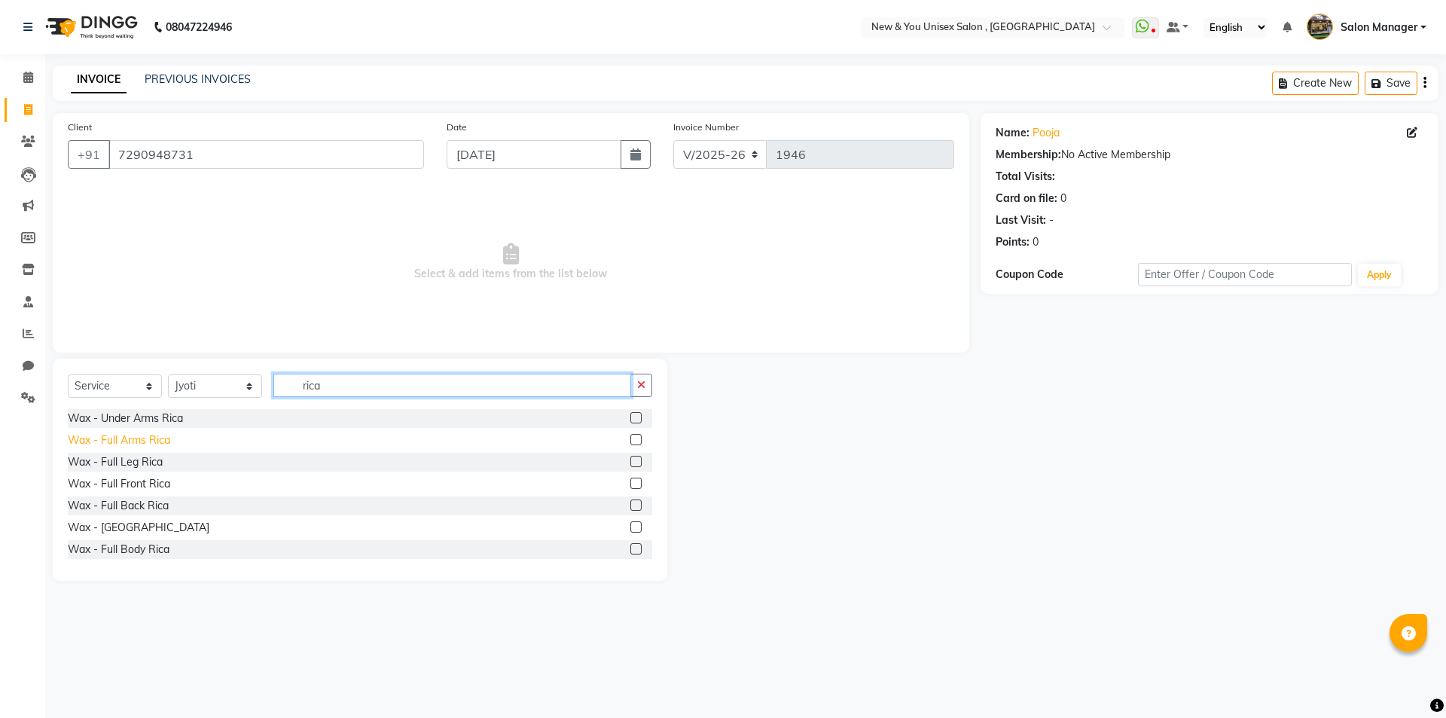
type input "rica"
click at [111, 439] on div "Wax - Full Arms Rica" at bounding box center [119, 440] width 102 height 16
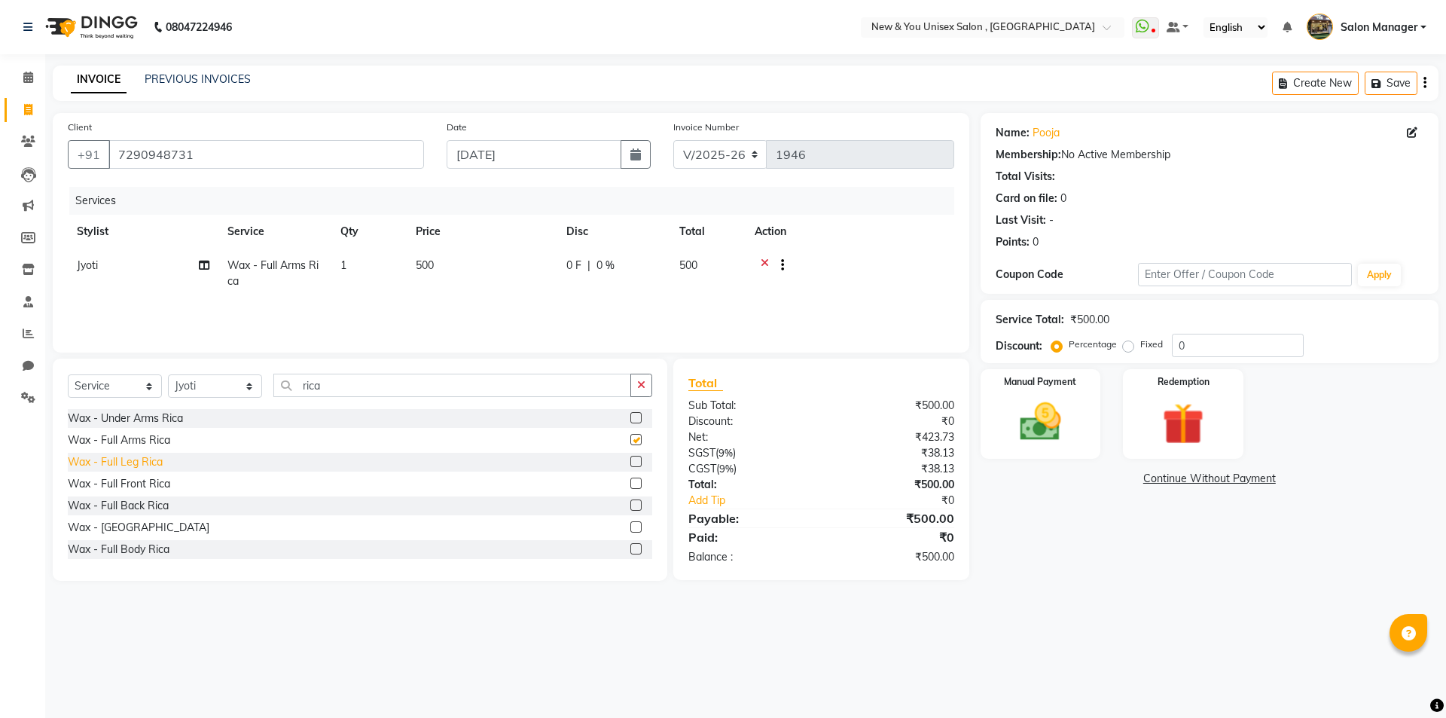
checkbox input "false"
click at [114, 462] on div "Wax - Full Leg Rica" at bounding box center [115, 462] width 95 height 16
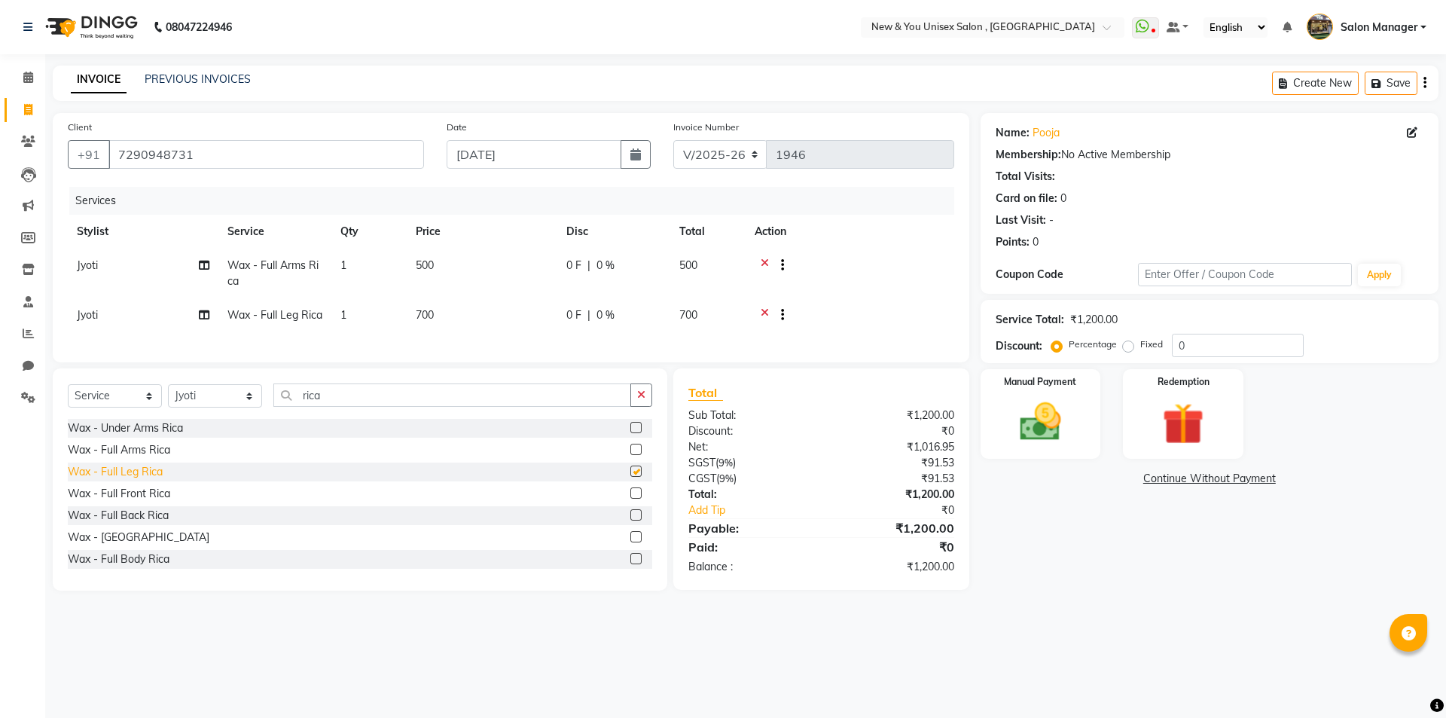
checkbox input "false"
click at [1203, 342] on input "0" at bounding box center [1238, 345] width 132 height 23
click at [1180, 342] on input "1" at bounding box center [1238, 345] width 132 height 23
click at [1192, 346] on input "1" at bounding box center [1238, 345] width 132 height 23
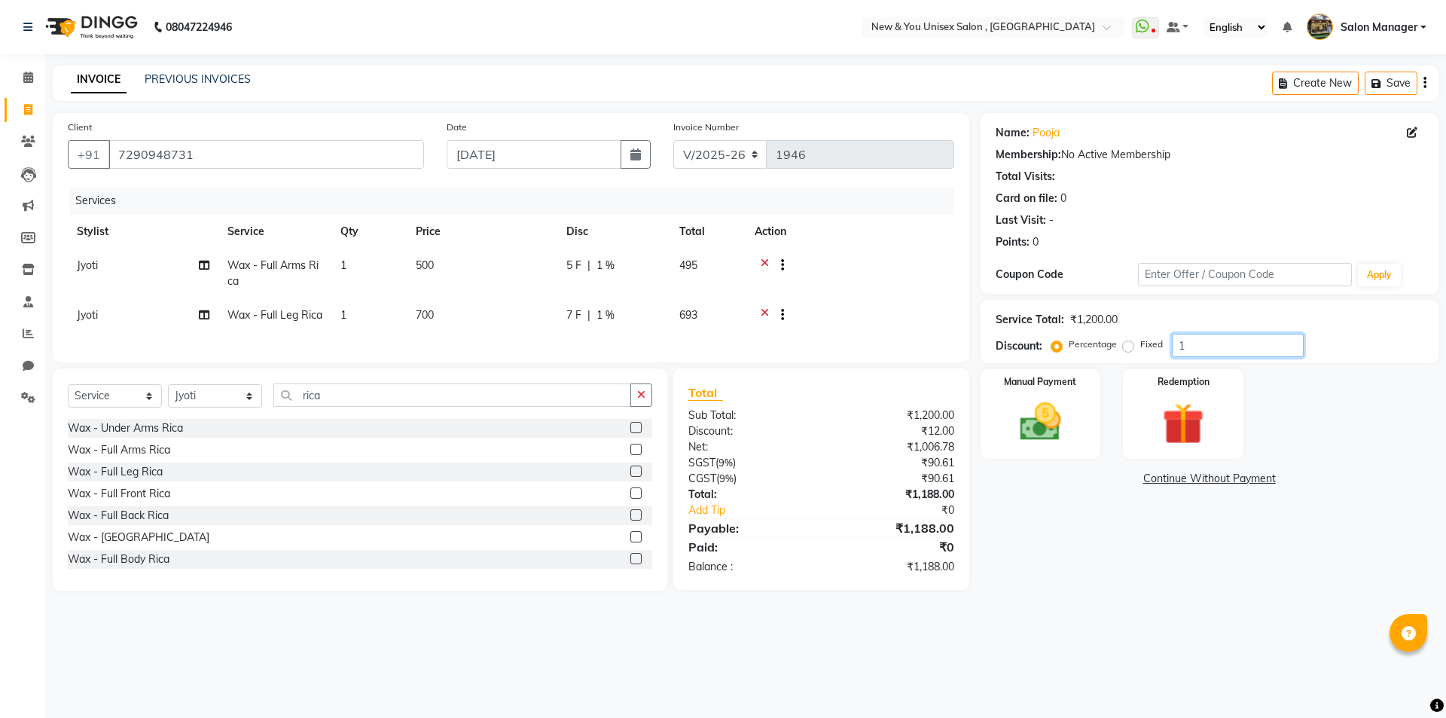
type input "1"
click at [1277, 613] on main "INVOICE PREVIOUS INVOICES Create New Save Client +91 7290948731 Date 03-09-2025…" at bounding box center [745, 340] width 1401 height 548
click at [1199, 339] on input "1" at bounding box center [1238, 345] width 132 height 23
click at [1199, 345] on input "1" at bounding box center [1238, 345] width 132 height 23
click at [1401, 84] on button "Save" at bounding box center [1391, 83] width 53 height 23
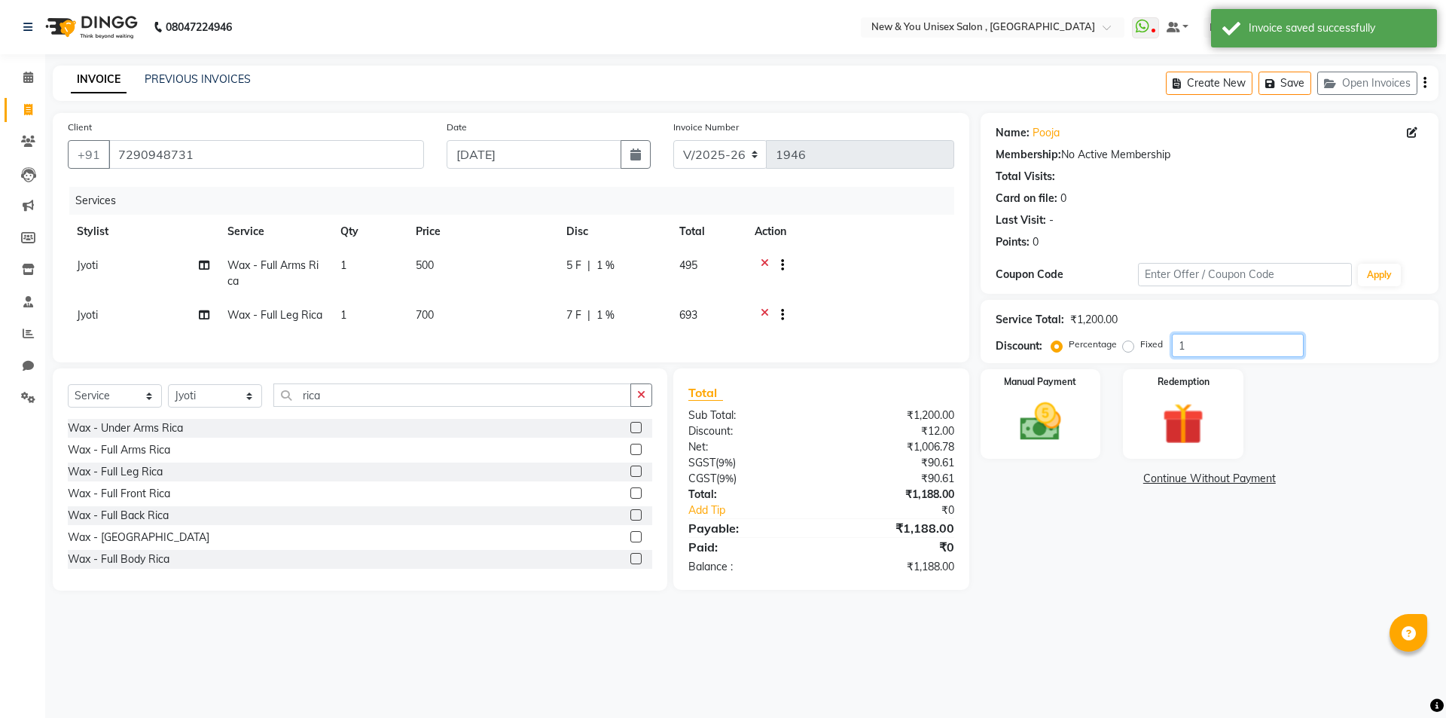
click at [1207, 350] on input "1" at bounding box center [1238, 345] width 132 height 23
click at [1196, 359] on div "Service Total: ₹1,200.00 Discount: Percentage Fixed 1" at bounding box center [1210, 331] width 458 height 63
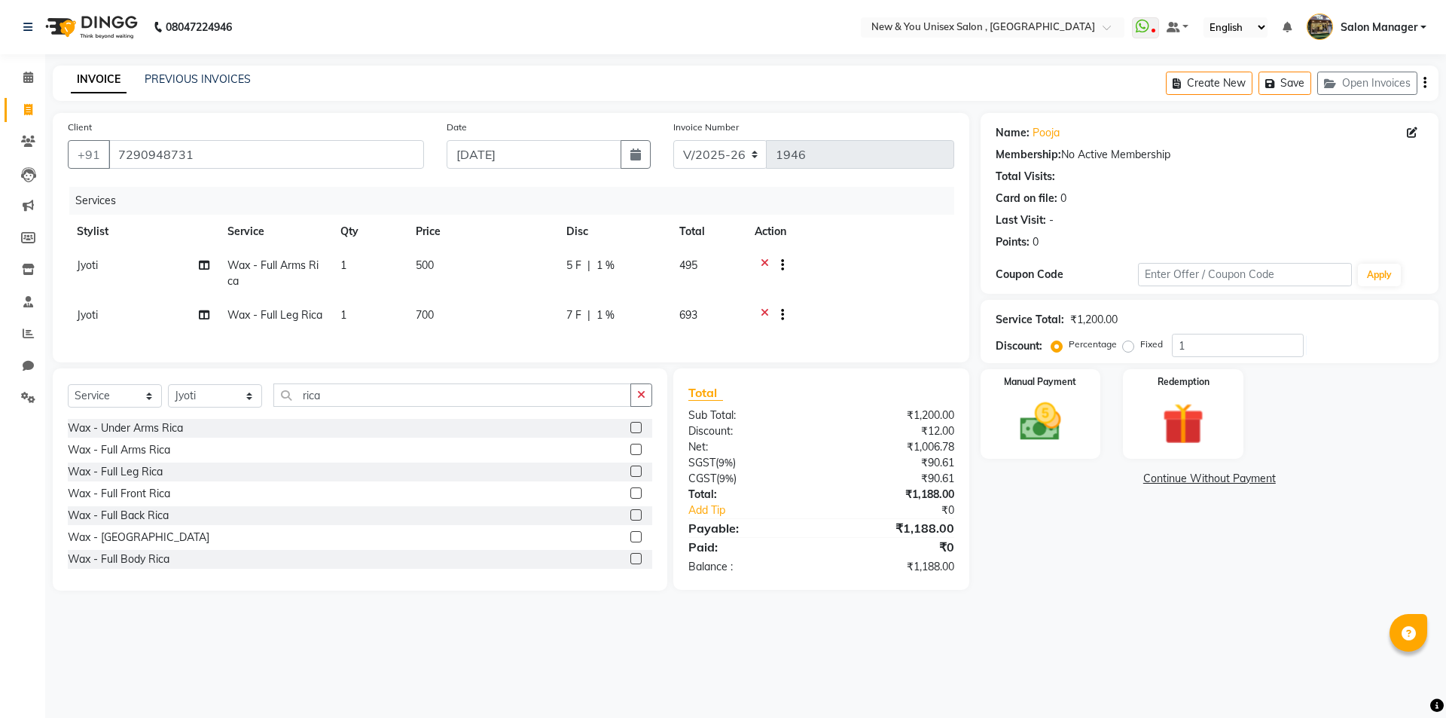
click at [1196, 359] on div "Service Total: ₹1,200.00 Discount: Percentage Fixed 1" at bounding box center [1210, 331] width 458 height 63
click at [993, 544] on div "Name: Pooja Membership: No Active Membership Total Visits: Card on file: 0 Last…" at bounding box center [1215, 352] width 469 height 478
click at [1189, 347] on input "1" at bounding box center [1238, 345] width 132 height 23
type input "20"
click at [1062, 630] on div "08047224946 Select Location × New & You Unisex Salon , Gurugram WhatsApp Status…" at bounding box center [723, 359] width 1446 height 718
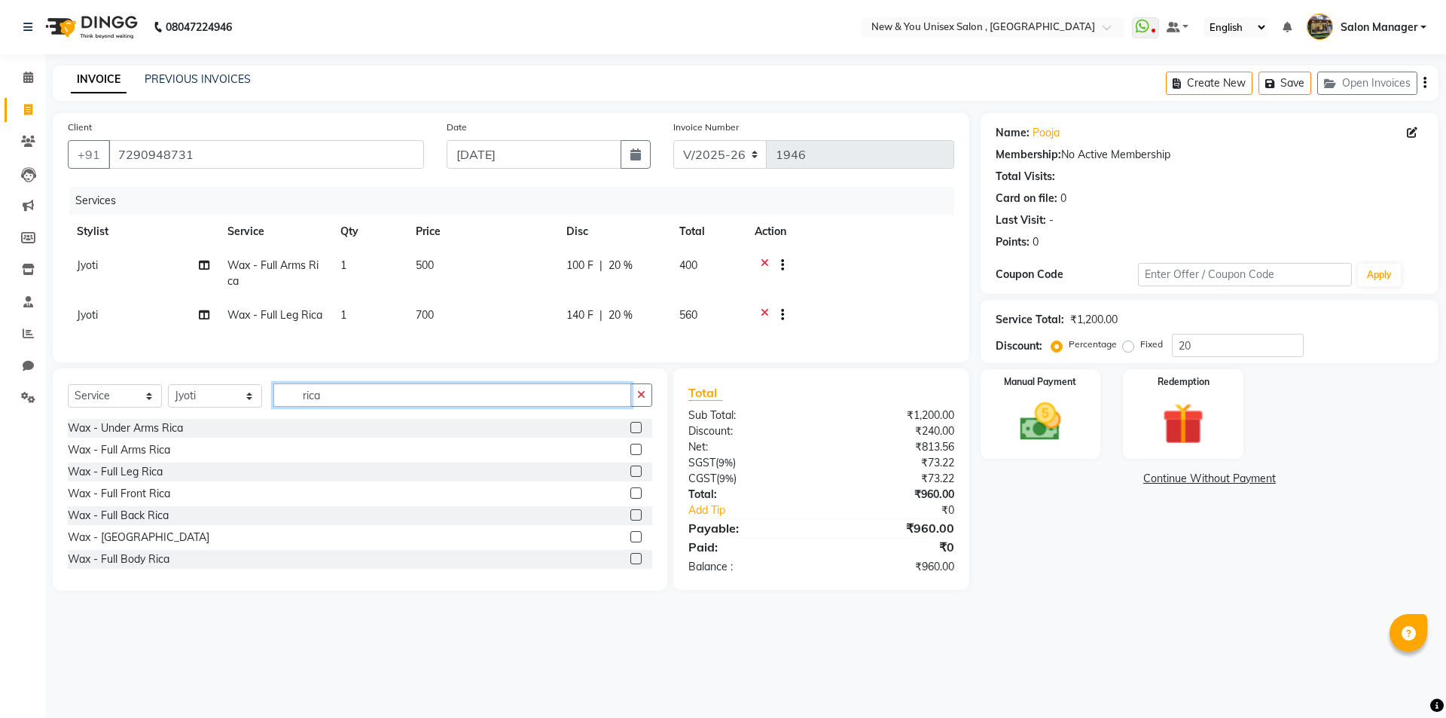
drag, startPoint x: 353, startPoint y: 401, endPoint x: 289, endPoint y: 412, distance: 65.0
click at [289, 407] on input "rica" at bounding box center [452, 394] width 358 height 23
type input "thr"
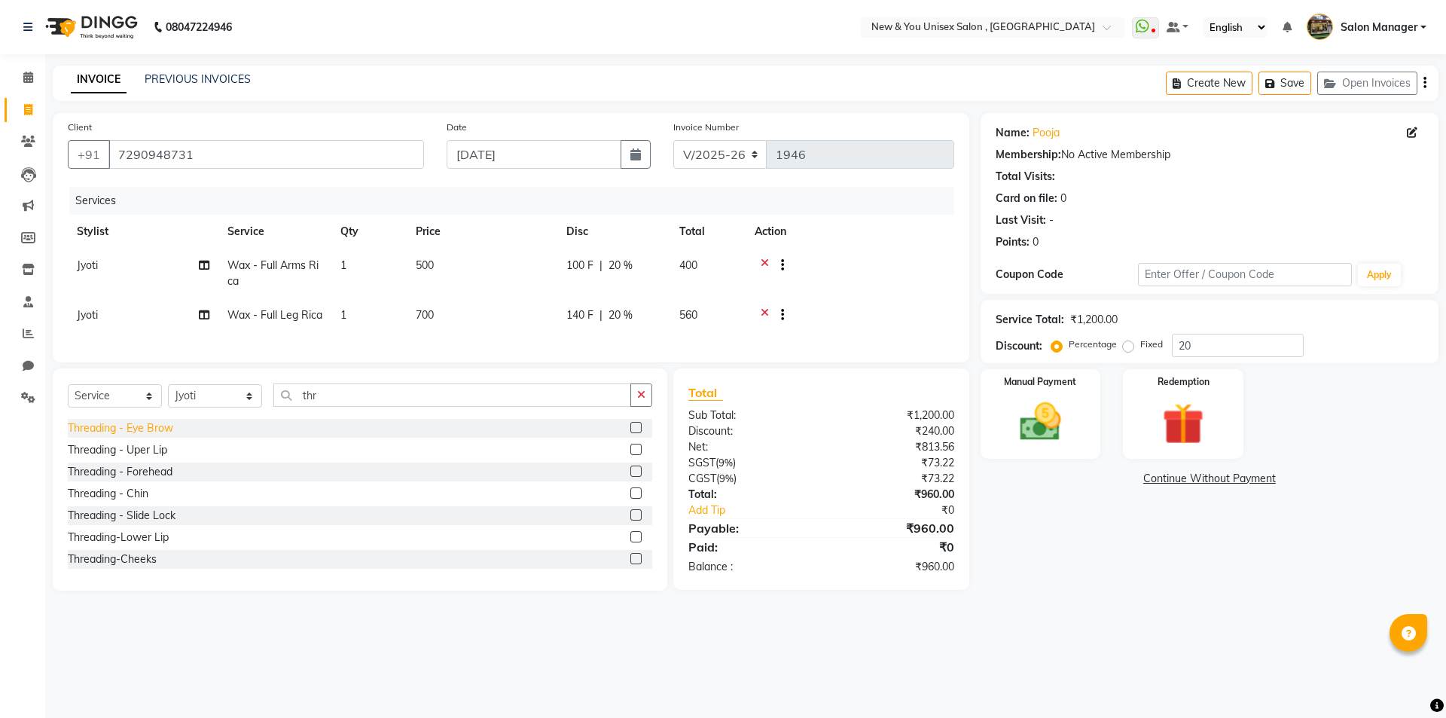
click at [172, 436] on div "Threading - Eye Brow" at bounding box center [120, 428] width 105 height 16
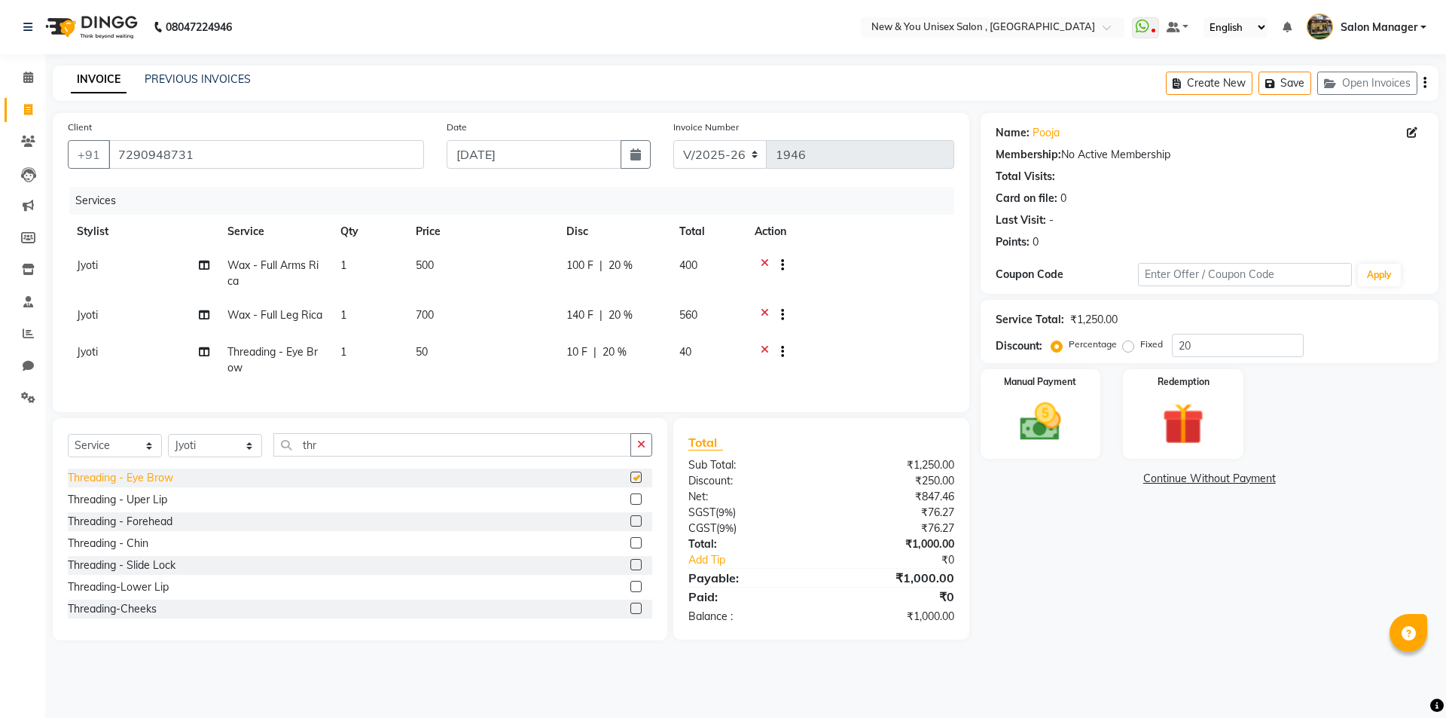
checkbox input "false"
click at [1078, 508] on div "Name: Pooja Membership: No Active Membership Total Visits: Card on file: 0 Last…" at bounding box center [1215, 376] width 469 height 527
click at [1042, 436] on img at bounding box center [1041, 422] width 70 height 50
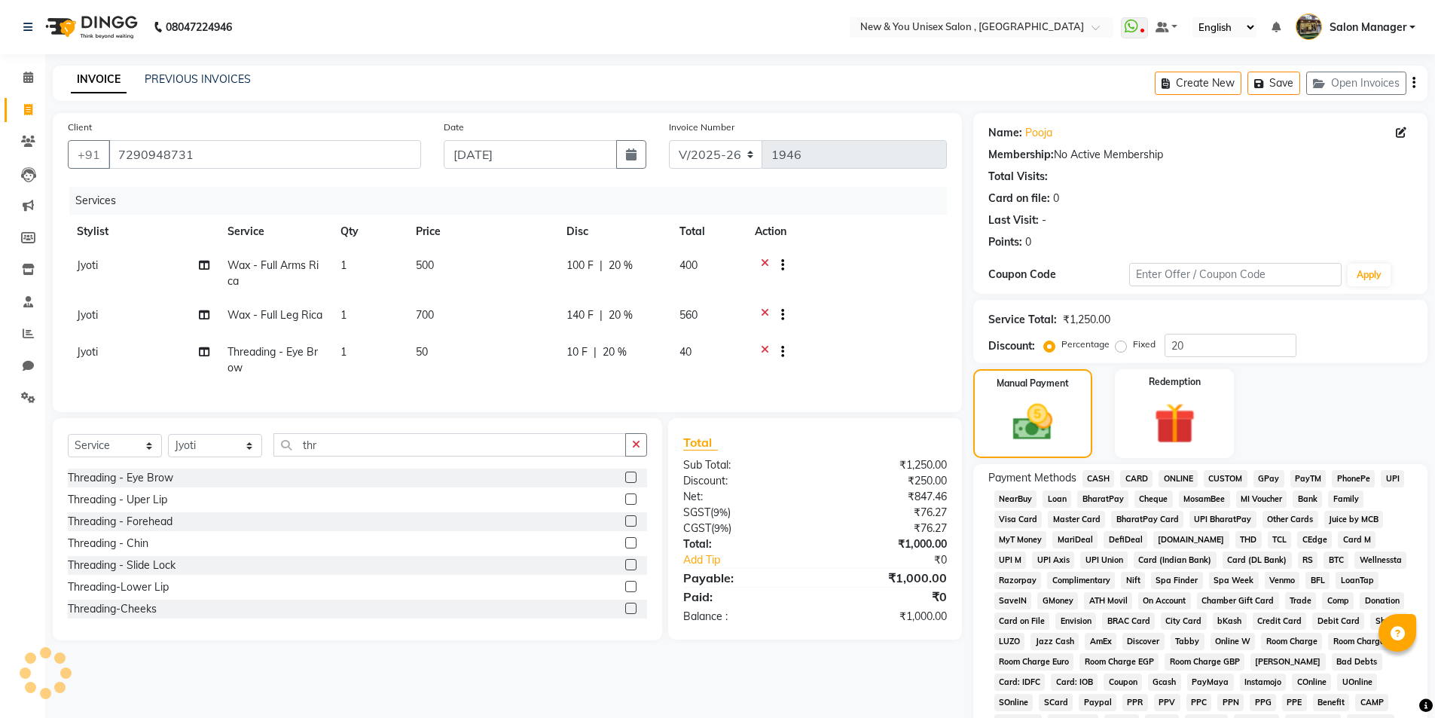
click at [1094, 479] on span "CASH" at bounding box center [1098, 478] width 32 height 17
click at [1412, 83] on icon "button" at bounding box center [1413, 83] width 3 height 1
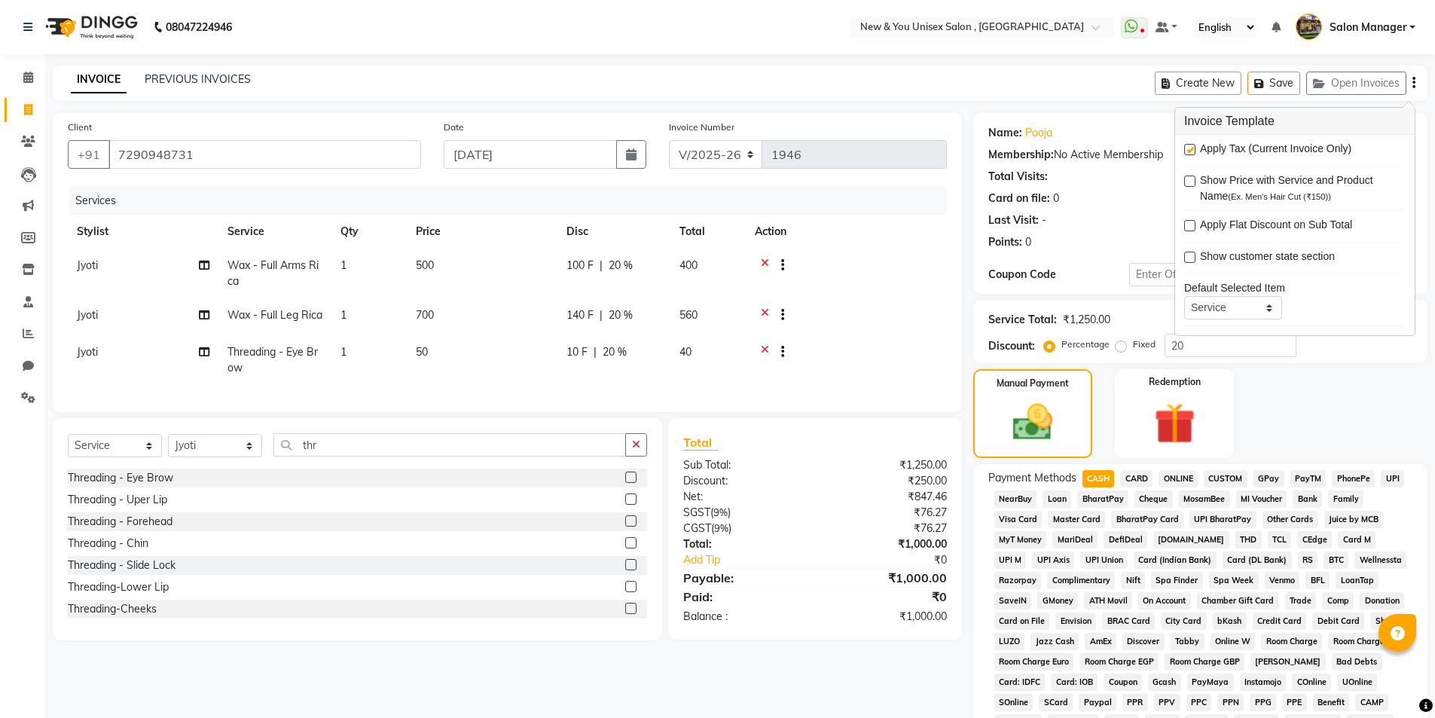
click at [1190, 151] on label at bounding box center [1189, 149] width 11 height 11
click at [1190, 151] on input "checkbox" at bounding box center [1189, 150] width 10 height 10
checkbox input "false"
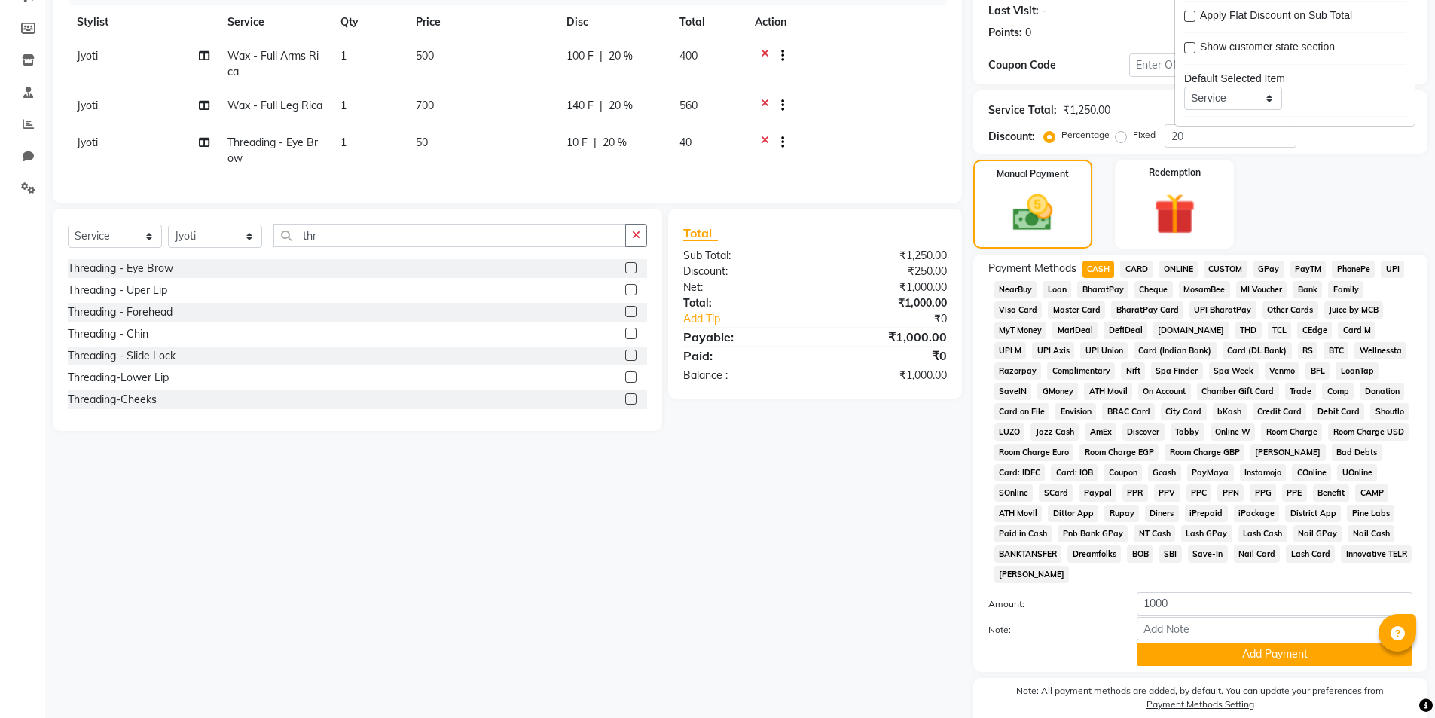
scroll to position [274, 0]
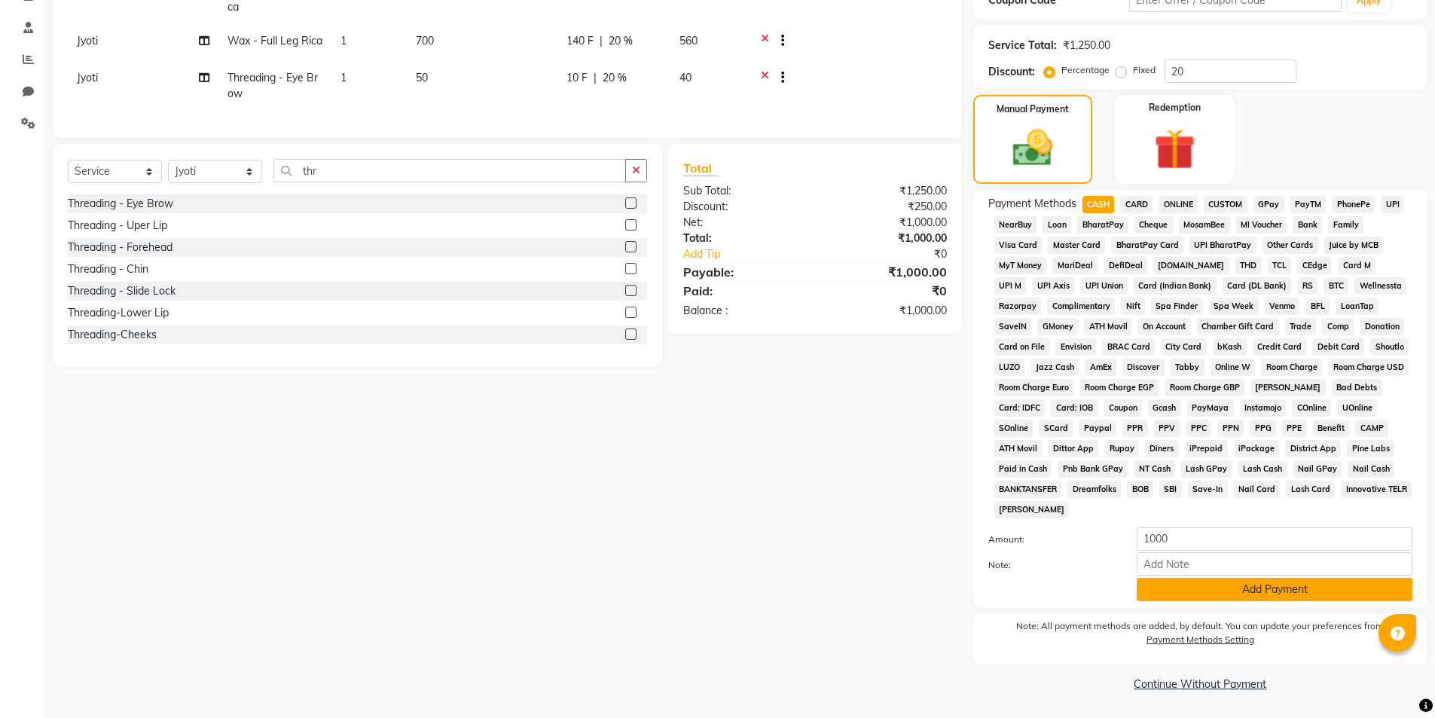
click at [1274, 587] on button "Add Payment" at bounding box center [1275, 589] width 276 height 23
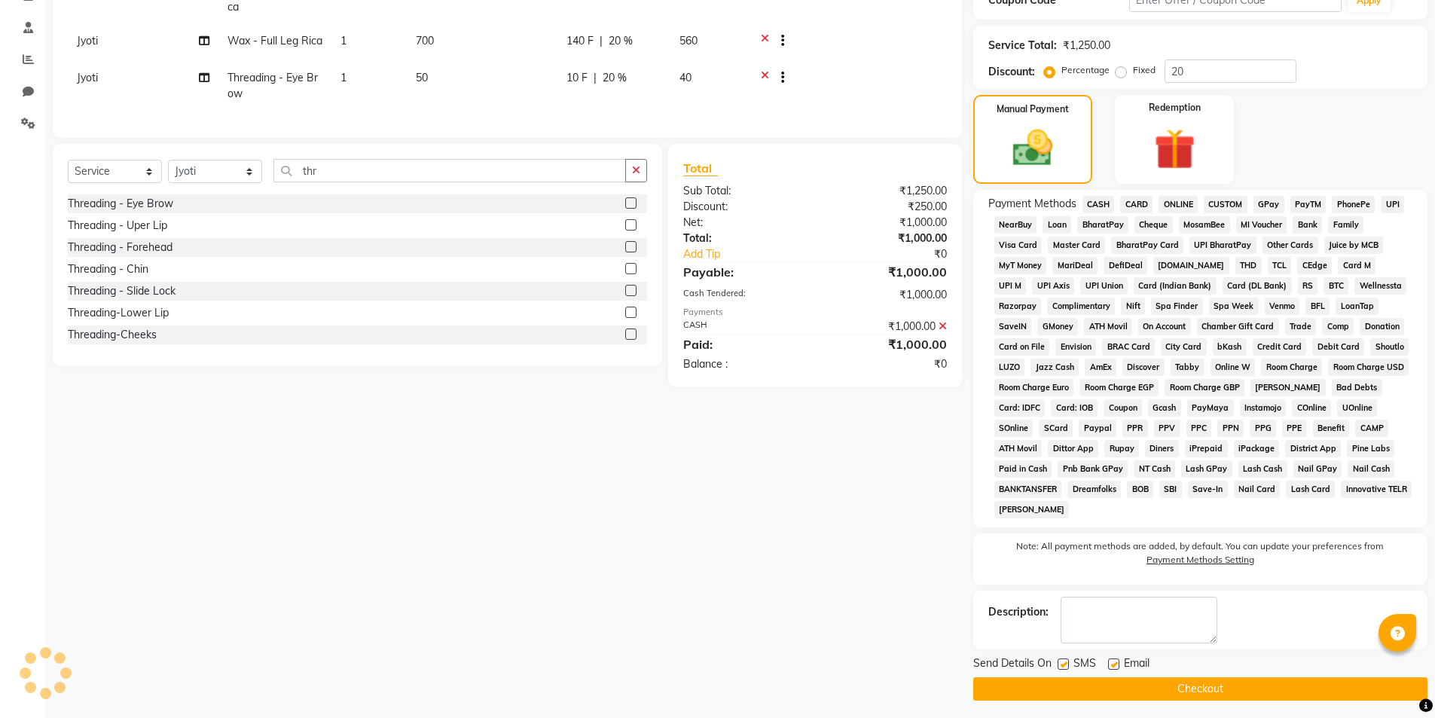
click at [1219, 679] on button "Checkout" at bounding box center [1200, 688] width 454 height 23
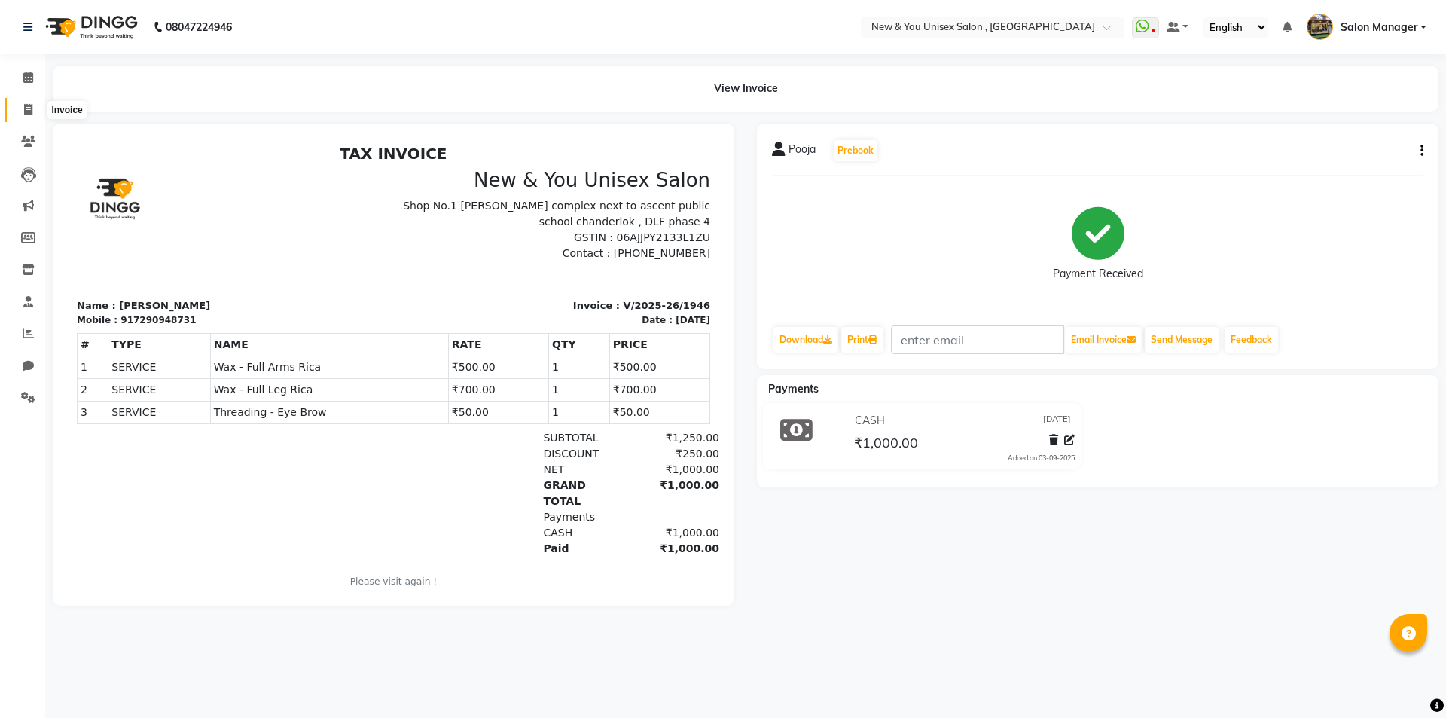
click at [24, 112] on icon at bounding box center [28, 109] width 8 height 11
select select "service"
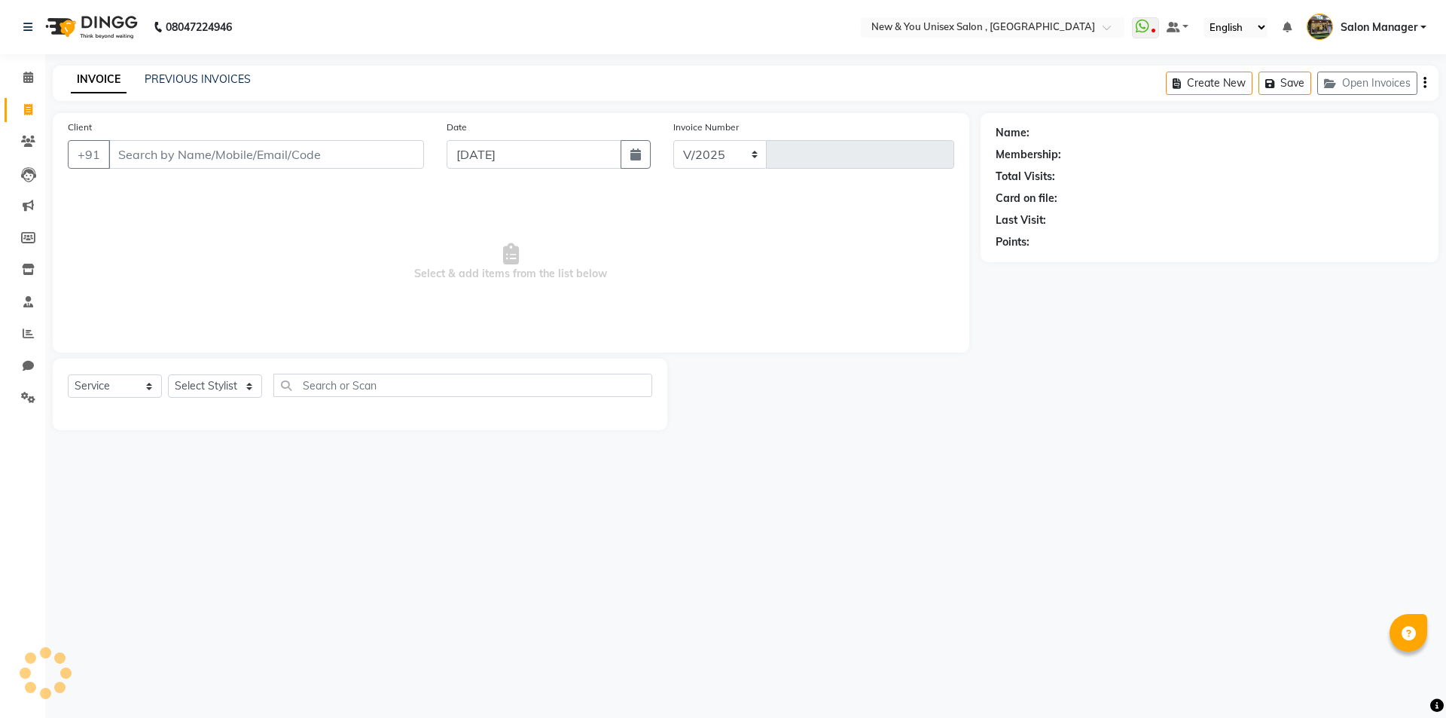
select select "31"
type input "1947"
click at [30, 75] on icon at bounding box center [28, 77] width 10 height 11
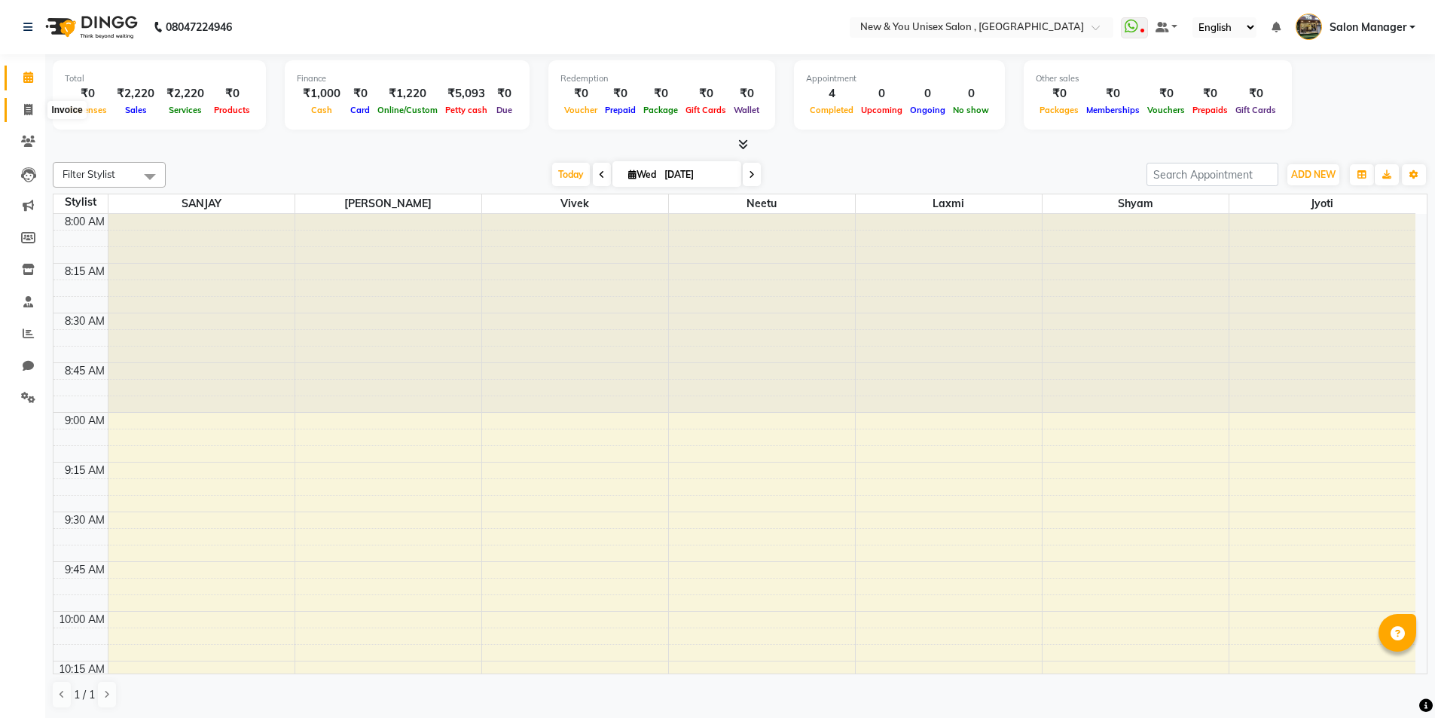
click at [27, 106] on icon at bounding box center [28, 109] width 8 height 11
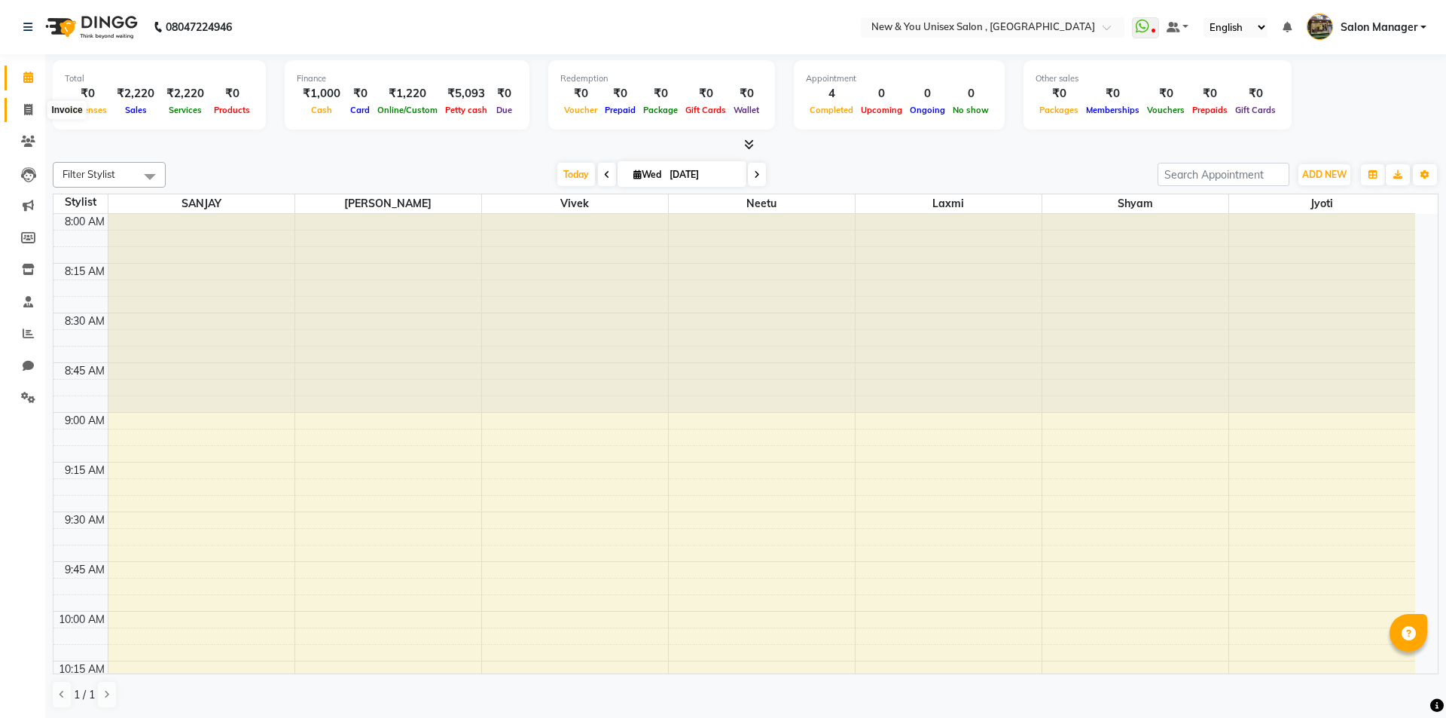
select select "service"
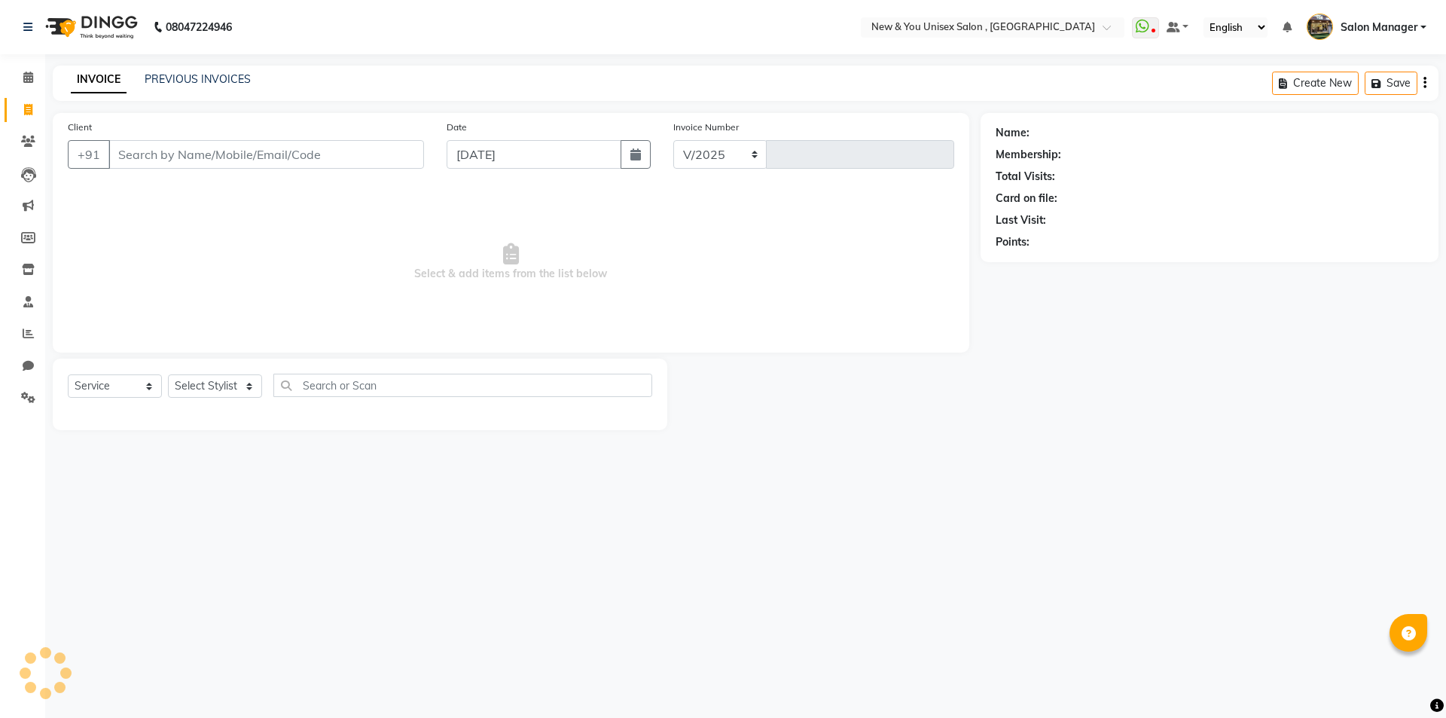
select select "31"
type input "1947"
click at [192, 147] on input "Client" at bounding box center [266, 154] width 316 height 29
type input "0"
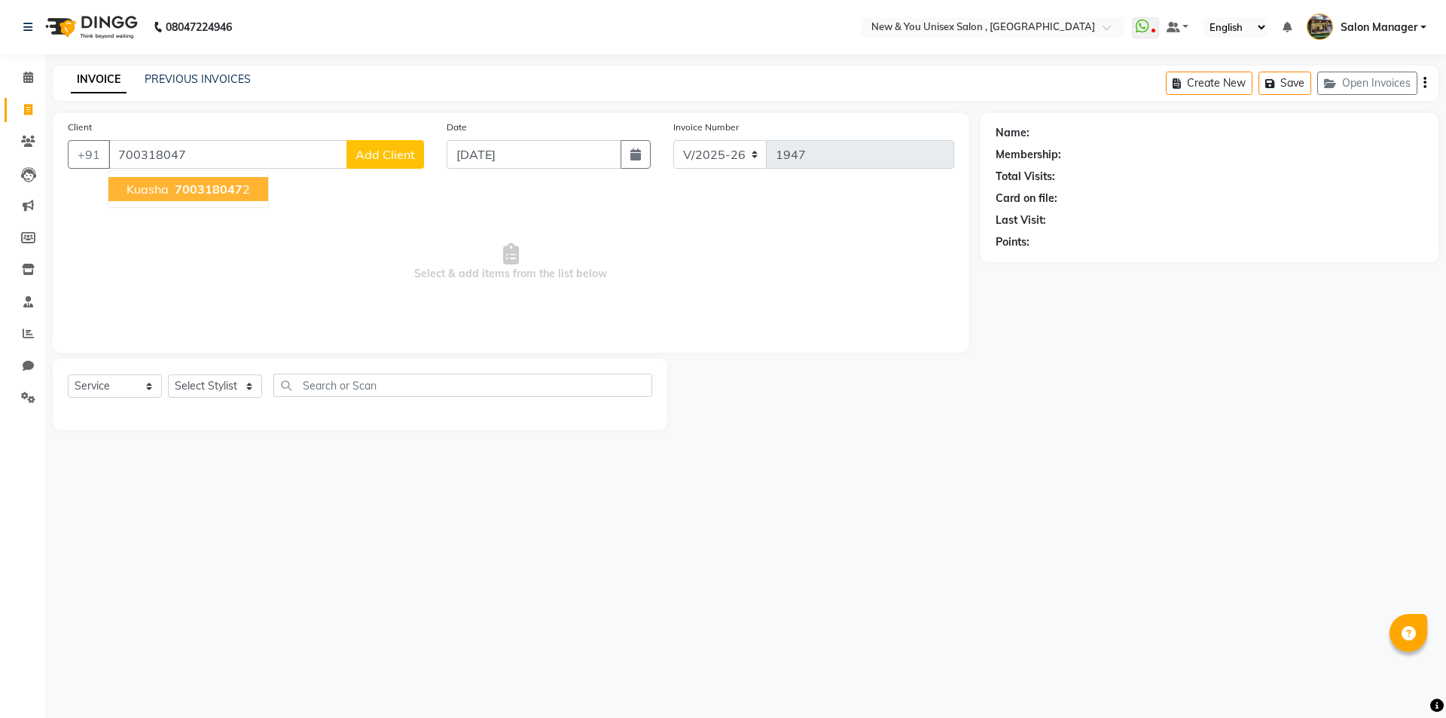
click at [237, 188] on span "700318047" at bounding box center [209, 189] width 68 height 15
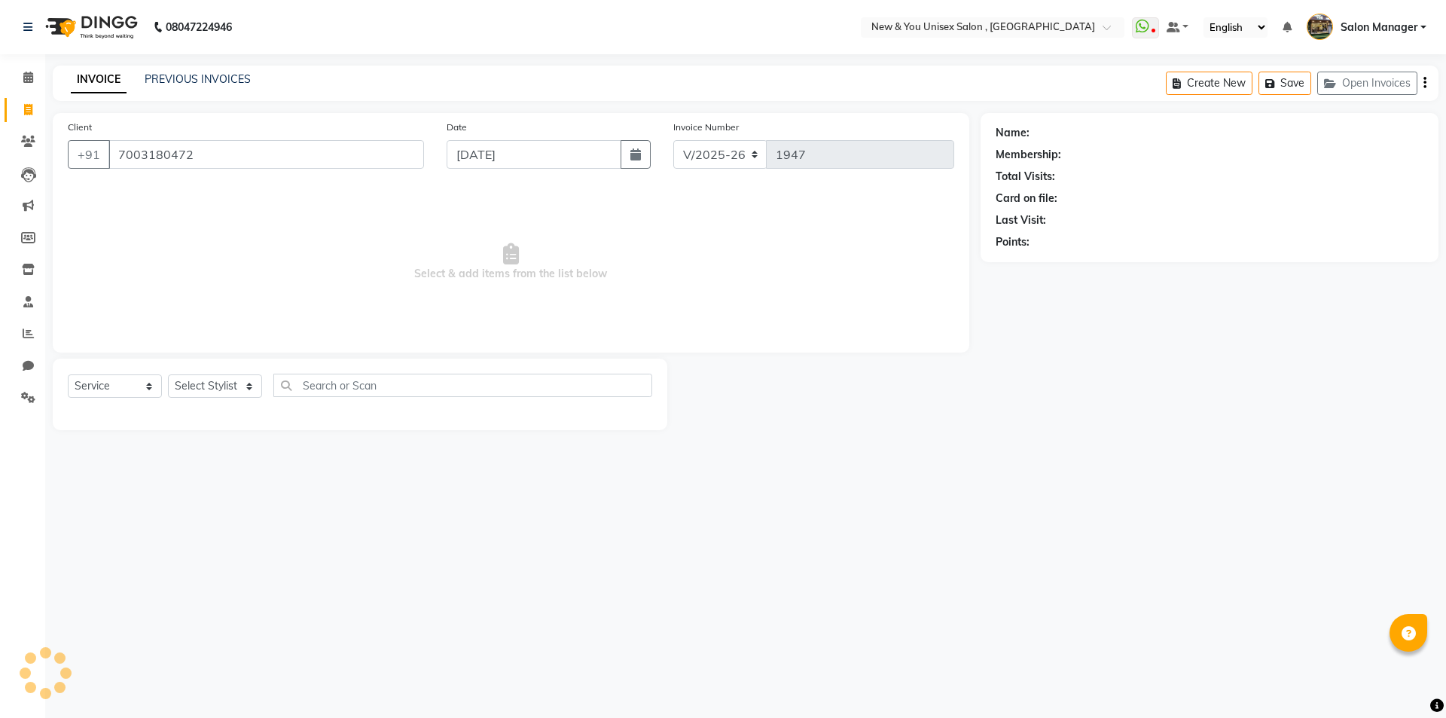
type input "7003180472"
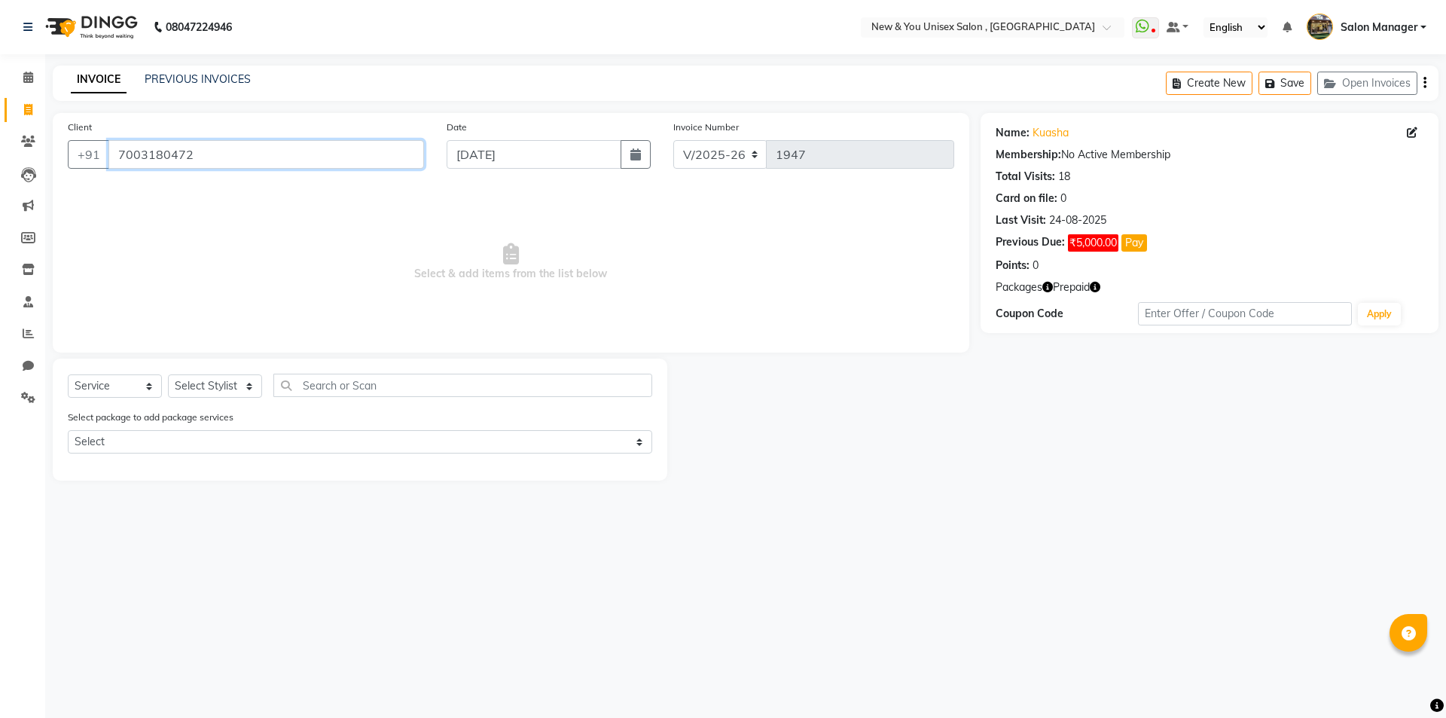
drag, startPoint x: 200, startPoint y: 154, endPoint x: 108, endPoint y: 169, distance: 93.9
click at [108, 169] on div "Client +91 7003180472" at bounding box center [245, 150] width 379 height 62
click at [195, 75] on link "PREVIOUS INVOICES" at bounding box center [198, 79] width 106 height 14
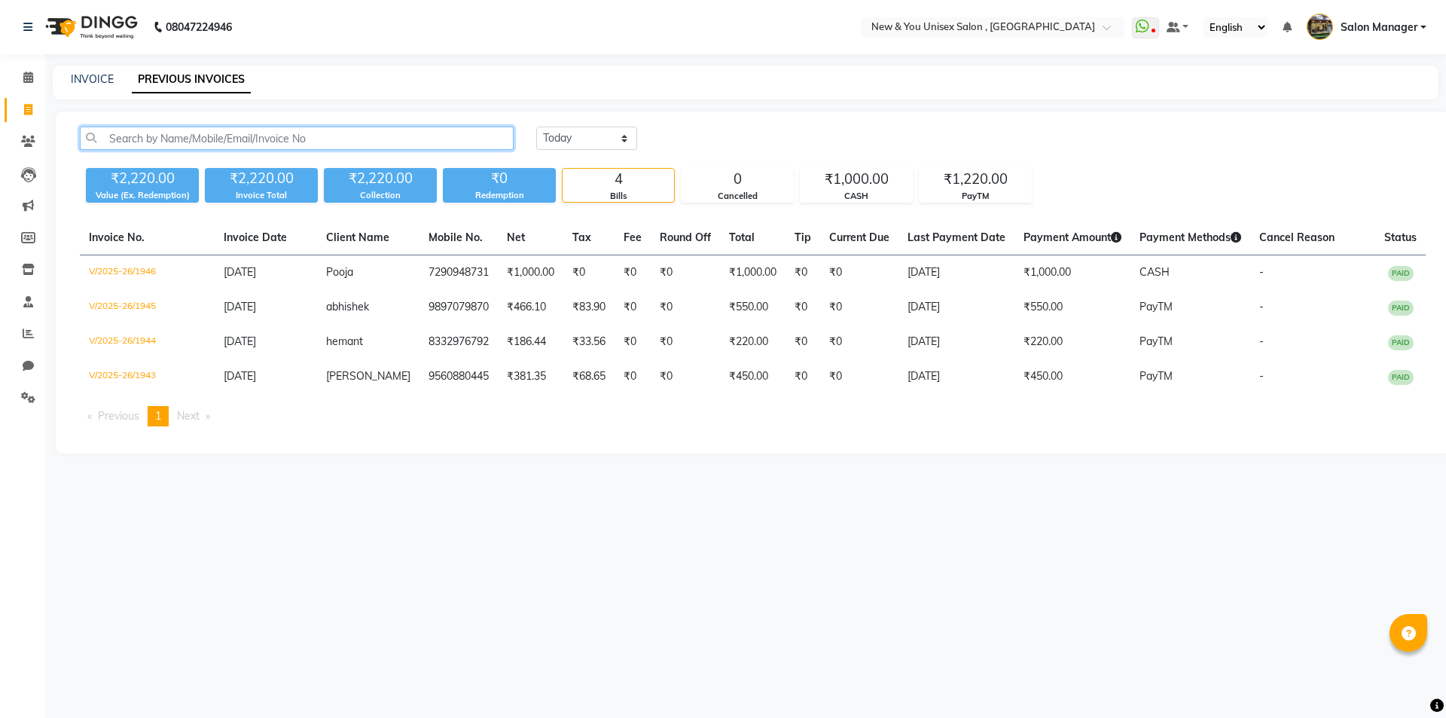
click at [240, 143] on input "text" at bounding box center [297, 138] width 434 height 23
paste input "7003180472"
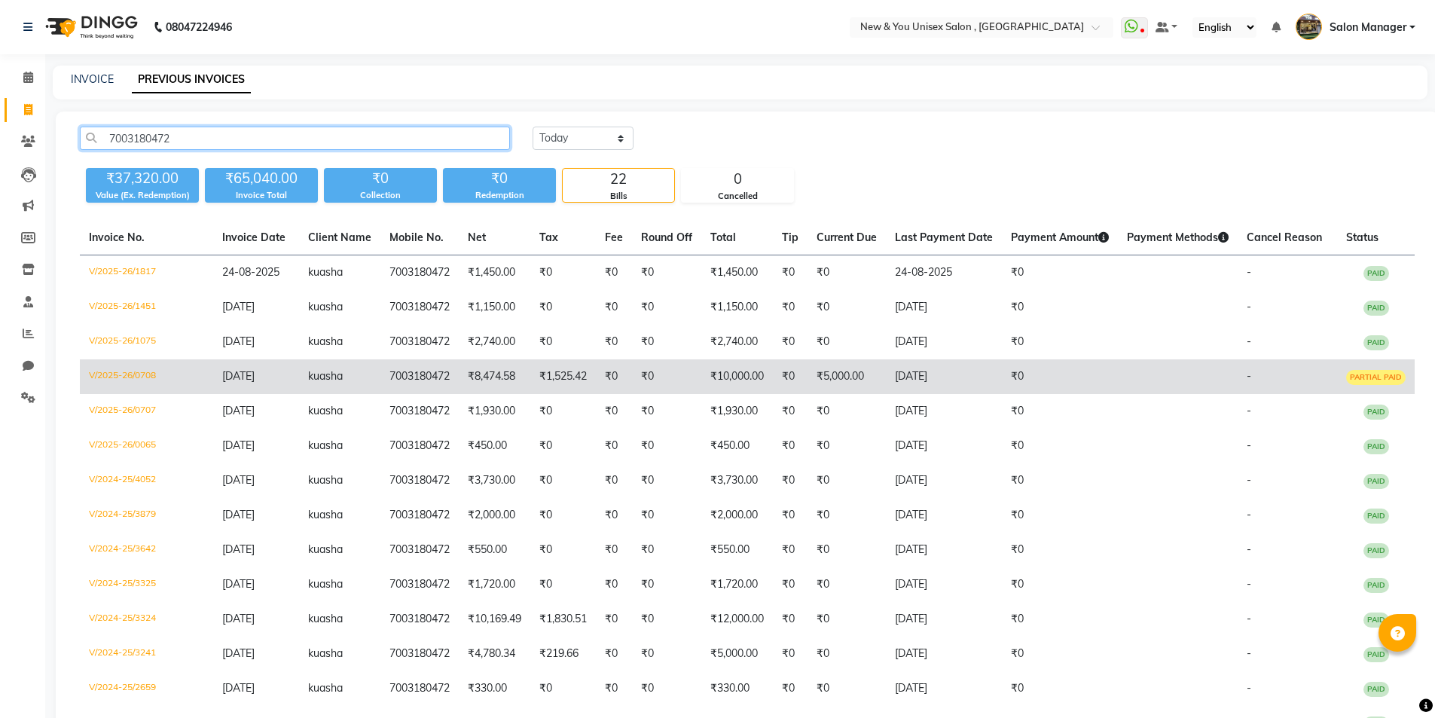
type input "7003180472"
click at [1130, 374] on td at bounding box center [1178, 376] width 120 height 35
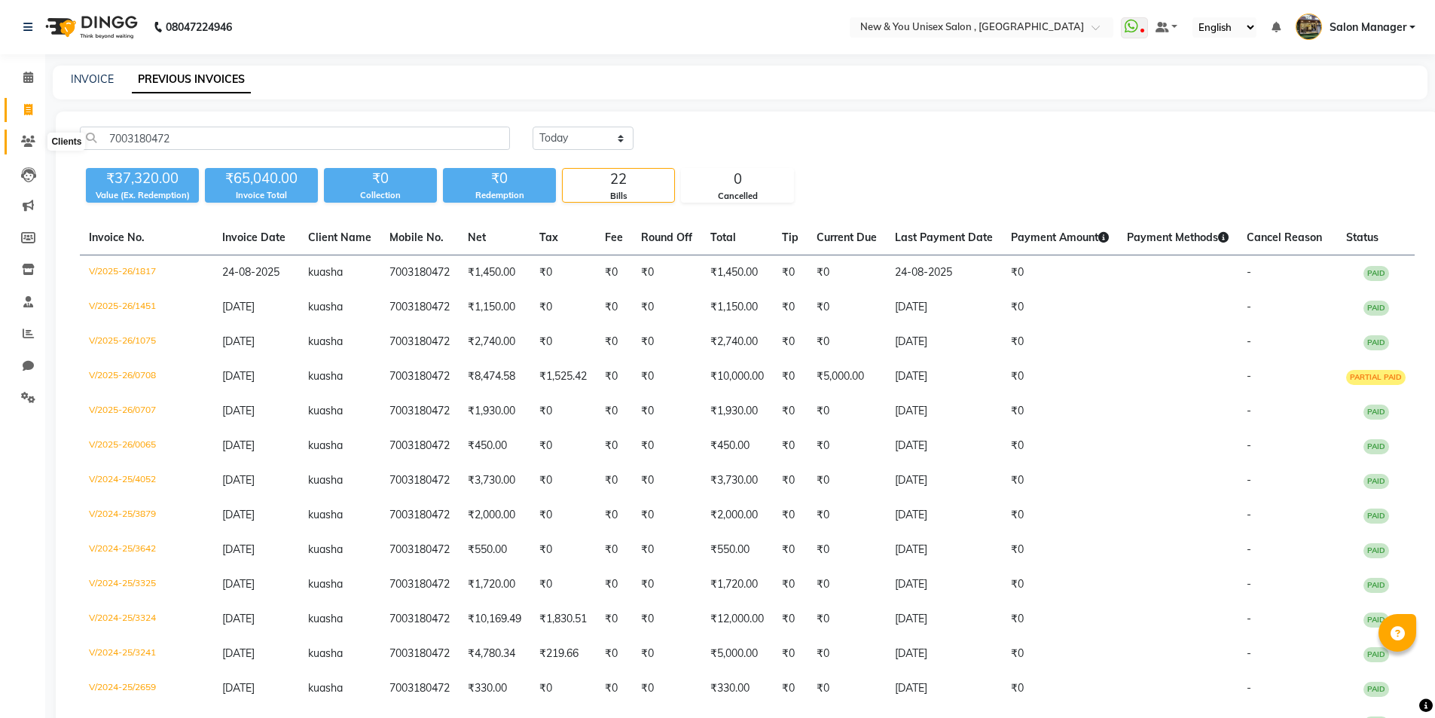
click at [27, 143] on icon at bounding box center [28, 141] width 14 height 11
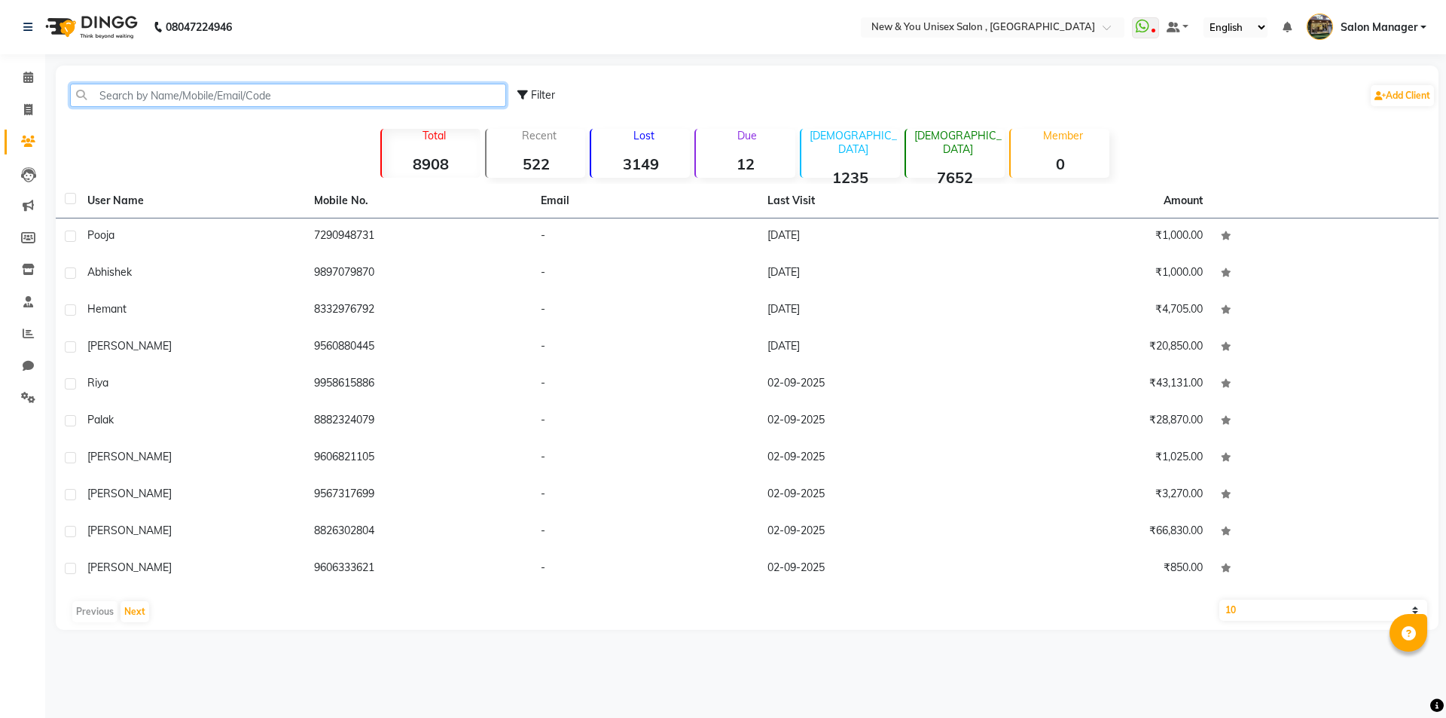
click at [224, 97] on input "text" at bounding box center [288, 95] width 436 height 23
paste input "7003180472"
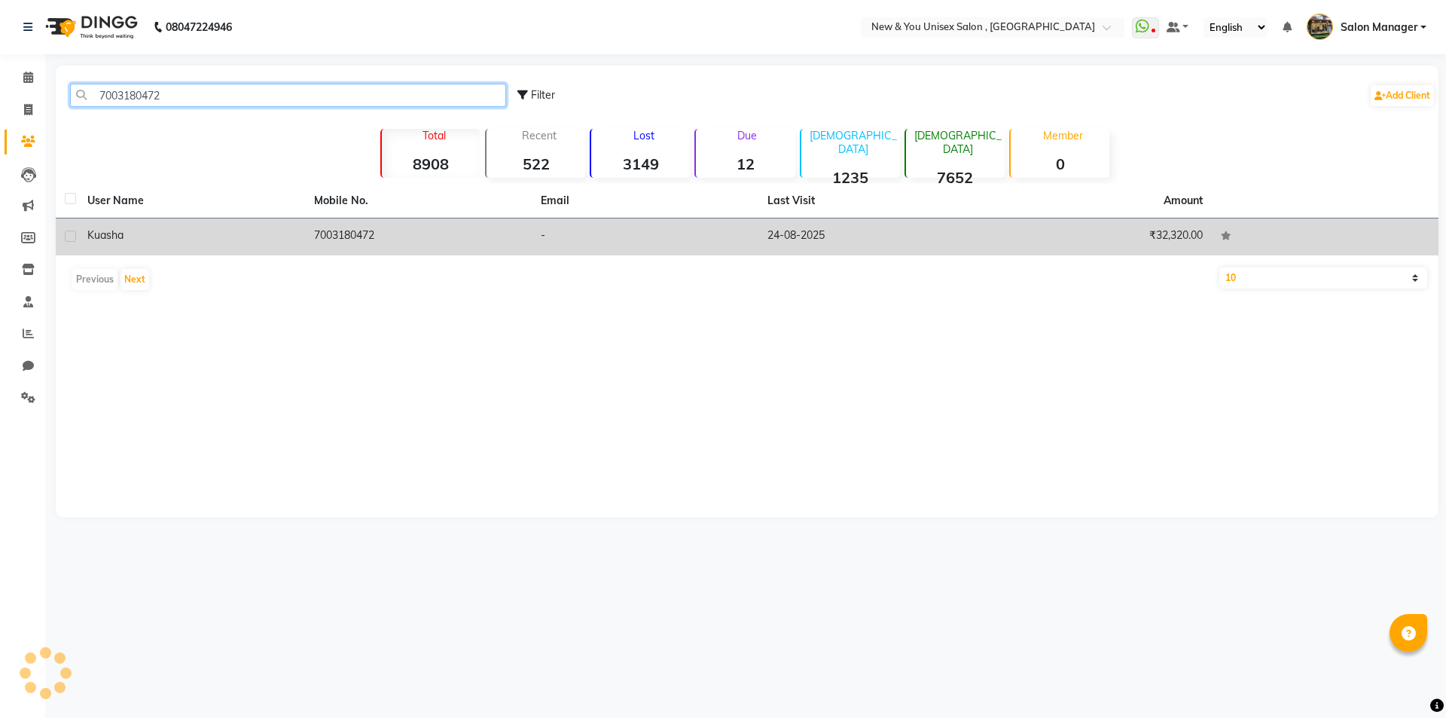
type input "7003180472"
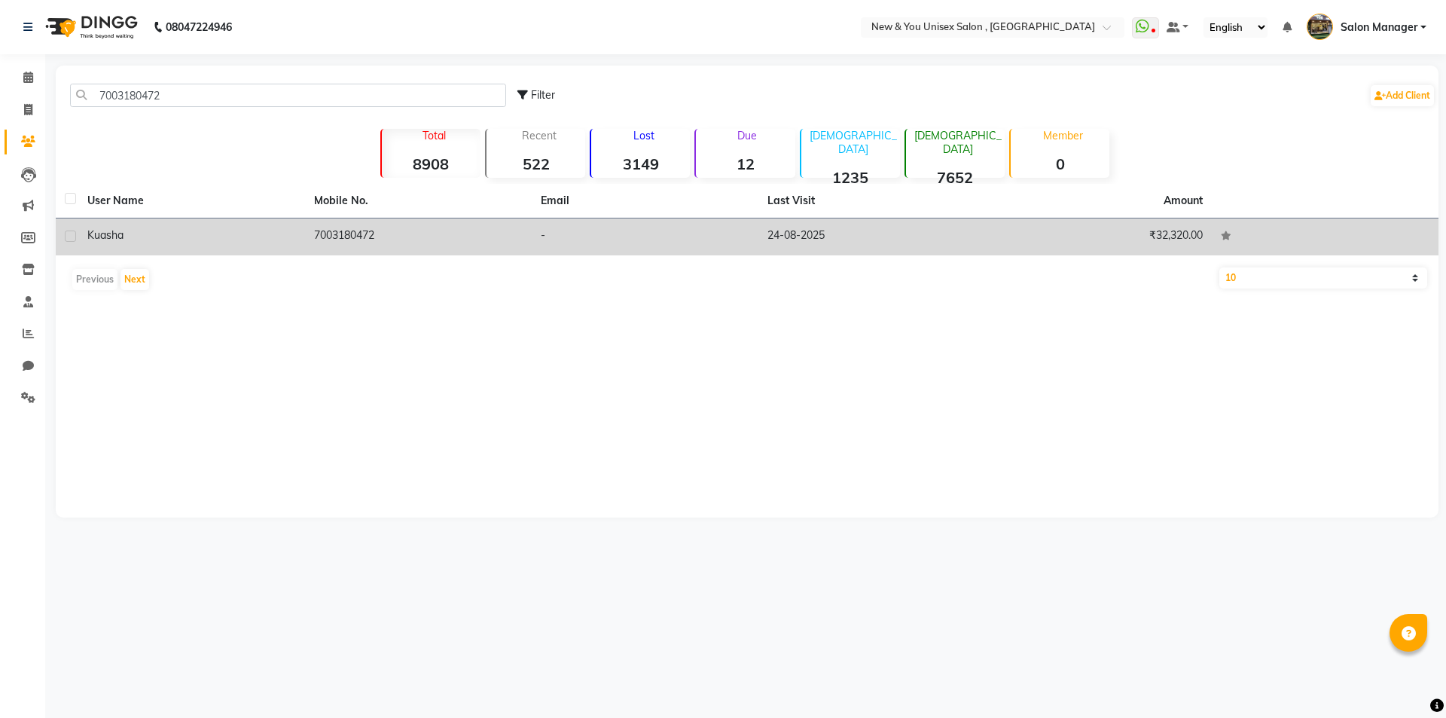
click at [367, 239] on td "7003180472" at bounding box center [418, 236] width 227 height 37
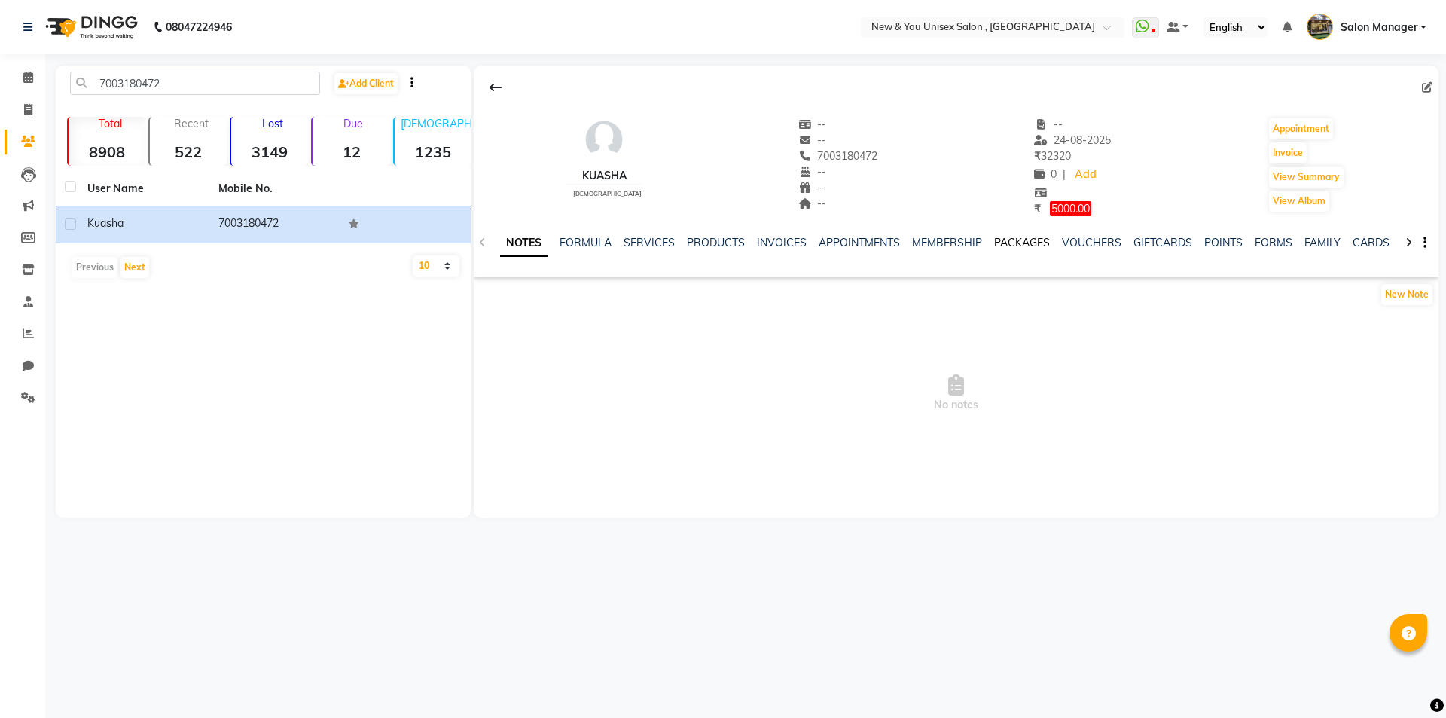
click at [1015, 241] on link "PACKAGES" at bounding box center [1022, 243] width 56 height 14
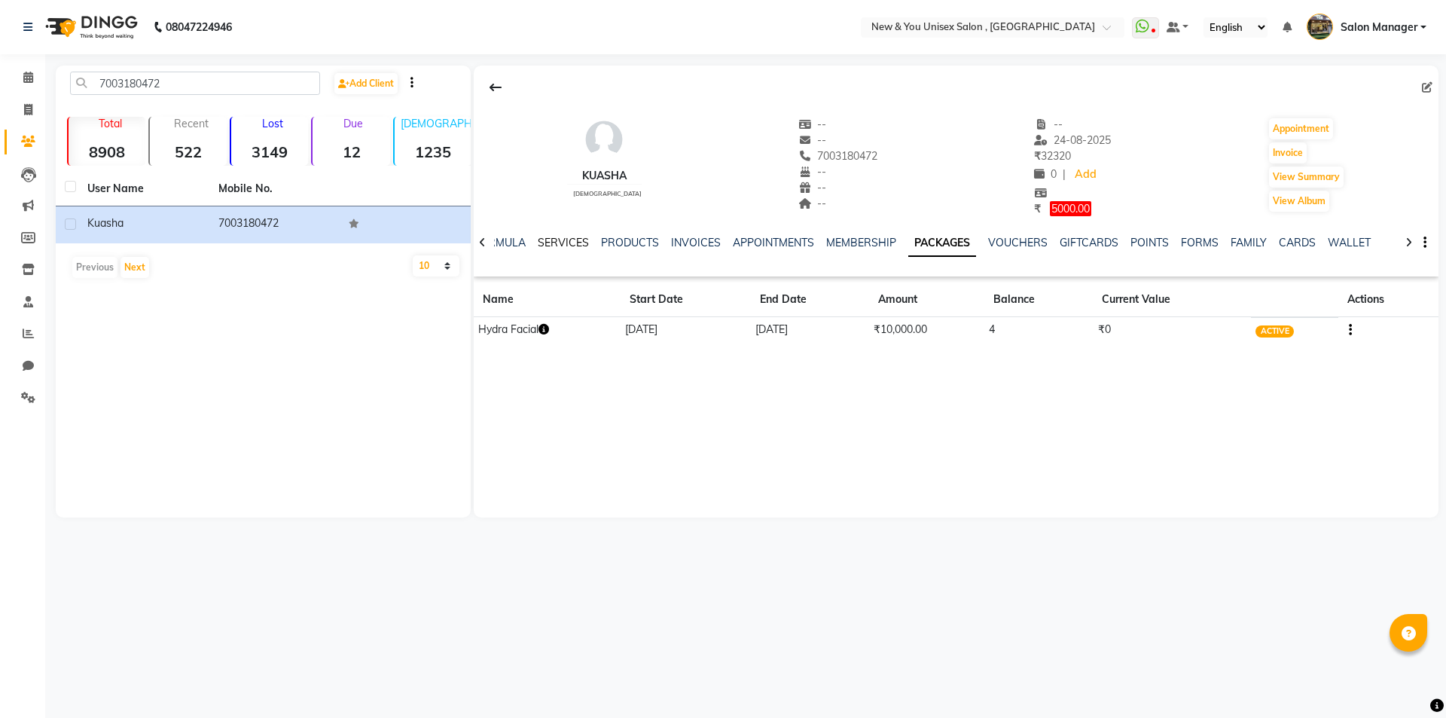
click at [555, 239] on link "SERVICES" at bounding box center [563, 243] width 51 height 14
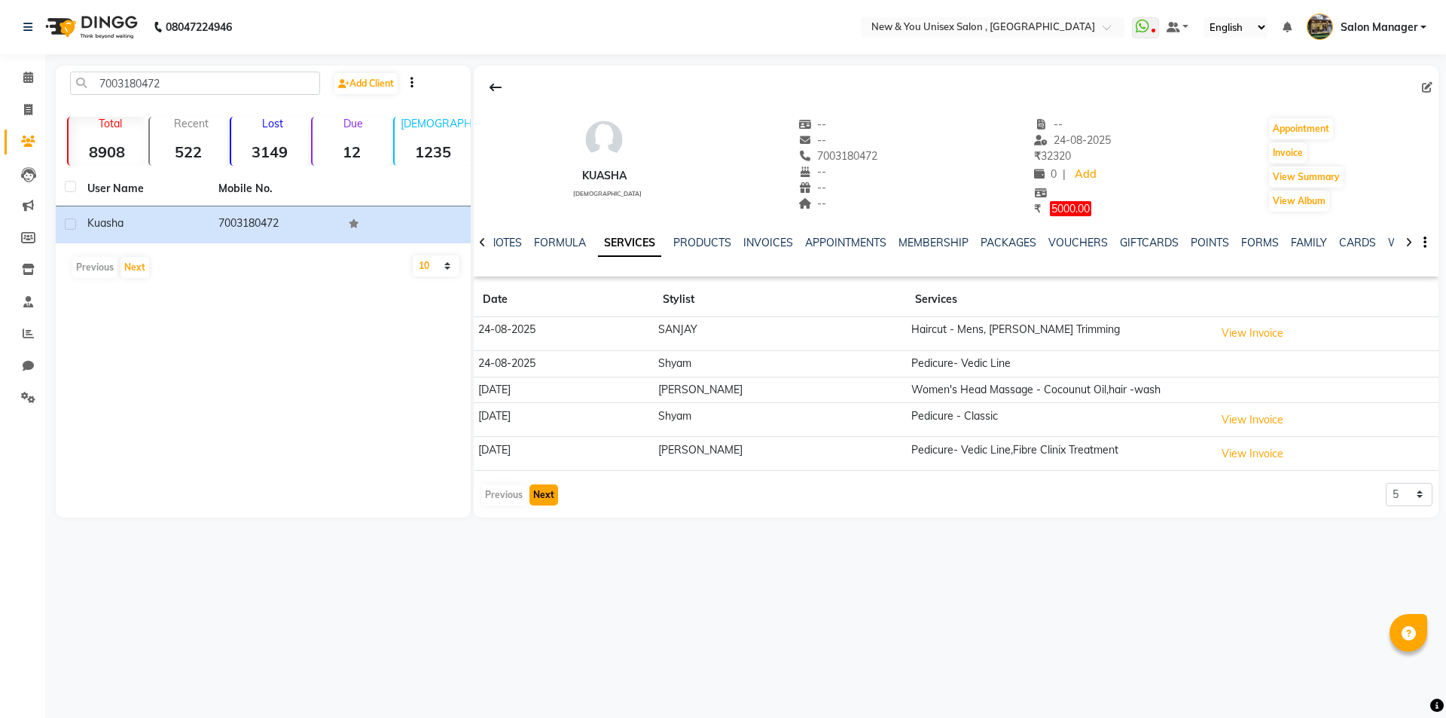
click at [549, 491] on button "Next" at bounding box center [544, 494] width 29 height 21
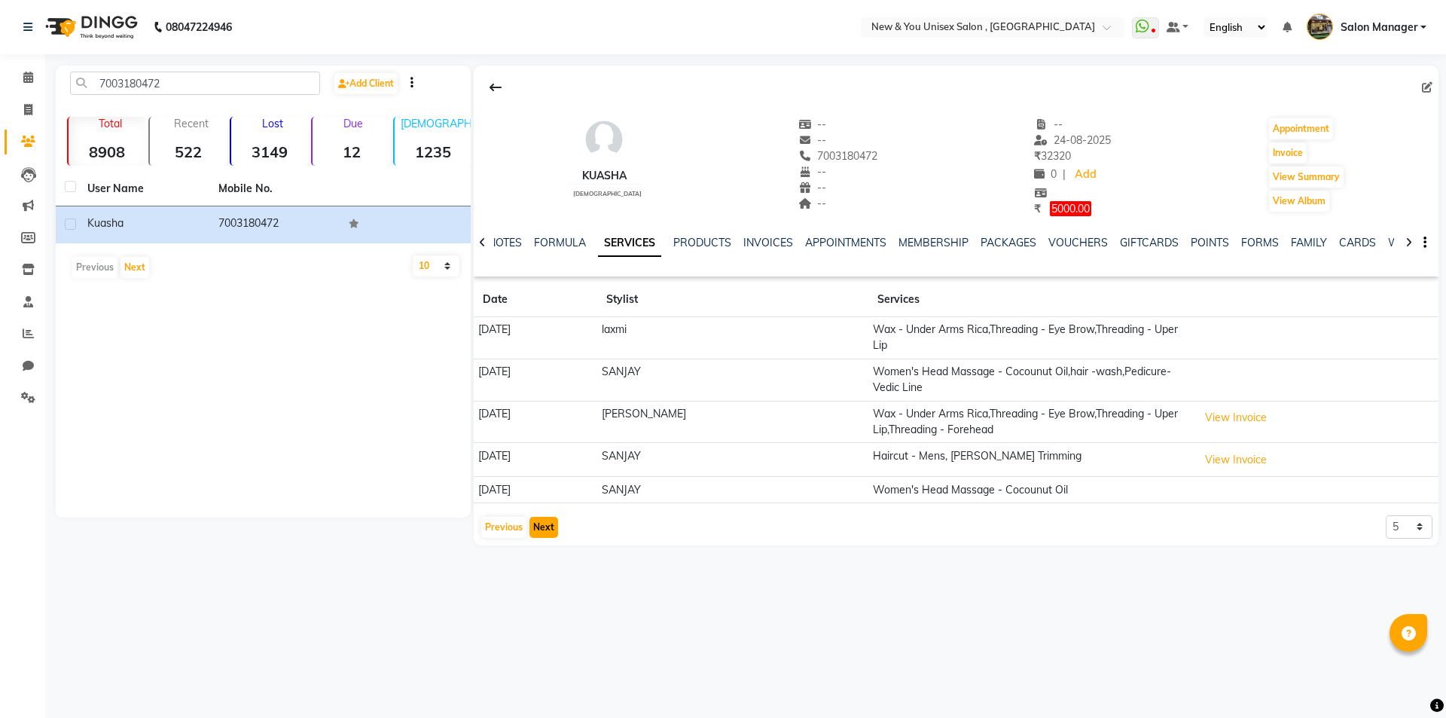
click at [542, 517] on button "Next" at bounding box center [544, 527] width 29 height 21
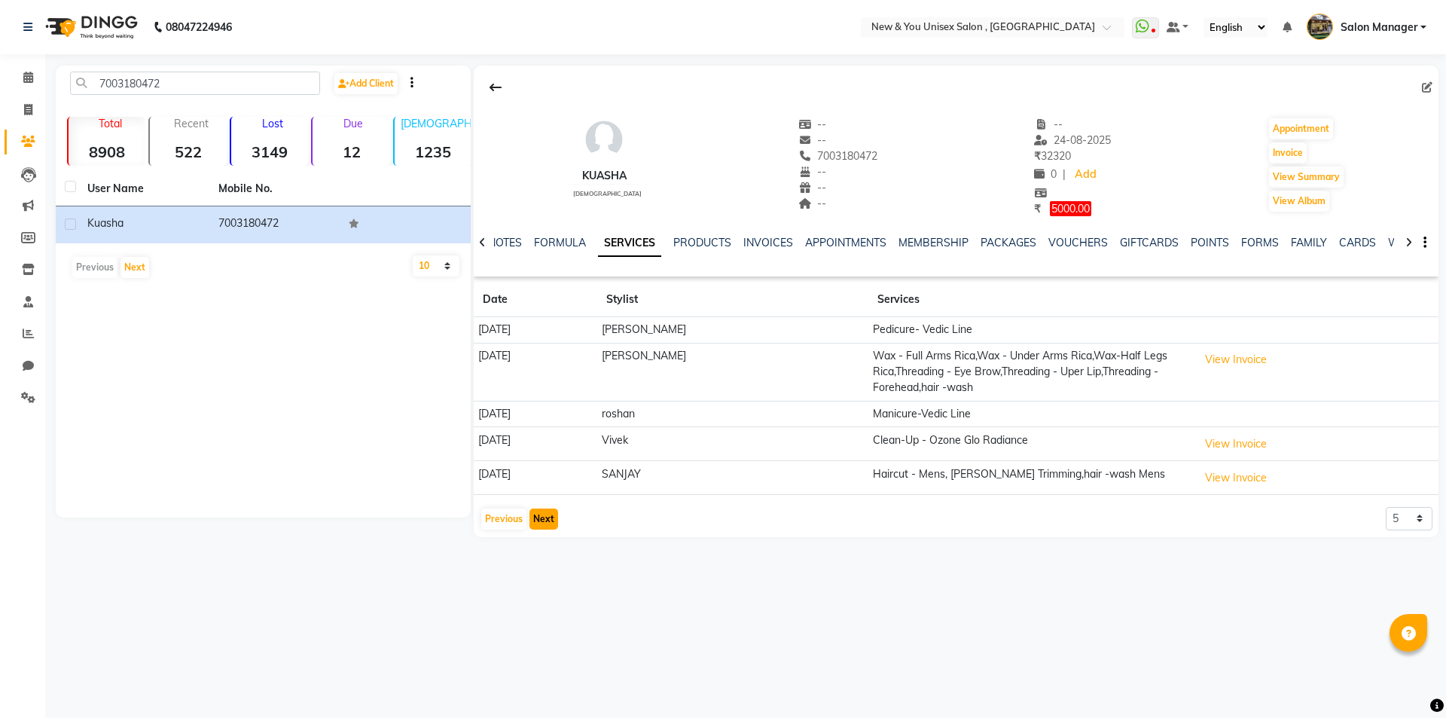
click at [550, 517] on button "Next" at bounding box center [544, 518] width 29 height 21
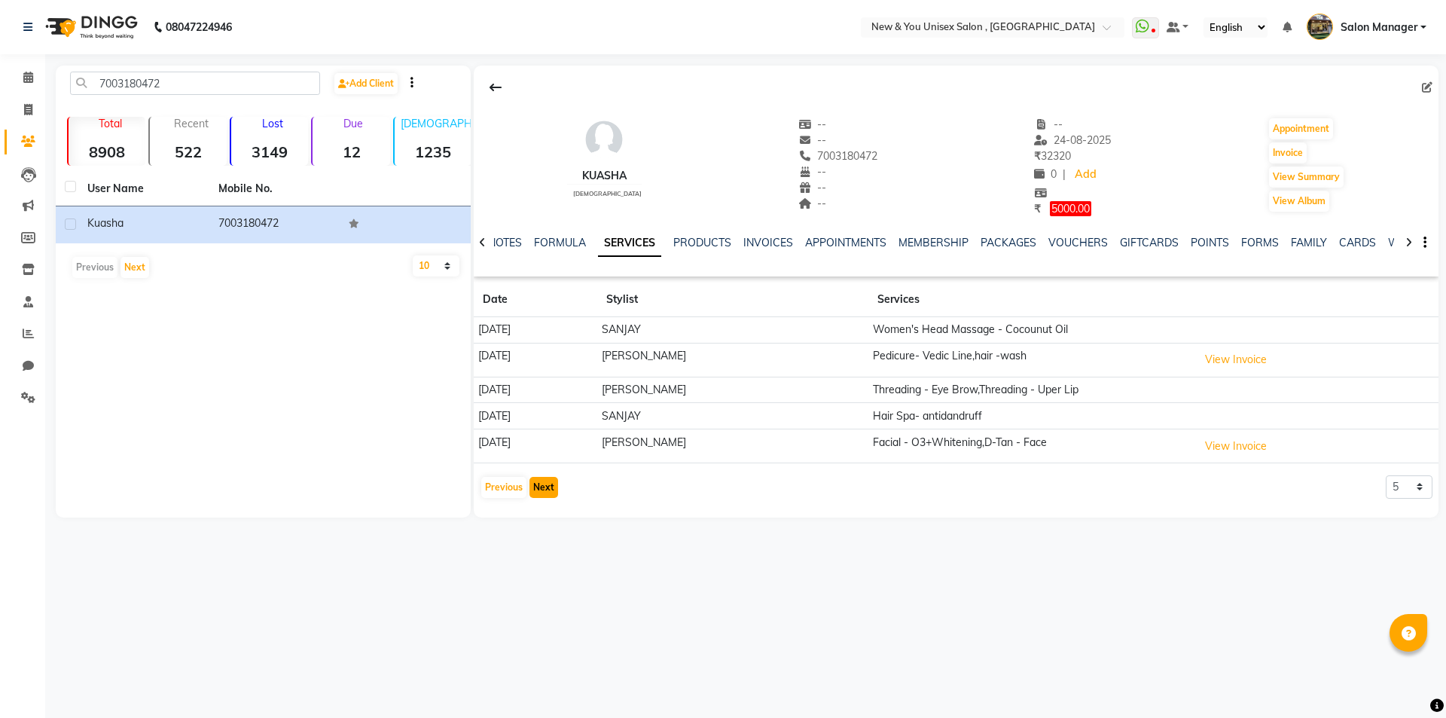
click at [547, 487] on button "Next" at bounding box center [544, 487] width 29 height 21
click at [505, 492] on button "Previous" at bounding box center [503, 487] width 45 height 21
click at [505, 489] on button "Previous" at bounding box center [503, 487] width 45 height 21
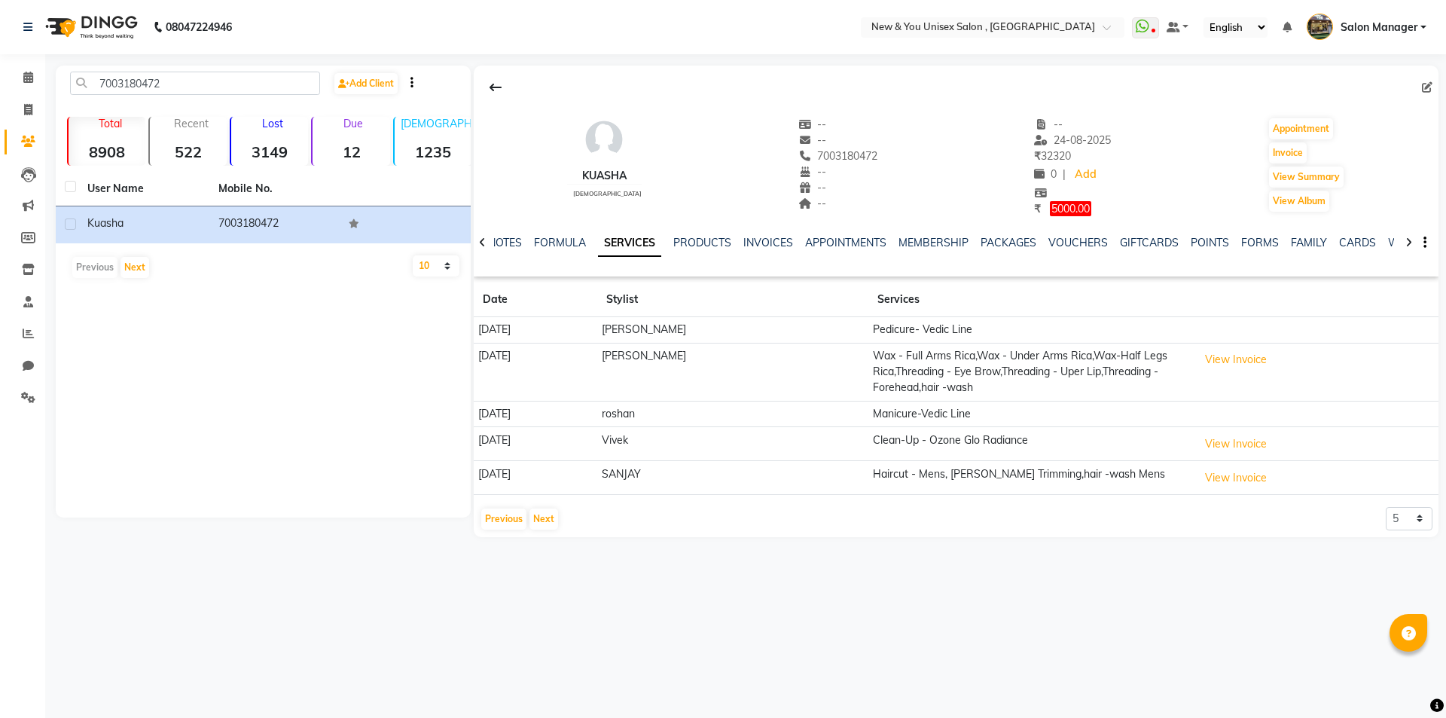
click at [323, 435] on div "7003180472 Add Client Total 8908 Recent 522 Lost 3149 Due 12 Male 1235 Female 7…" at bounding box center [263, 292] width 415 height 452
click at [25, 112] on icon at bounding box center [28, 109] width 8 height 11
select select "service"
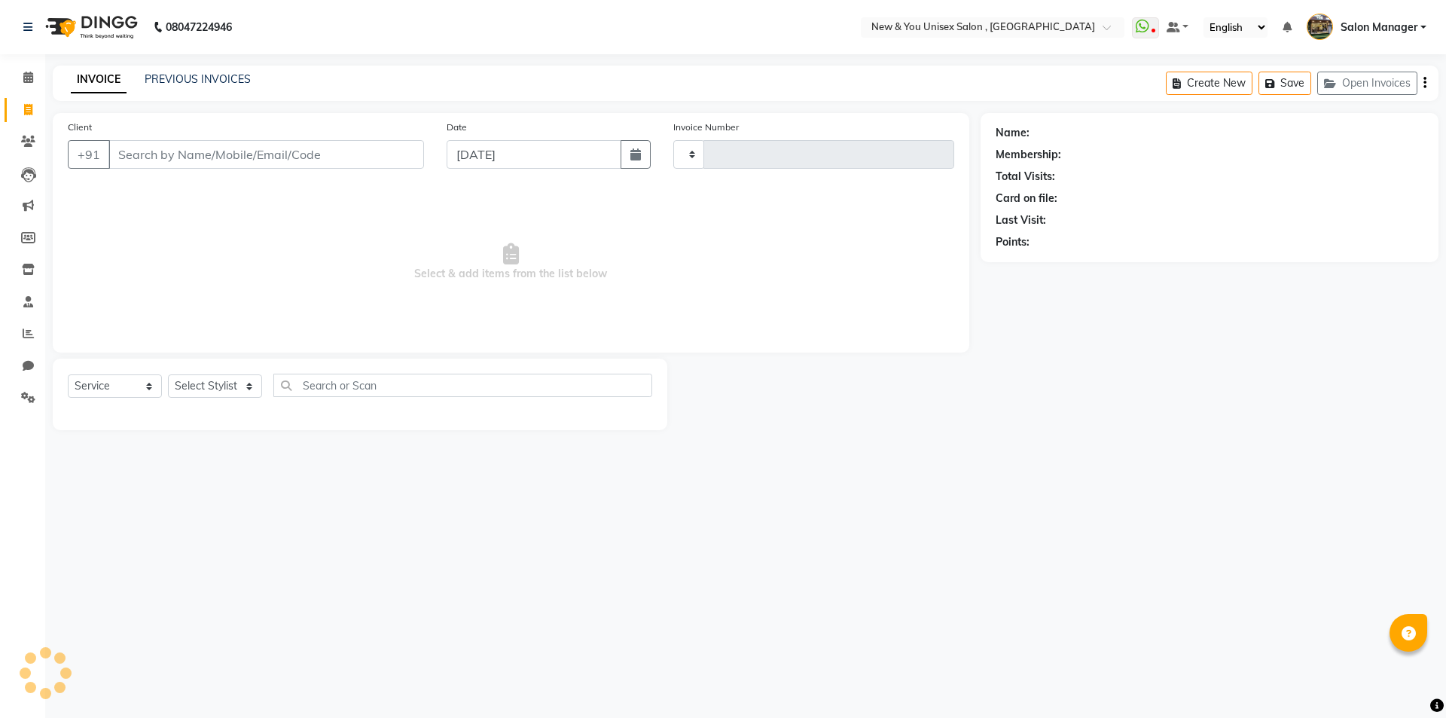
type input "1947"
select select "31"
click at [25, 112] on icon at bounding box center [28, 109] width 8 height 11
select select "service"
select select "31"
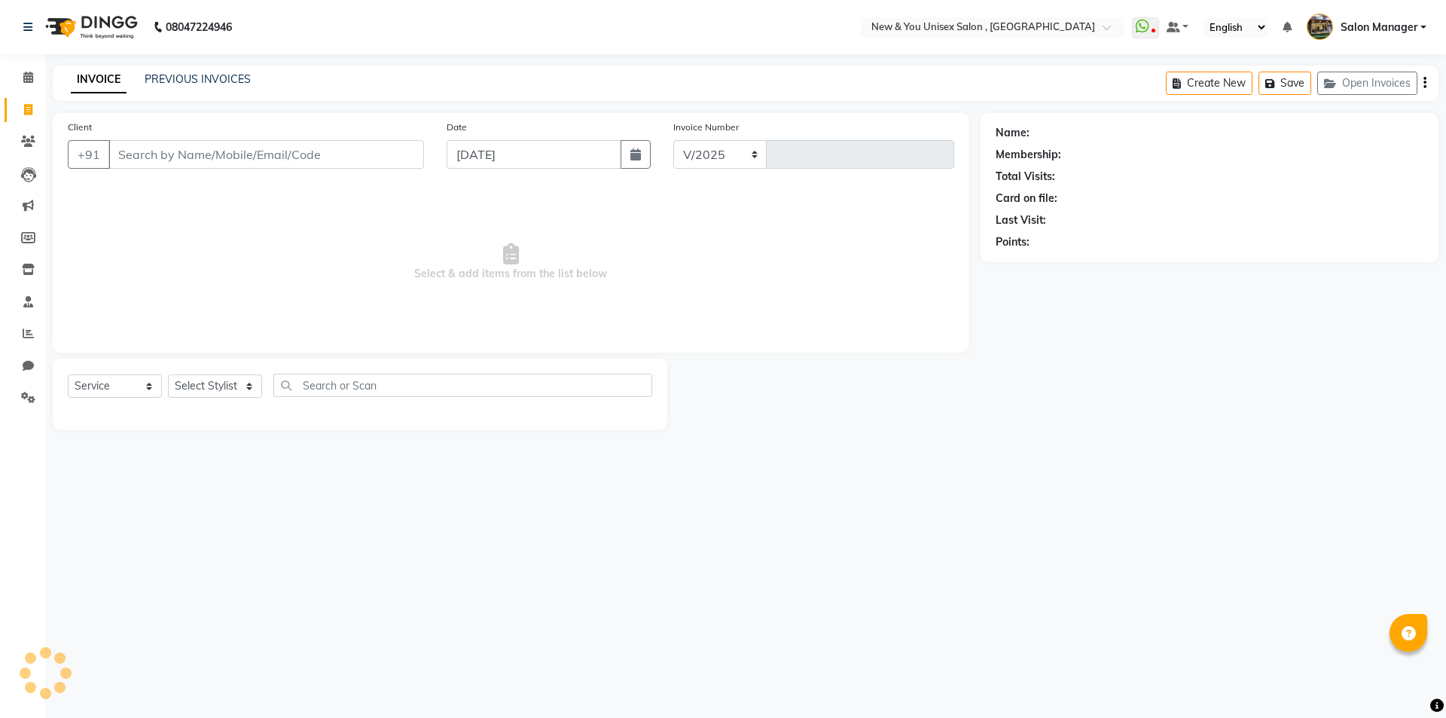
type input "1947"
click at [249, 149] on input "Client" at bounding box center [266, 154] width 316 height 29
click at [257, 147] on input "Client" at bounding box center [266, 154] width 316 height 29
type input "7003180472"
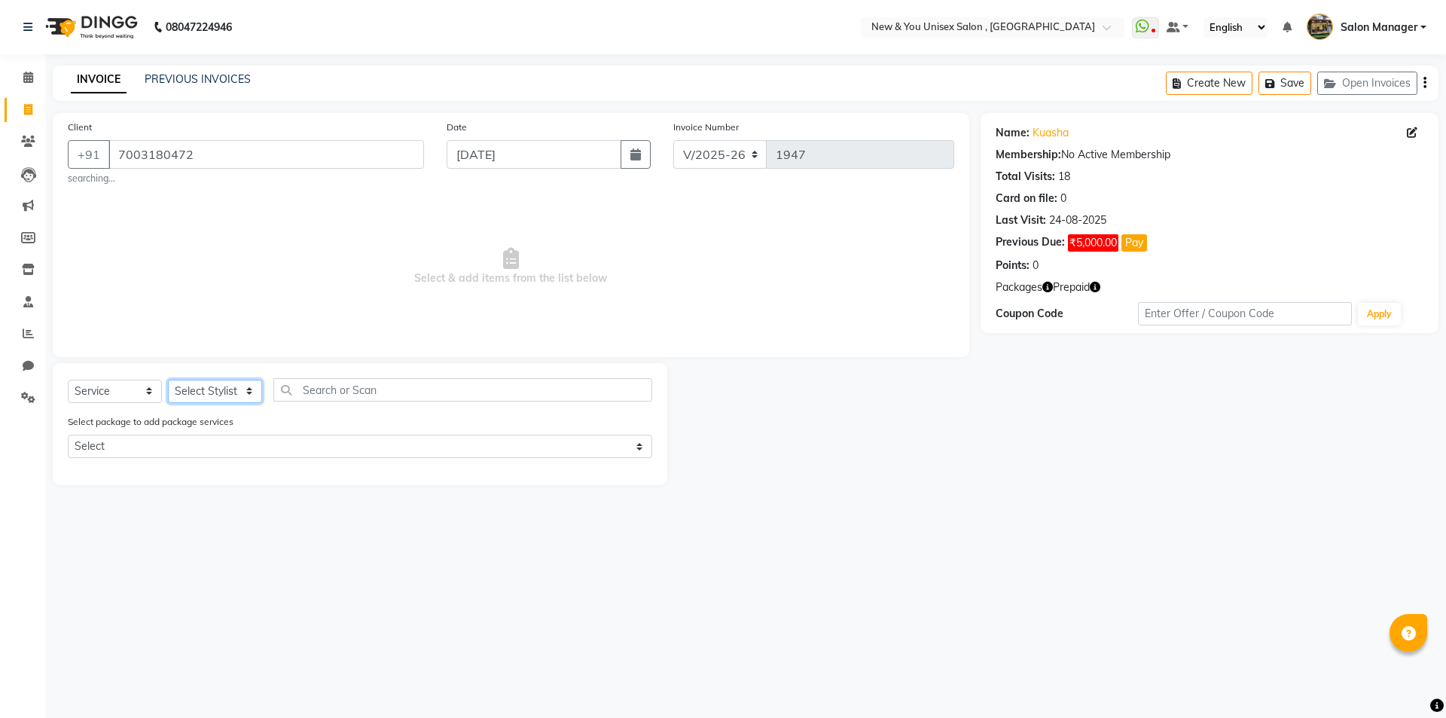
click at [209, 383] on select "Select Stylist HEMANT Jyoti laxmi Neetu Salon Manager SANJAY shravan kumar Shya…" at bounding box center [215, 391] width 94 height 23
select select "19104"
click at [168, 380] on select "Select Stylist HEMANT Jyoti laxmi Neetu Salon Manager SANJAY shravan kumar Shya…" at bounding box center [215, 391] width 94 height 23
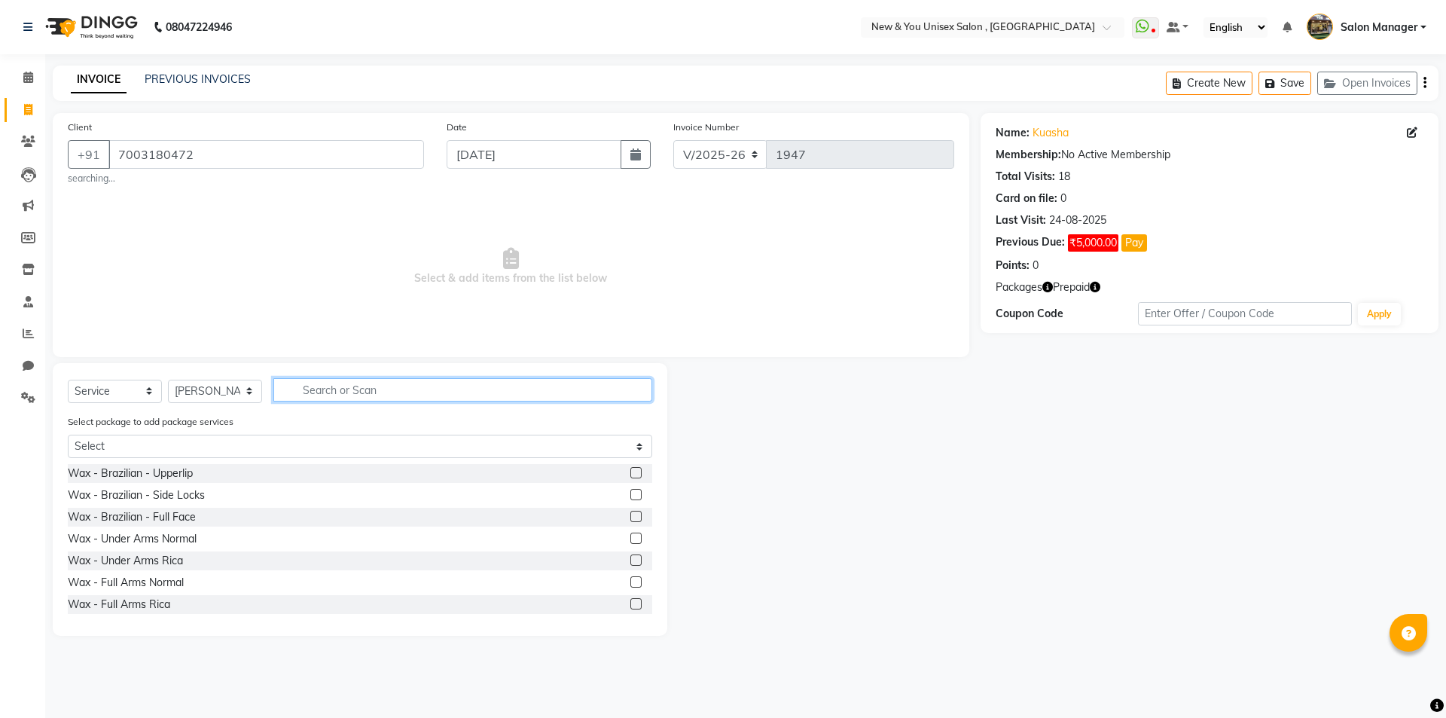
click at [346, 390] on input "text" at bounding box center [462, 389] width 379 height 23
type input "pedi"
click at [132, 496] on div "Pedicure - Classic" at bounding box center [111, 495] width 87 height 16
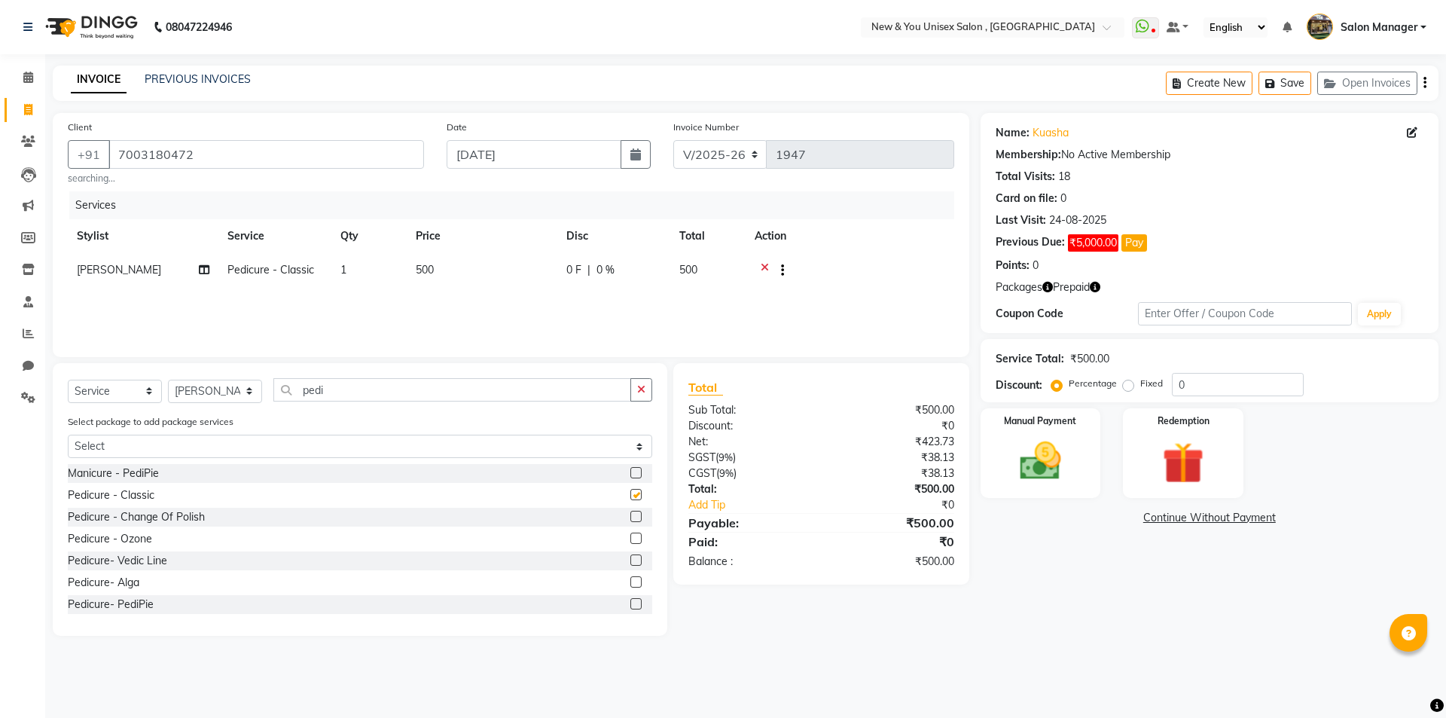
checkbox input "false"
drag, startPoint x: 359, startPoint y: 393, endPoint x: 331, endPoint y: 404, distance: 29.8
click at [331, 404] on div "Select Service Product Membership Package Voucher Prepaid Gift Card Select Styl…" at bounding box center [360, 395] width 585 height 35
click at [213, 386] on select "Select Stylist HEMANT Jyoti laxmi Neetu Salon Manager SANJAY shravan kumar Shya…" at bounding box center [215, 391] width 94 height 23
select select "87156"
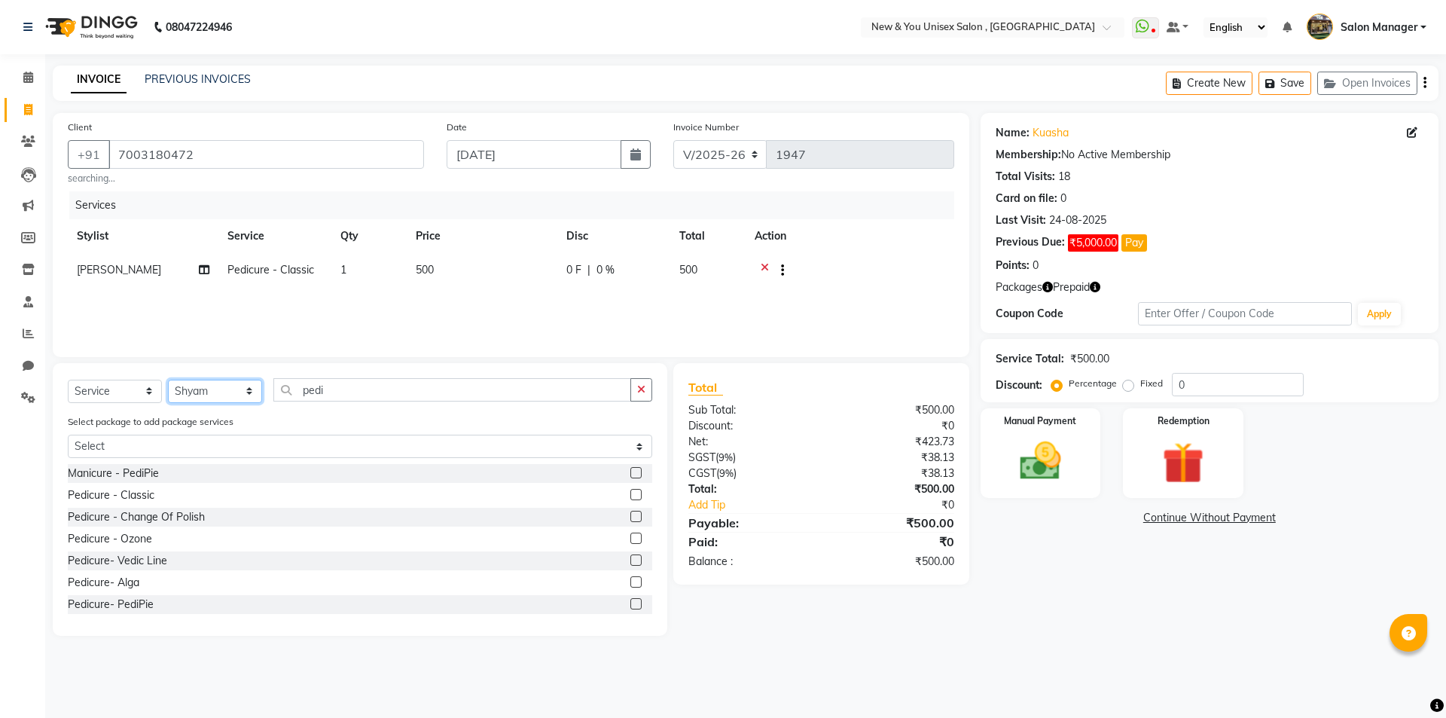
click at [168, 380] on select "Select Stylist HEMANT Jyoti laxmi Neetu Salon Manager SANJAY shravan kumar Shya…" at bounding box center [215, 391] width 94 height 23
drag, startPoint x: 357, startPoint y: 389, endPoint x: 291, endPoint y: 403, distance: 67.7
click at [291, 403] on div "Select Service Product Membership Package Voucher Prepaid Gift Card Select Styl…" at bounding box center [360, 395] width 585 height 35
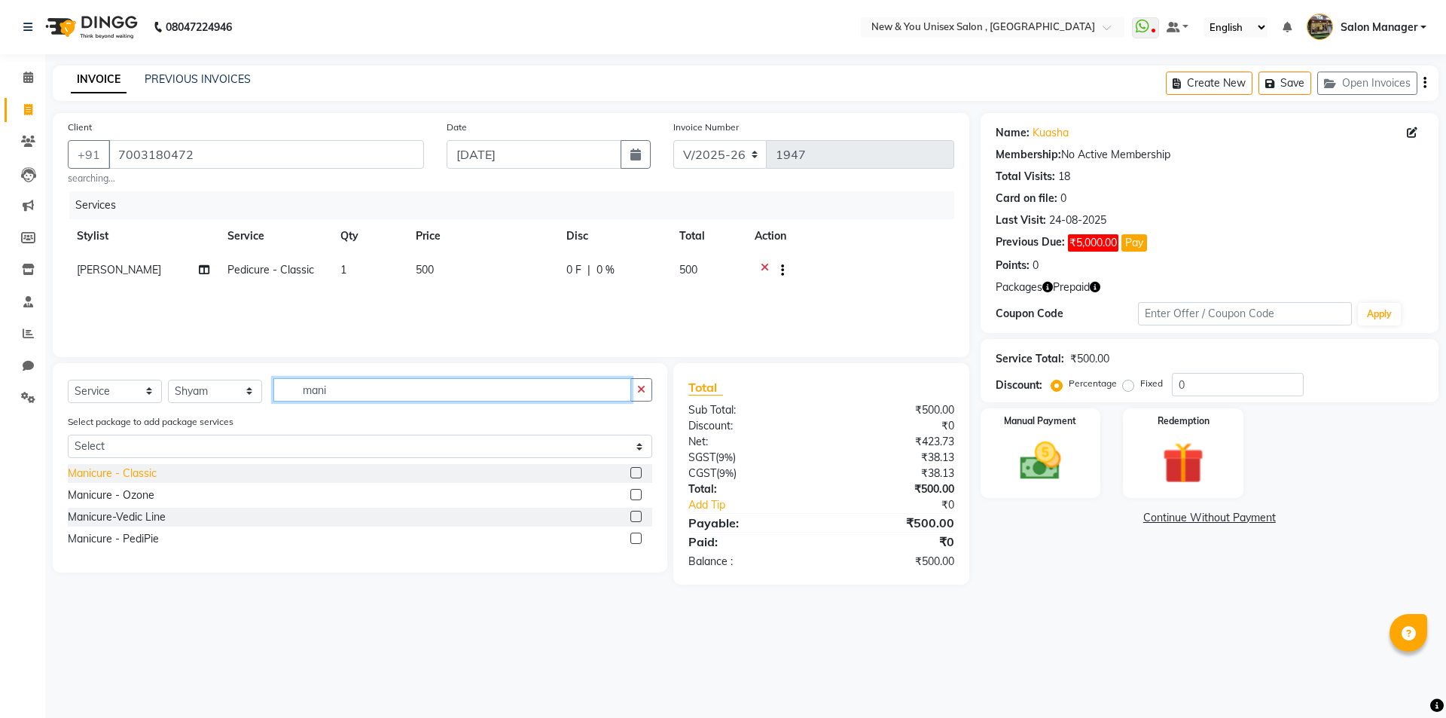
type input "mani"
click at [136, 472] on div "Manicure - Classic" at bounding box center [112, 474] width 89 height 16
checkbox input "false"
click at [1284, 86] on button "Save" at bounding box center [1285, 83] width 53 height 23
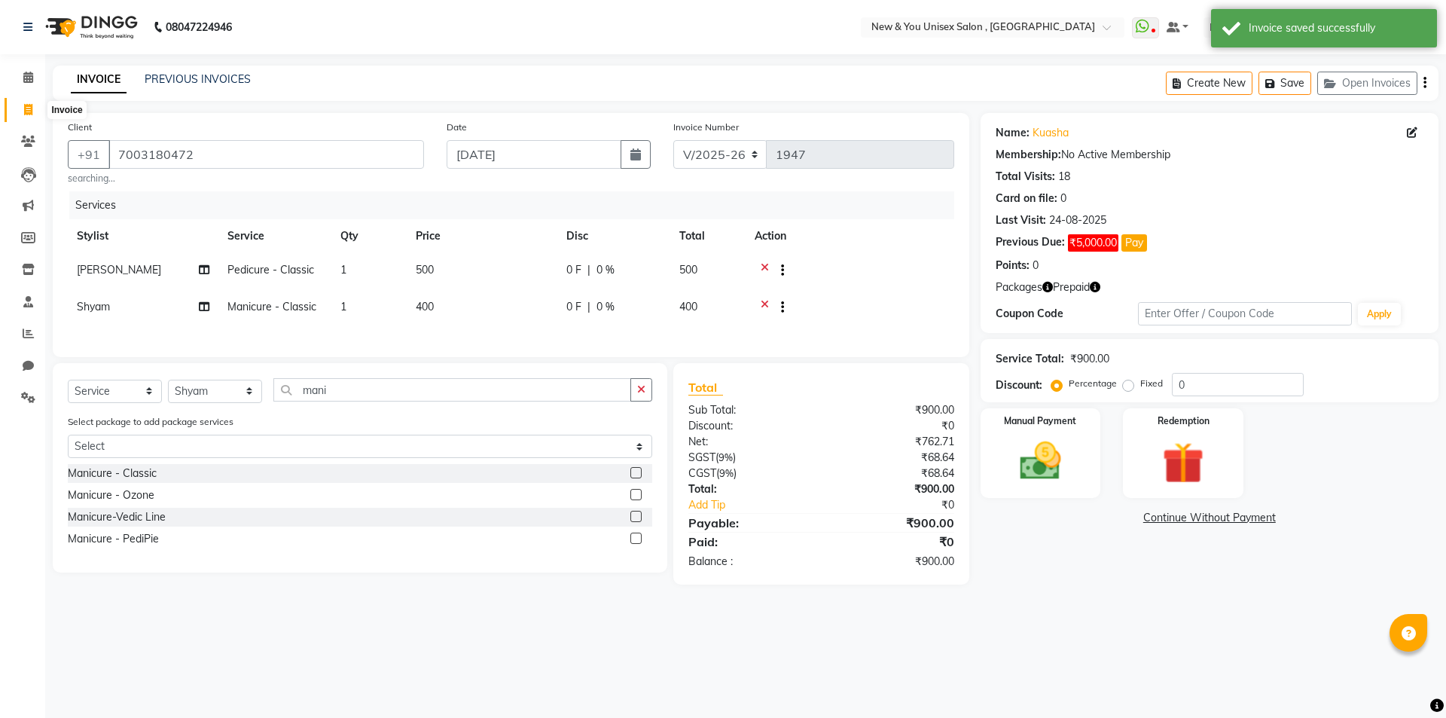
click at [29, 112] on icon at bounding box center [28, 109] width 8 height 11
select select "service"
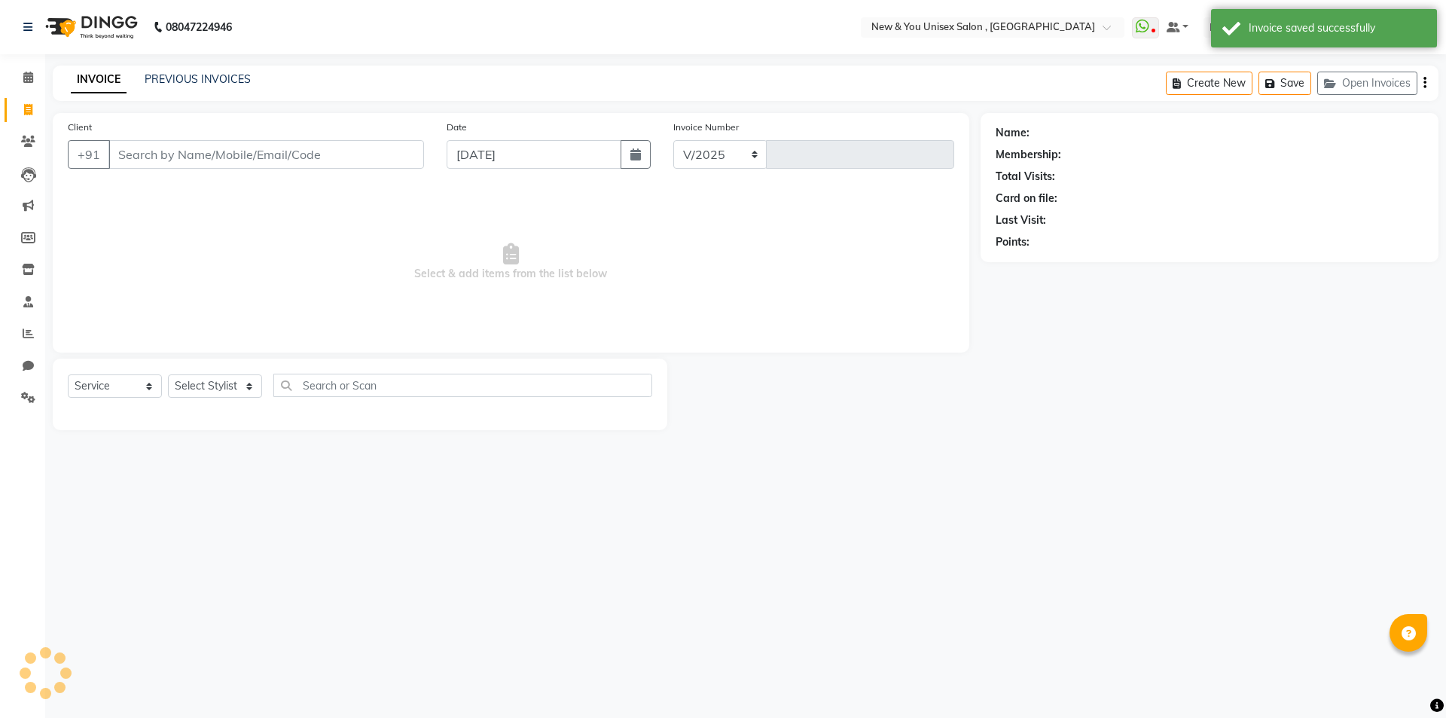
select select "31"
type input "1947"
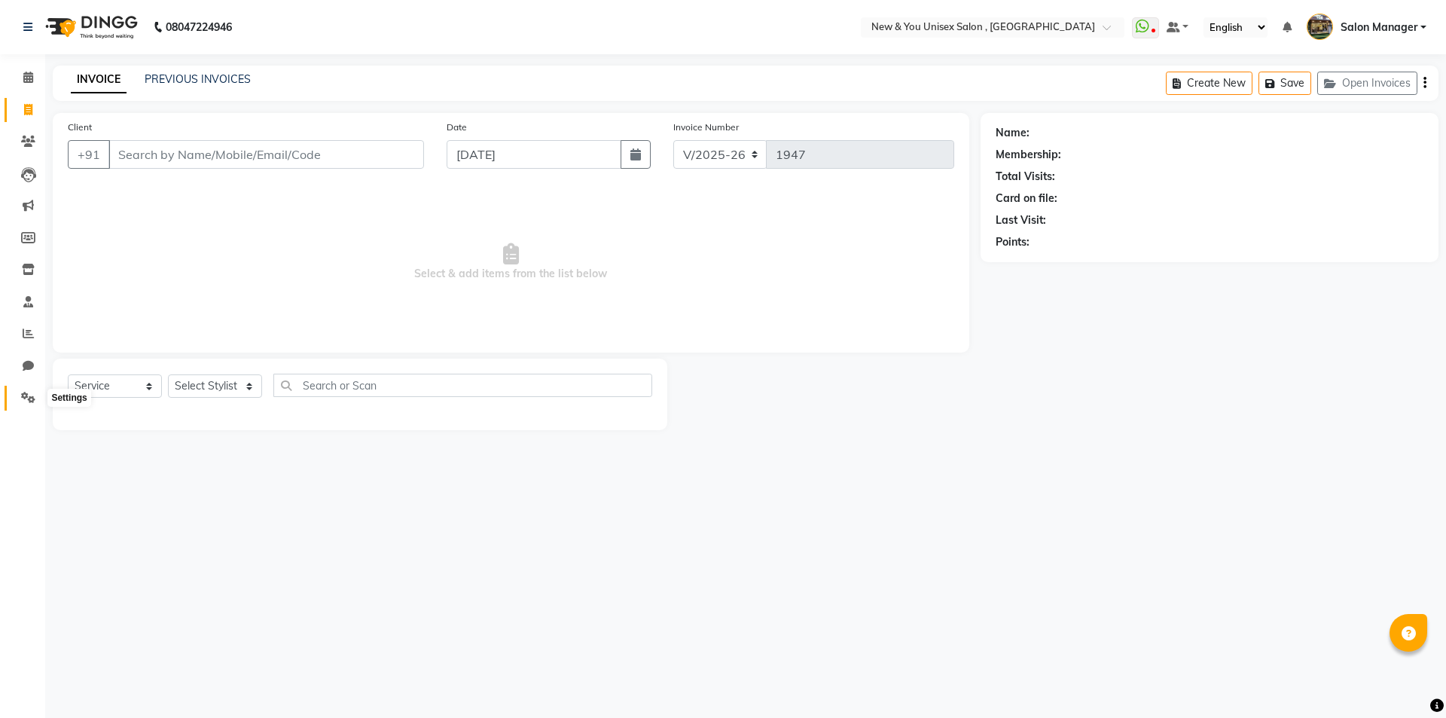
click at [26, 398] on icon at bounding box center [28, 397] width 14 height 11
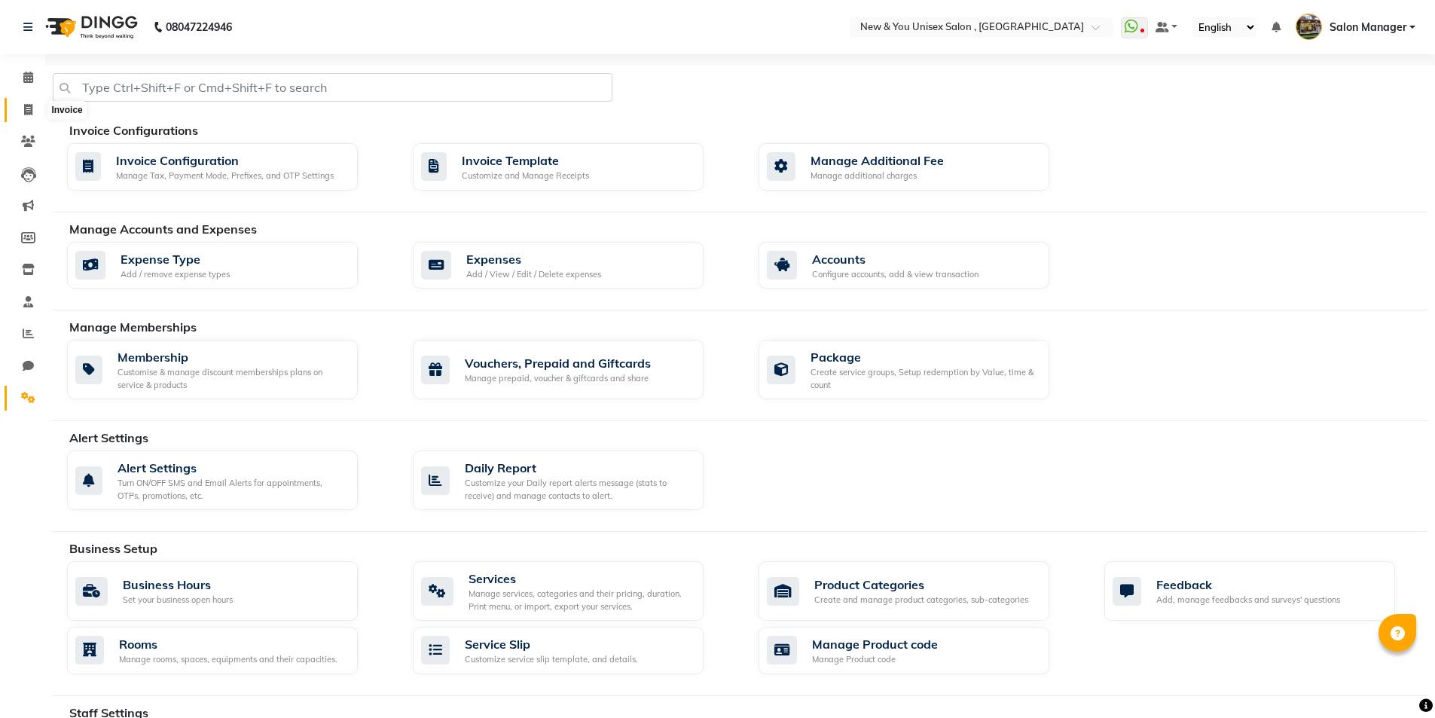
click at [28, 111] on icon at bounding box center [28, 109] width 8 height 11
select select "service"
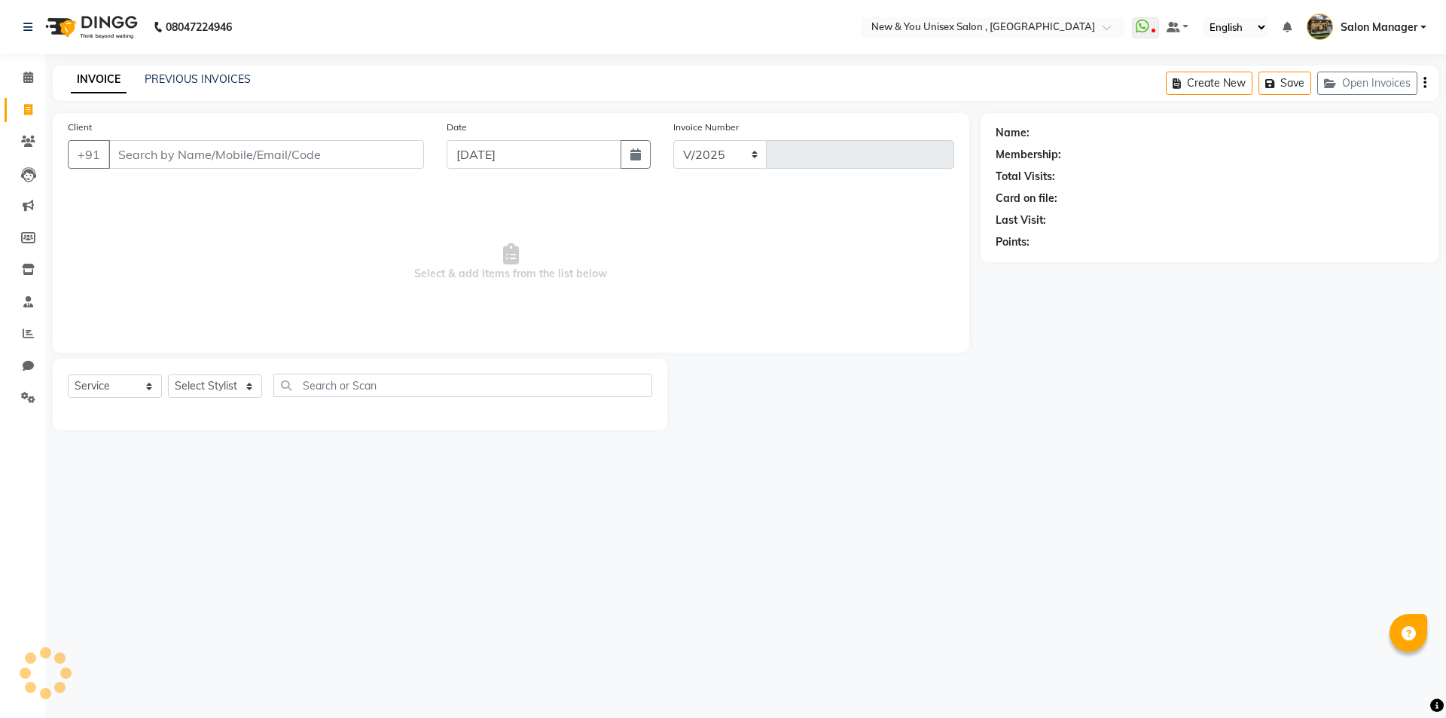
select select "31"
type input "1947"
click at [180, 81] on link "PREVIOUS INVOICES" at bounding box center [198, 79] width 106 height 14
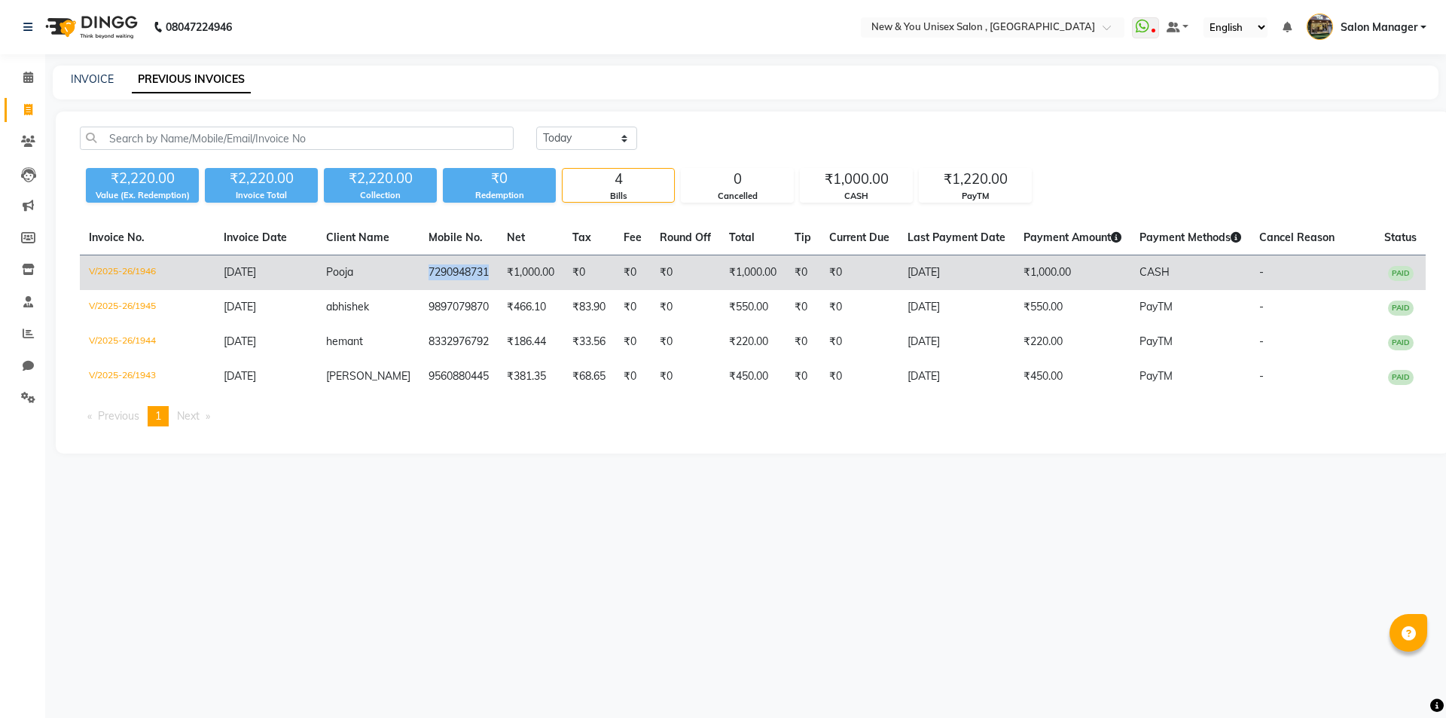
drag, startPoint x: 407, startPoint y: 282, endPoint x: 472, endPoint y: 288, distance: 65.1
click at [472, 288] on td "7290948731" at bounding box center [459, 272] width 78 height 35
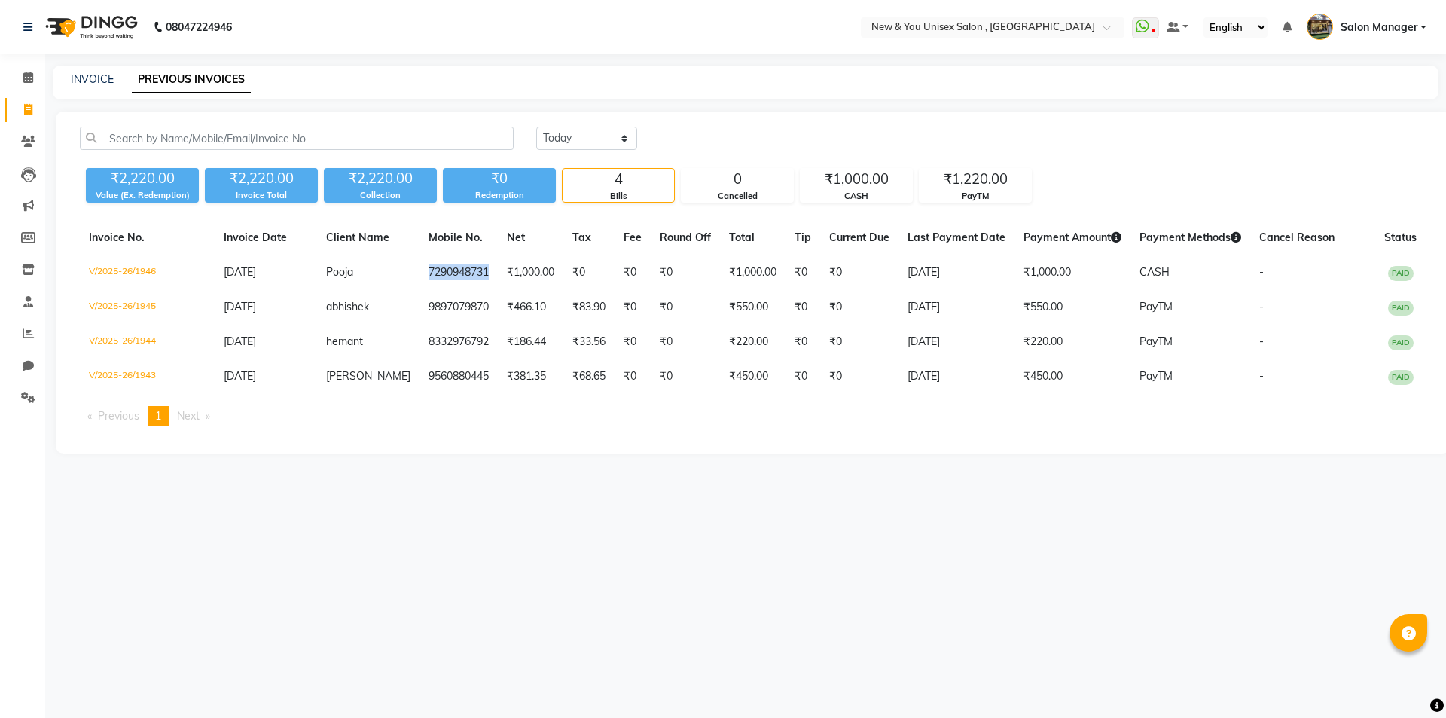
click at [31, 119] on link "Invoice" at bounding box center [23, 110] width 36 height 25
select select "31"
select select "service"
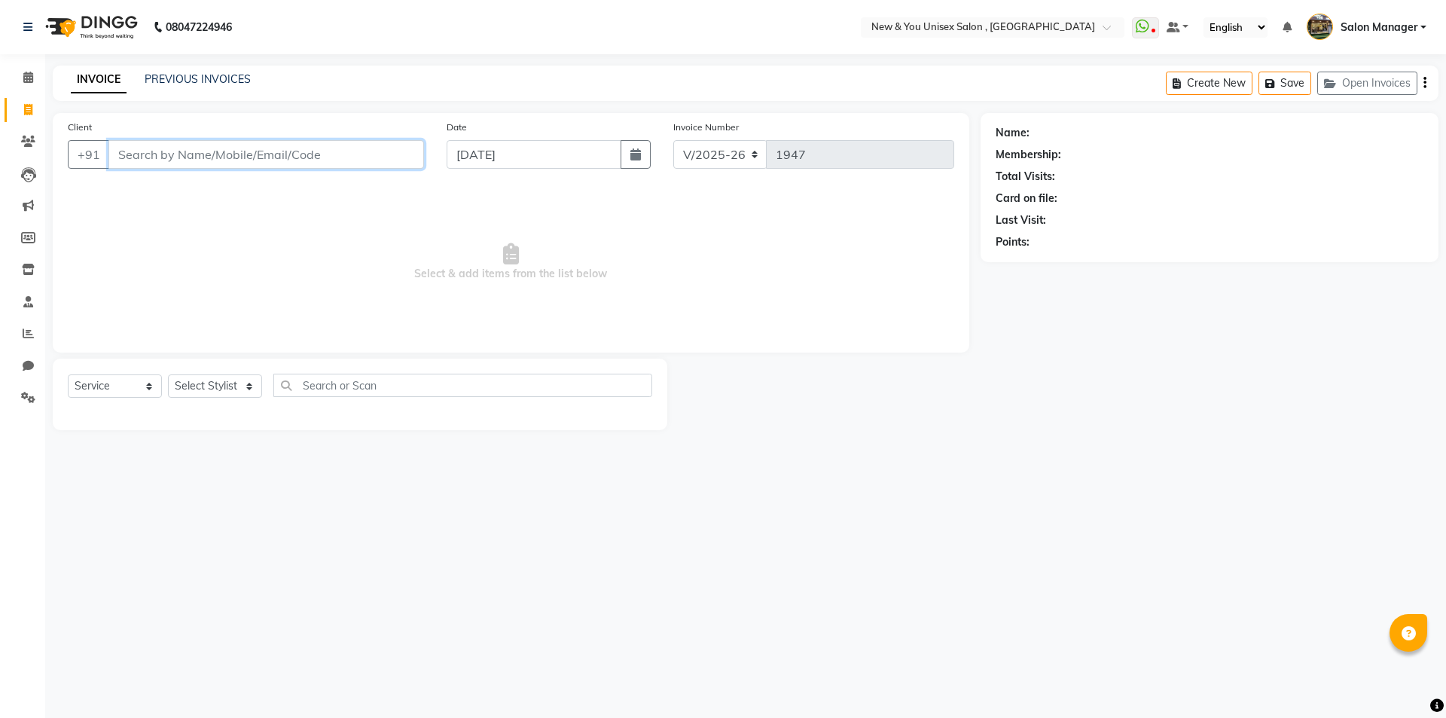
click at [323, 157] on input "Client" at bounding box center [266, 154] width 316 height 29
type input "8"
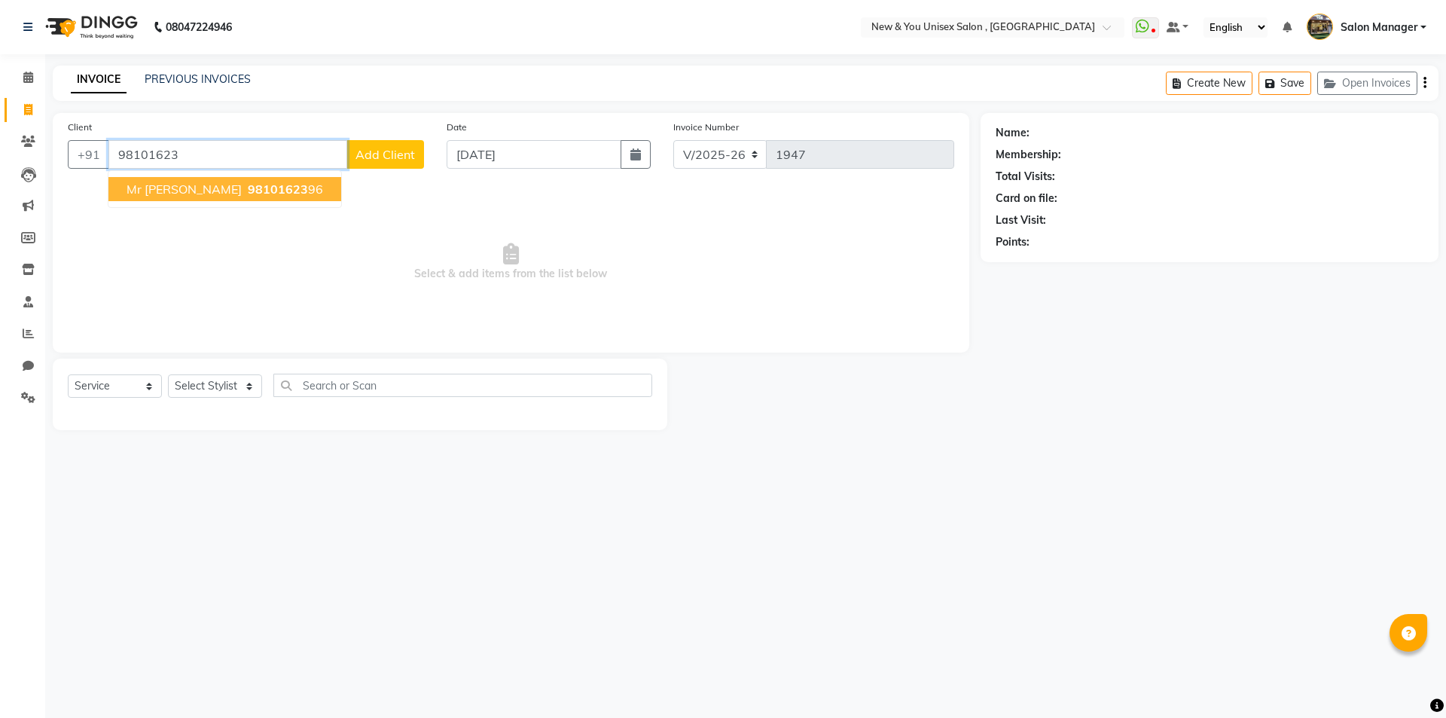
click at [159, 189] on span "Mr Muniinder" at bounding box center [184, 189] width 115 height 15
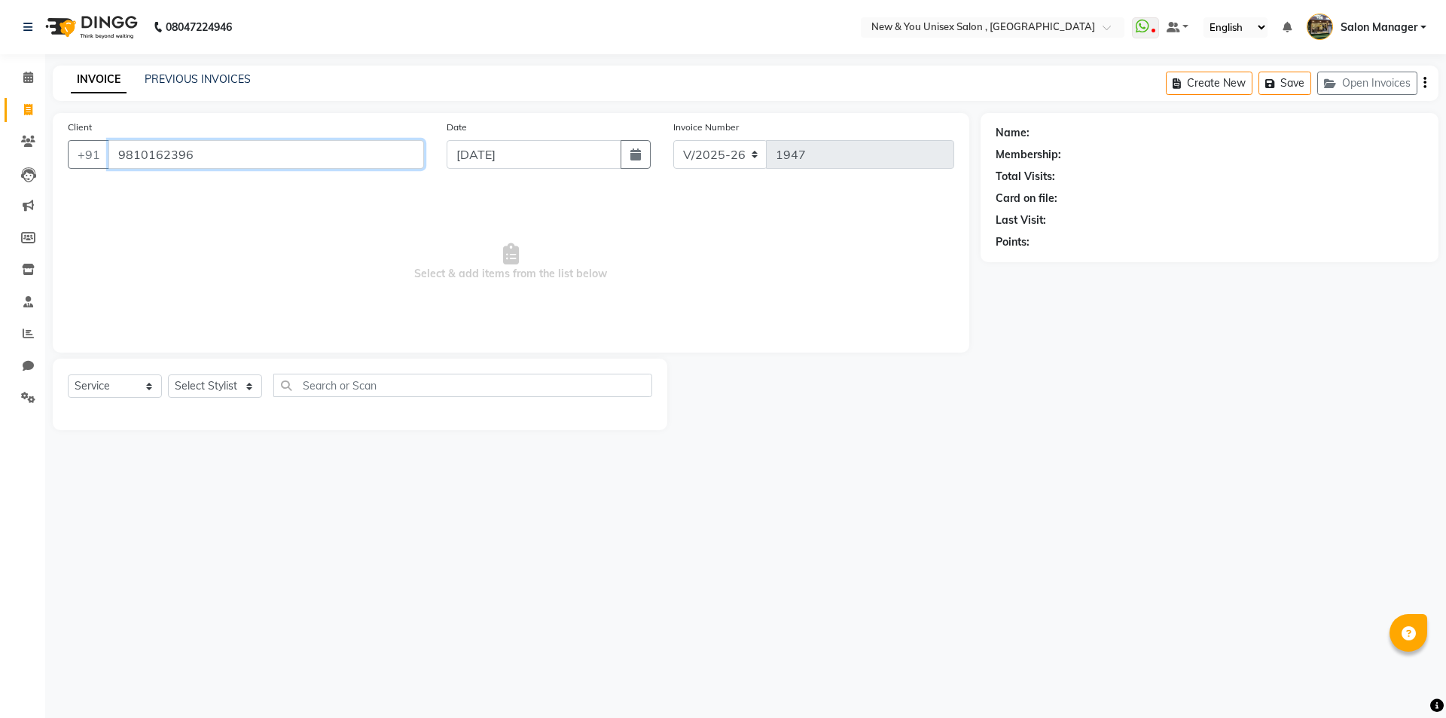
type input "9810162396"
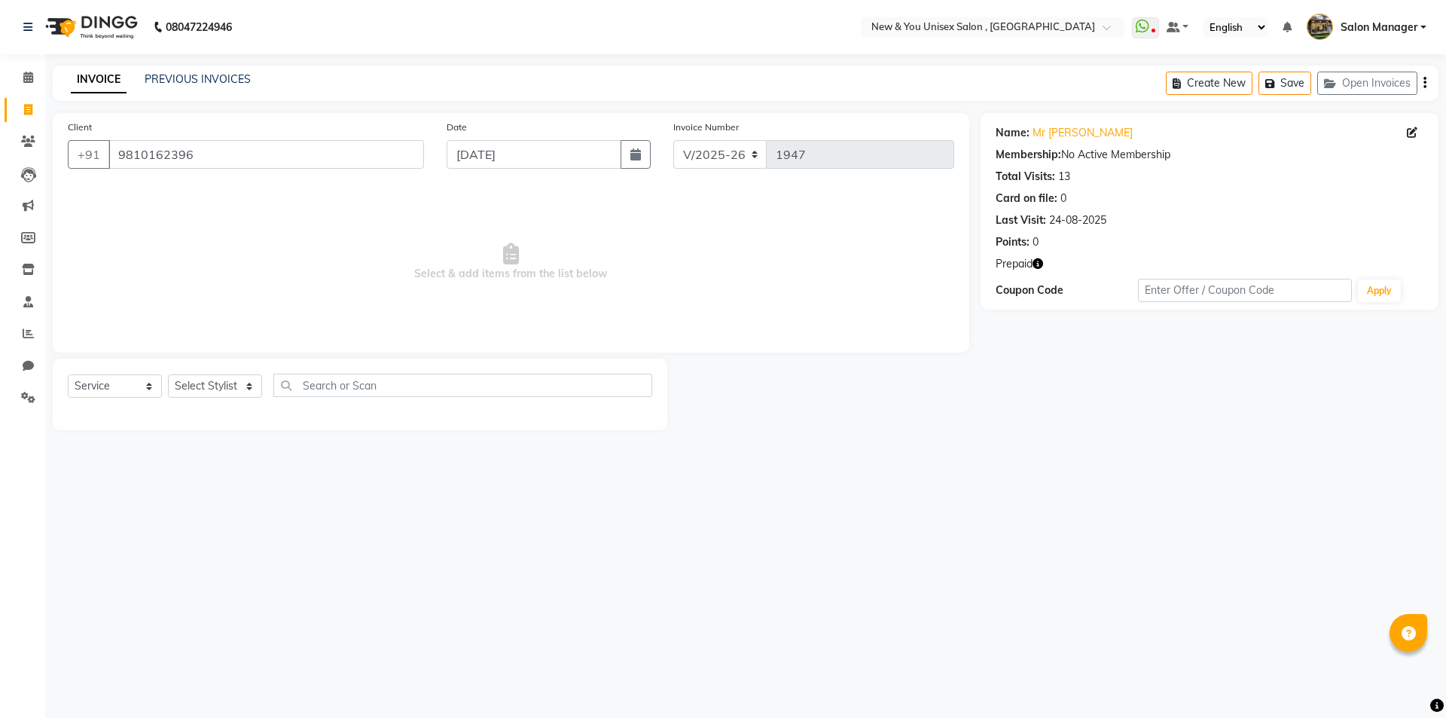
click at [1041, 261] on icon "button" at bounding box center [1038, 263] width 11 height 11
click at [221, 389] on select "Select Stylist HEMANT Jyoti laxmi Neetu Salon Manager SANJAY shravan kumar Shya…" at bounding box center [215, 385] width 94 height 23
select select "40116"
click at [168, 374] on select "Select Stylist HEMANT Jyoti laxmi Neetu Salon Manager SANJAY shravan kumar Shya…" at bounding box center [215, 385] width 94 height 23
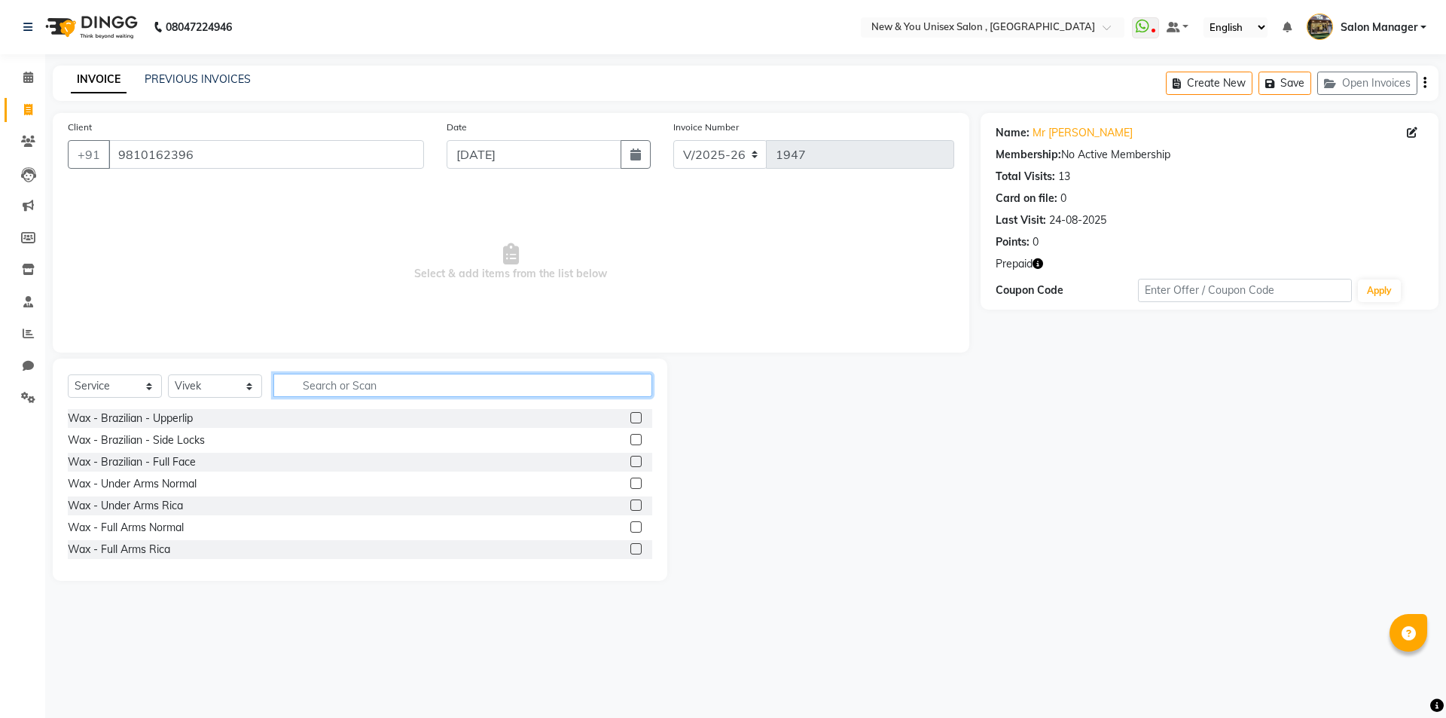
click at [356, 384] on input "text" at bounding box center [462, 385] width 379 height 23
click at [1037, 267] on icon "button" at bounding box center [1038, 263] width 11 height 11
click at [389, 381] on input "text" at bounding box center [462, 385] width 379 height 23
type input "f"
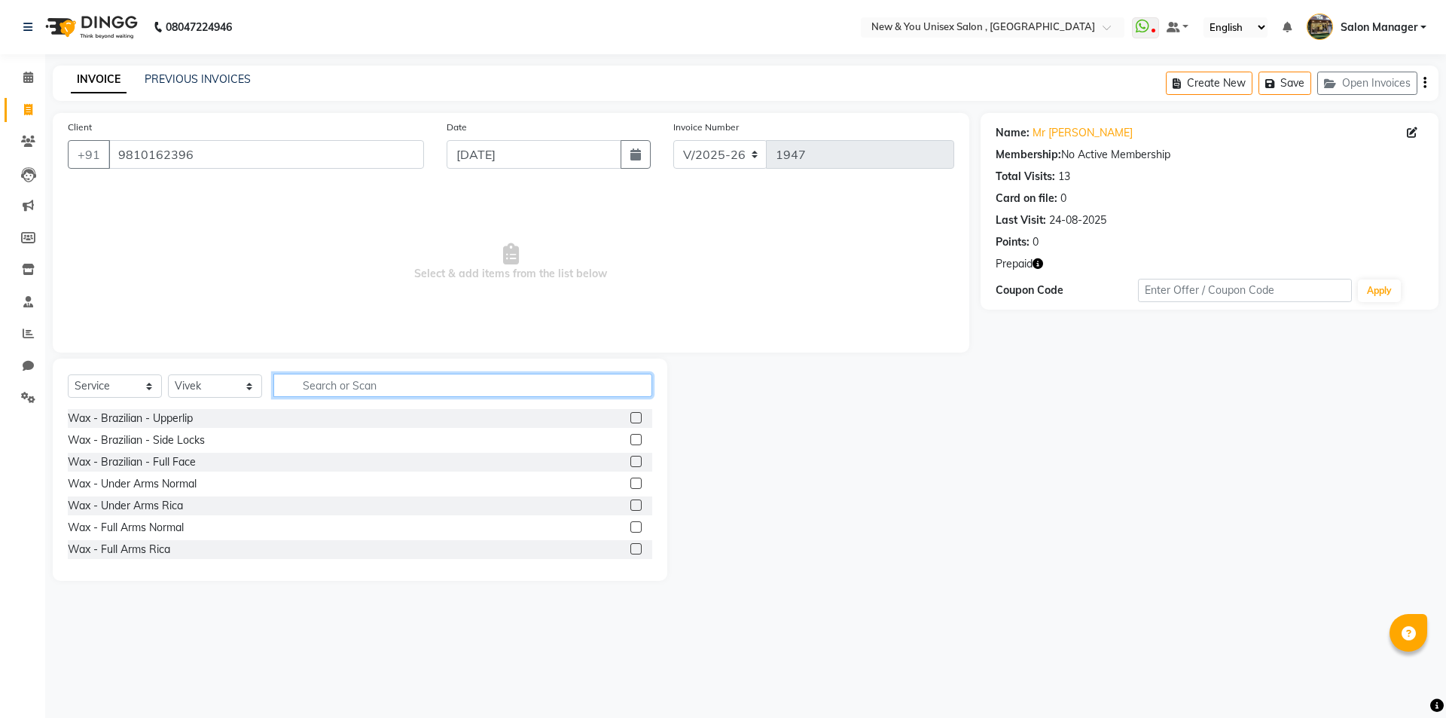
type input "o"
type input "glo"
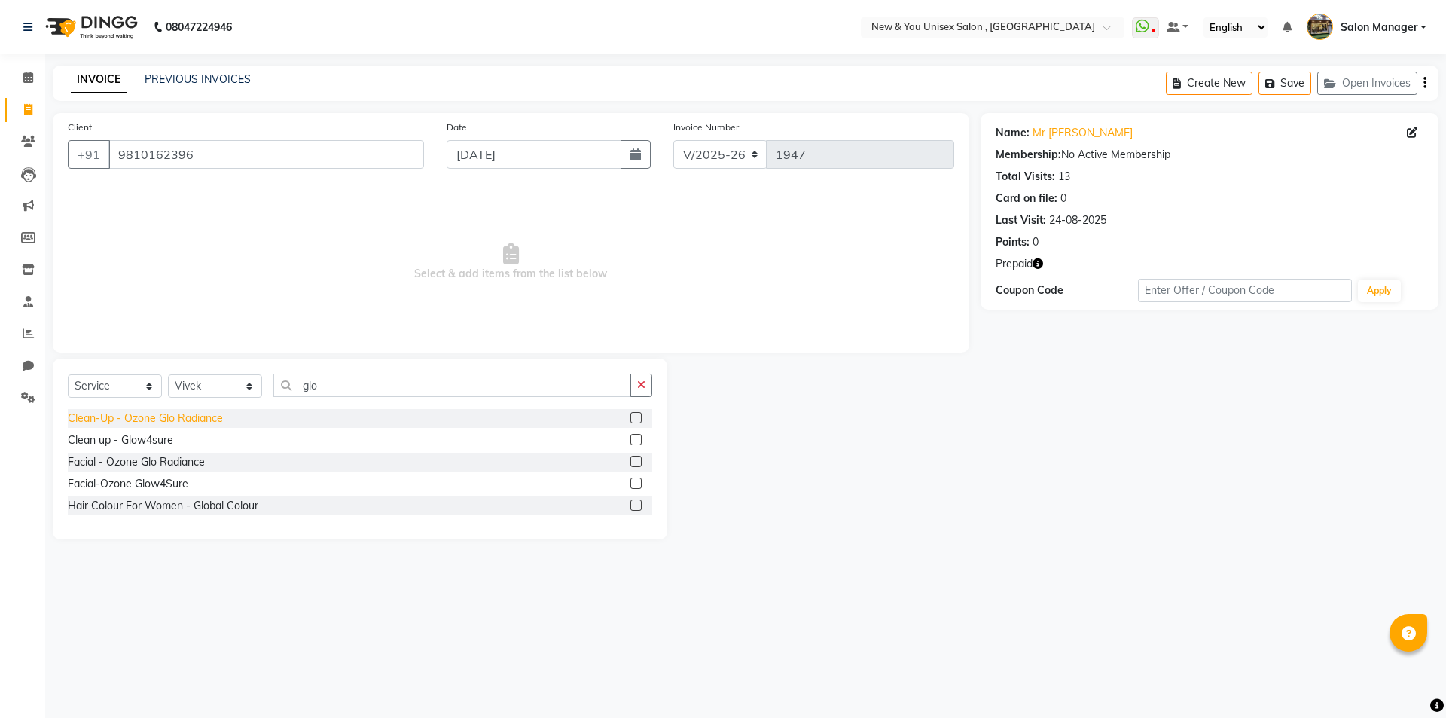
click at [182, 421] on div "Clean-Up - Ozone Glo Radiance" at bounding box center [145, 419] width 155 height 16
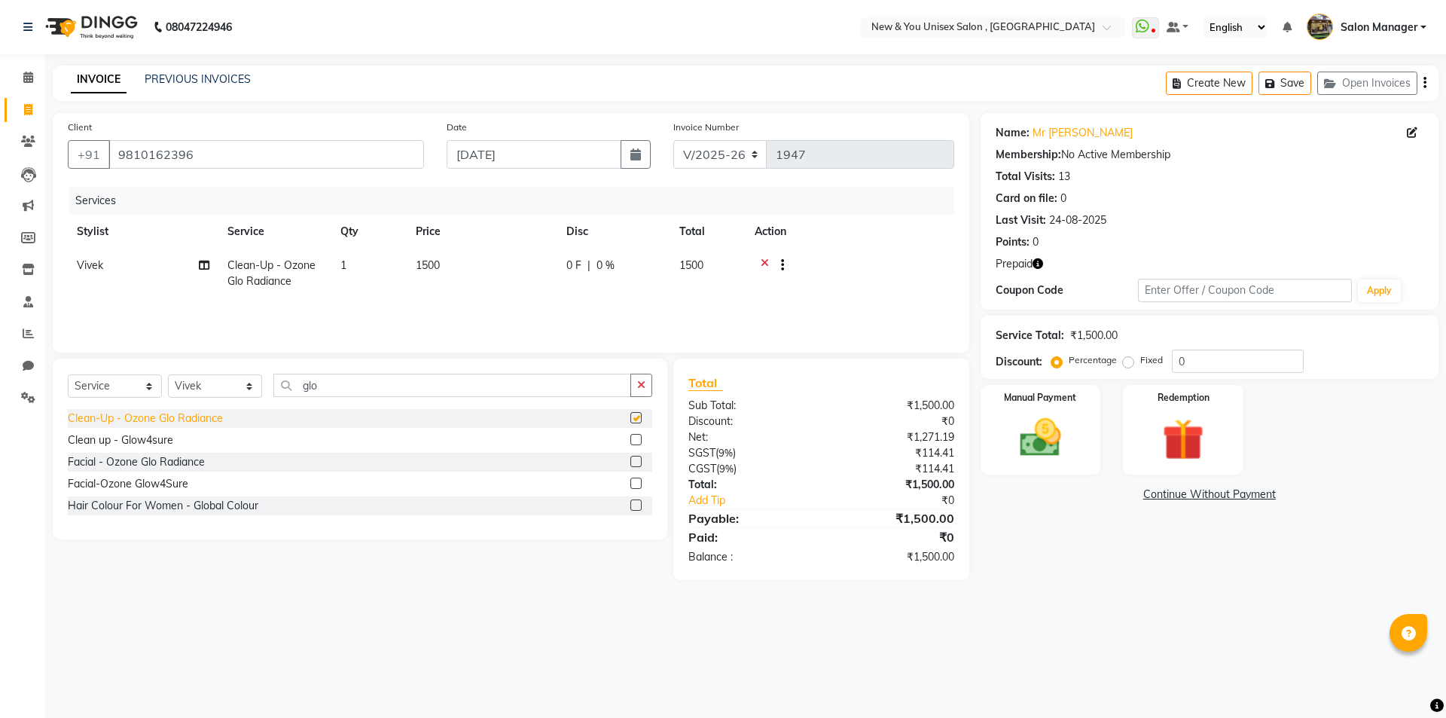
checkbox input "false"
click at [173, 462] on div "Facial - Ozone Glo Radiance" at bounding box center [136, 462] width 137 height 16
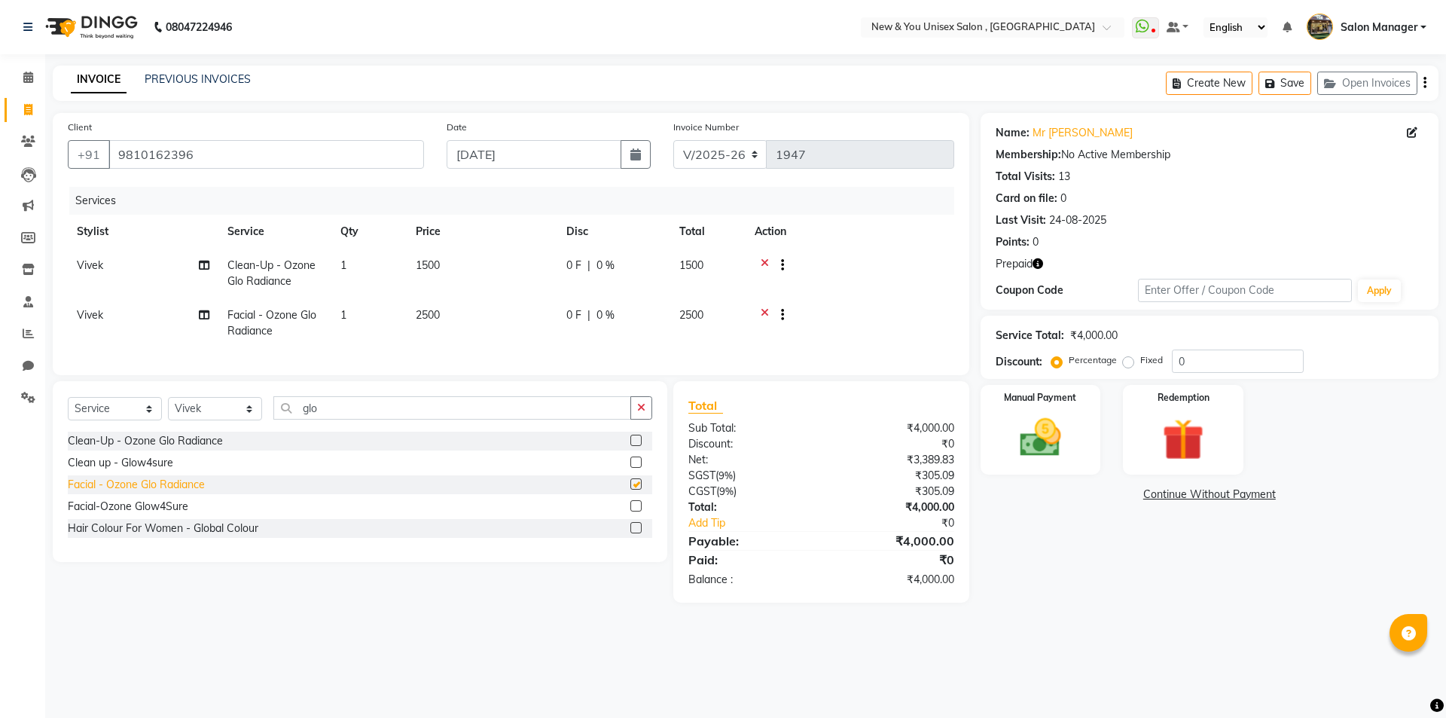
checkbox input "false"
click at [762, 264] on icon at bounding box center [765, 267] width 8 height 19
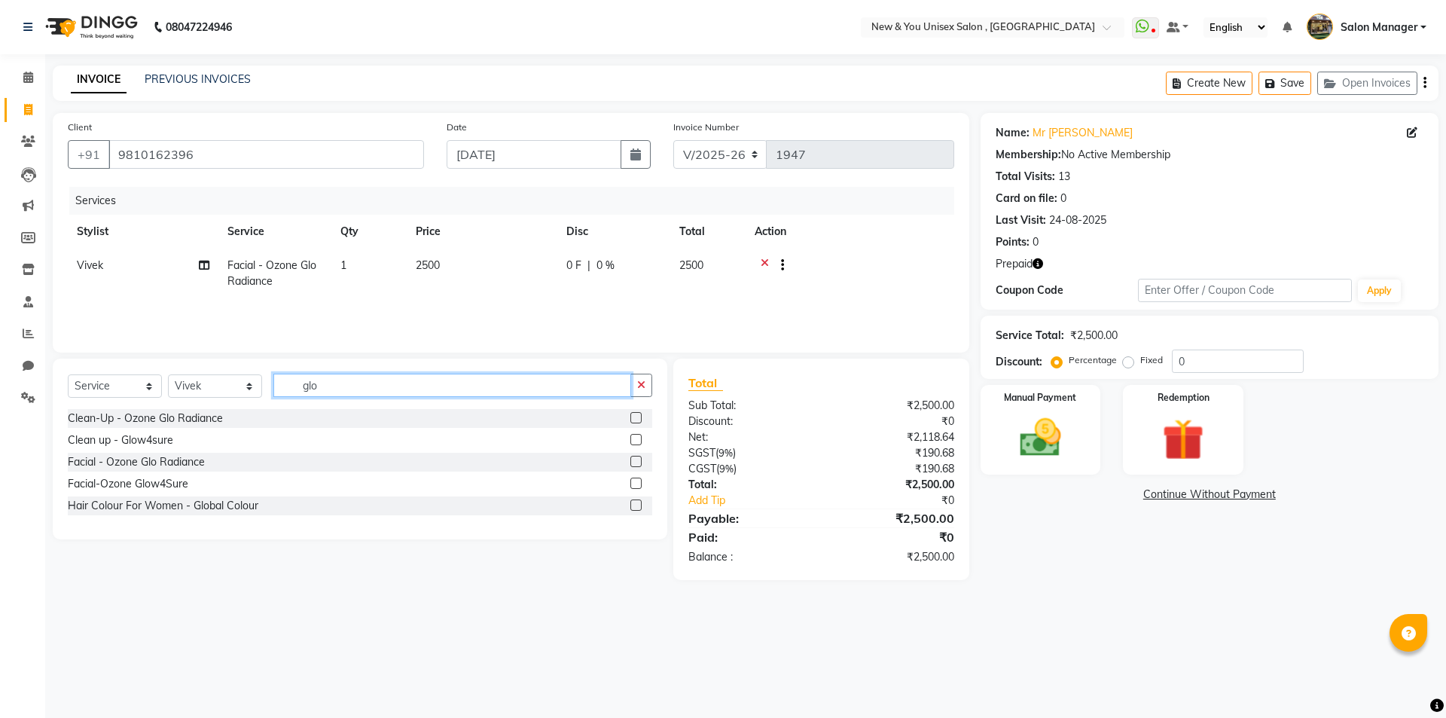
drag, startPoint x: 349, startPoint y: 395, endPoint x: 225, endPoint y: 412, distance: 124.7
click at [225, 412] on div "Select Service Product Membership Package Voucher Prepaid Gift Card Select Styl…" at bounding box center [360, 449] width 615 height 181
click at [198, 384] on select "Select Stylist HEMANT Jyoti laxmi Neetu Salon Manager SANJAY shravan kumar Shya…" at bounding box center [215, 385] width 94 height 23
select select "87156"
click at [168, 374] on select "Select Stylist HEMANT Jyoti laxmi Neetu Salon Manager SANJAY shravan kumar Shya…" at bounding box center [215, 385] width 94 height 23
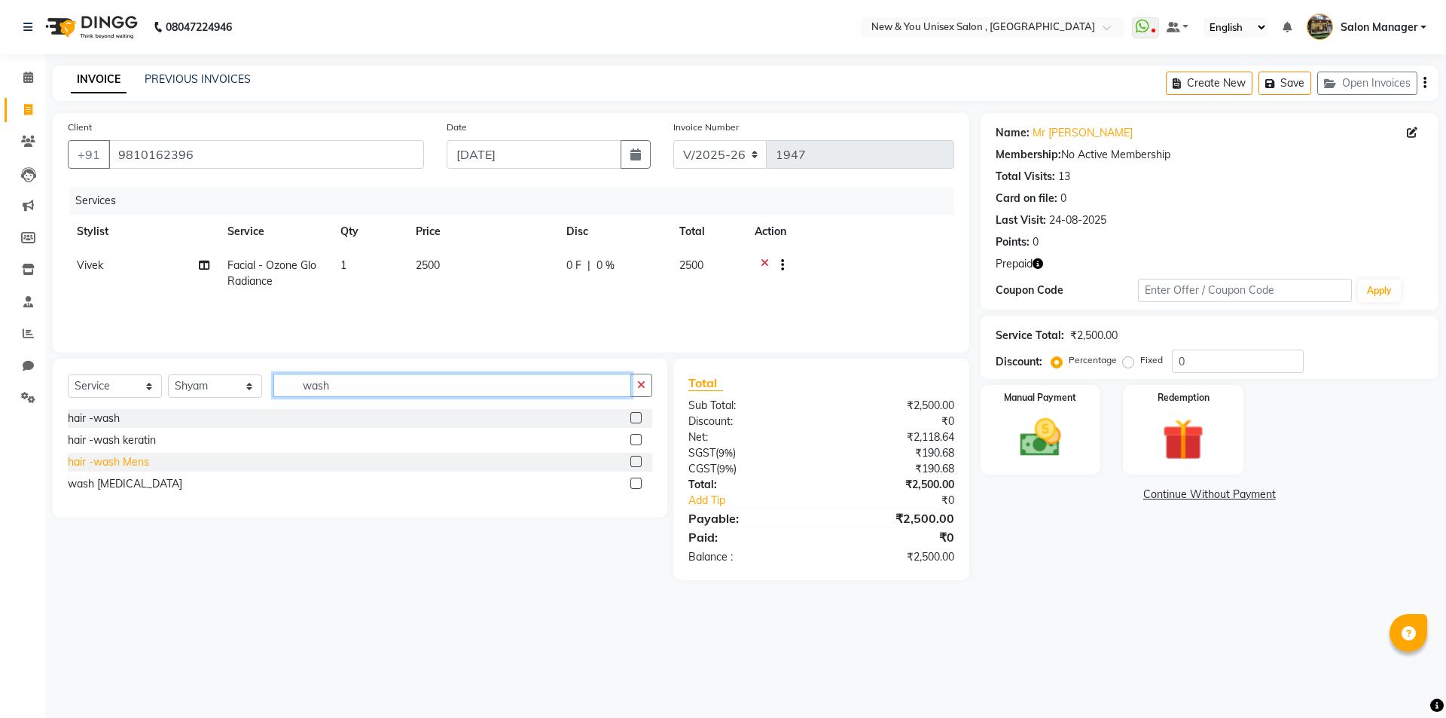
type input "wash"
click at [142, 462] on div "hair -wash Mens" at bounding box center [108, 462] width 81 height 16
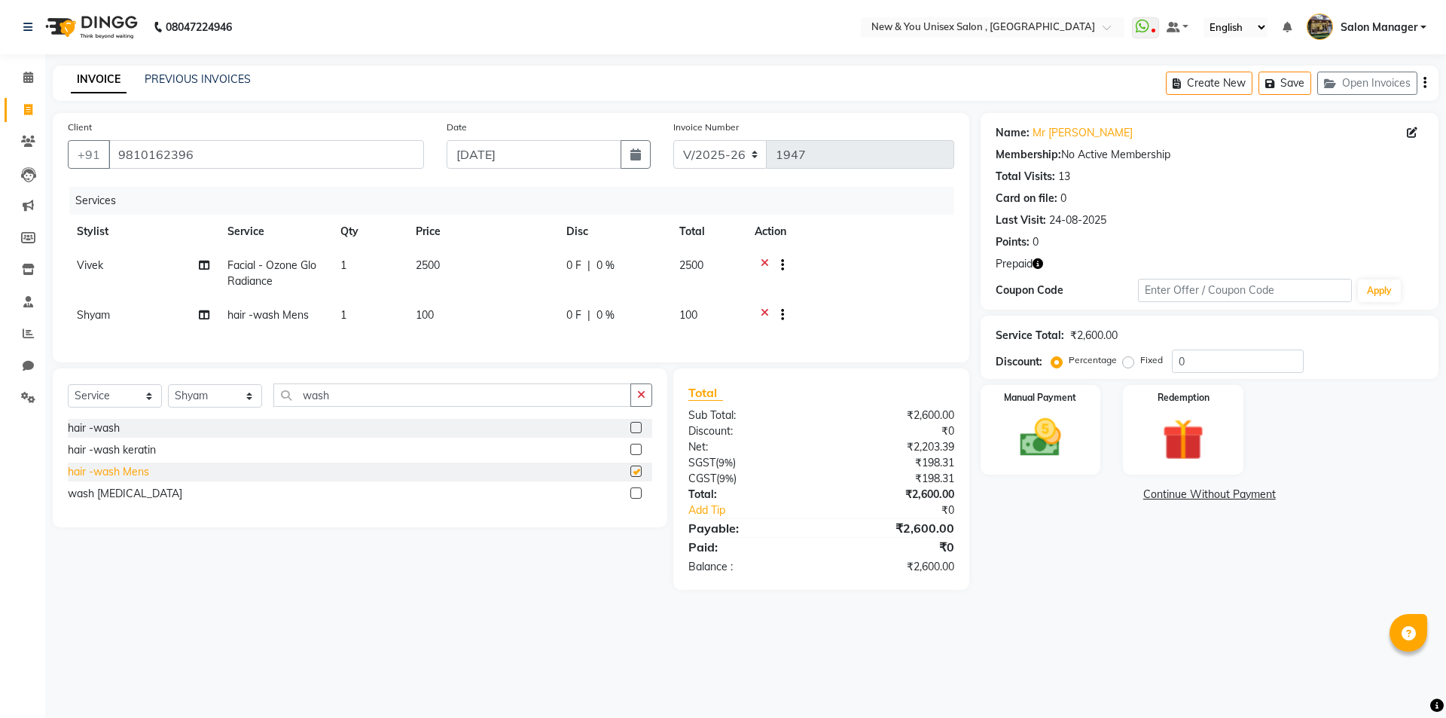
checkbox input "false"
click at [1301, 89] on button "Save" at bounding box center [1285, 83] width 53 height 23
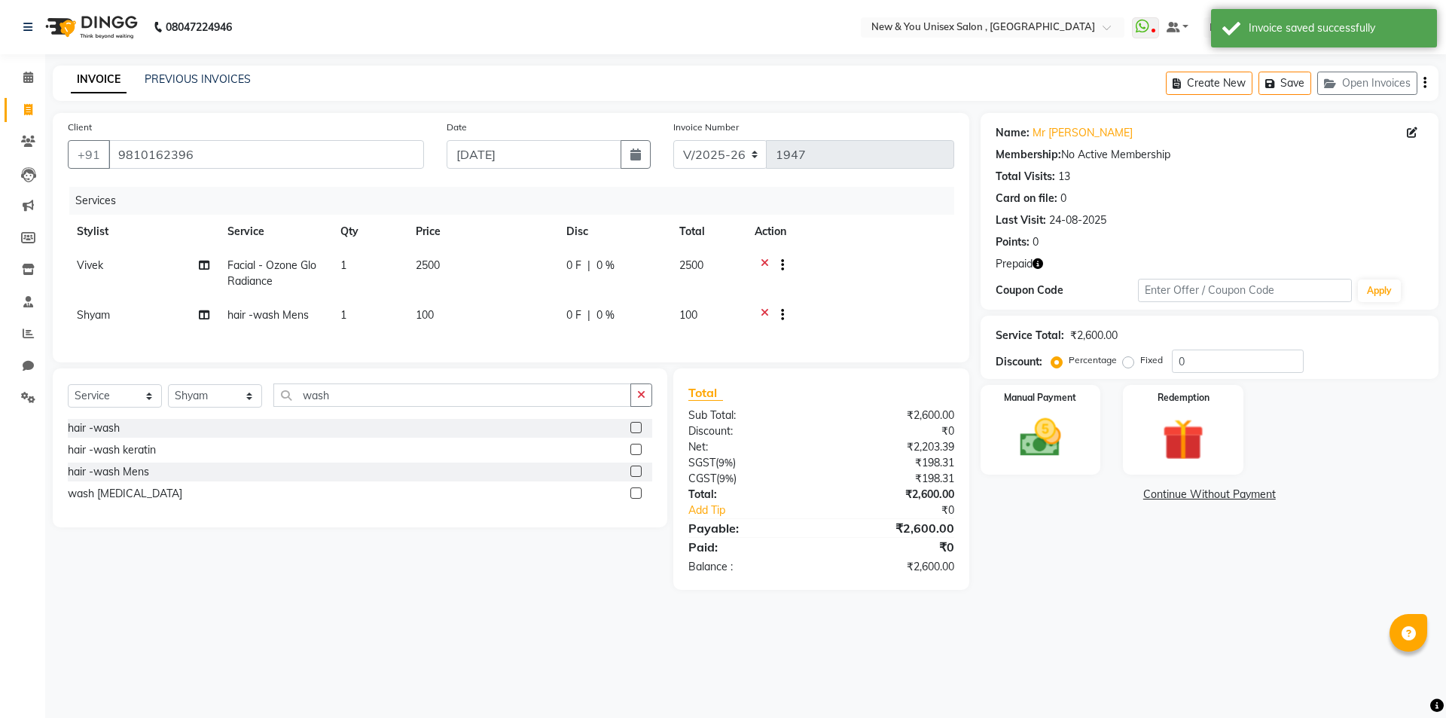
click at [1042, 261] on icon "button" at bounding box center [1038, 263] width 11 height 11
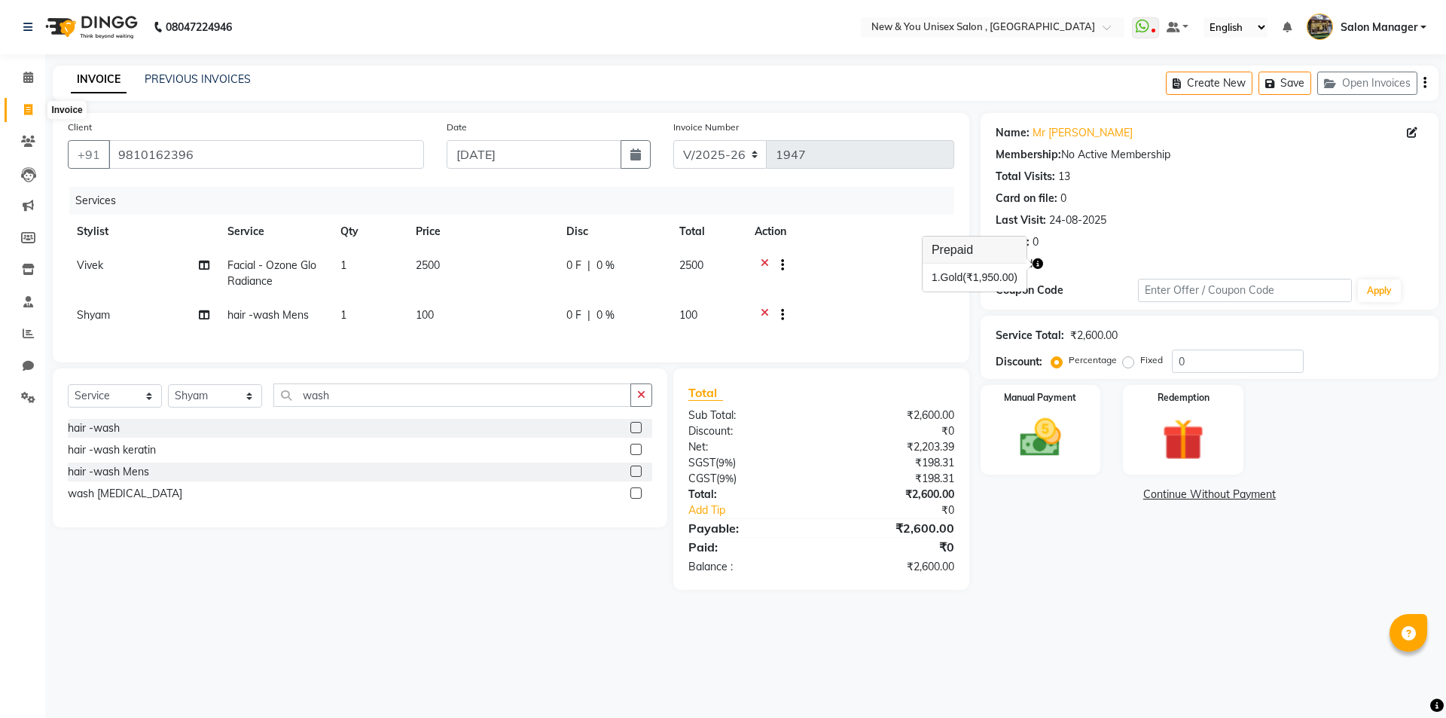
click at [38, 111] on span at bounding box center [28, 110] width 26 height 17
select select "service"
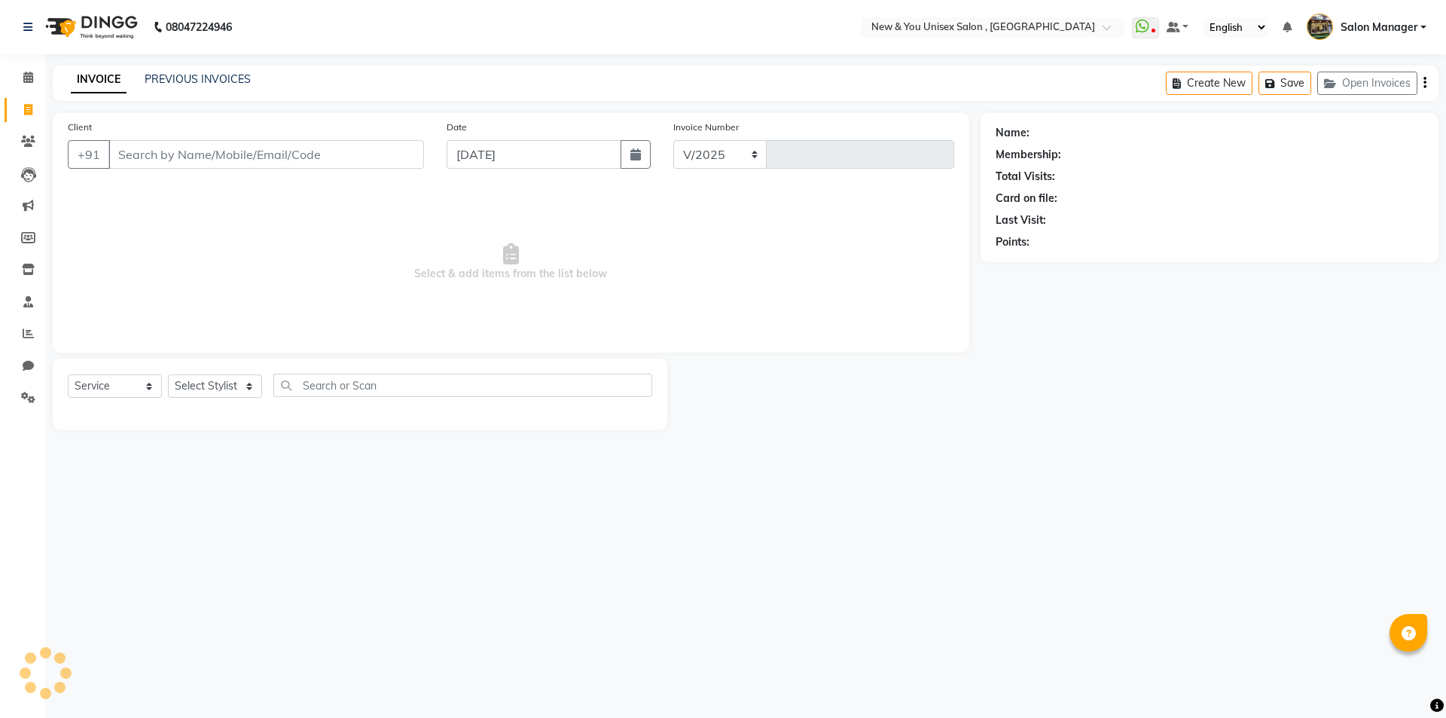
select select "31"
type input "1947"
click at [1367, 80] on button "Open Invoices" at bounding box center [1367, 83] width 100 height 23
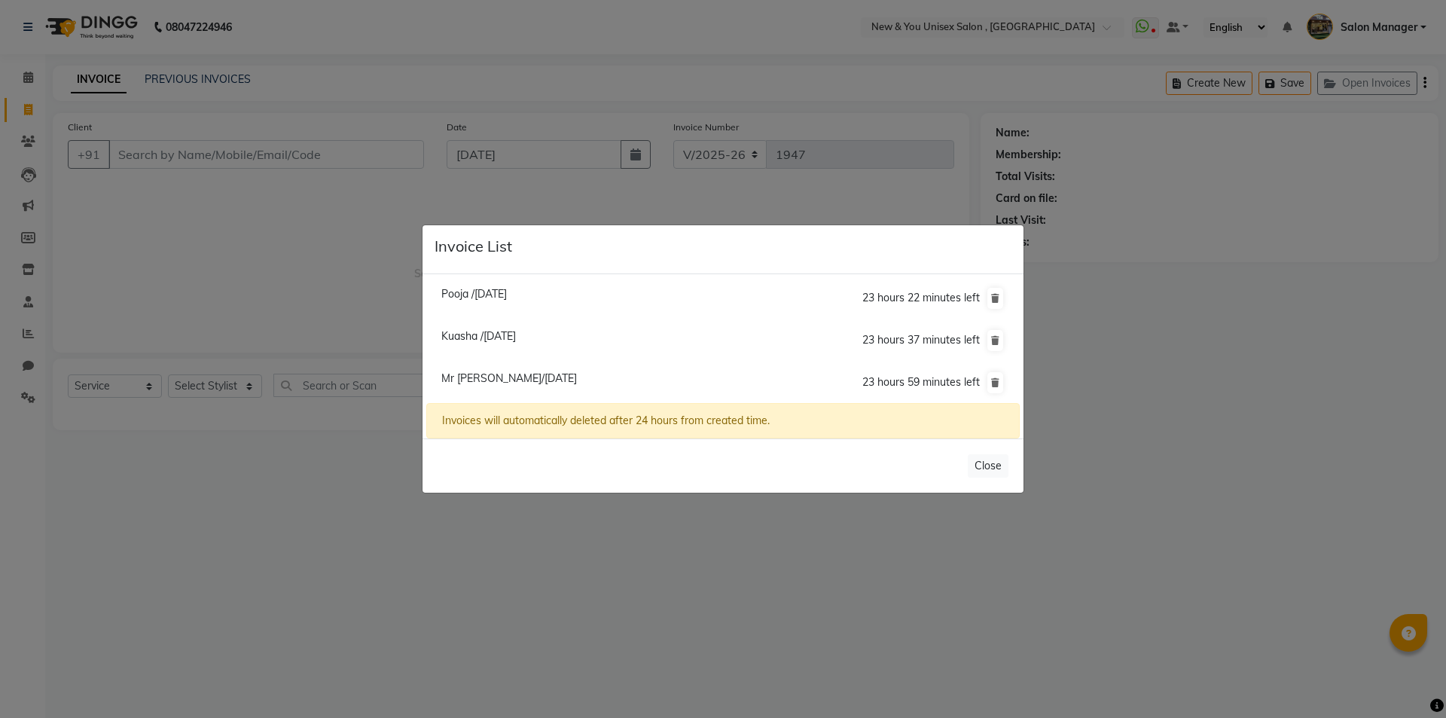
click at [517, 380] on span "Mr Muniinder/03 September 2025" at bounding box center [509, 378] width 136 height 14
type input "9810162396"
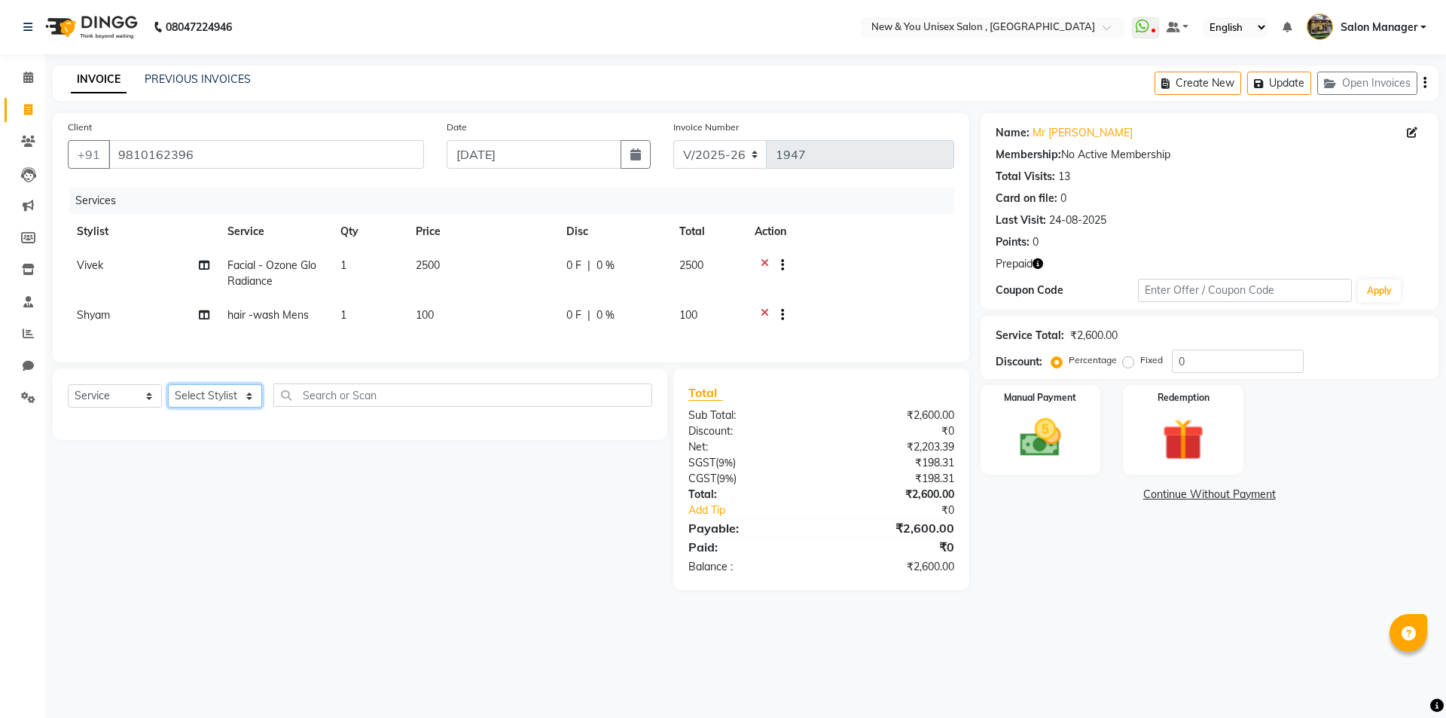
click at [208, 406] on select "Select Stylist HEMANT Jyoti laxmi Neetu Salon Manager SANJAY shravan kumar Shya…" at bounding box center [215, 395] width 94 height 23
select select "19104"
click at [168, 395] on select "Select Stylist HEMANT Jyoti laxmi Neetu Salon Manager SANJAY shravan kumar Shya…" at bounding box center [215, 395] width 94 height 23
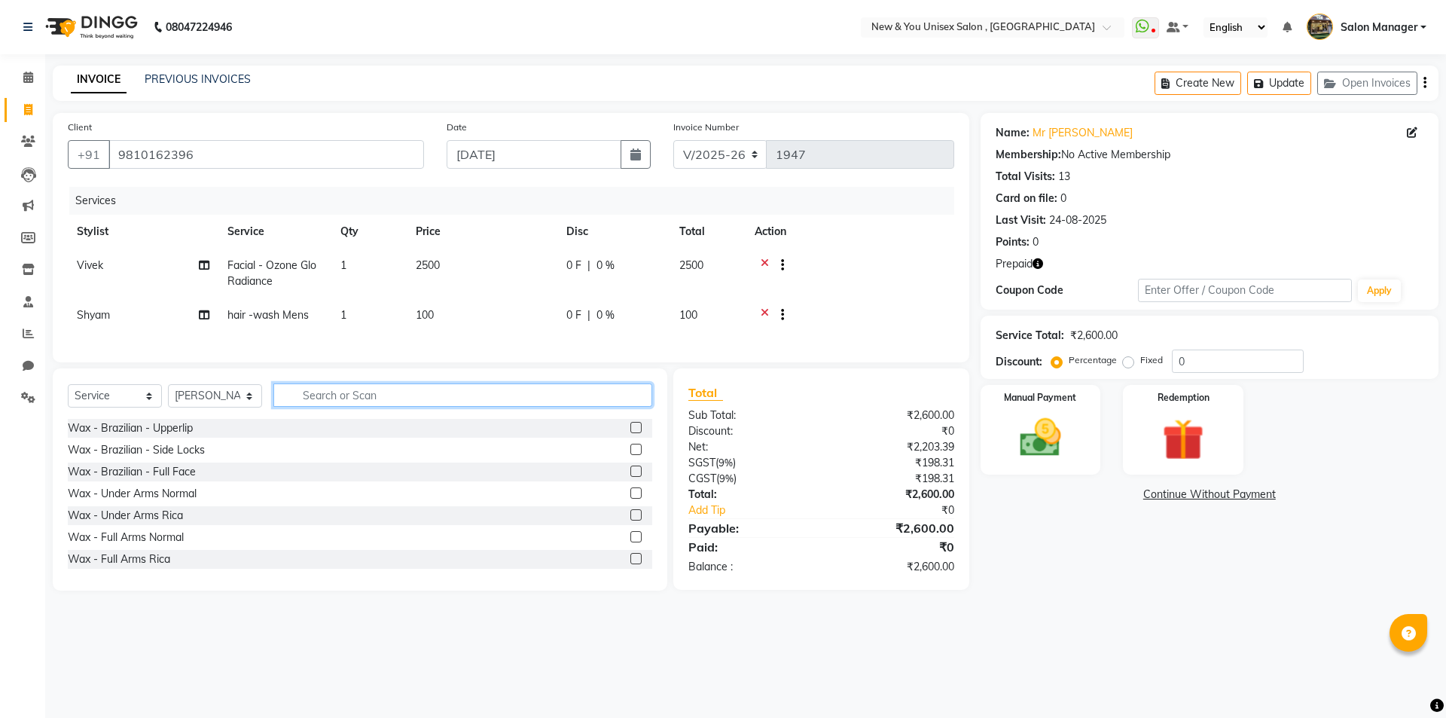
click at [354, 406] on input "text" at bounding box center [462, 394] width 379 height 23
type input "pedi"
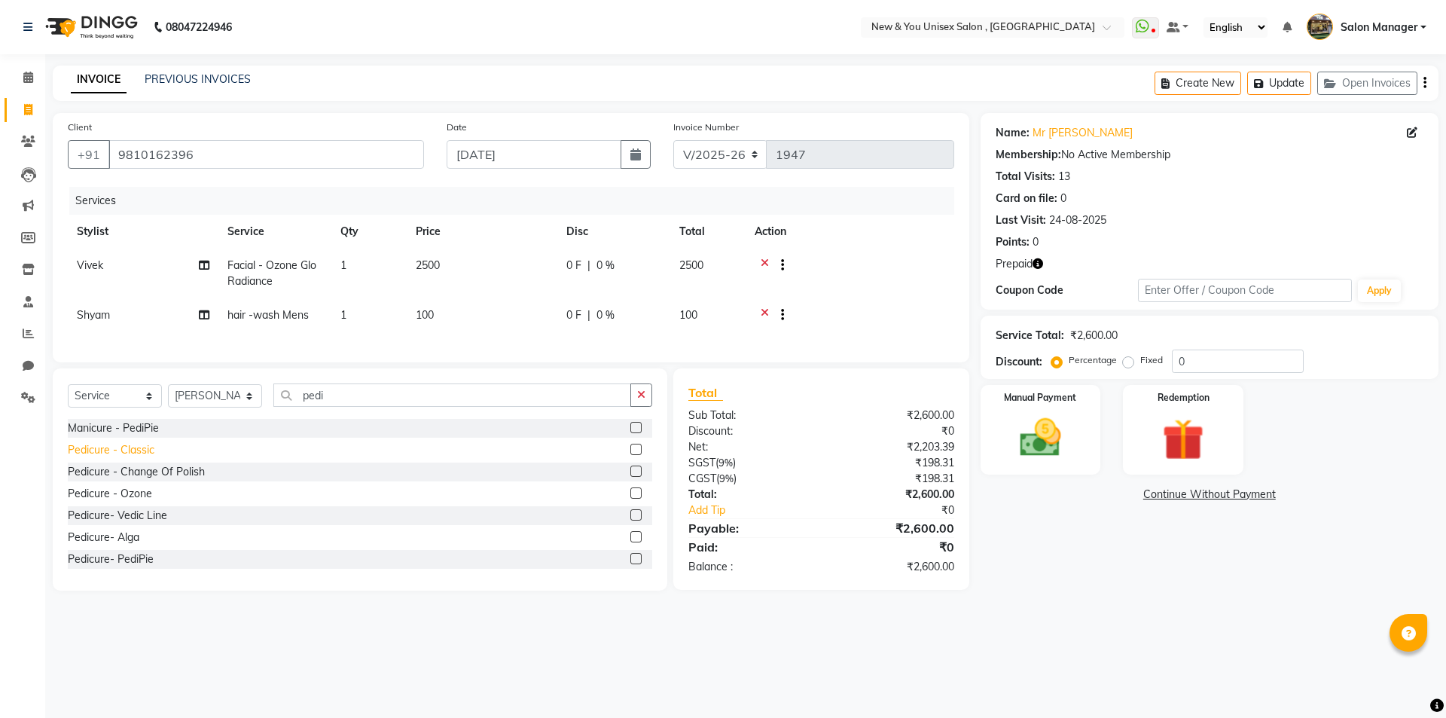
click at [142, 457] on div "Pedicure - Classic" at bounding box center [111, 450] width 87 height 16
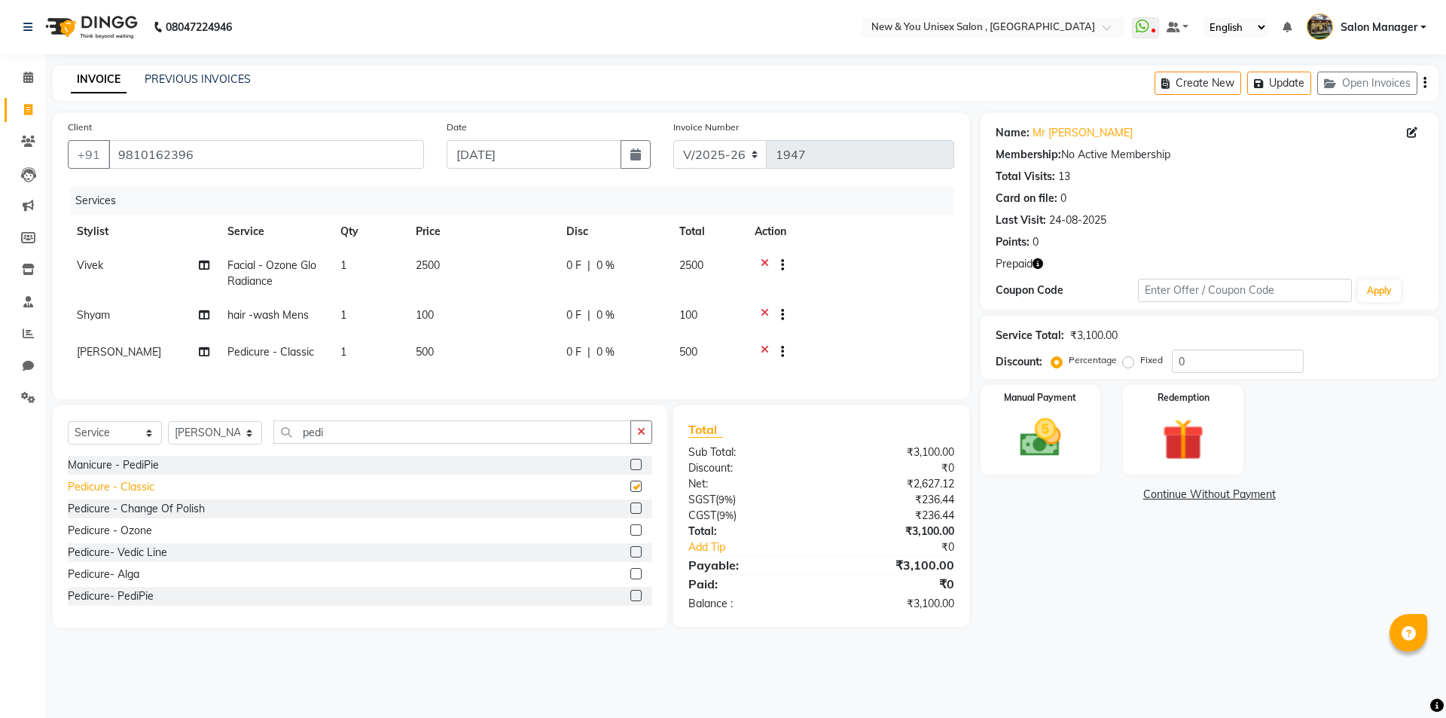
checkbox input "false"
click at [1279, 84] on button "Update" at bounding box center [1279, 83] width 64 height 23
click at [32, 115] on span at bounding box center [28, 110] width 26 height 17
select select "service"
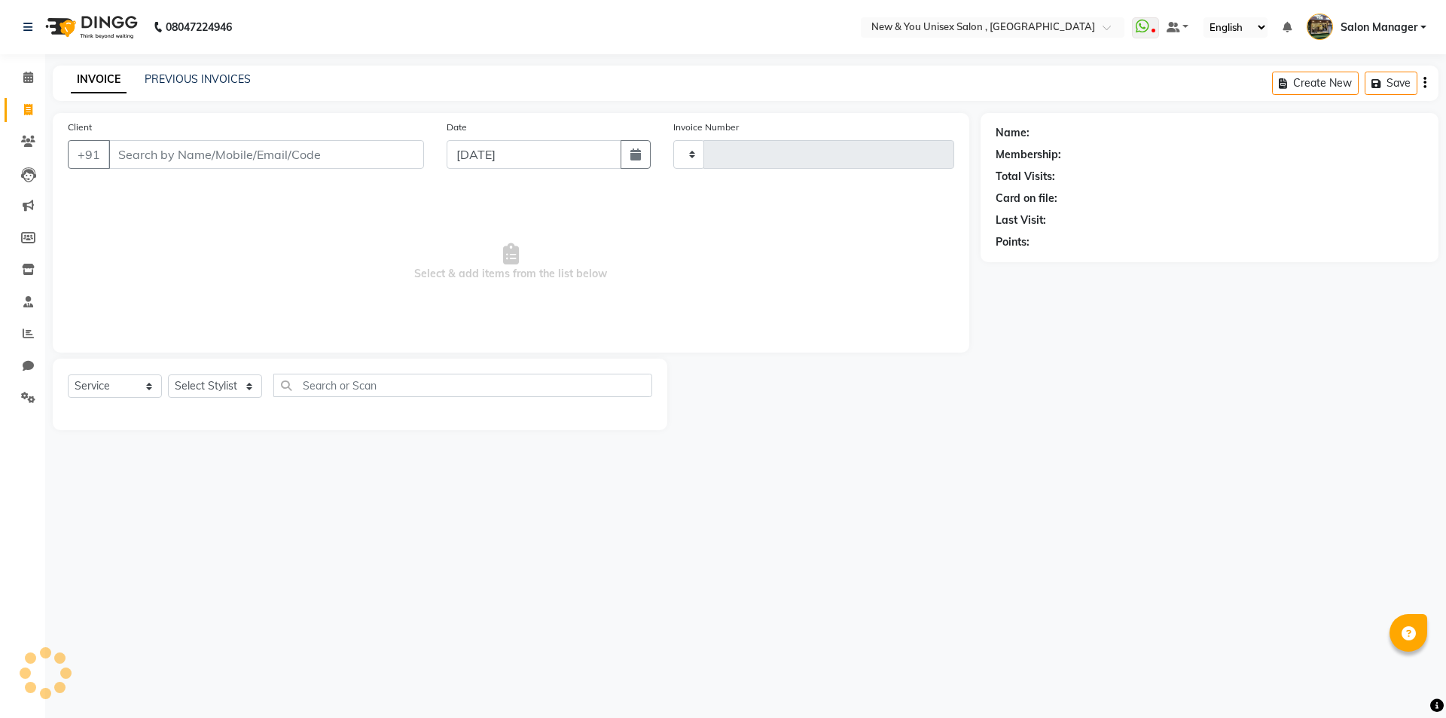
type input "1947"
select select "31"
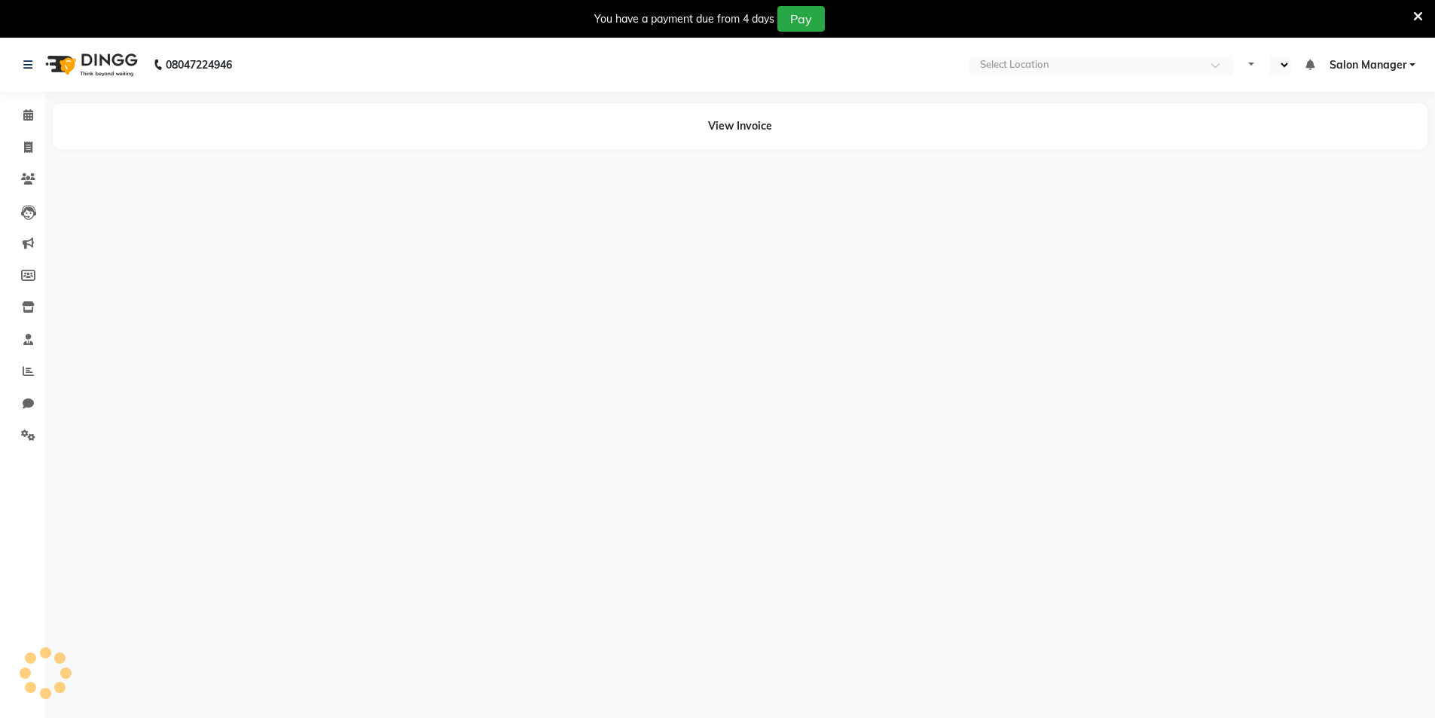
select select "en"
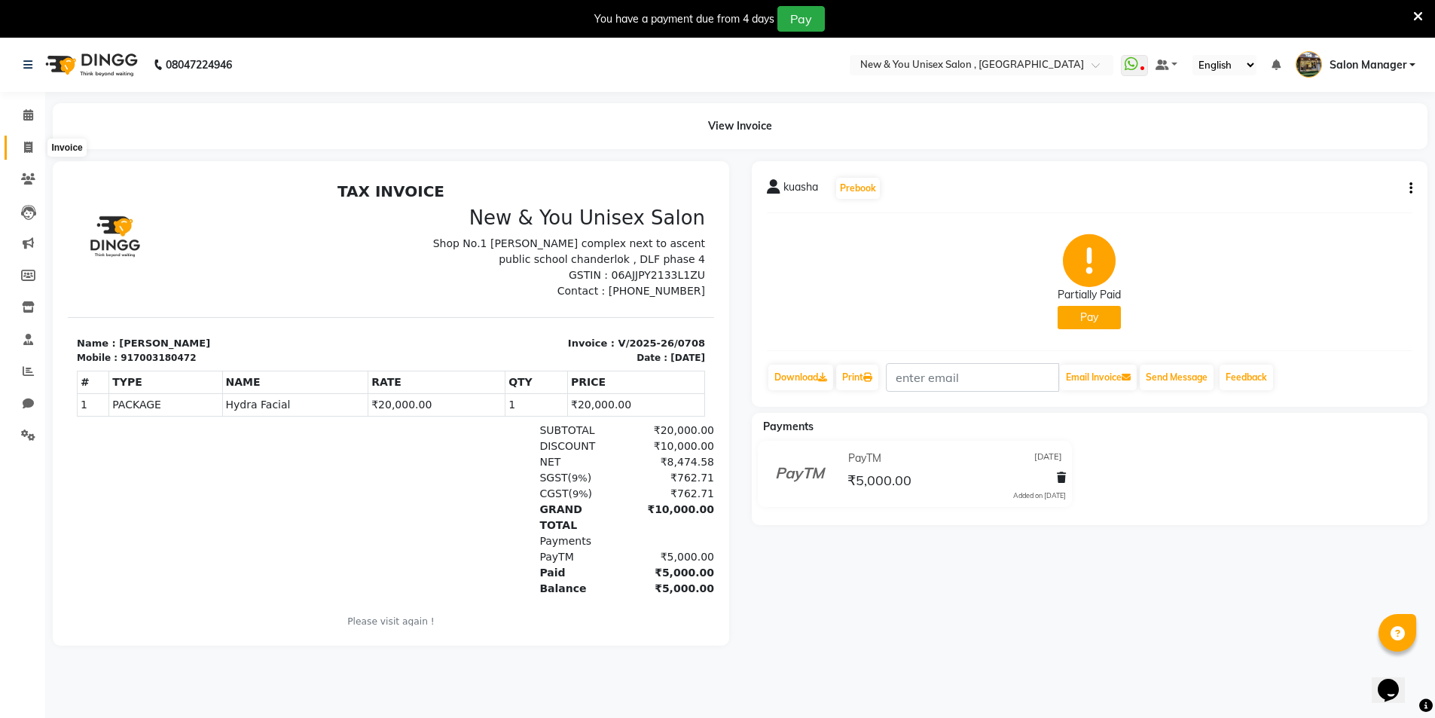
click at [18, 139] on span at bounding box center [28, 147] width 26 height 17
select select "service"
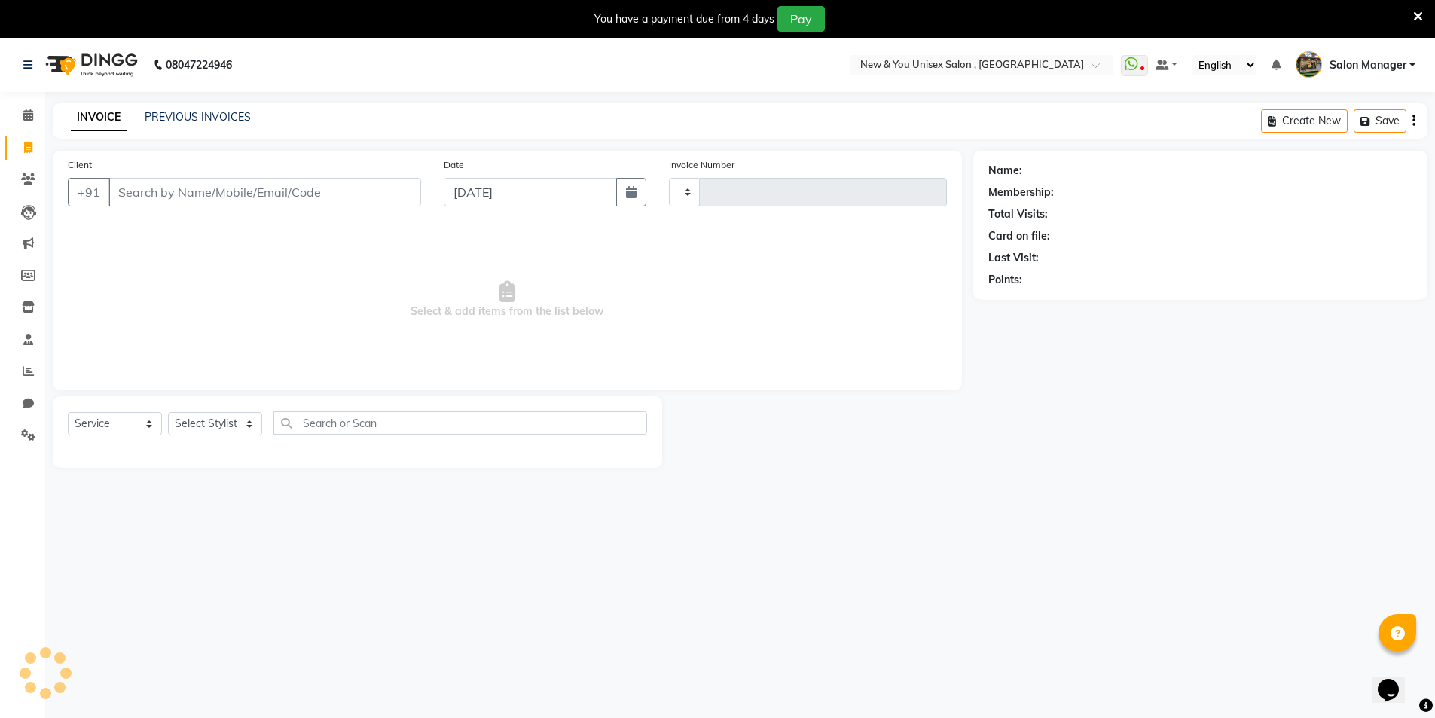
scroll to position [38, 0]
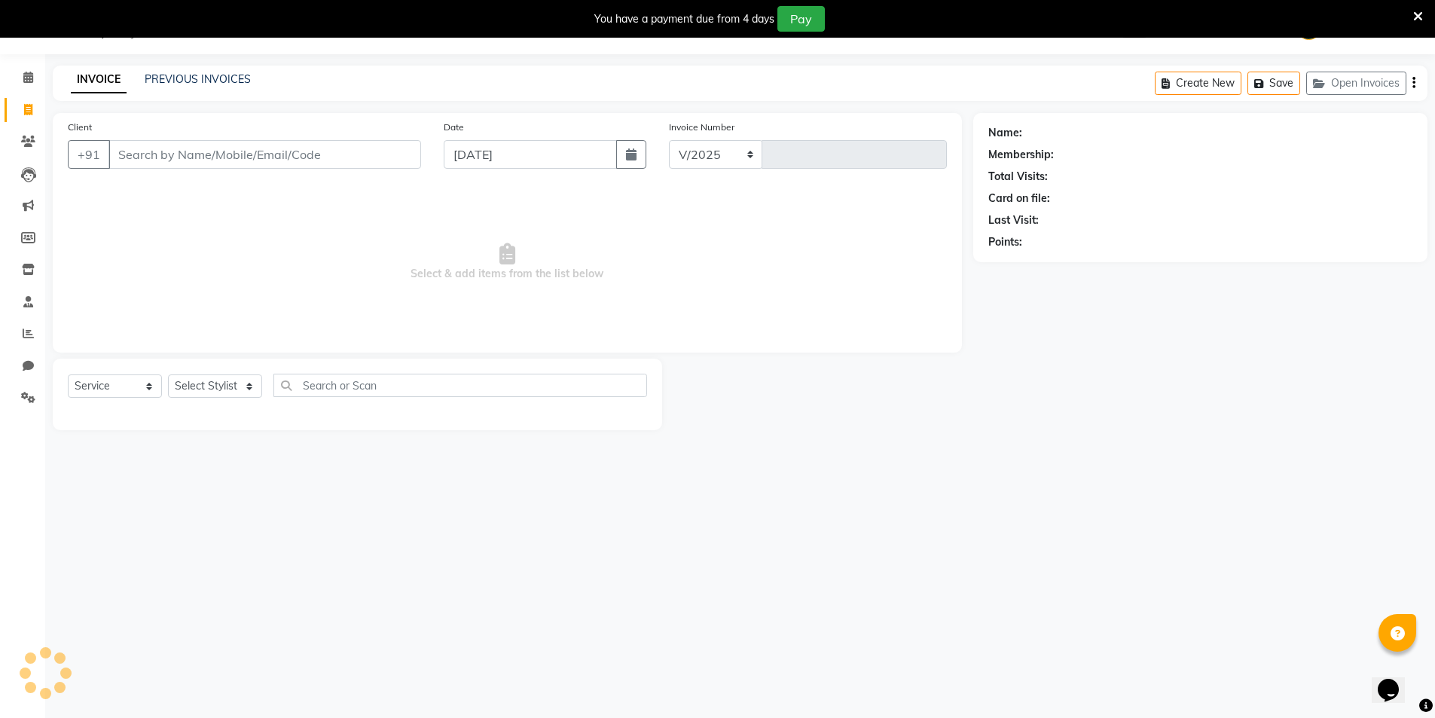
select select "31"
type input "1947"
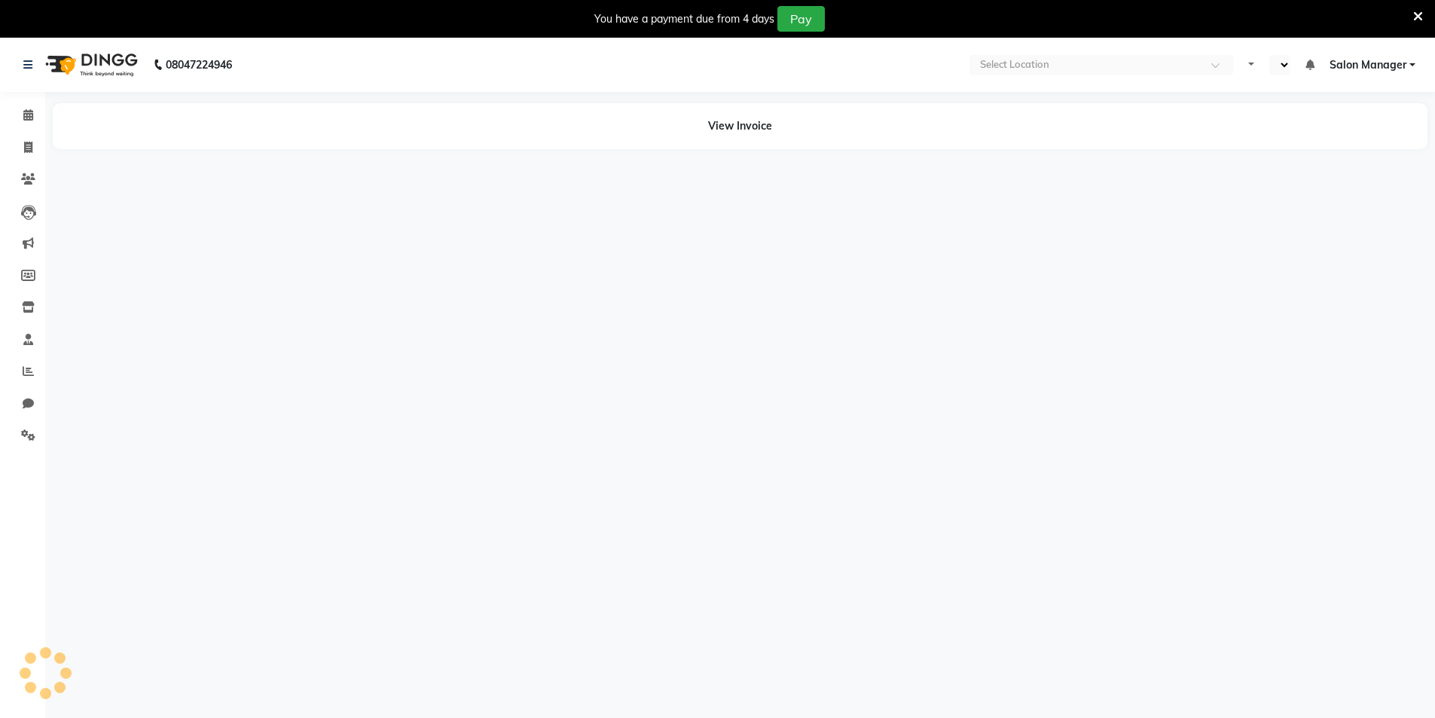
select select "en"
